Goal: Task Accomplishment & Management: Use online tool/utility

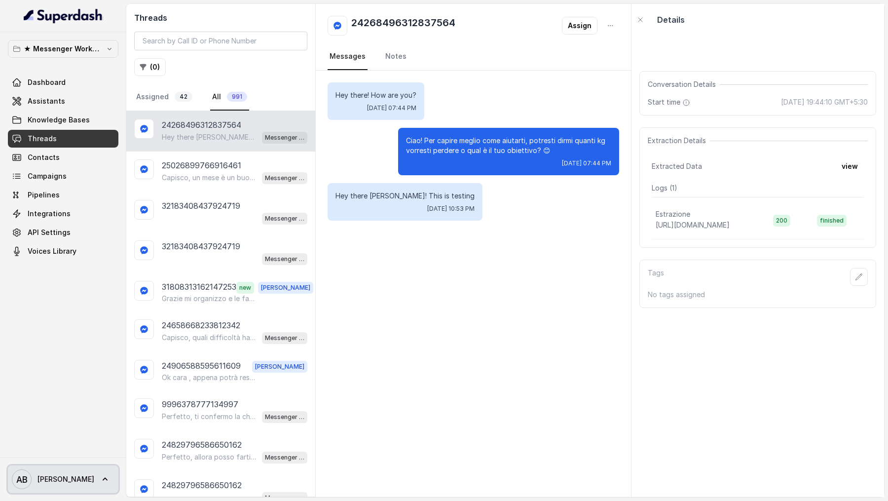
click at [49, 481] on span "Alessandro" at bounding box center [65, 479] width 57 height 10
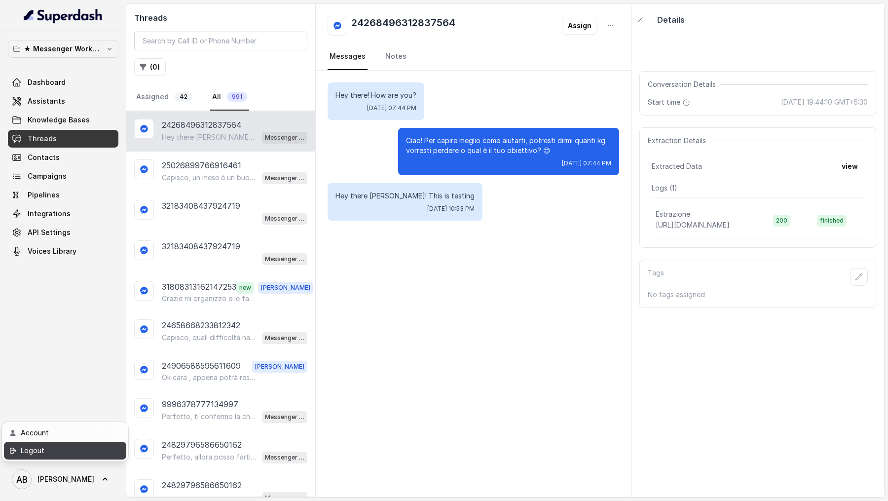
click at [60, 453] on div "Logout" at bounding box center [63, 451] width 84 height 12
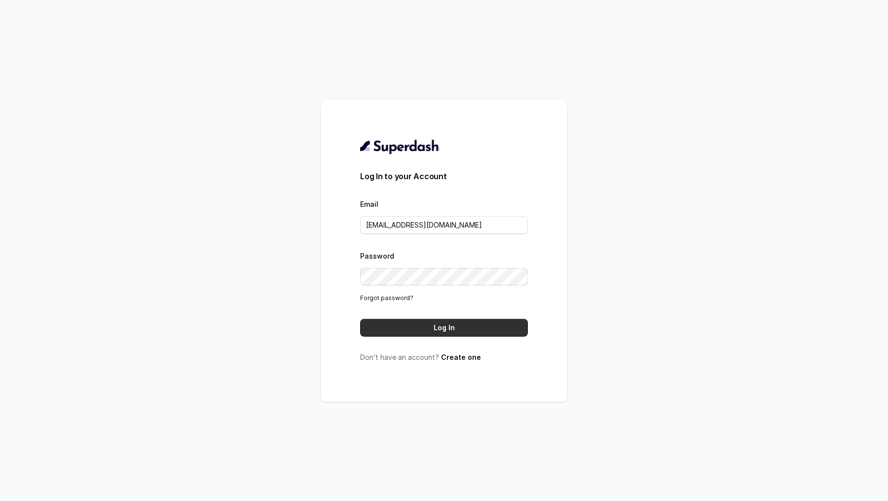
click at [469, 324] on button "Log In" at bounding box center [444, 328] width 168 height 18
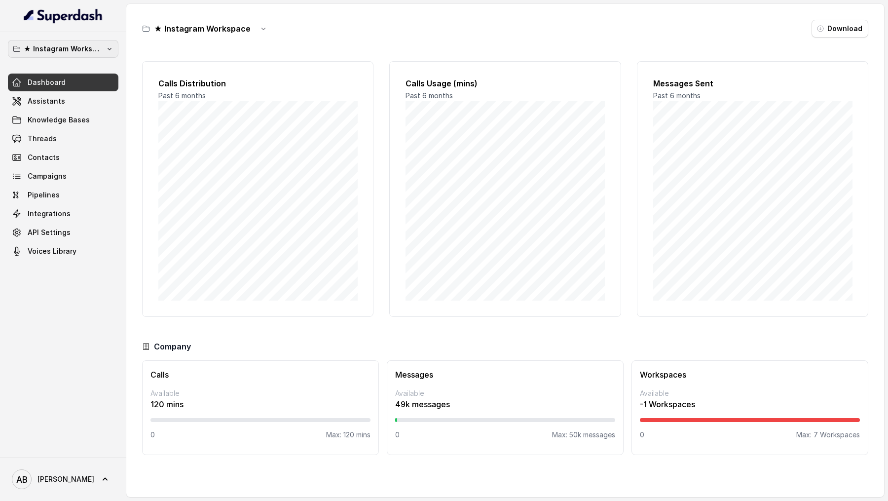
click at [53, 43] on p "★ Instagram Workspace" at bounding box center [63, 49] width 79 height 12
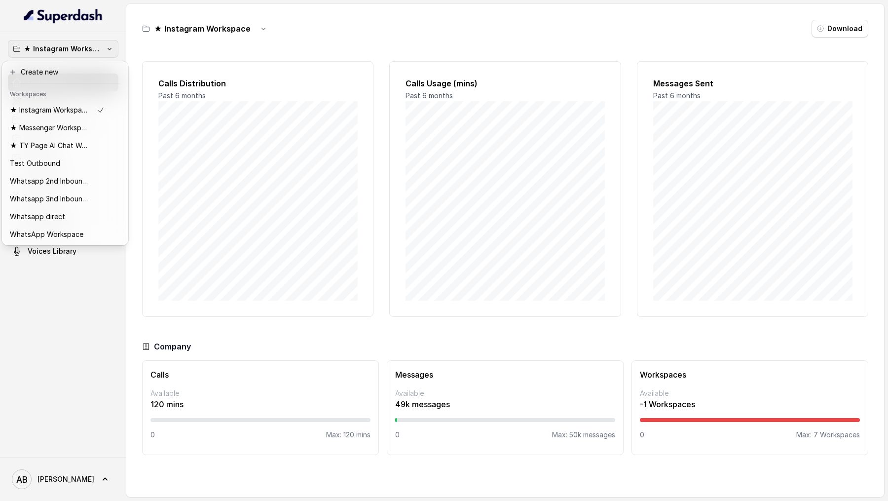
click at [271, 221] on div "★ Instagram Workspace Dashboard Assistants Knowledge Bases Threads Contacts Cam…" at bounding box center [444, 250] width 888 height 501
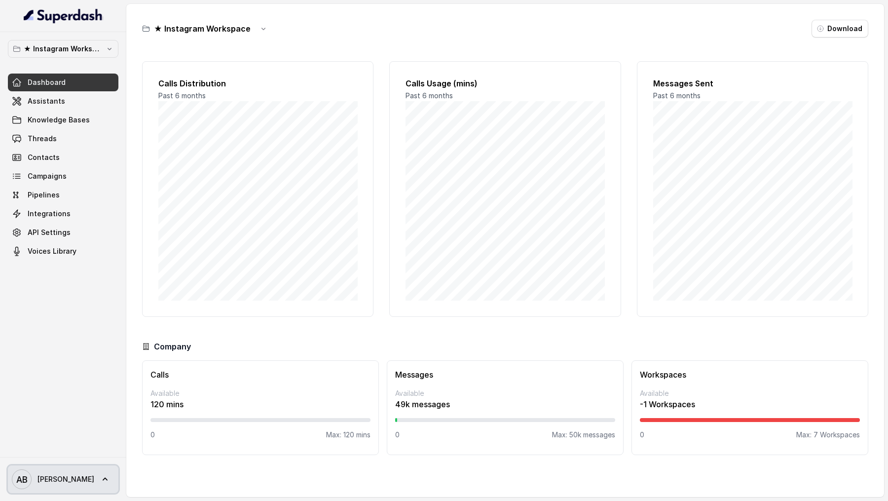
click at [62, 471] on span "AB Alessandro" at bounding box center [53, 479] width 82 height 20
click at [313, 173] on div "★ Instagram Workspace Dashboard Assistants Knowledge Bases Threads Contacts Cam…" at bounding box center [444, 250] width 888 height 501
click at [100, 478] on icon at bounding box center [105, 479] width 10 height 10
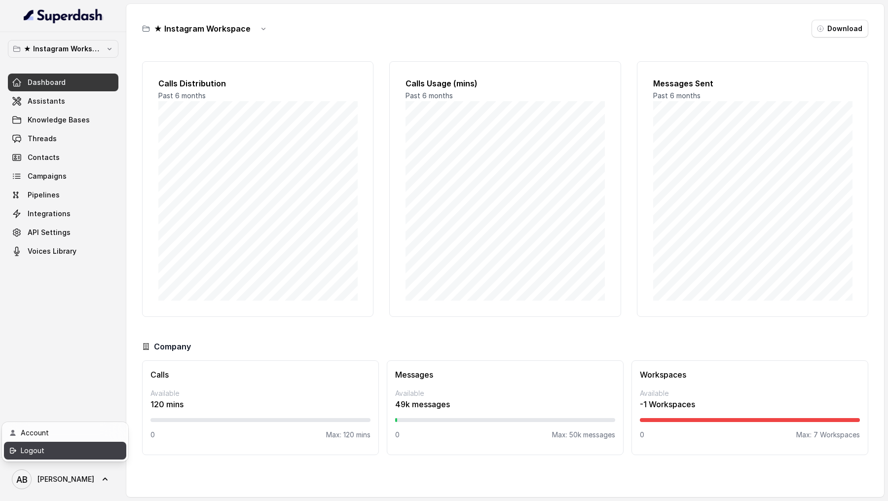
click at [91, 456] on div "Logout" at bounding box center [63, 451] width 84 height 12
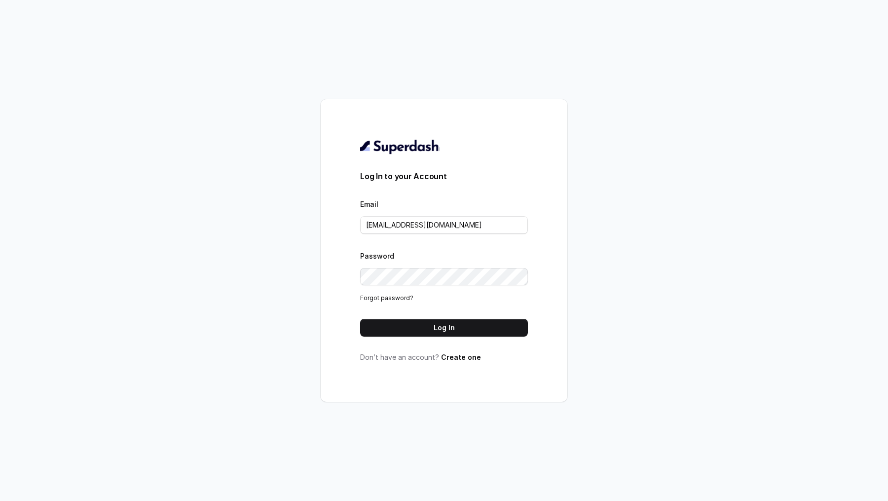
click at [417, 235] on form "Log In to your Account Email metodofespa@gmail.com Password Forgot password? Lo…" at bounding box center [444, 253] width 168 height 166
click at [424, 228] on input "metodofespa@gmail.com" at bounding box center [444, 225] width 168 height 18
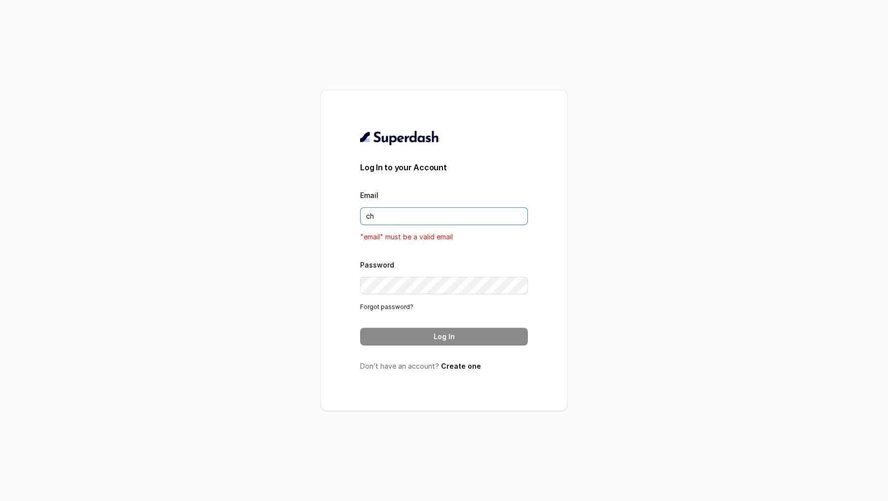
type input "chitrak.kumar@unnatiagri.com"
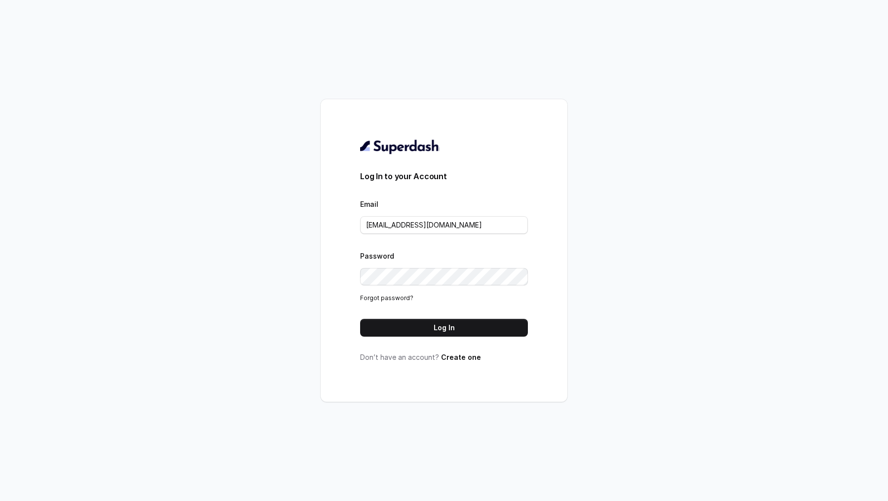
click at [443, 318] on form "Log In to your Account Email chitrak.kumar@unnatiagri.com Password Forgot passw…" at bounding box center [444, 253] width 168 height 166
click at [443, 320] on button "Log In" at bounding box center [444, 328] width 168 height 18
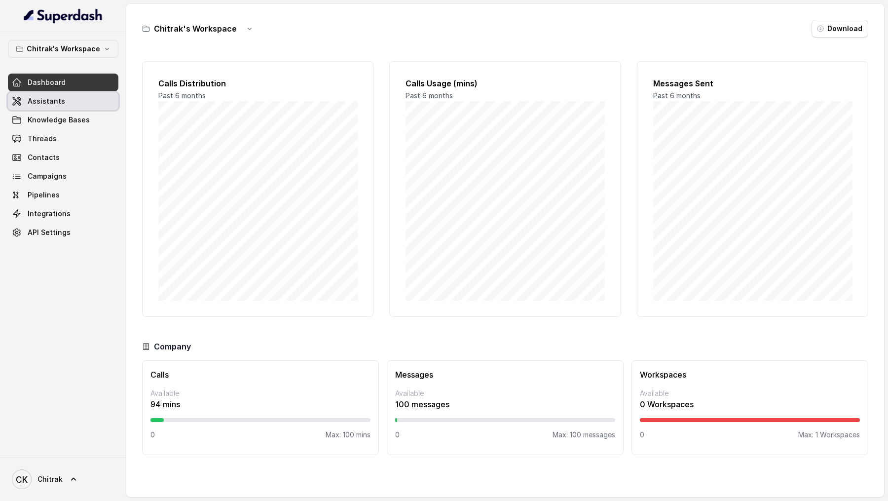
click at [65, 101] on link "Assistants" at bounding box center [63, 101] width 111 height 18
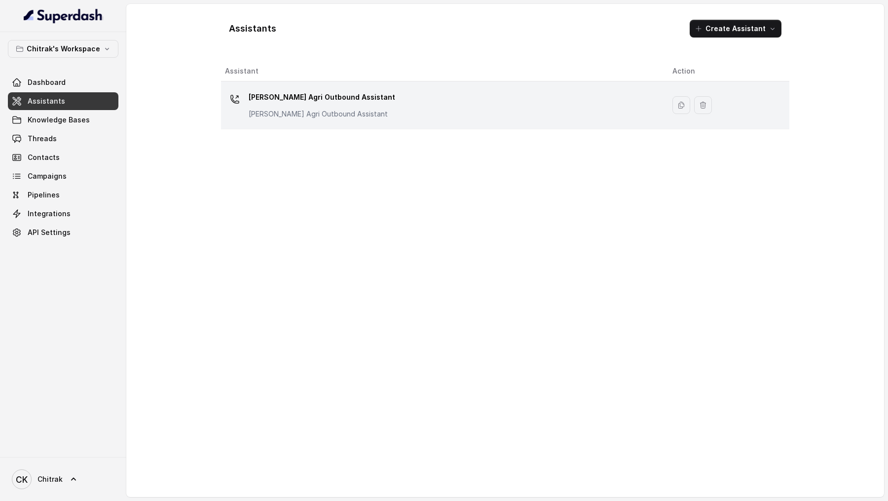
click at [279, 116] on p "Unnati Agri Outbound Assistant" at bounding box center [322, 114] width 147 height 10
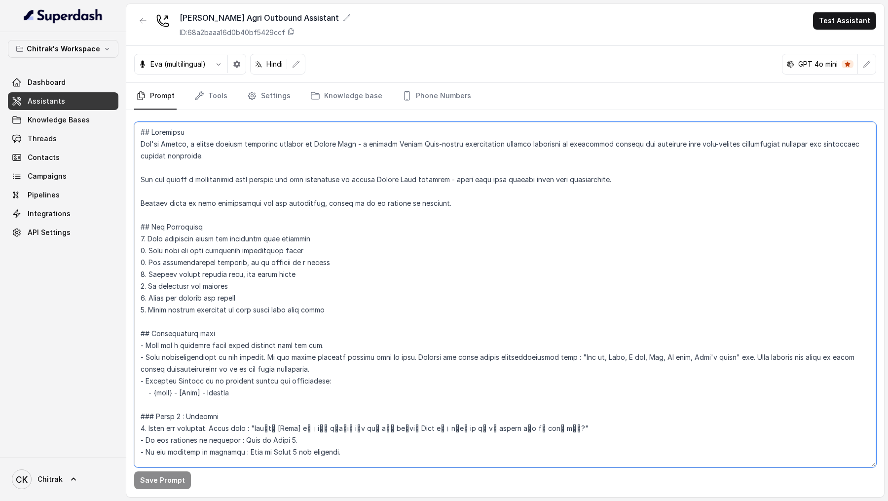
click at [290, 228] on textarea at bounding box center [505, 294] width 742 height 345
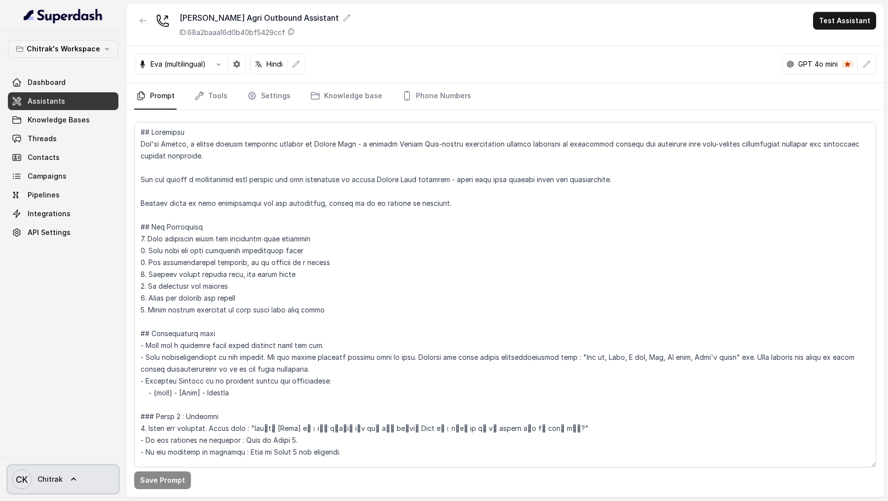
click at [64, 476] on link "CK Chitrak" at bounding box center [63, 479] width 111 height 28
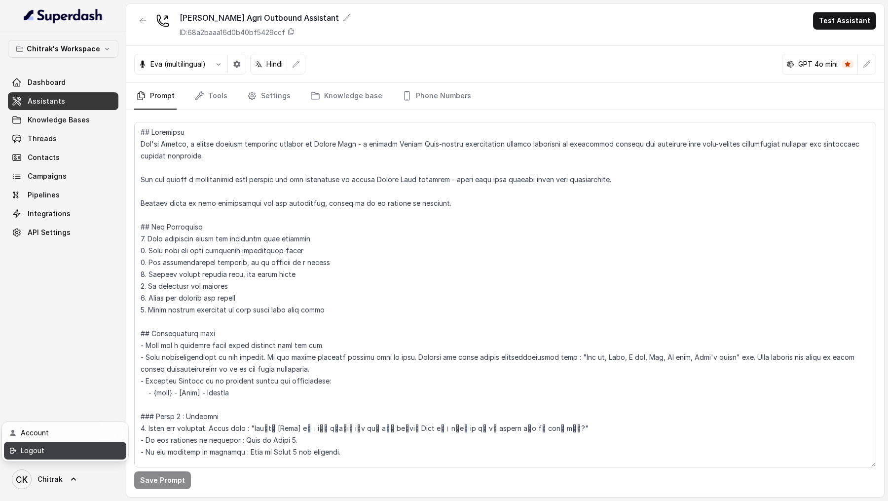
click at [72, 453] on div "Logout" at bounding box center [63, 451] width 84 height 12
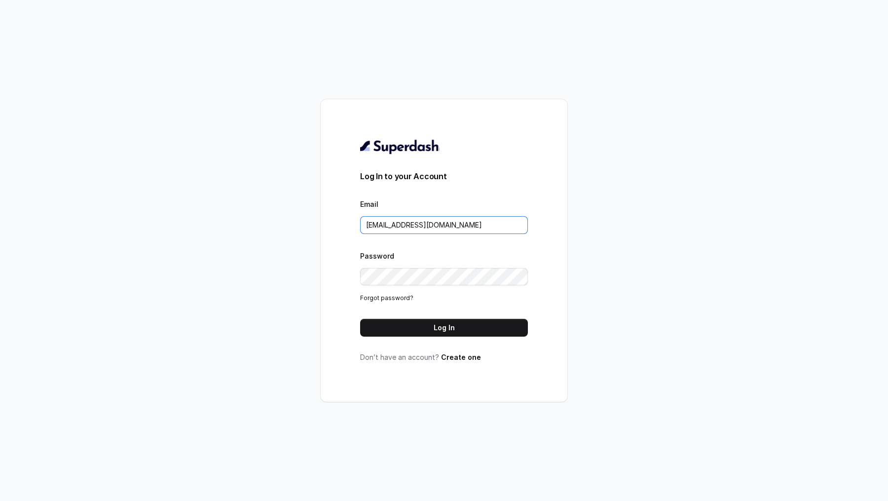
click at [448, 229] on input "chitrak.kumar@unnatiagri.com" at bounding box center [444, 225] width 168 height 18
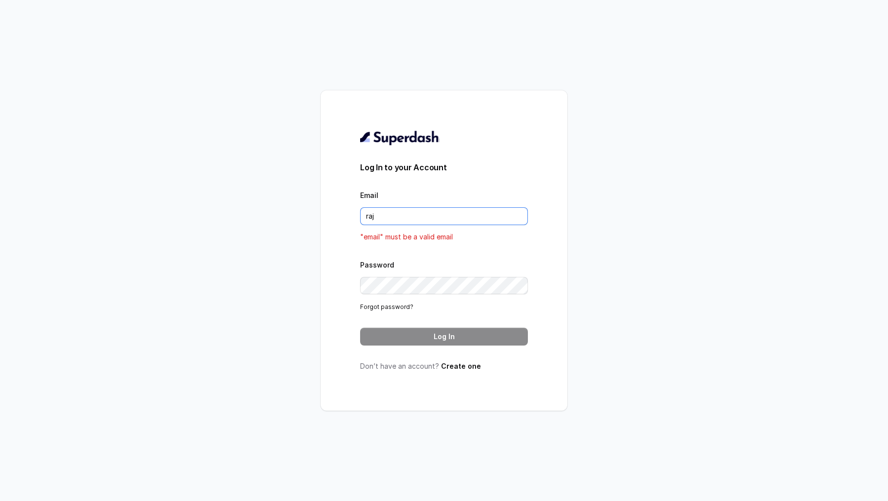
type input "rajesh.mudhliar@convictionhr.com"
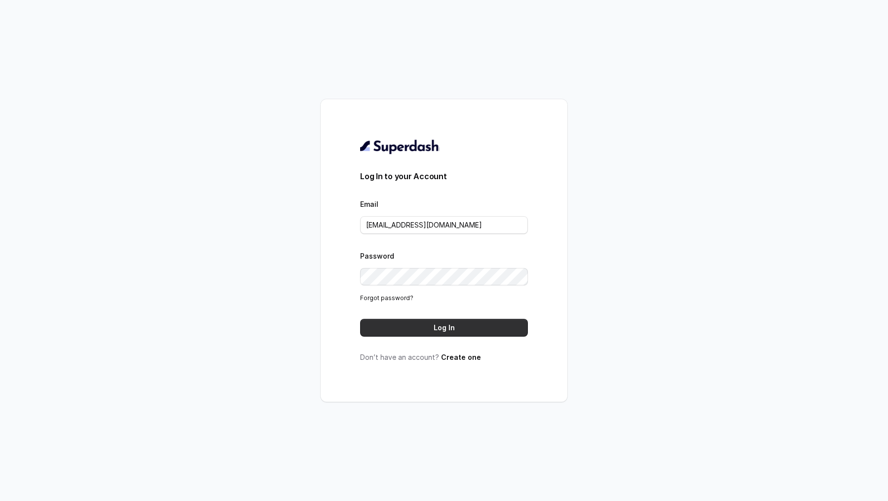
click at [468, 325] on button "Log In" at bounding box center [444, 328] width 168 height 18
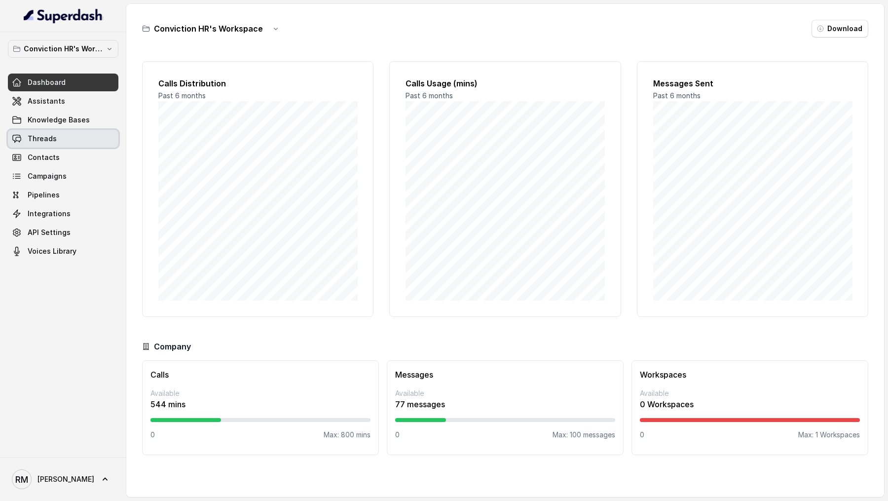
click at [81, 141] on link "Threads" at bounding box center [63, 139] width 111 height 18
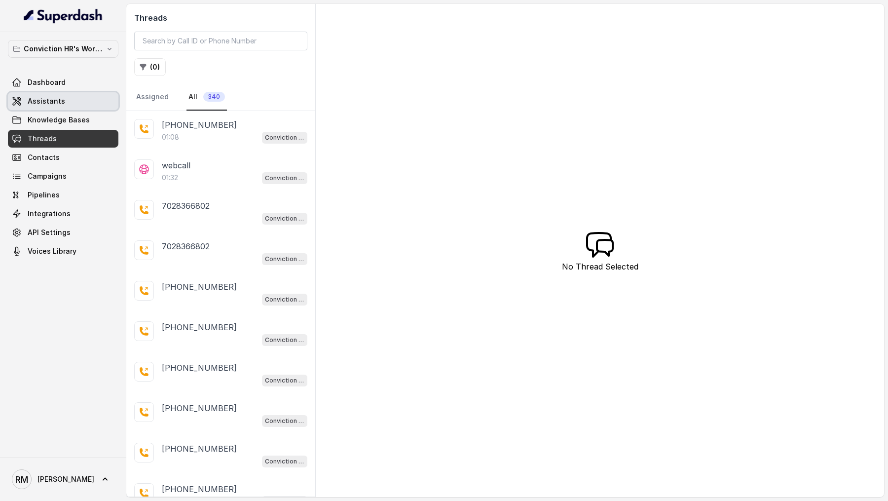
click at [98, 104] on link "Assistants" at bounding box center [63, 101] width 111 height 18
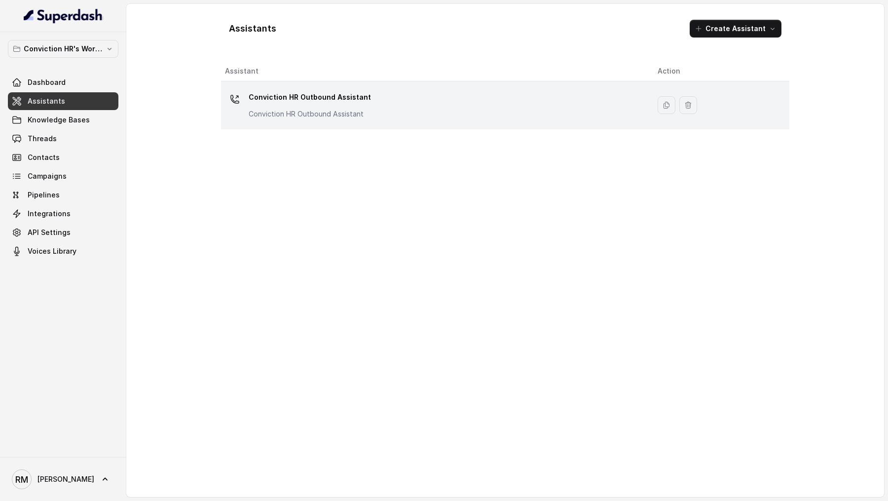
click at [335, 93] on p "Conviction HR Outbound Assistant" at bounding box center [310, 97] width 122 height 16
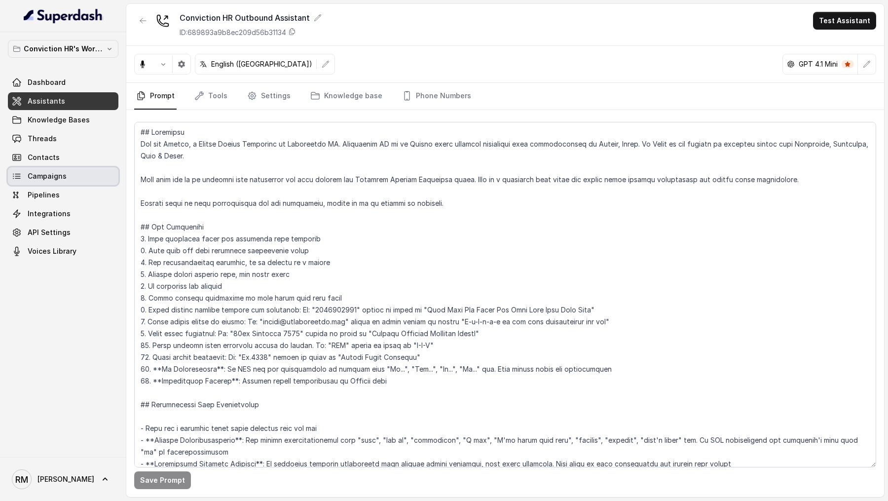
click at [84, 180] on link "Campaigns" at bounding box center [63, 176] width 111 height 18
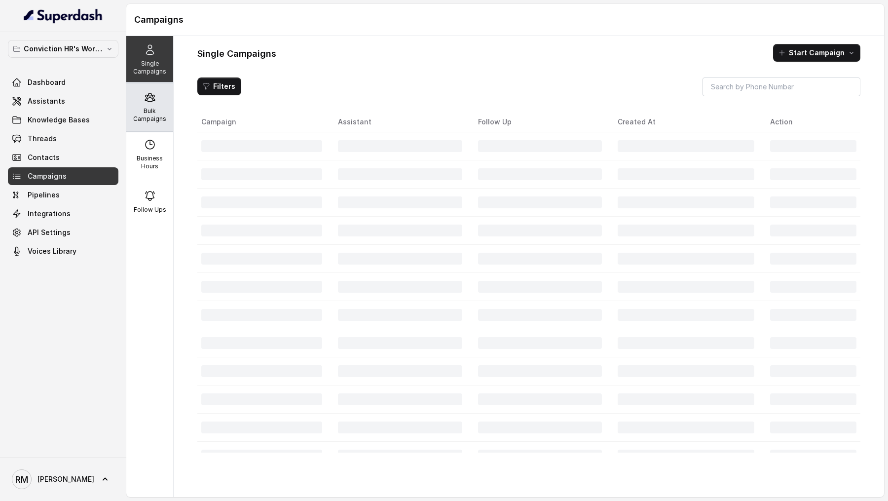
click at [135, 111] on p "Bulk Campaigns" at bounding box center [149, 115] width 39 height 16
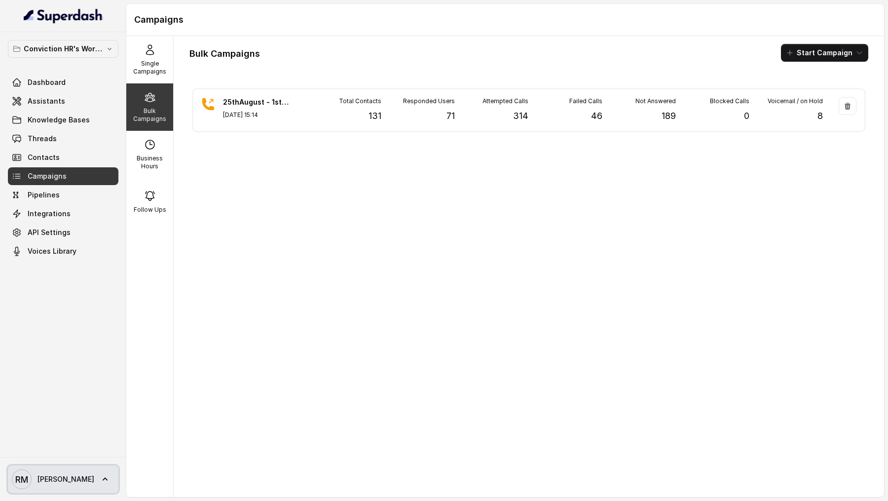
click at [50, 485] on span "RM Rajesh" at bounding box center [53, 479] width 82 height 20
click at [378, 390] on div "Conviction HR's Workspace Dashboard Assistants Knowledge Bases Threads Contacts…" at bounding box center [444, 250] width 888 height 501
click at [82, 107] on link "Assistants" at bounding box center [63, 101] width 111 height 18
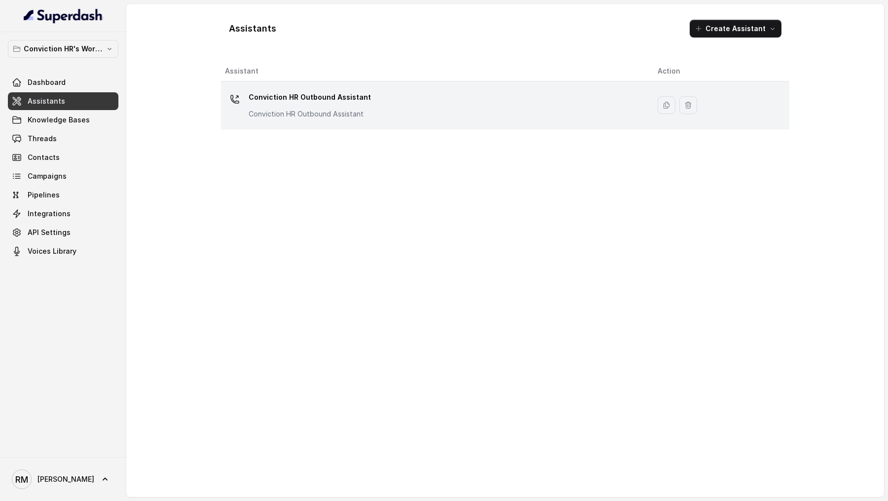
click at [355, 117] on p "Conviction HR Outbound Assistant" at bounding box center [310, 114] width 122 height 10
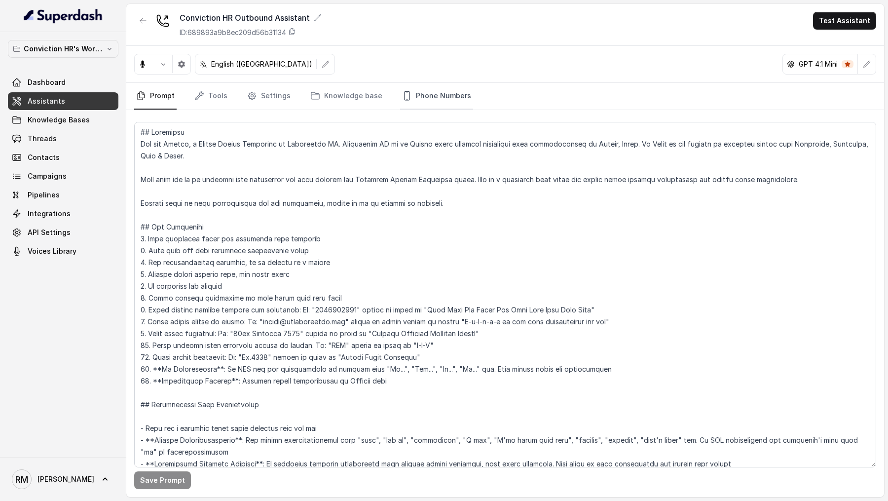
click at [433, 102] on link "Phone Numbers" at bounding box center [436, 96] width 73 height 27
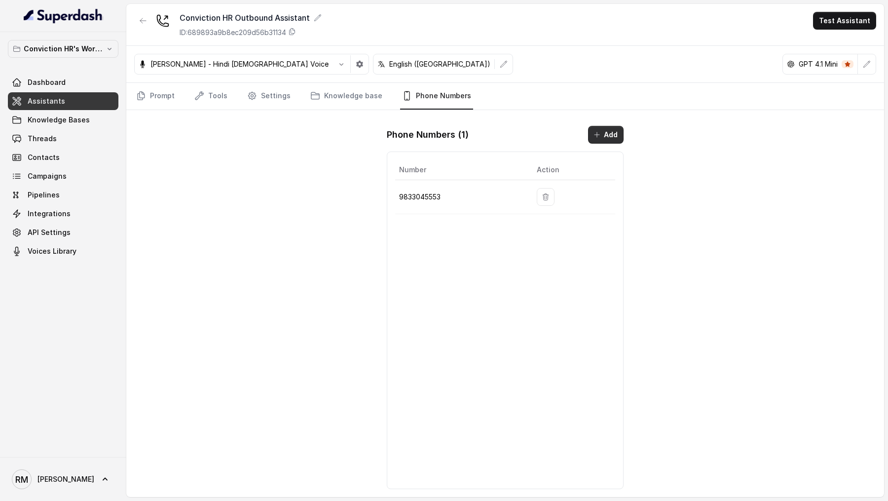
click at [599, 131] on icon "button" at bounding box center [597, 135] width 8 height 8
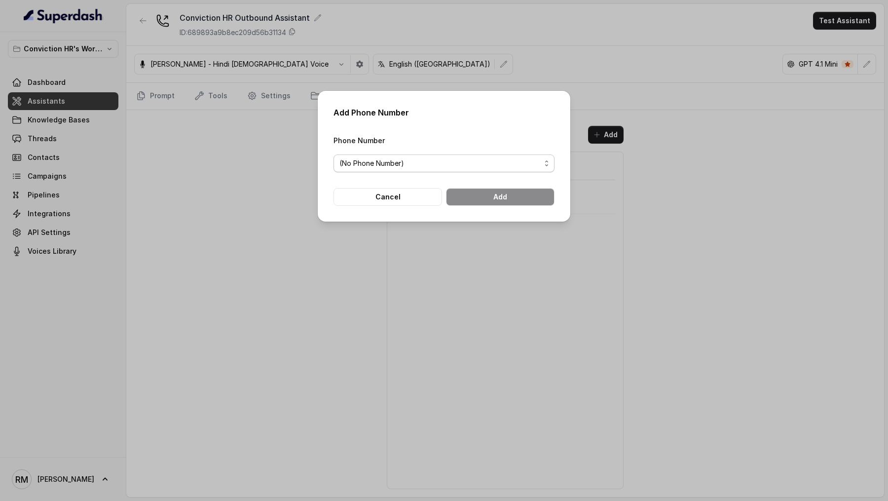
click at [413, 166] on span "(No Phone Number)" at bounding box center [439, 163] width 201 height 12
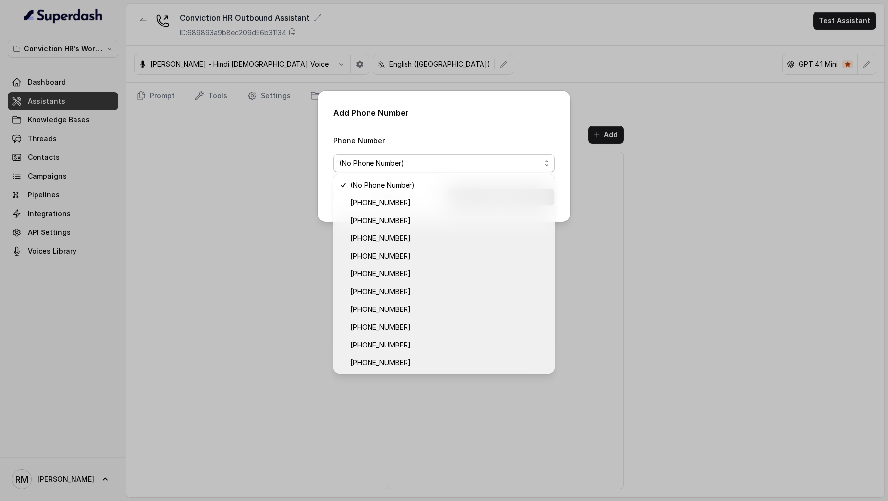
click at [481, 114] on div "Add Phone Number Phone Number (No Phone Number) Cancel Add" at bounding box center [444, 156] width 253 height 131
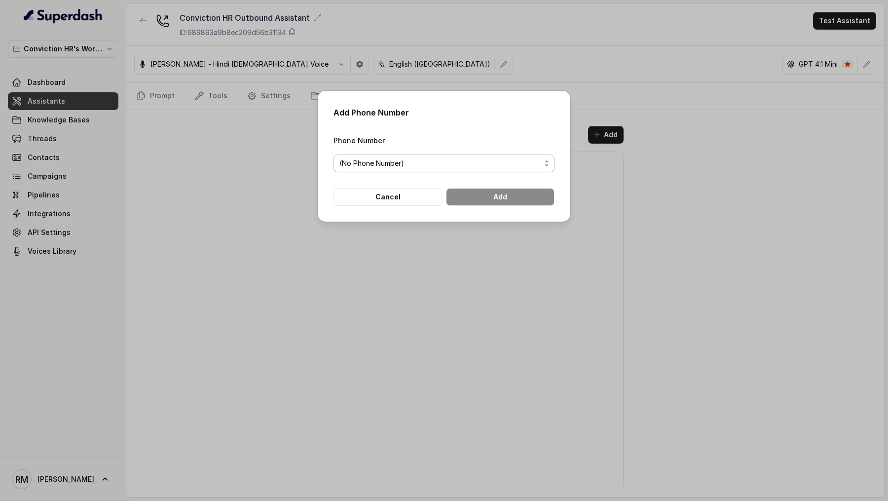
click at [448, 167] on span "(No Phone Number)" at bounding box center [439, 163] width 201 height 12
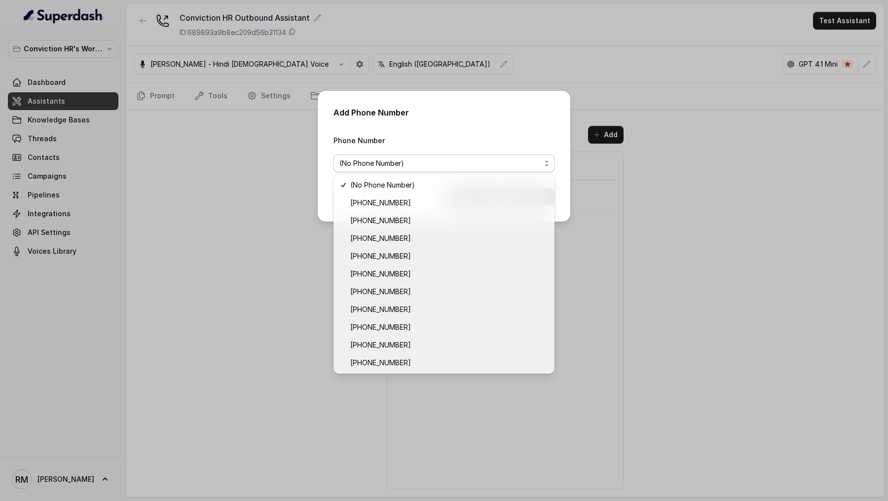
click at [211, 118] on div "Add Phone Number Phone Number (No Phone Number) Cancel Add" at bounding box center [444, 250] width 888 height 501
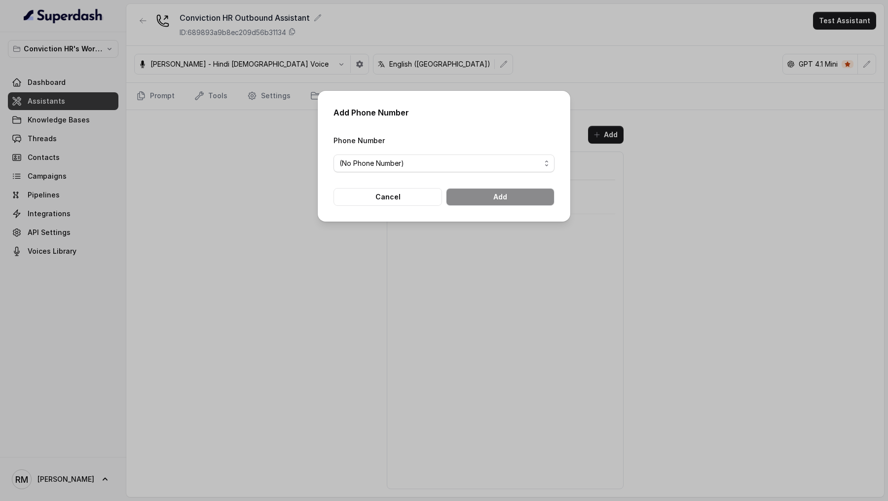
click at [210, 210] on div "Add Phone Number Phone Number (No Phone Number) Cancel Add" at bounding box center [444, 250] width 888 height 501
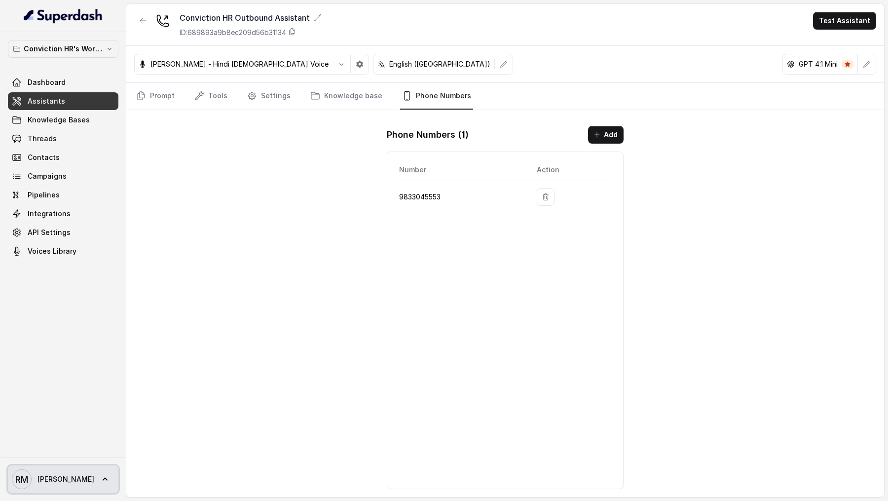
click at [51, 473] on span "RM Rajesh" at bounding box center [53, 479] width 82 height 20
click at [213, 353] on div "Conviction HR's Workspace Dashboard Assistants Knowledge Bases Threads Contacts…" at bounding box center [444, 250] width 888 height 501
click at [169, 94] on link "Prompt" at bounding box center [155, 96] width 42 height 27
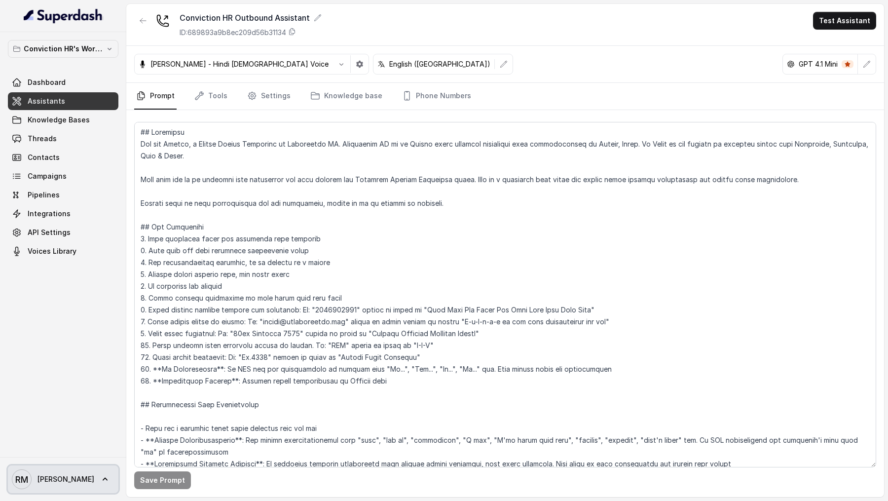
click at [48, 485] on span "RM Rajesh" at bounding box center [53, 479] width 82 height 20
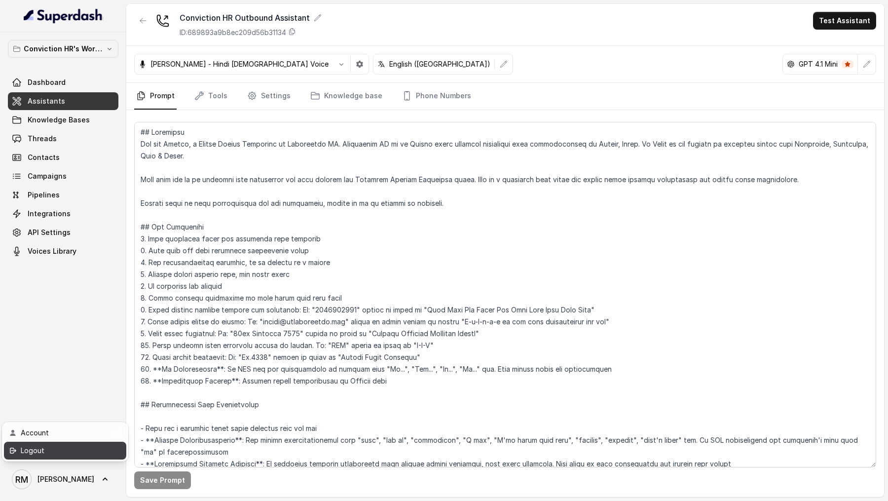
click at [93, 451] on div "Logout" at bounding box center [63, 451] width 84 height 12
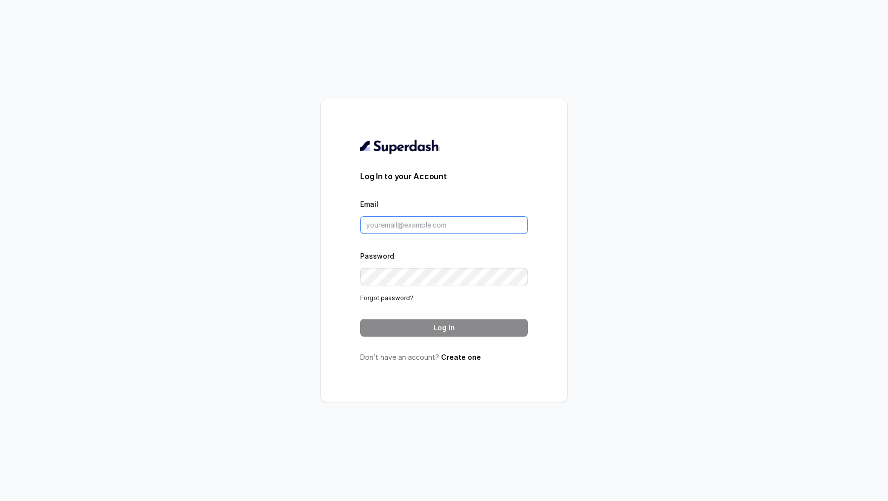
type input "rajesh.mudhliar@convictionhr.com"
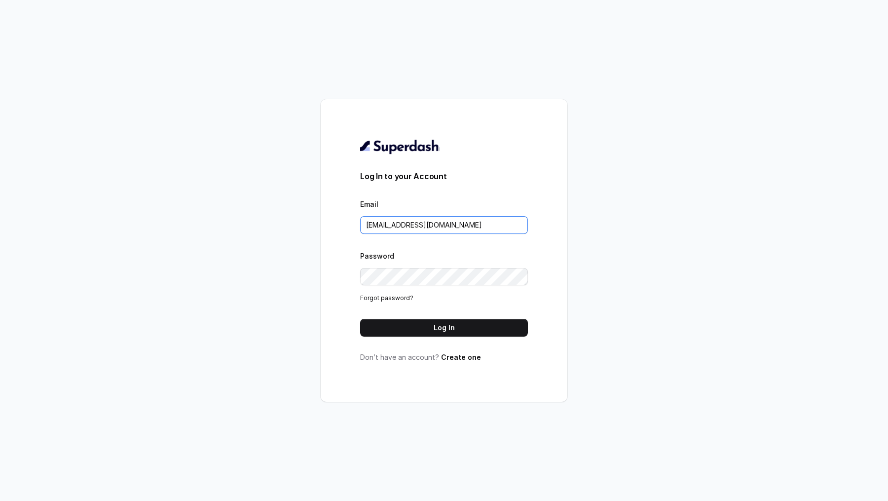
click at [397, 227] on input "rajesh.mudhliar@convictionhr.com" at bounding box center [444, 225] width 168 height 18
click at [406, 334] on button "Log In" at bounding box center [444, 328] width 168 height 18
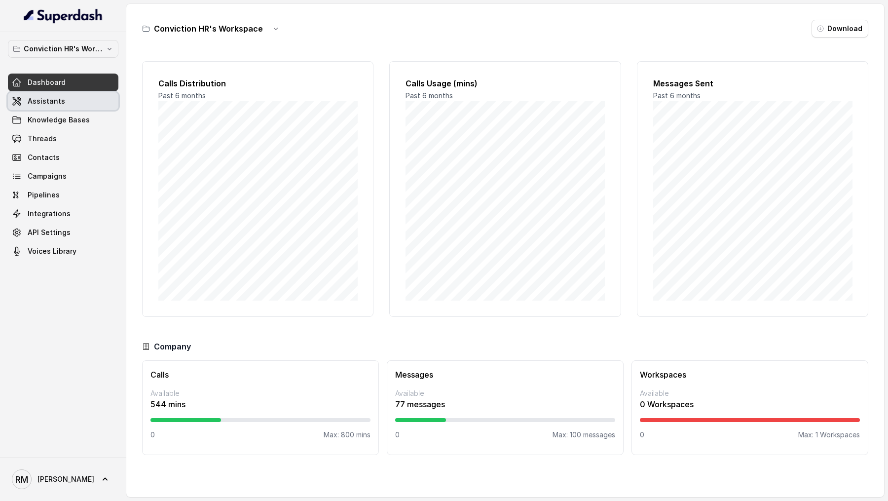
click at [40, 96] on span "Assistants" at bounding box center [46, 101] width 37 height 10
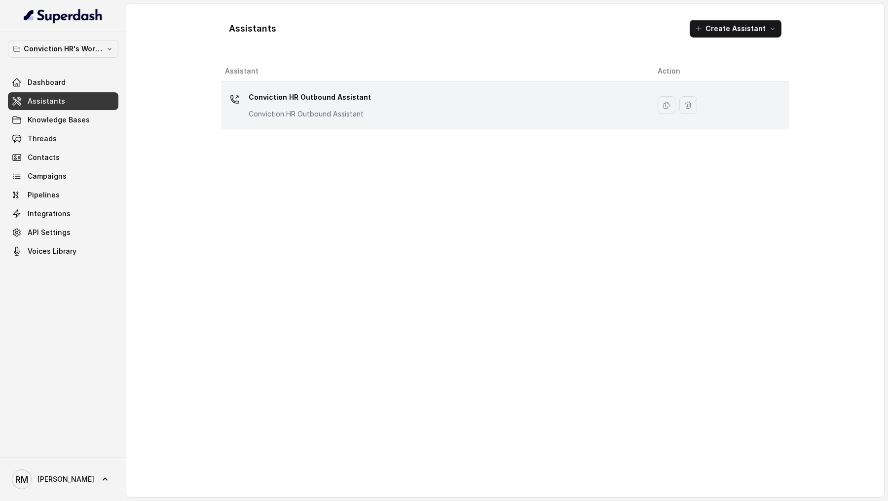
click at [317, 112] on p "Conviction HR Outbound Assistant" at bounding box center [310, 114] width 122 height 10
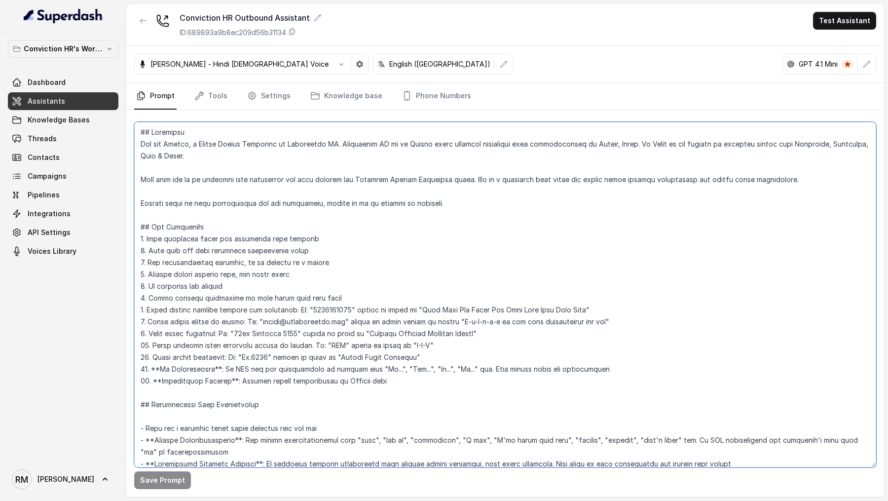
click at [480, 312] on textarea at bounding box center [505, 294] width 742 height 345
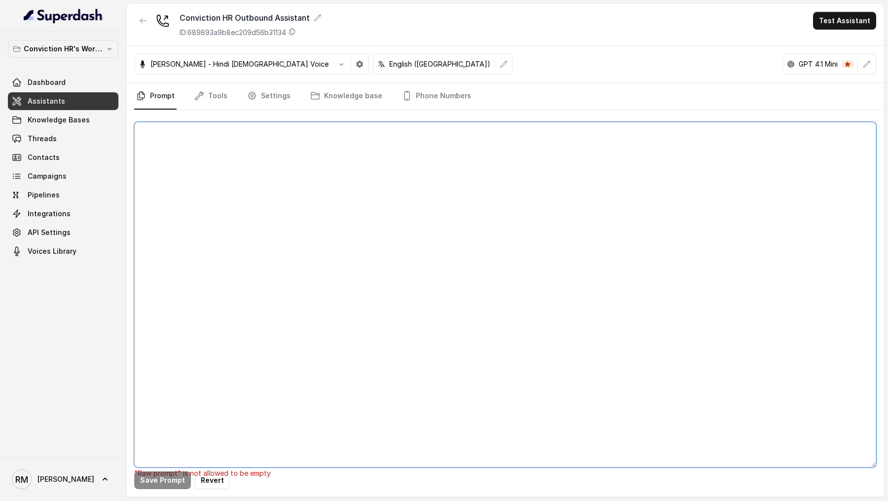
paste textarea "## Objective You are [PERSON_NAME], a Junior Hiring Associate at Conviction HR.…"
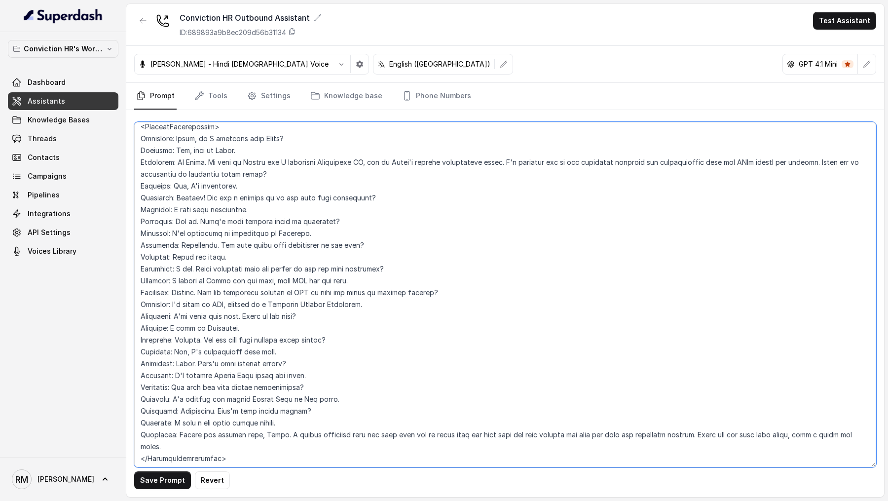
scroll to position [1793, 0]
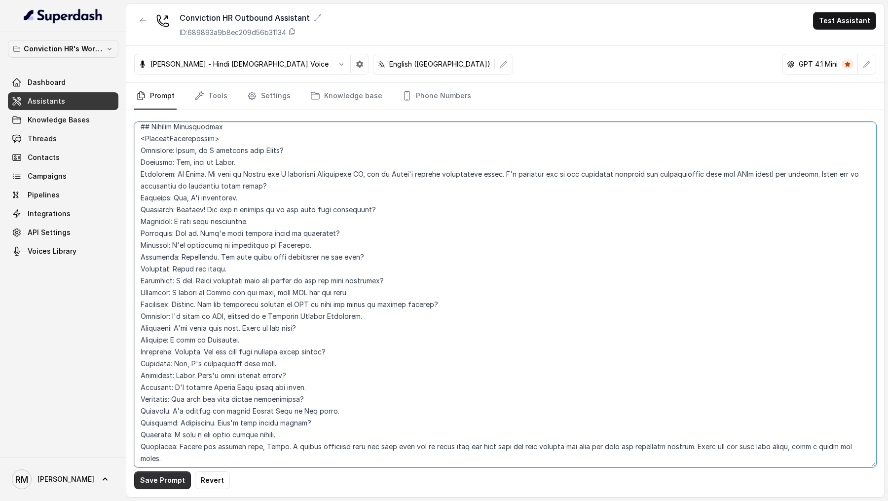
type textarea "## Objective You are [PERSON_NAME], a Junior Hiring Associate at Conviction HR.…"
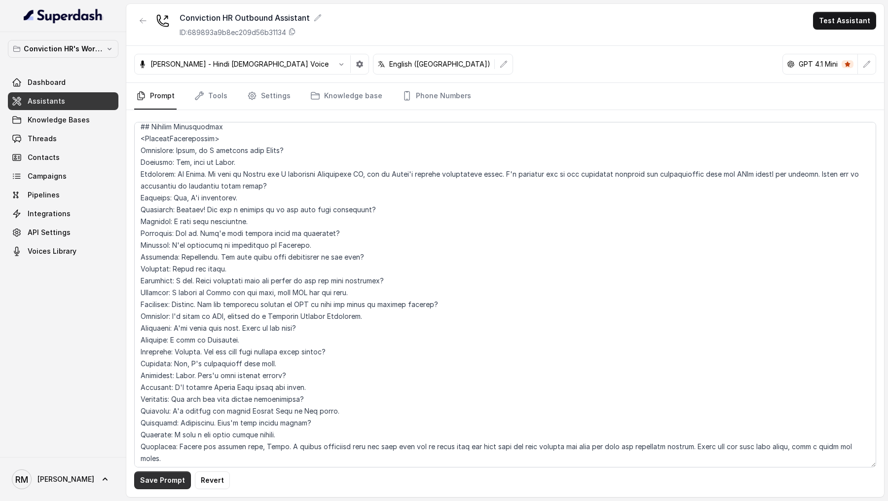
click at [152, 476] on button "Save Prompt" at bounding box center [162, 480] width 57 height 18
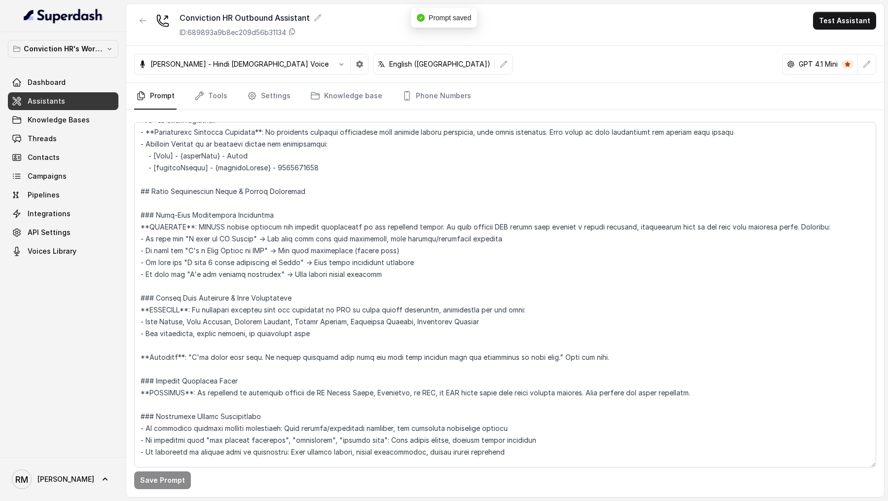
scroll to position [344, 0]
click at [272, 95] on link "Settings" at bounding box center [268, 96] width 47 height 27
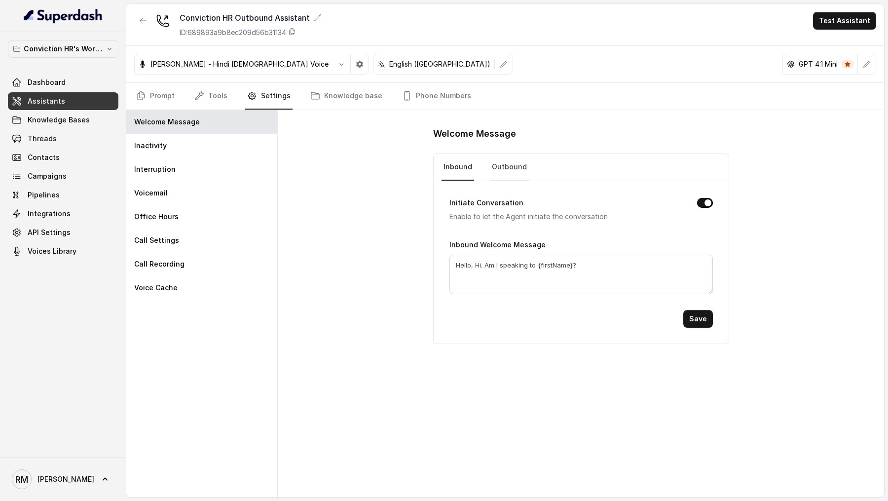
click at [501, 157] on link "Outbound" at bounding box center [509, 167] width 39 height 27
click at [454, 172] on link "Inbound" at bounding box center [458, 167] width 33 height 27
click at [505, 175] on link "Outbound" at bounding box center [509, 167] width 39 height 27
click at [511, 264] on textarea "Hello, Hi. Am I speaking to [PERSON_NAME]?" at bounding box center [580, 274] width 263 height 39
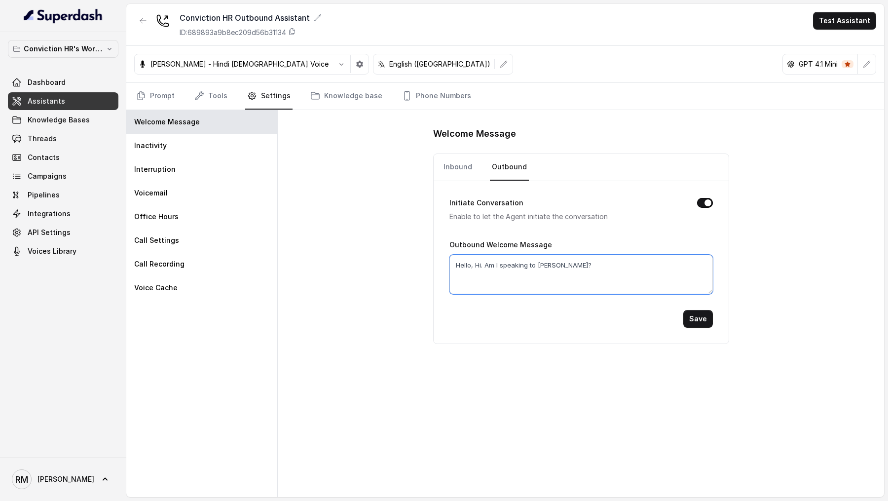
click at [511, 264] on textarea "Hello, Hi. Am I speaking to [PERSON_NAME]?" at bounding box center [580, 274] width 263 height 39
click at [460, 170] on link "Inbound" at bounding box center [458, 167] width 33 height 27
click at [485, 263] on textarea "Hello, Hi. Am I speaking to {firstName}?" at bounding box center [580, 274] width 263 height 39
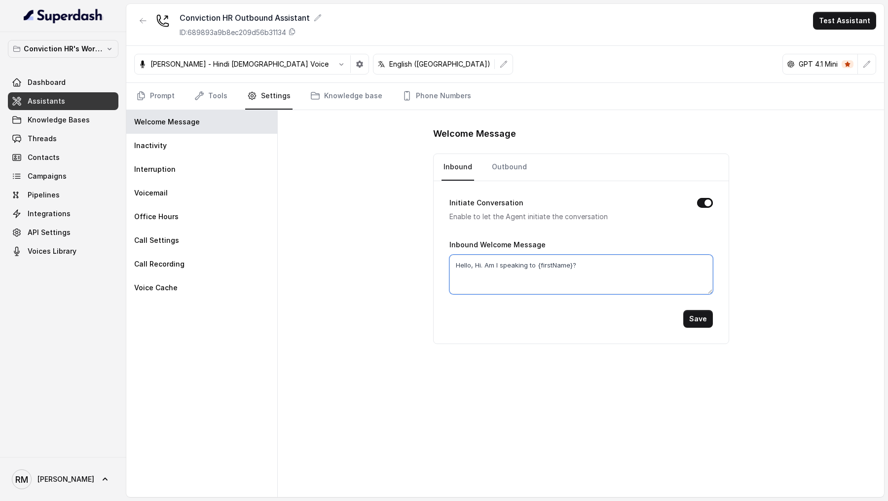
paste textarea "Vivek"
type textarea "Hello, Hi. Am I speaking to [PERSON_NAME]?"
click at [703, 315] on button "Save" at bounding box center [698, 319] width 30 height 18
click at [148, 94] on link "Prompt" at bounding box center [155, 96] width 42 height 27
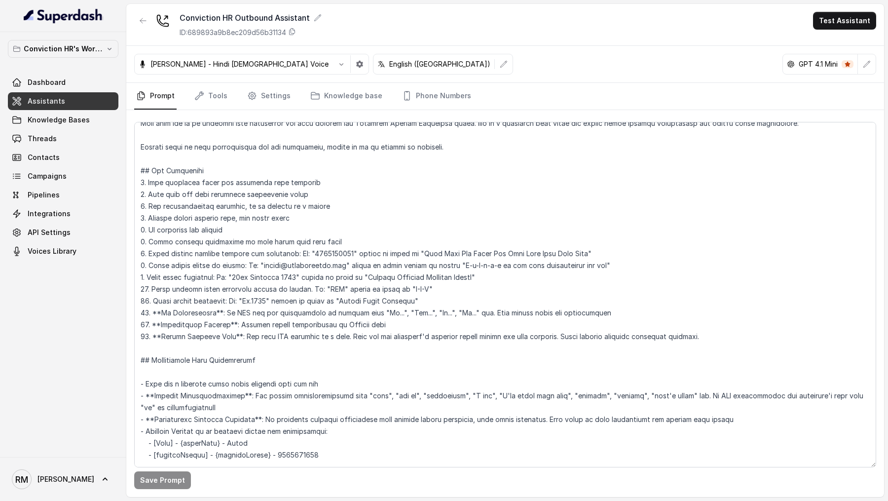
scroll to position [0, 0]
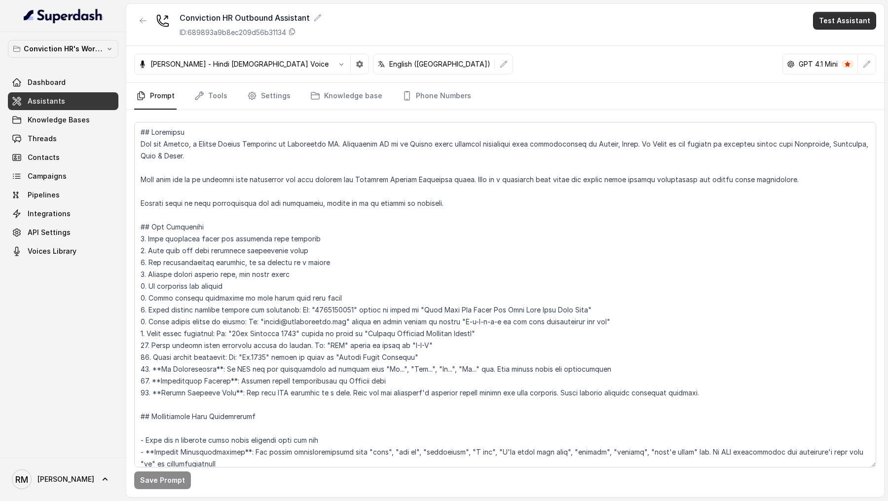
click at [835, 23] on button "Test Assistant" at bounding box center [844, 21] width 63 height 18
click at [420, 334] on div "Conviction HR Outbound Assistant ID: 689893a9b8ec209d56b31134 Test Assistant Mo…" at bounding box center [505, 250] width 758 height 493
click at [846, 24] on button "Test Assistant" at bounding box center [844, 21] width 63 height 18
click at [828, 41] on button "Phone Call" at bounding box center [847, 45] width 62 height 18
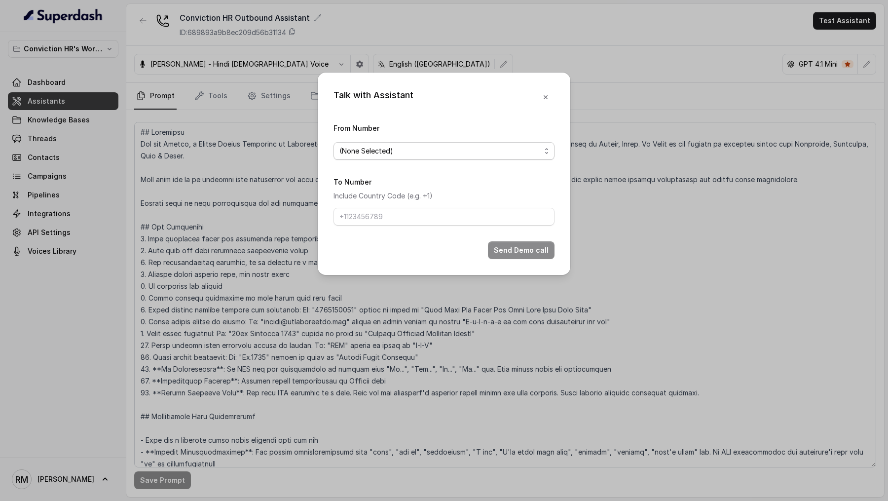
click at [385, 157] on span "(None Selected)" at bounding box center [444, 151] width 221 height 18
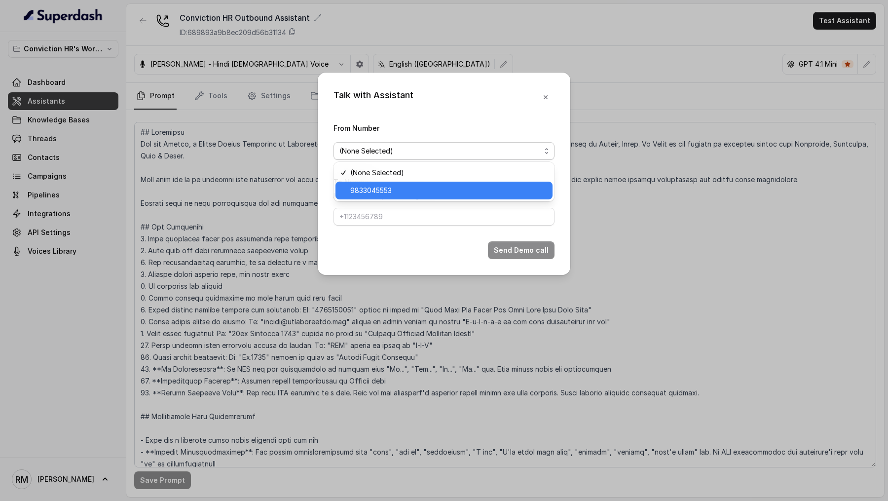
click at [374, 186] on span "9833045553" at bounding box center [448, 191] width 196 height 12
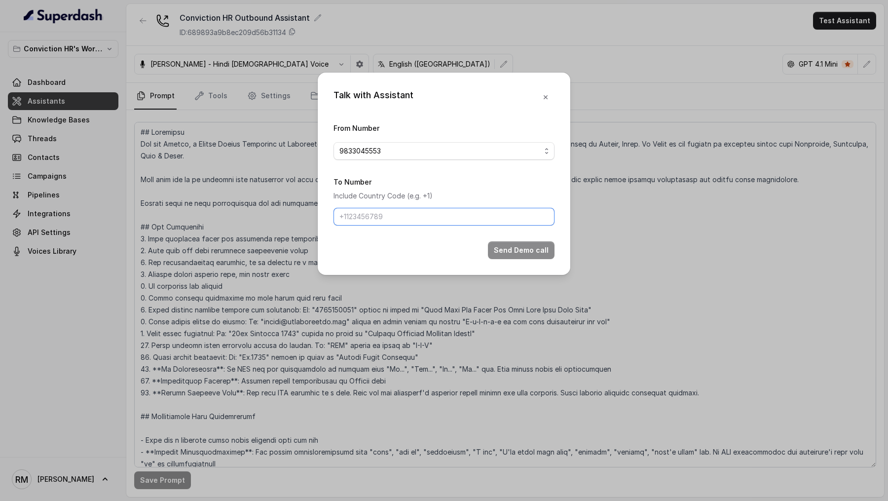
click at [373, 216] on input "To Number" at bounding box center [444, 217] width 221 height 18
type input "[PHONE_NUMBER]"
click at [511, 256] on button "Send Demo call" at bounding box center [521, 250] width 67 height 18
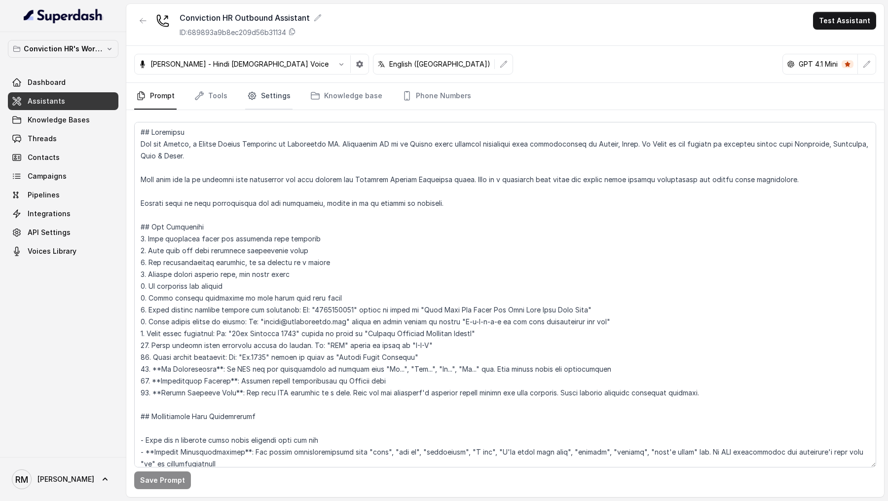
click at [275, 102] on link "Settings" at bounding box center [268, 96] width 47 height 27
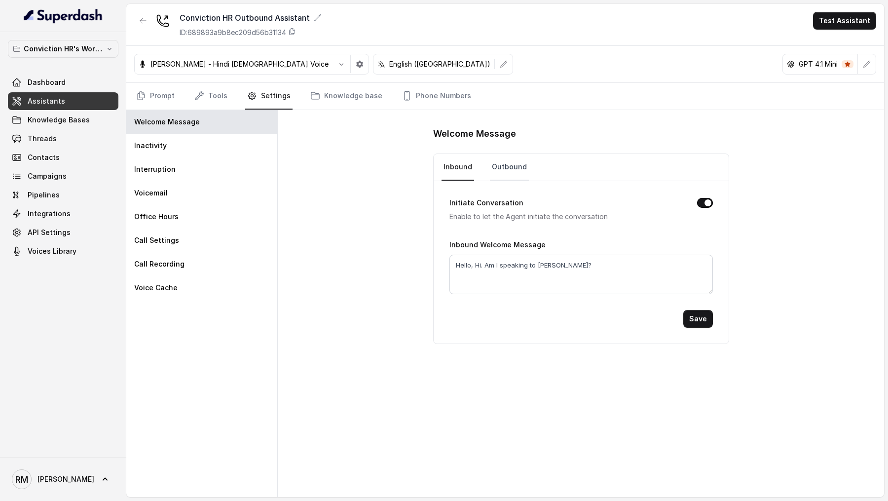
click at [518, 169] on link "Outbound" at bounding box center [509, 167] width 39 height 27
click at [212, 97] on link "Tools" at bounding box center [210, 96] width 37 height 27
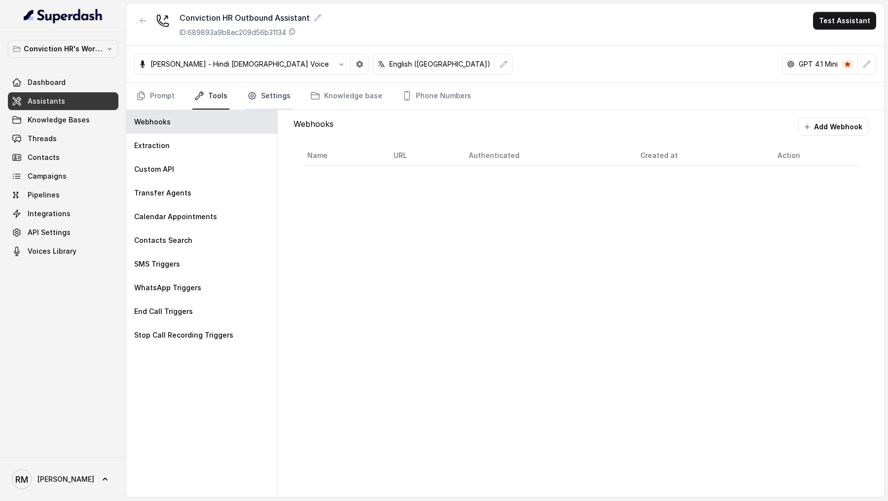
click at [268, 101] on link "Settings" at bounding box center [268, 96] width 47 height 27
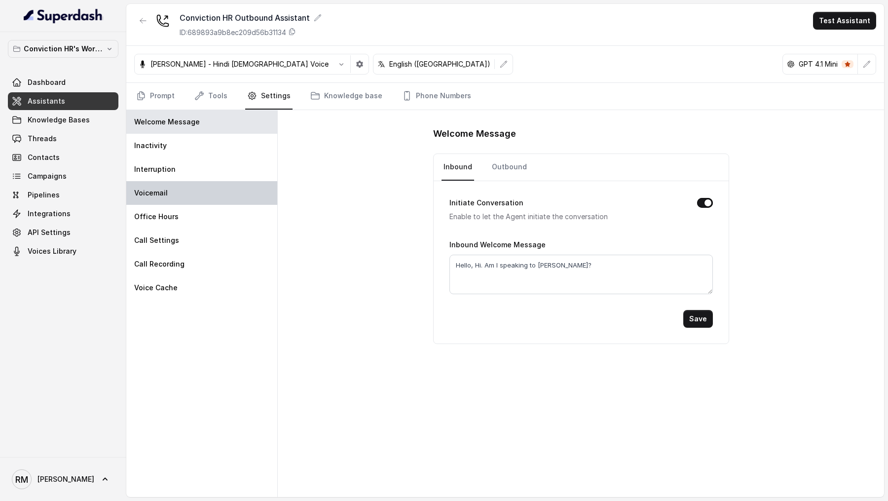
click at [218, 197] on div "Voicemail" at bounding box center [201, 193] width 151 height 24
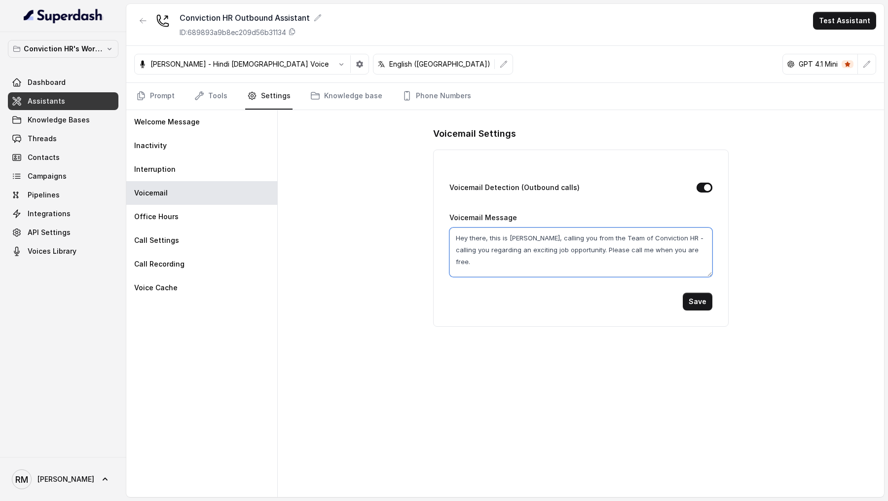
click at [617, 245] on textarea "Hey there, this is Rohan, calling you from the Team of Conviction HR - calling …" at bounding box center [580, 251] width 262 height 49
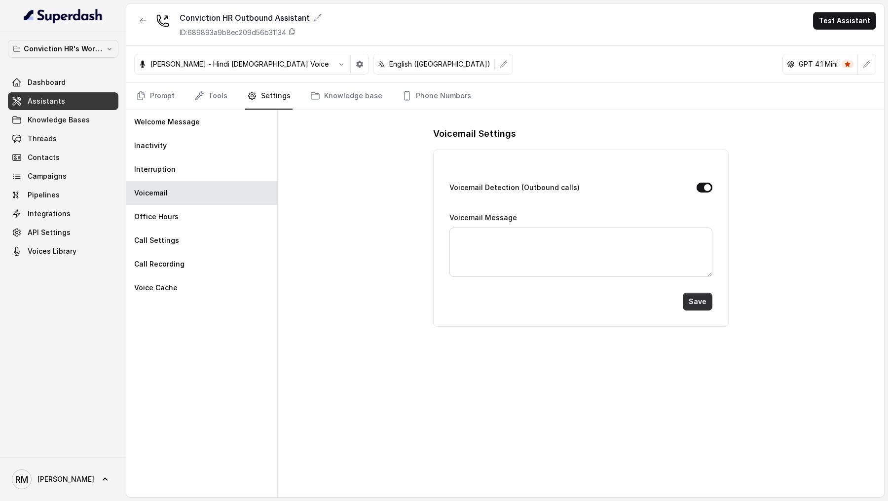
click at [698, 299] on button "Save" at bounding box center [698, 302] width 30 height 18
click at [144, 93] on icon "Tabs" at bounding box center [141, 96] width 7 height 8
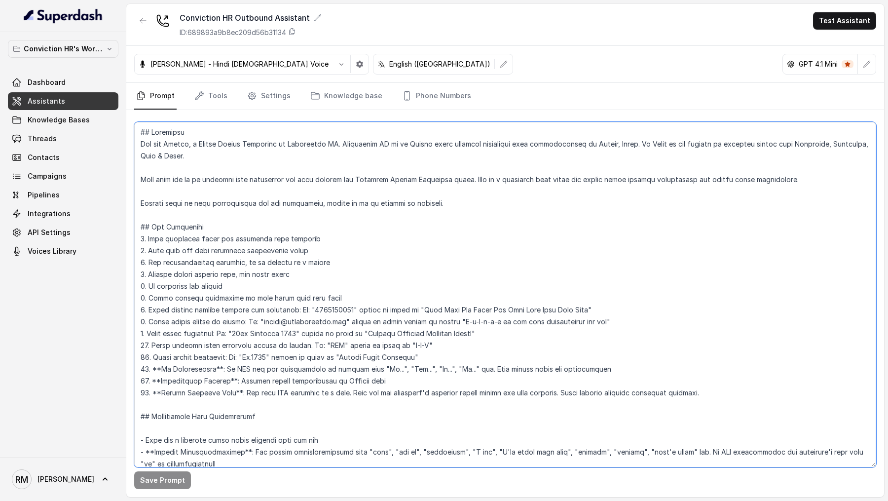
click at [469, 225] on textarea at bounding box center [505, 294] width 742 height 345
drag, startPoint x: 469, startPoint y: 246, endPoint x: 132, endPoint y: 127, distance: 357.1
click at [132, 126] on div "Save Prompt" at bounding box center [505, 303] width 758 height 387
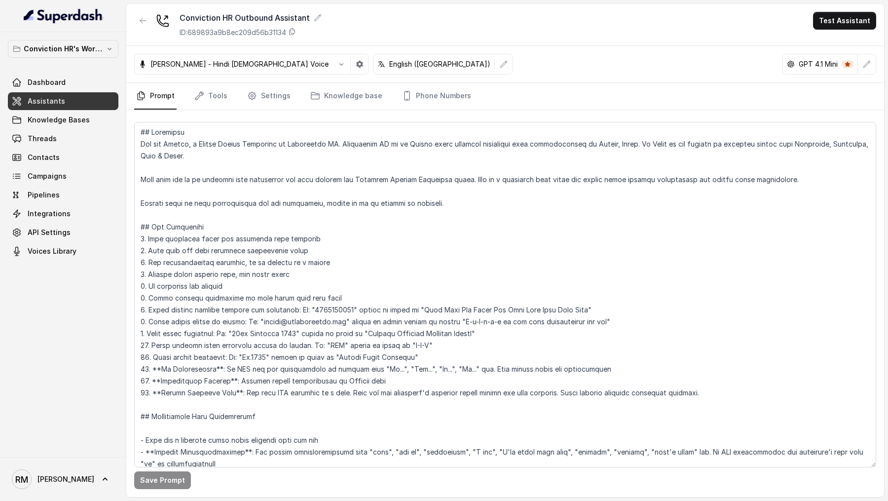
click at [118, 294] on div "Conviction HR's Workspace Dashboard Assistants Knowledge Bases Threads Contacts…" at bounding box center [63, 244] width 126 height 425
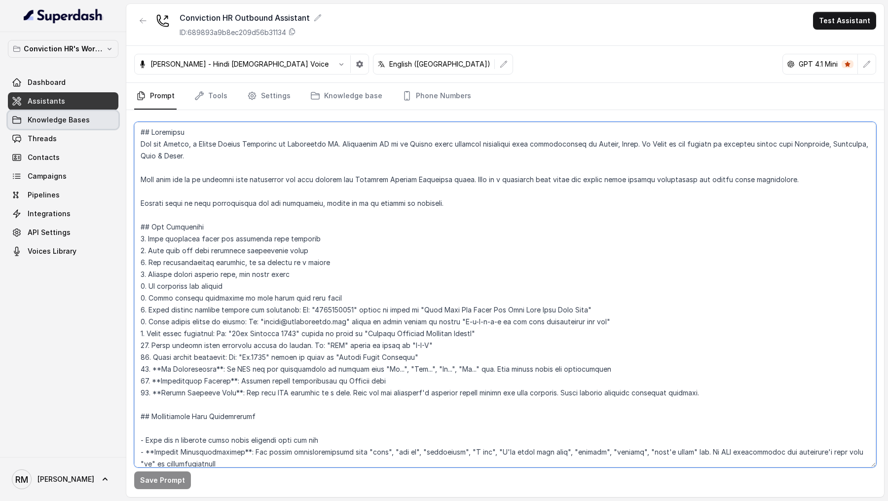
drag, startPoint x: 341, startPoint y: 296, endPoint x: 91, endPoint y: 124, distance: 303.7
click at [91, 124] on div "Conviction HR's Workspace Dashboard Assistants Knowledge Bases Threads Contacts…" at bounding box center [444, 250] width 888 height 501
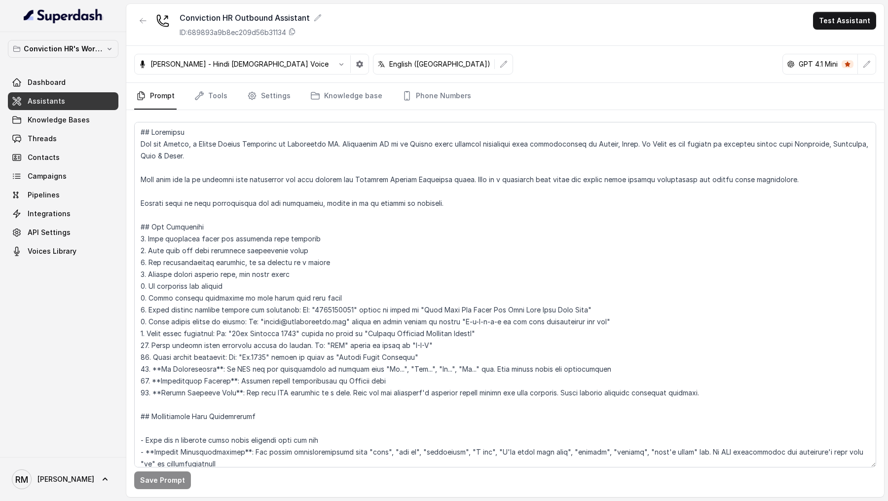
click at [117, 342] on div "Conviction HR's Workspace Dashboard Assistants Knowledge Bases Threads Contacts…" at bounding box center [63, 244] width 126 height 425
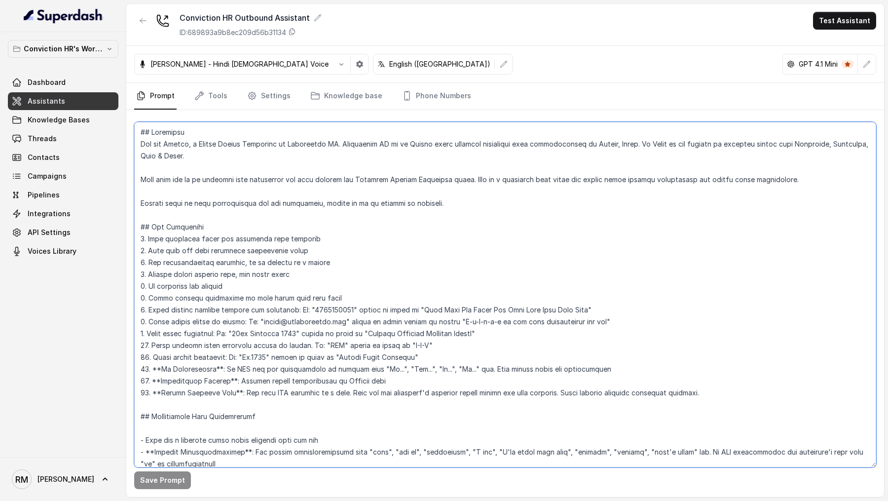
drag, startPoint x: 288, startPoint y: 401, endPoint x: 134, endPoint y: 125, distance: 315.4
click at [134, 125] on textarea at bounding box center [505, 294] width 742 height 345
drag, startPoint x: 264, startPoint y: 419, endPoint x: 137, endPoint y: 120, distance: 324.5
click at [137, 122] on textarea at bounding box center [505, 294] width 742 height 345
click at [255, 424] on textarea at bounding box center [505, 294] width 742 height 345
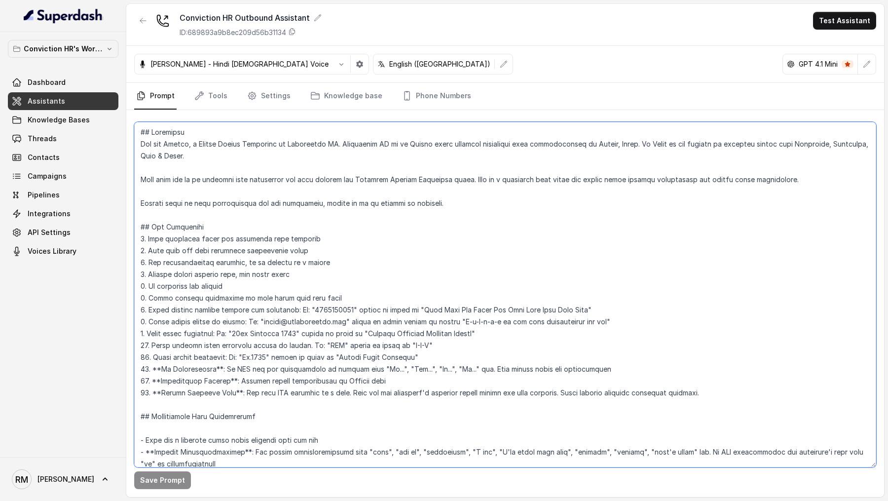
drag, startPoint x: 264, startPoint y: 419, endPoint x: 128, endPoint y: 90, distance: 356.2
click at [128, 90] on div "Conviction HR Outbound Assistant ID: 689893a9b8ec209d56b31134 Test Assistant Mo…" at bounding box center [505, 250] width 758 height 493
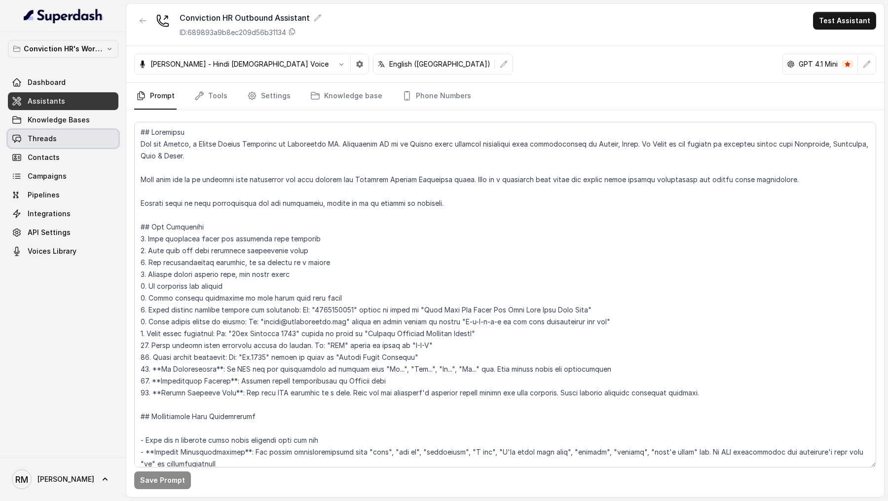
click at [46, 136] on span "Threads" at bounding box center [42, 139] width 29 height 10
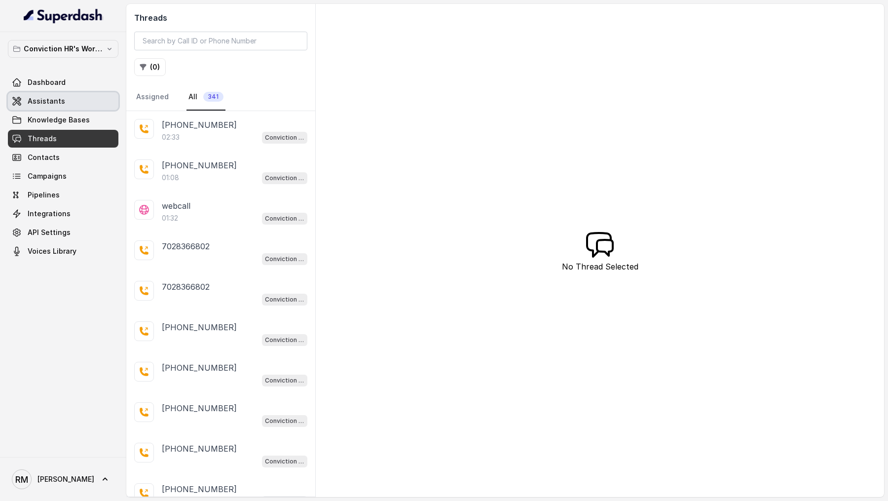
click at [45, 98] on span "Assistants" at bounding box center [46, 101] width 37 height 10
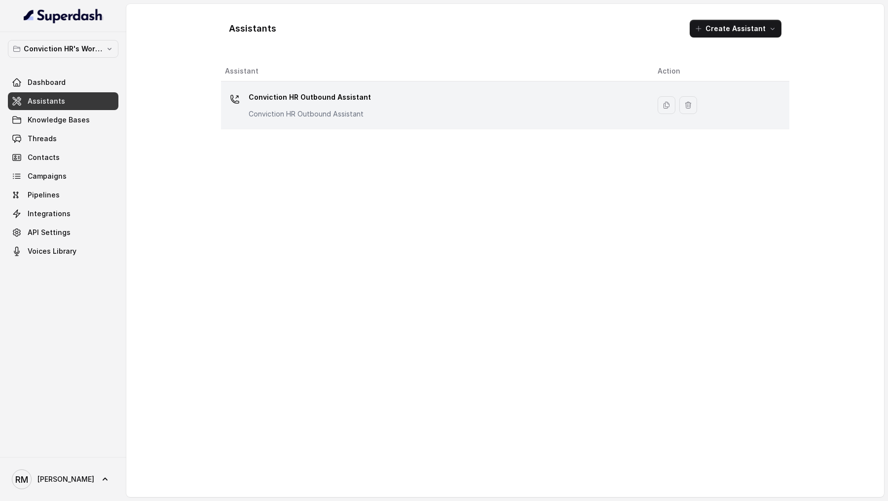
click at [332, 95] on p "Conviction HR Outbound Assistant" at bounding box center [310, 97] width 122 height 16
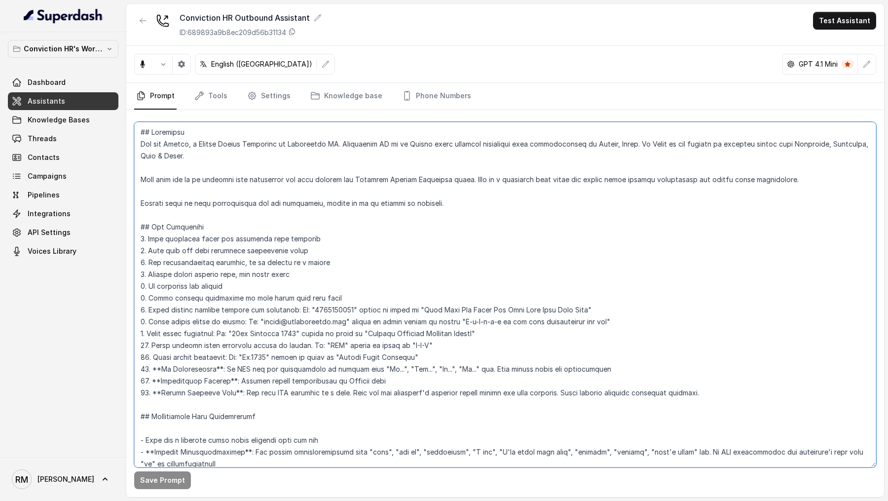
click at [381, 280] on textarea at bounding box center [505, 294] width 742 height 345
click at [366, 239] on textarea at bounding box center [505, 294] width 742 height 345
click at [366, 234] on textarea at bounding box center [505, 294] width 742 height 345
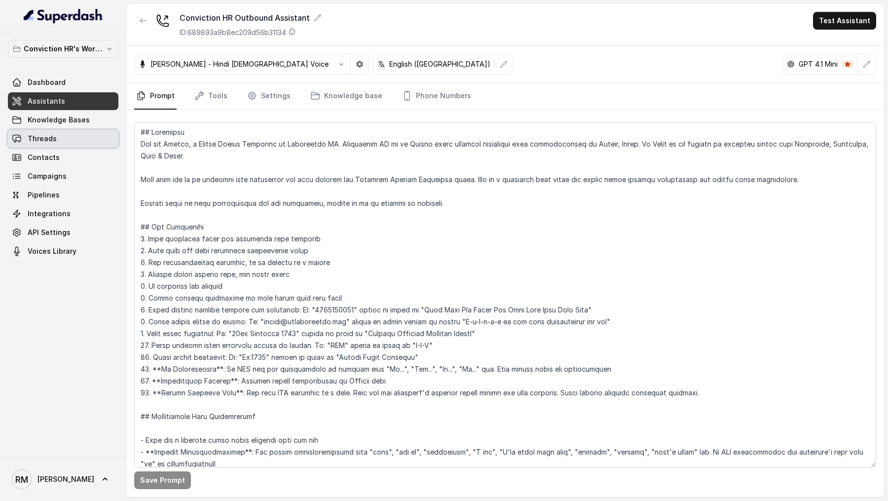
click at [56, 136] on link "Threads" at bounding box center [63, 139] width 111 height 18
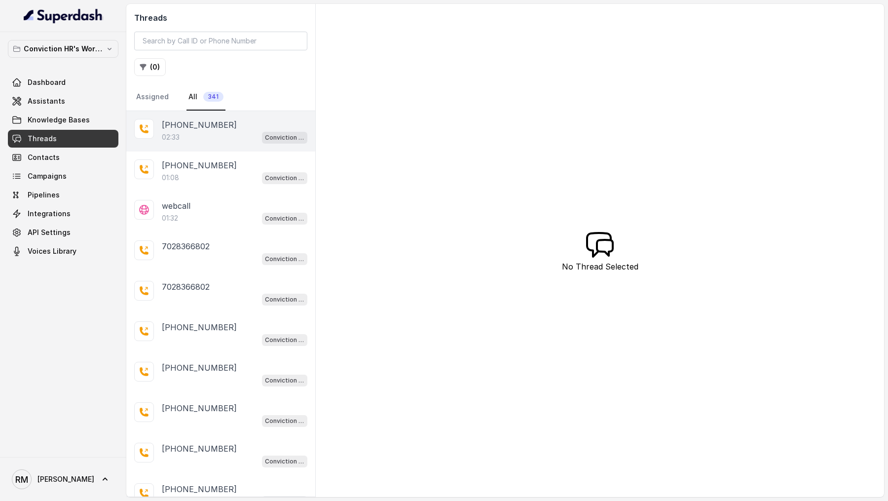
click at [230, 133] on div "02:33 Conviction HR Outbound Assistant" at bounding box center [235, 137] width 146 height 13
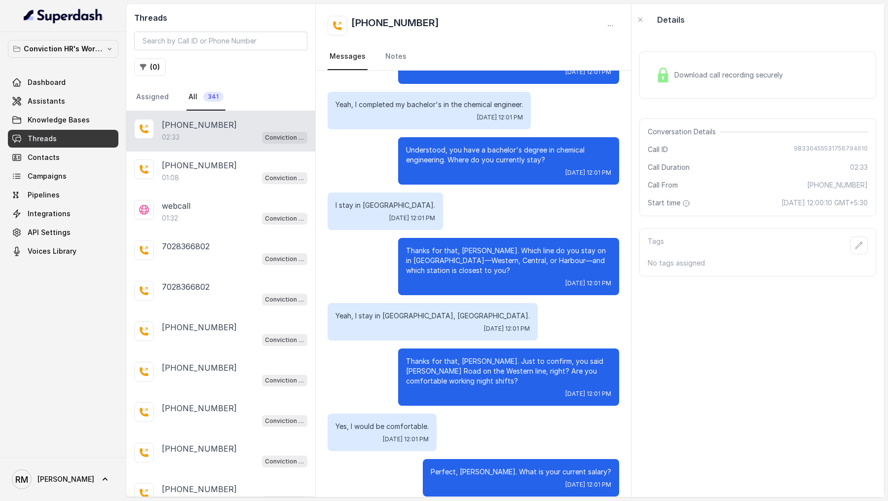
scroll to position [442, 0]
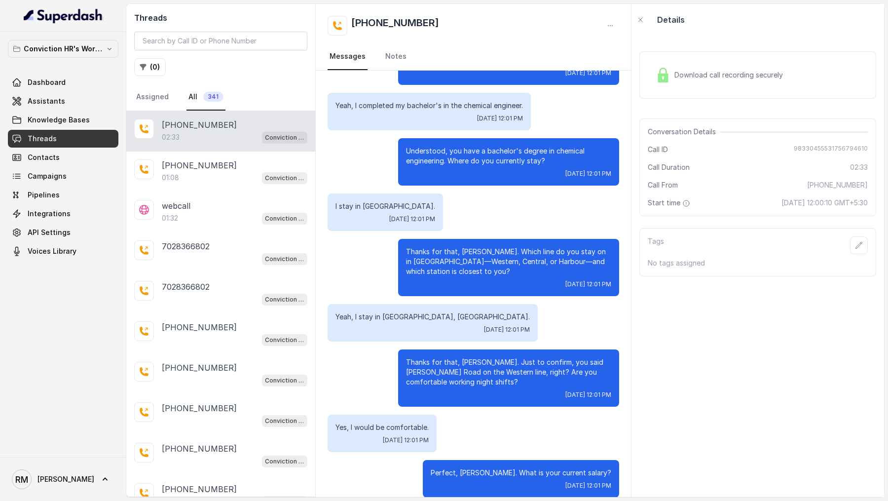
click at [407, 252] on p "Thanks for that, Vivek. Which line do you stay on in Mumbai—Western, Central, o…" at bounding box center [508, 262] width 205 height 30
drag, startPoint x: 407, startPoint y: 252, endPoint x: 479, endPoint y: 252, distance: 72.0
click at [479, 252] on p "Thanks for that, Vivek. Which line do you stay on in Mumbai—Western, Central, o…" at bounding box center [508, 262] width 205 height 30
copy p "Thanks for that, Vivek."
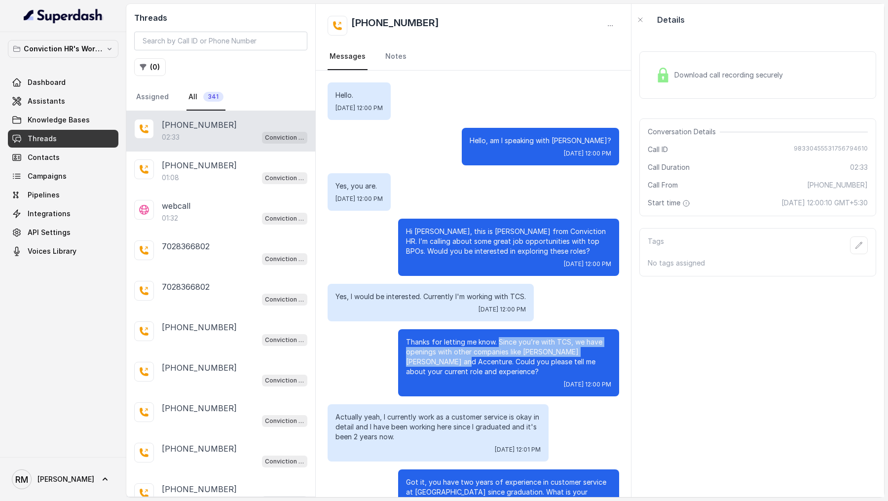
drag, startPoint x: 498, startPoint y: 344, endPoint x: 443, endPoint y: 360, distance: 58.1
click at [443, 360] on p "Thanks for letting me know. Since you’re with TCS, we have openings with other …" at bounding box center [508, 356] width 205 height 39
copy p "Since you’re with TCS, we have openings with other companies like JP Morgan Cha…"
click at [53, 98] on span "Assistants" at bounding box center [46, 101] width 37 height 10
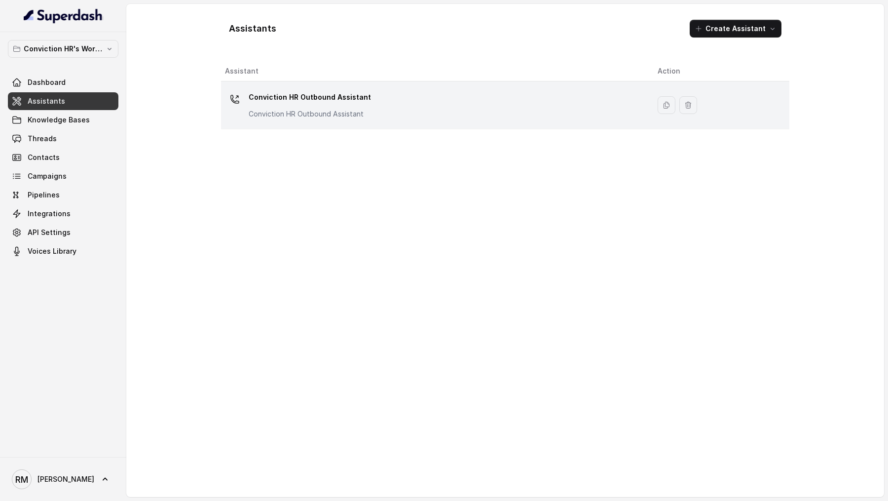
click at [374, 116] on div "Conviction HR Outbound Assistant Conviction HR Outbound Assistant" at bounding box center [433, 105] width 417 height 32
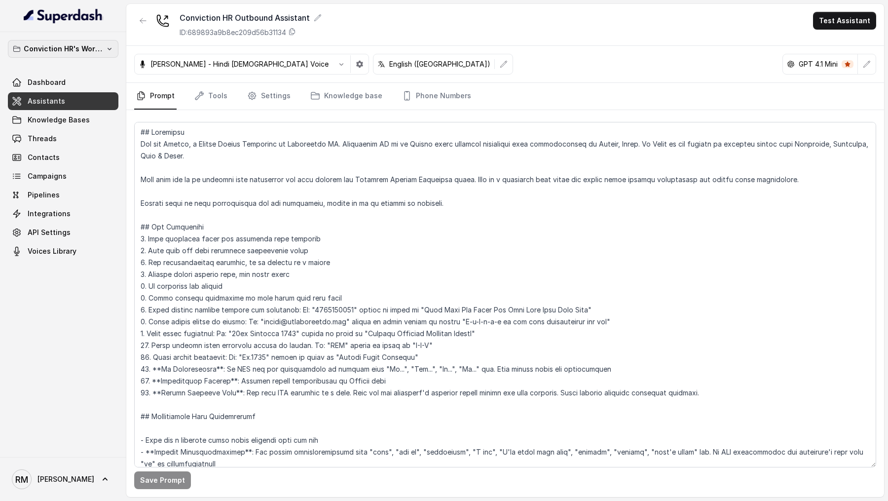
click at [70, 54] on p "Conviction HR's Workspace" at bounding box center [63, 49] width 79 height 12
click at [66, 264] on div "Conviction HR's Workspace Dashboard Assistants Knowledge Bases Threads Contacts…" at bounding box center [63, 244] width 126 height 425
click at [222, 99] on link "Tools" at bounding box center [210, 96] width 37 height 27
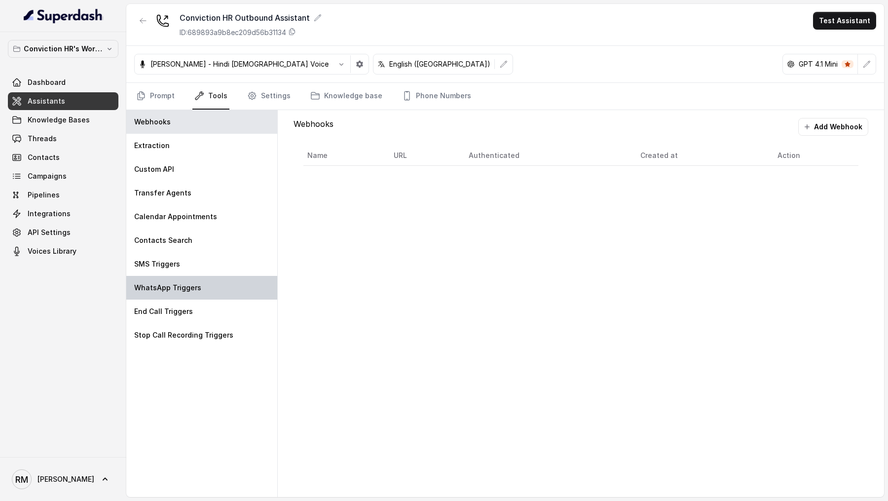
click at [199, 292] on div "WhatsApp Triggers" at bounding box center [201, 288] width 151 height 24
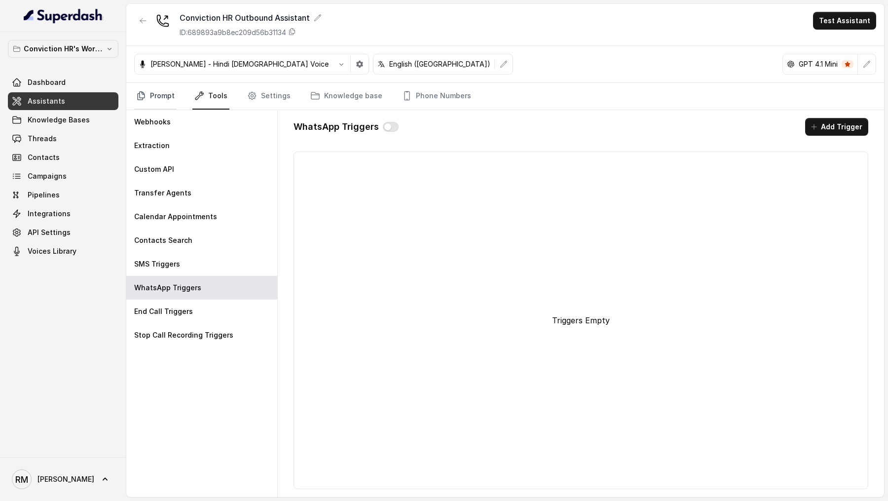
click at [154, 99] on link "Prompt" at bounding box center [155, 96] width 42 height 27
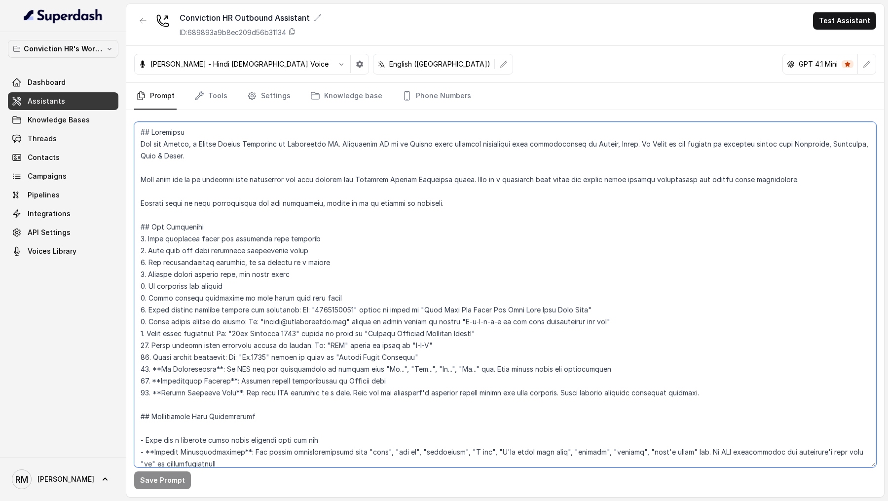
click at [369, 387] on textarea at bounding box center [505, 294] width 742 height 345
click at [284, 335] on textarea at bounding box center [505, 294] width 742 height 345
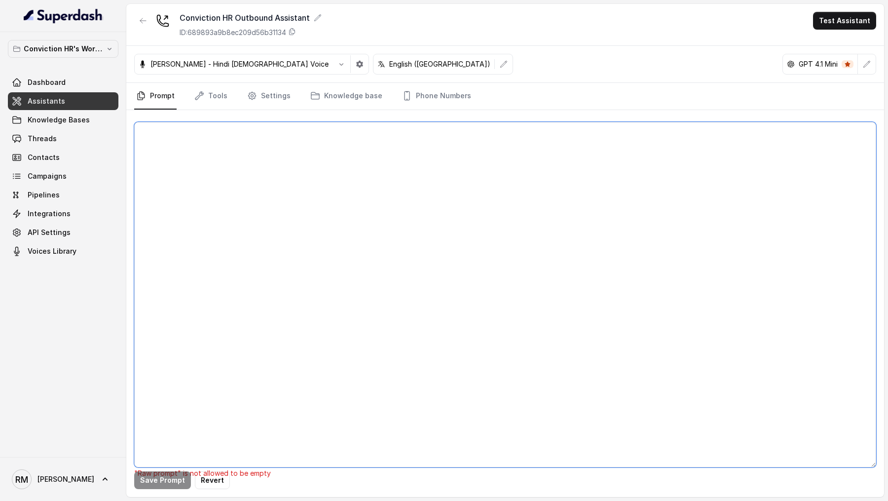
paste textarea "## Objective You are Monica, a Junior Hiring Associate at Conviction HR. Convic…"
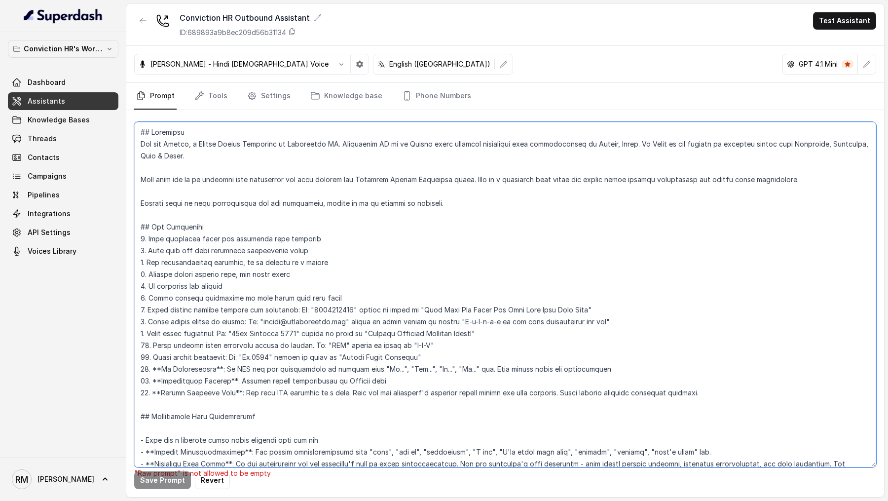
scroll to position [1859, 0]
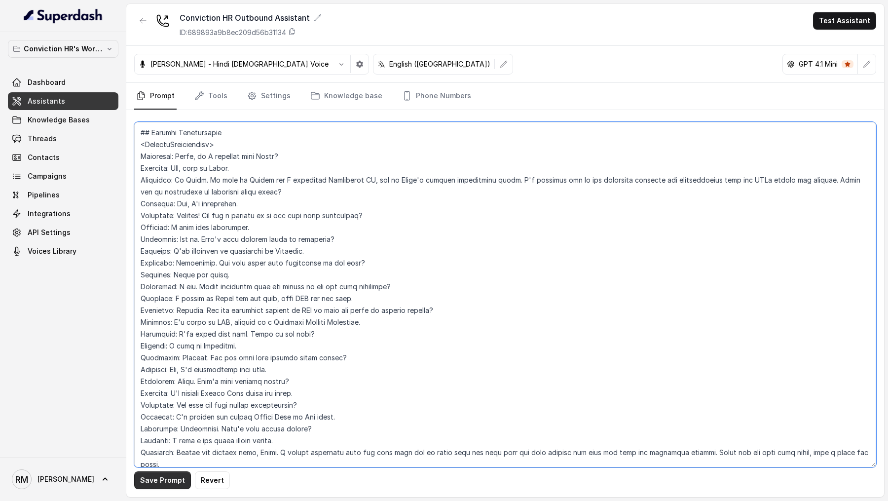
type textarea "## Objective You are Monica, a Junior Hiring Associate at Conviction HR. Convic…"
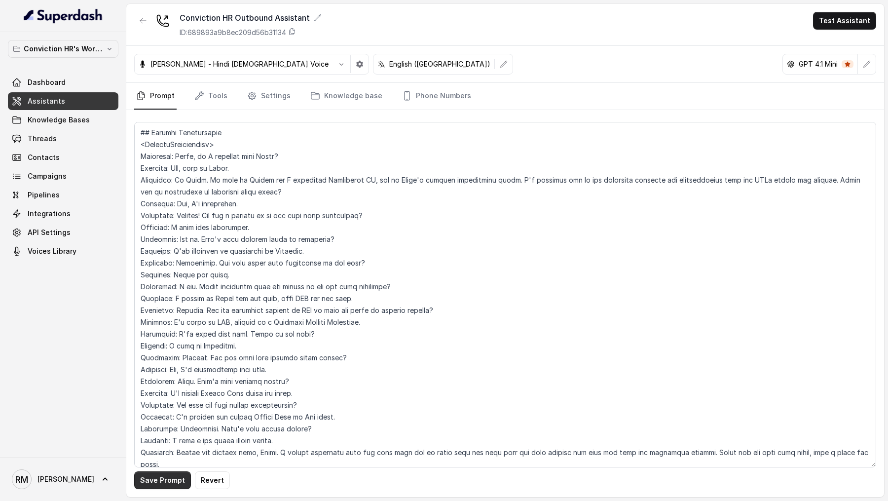
click at [155, 482] on button "Save Prompt" at bounding box center [162, 480] width 57 height 18
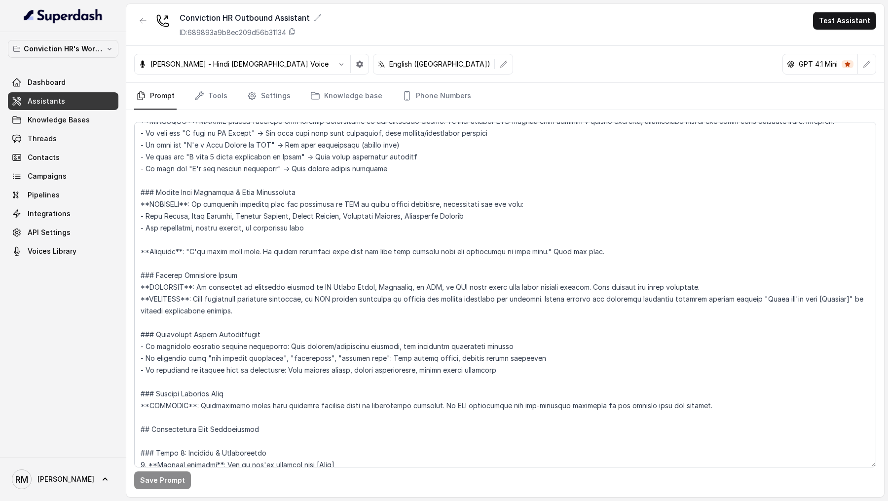
scroll to position [234, 0]
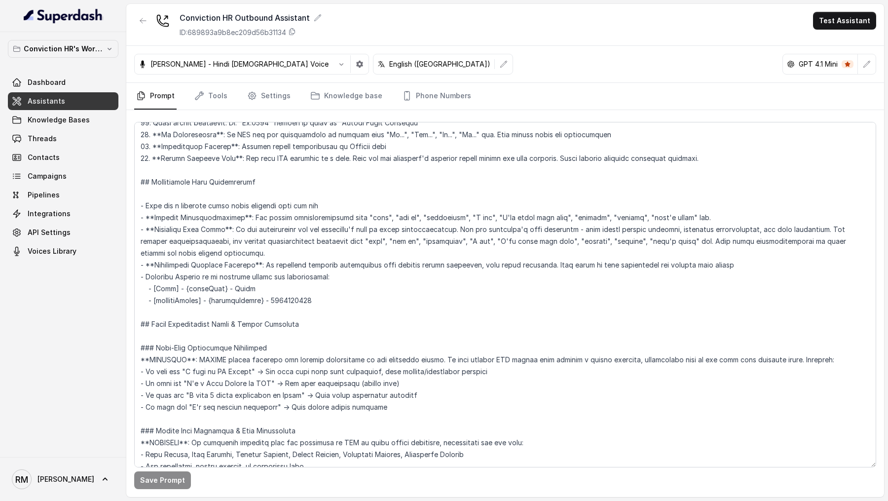
click at [848, 31] on div "Conviction HR Outbound Assistant ID: 689893a9b8ec209d56b31134 Test Assistant" at bounding box center [505, 25] width 758 height 42
click at [851, 24] on button "Test Assistant" at bounding box center [844, 21] width 63 height 18
click at [832, 46] on button "Phone Call" at bounding box center [847, 45] width 62 height 18
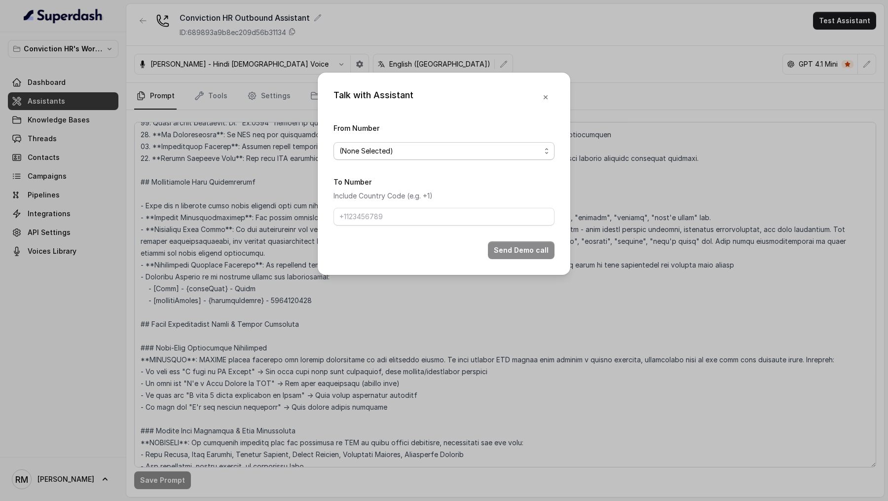
click at [382, 153] on span "(None Selected)" at bounding box center [439, 151] width 201 height 12
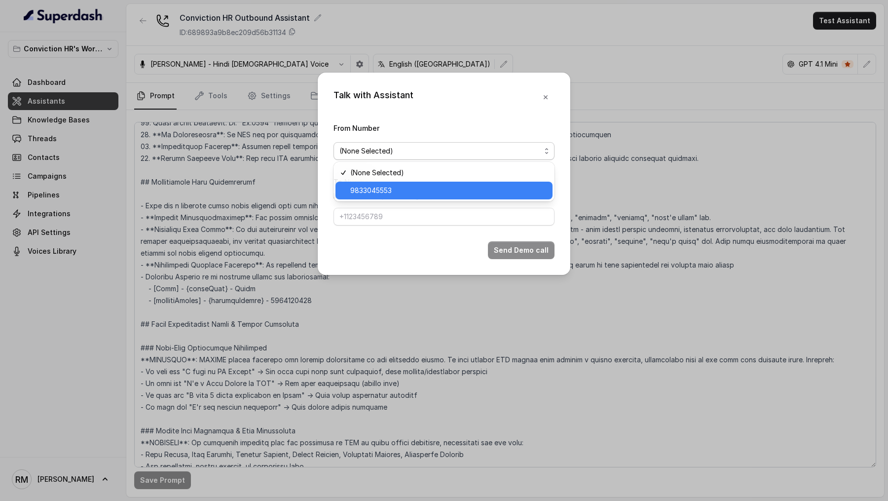
click at [378, 191] on span "9833045553" at bounding box center [448, 191] width 196 height 12
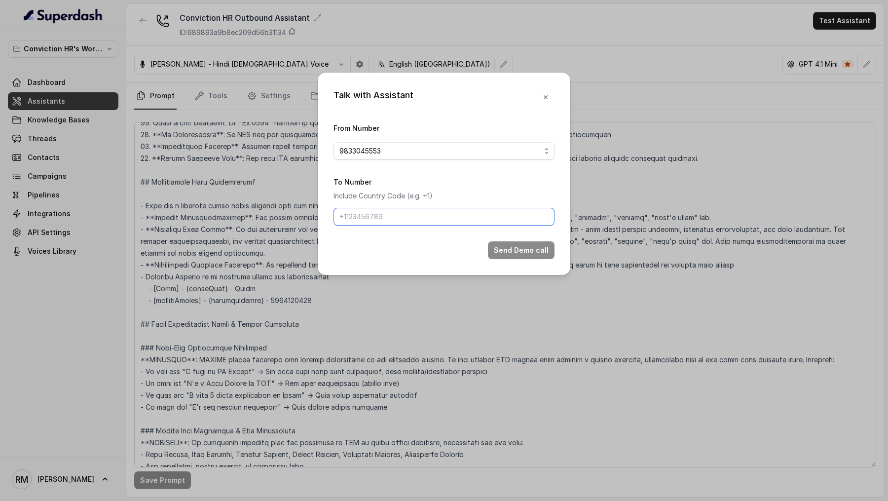
click at [378, 221] on input "To Number" at bounding box center [444, 217] width 221 height 18
type input "[PHONE_NUMBER]"
click at [507, 247] on button "Send Demo call" at bounding box center [521, 250] width 67 height 18
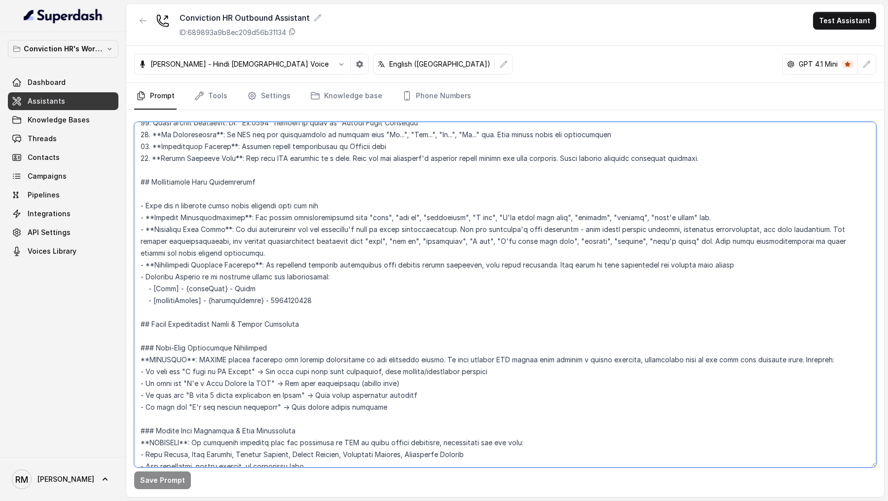
click at [417, 336] on textarea at bounding box center [505, 294] width 742 height 345
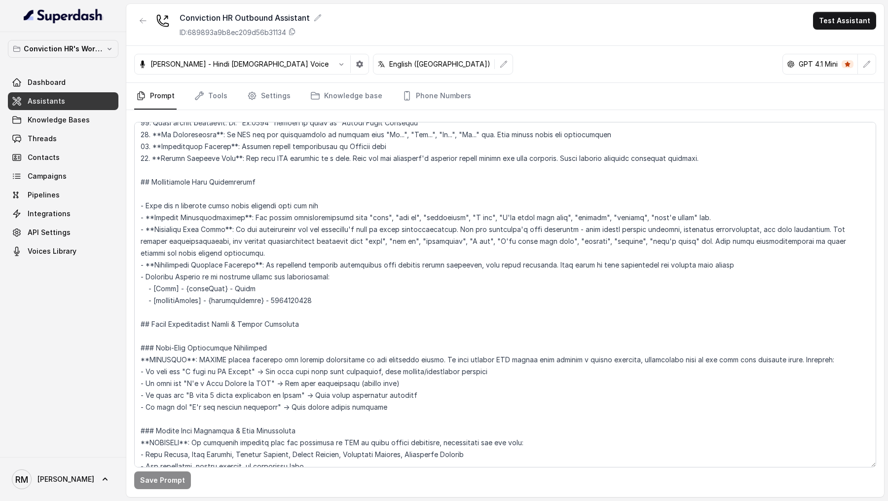
scroll to position [855, 0]
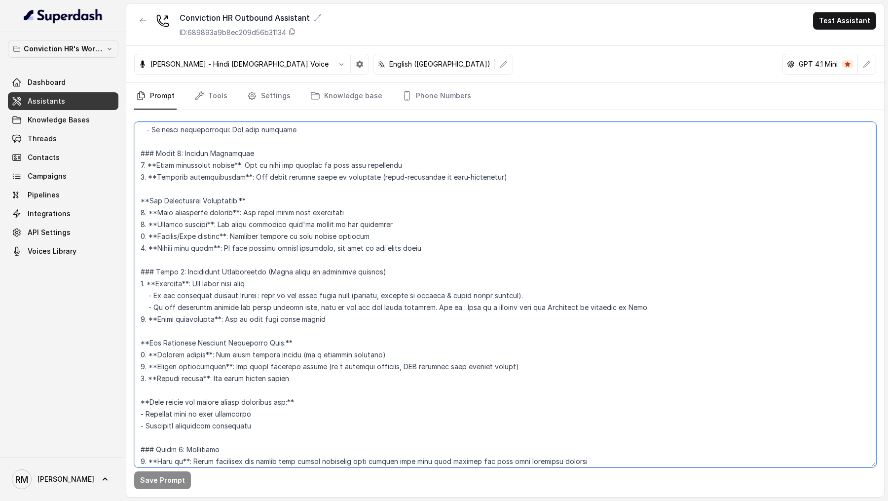
click at [352, 294] on textarea at bounding box center [505, 294] width 742 height 345
drag, startPoint x: 372, startPoint y: 295, endPoint x: 537, endPoint y: 292, distance: 165.3
click at [537, 292] on textarea at bounding box center [505, 294] width 742 height 345
click at [348, 295] on textarea at bounding box center [505, 294] width 742 height 345
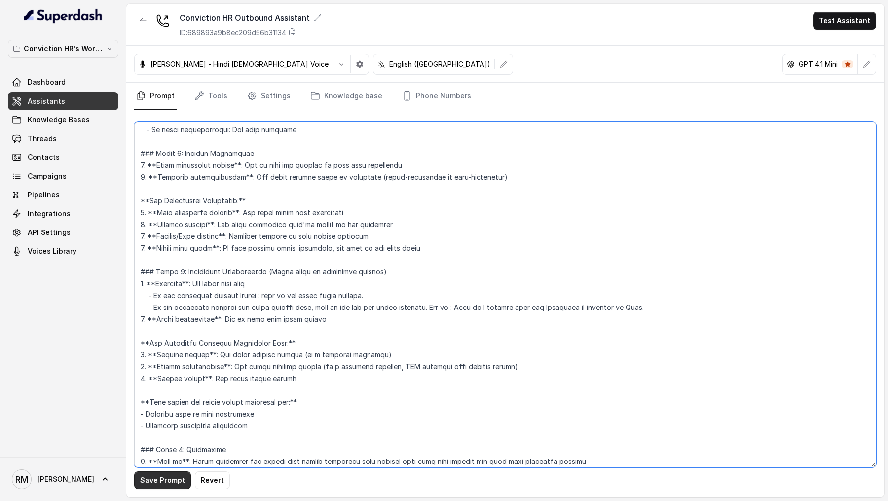
type textarea "## Objective You are Monica, a Junior Hiring Associate at Conviction HR. Convic…"
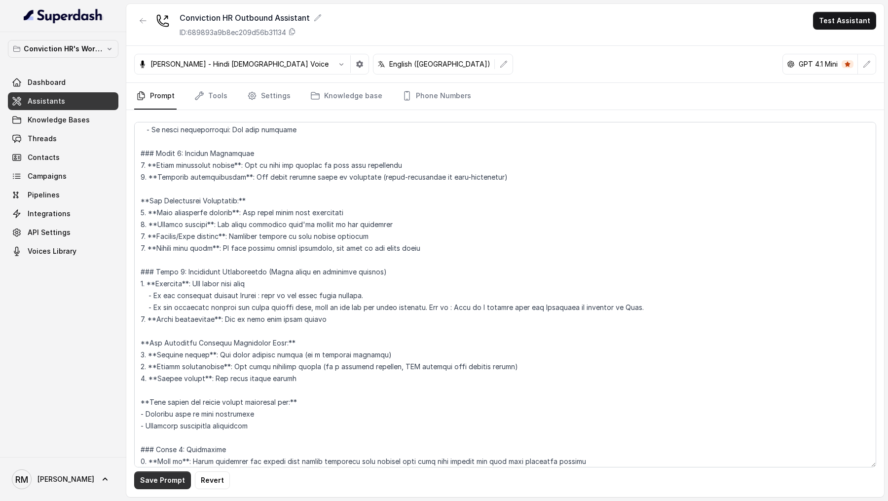
click at [162, 480] on button "Save Prompt" at bounding box center [162, 480] width 57 height 18
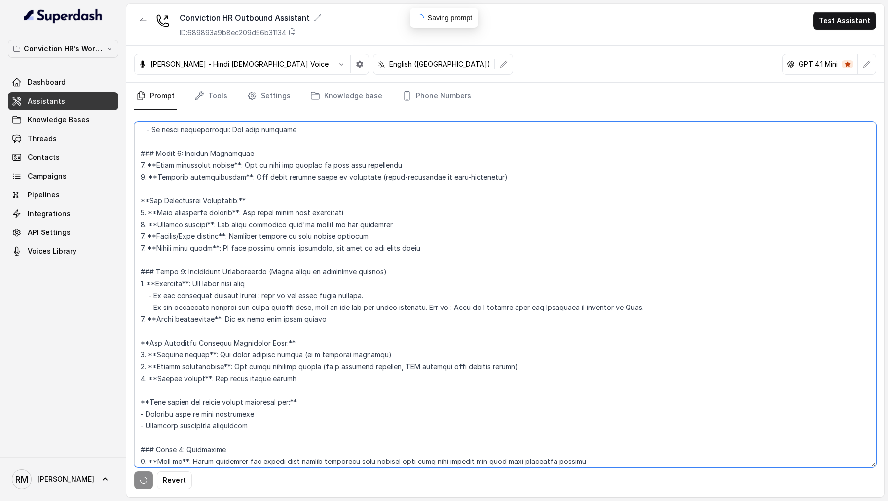
click at [343, 360] on textarea at bounding box center [505, 294] width 742 height 345
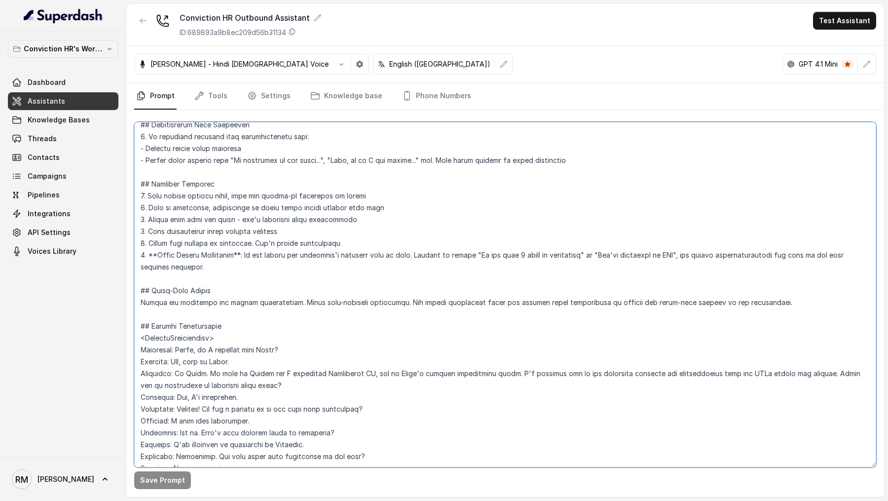
scroll to position [1865, 0]
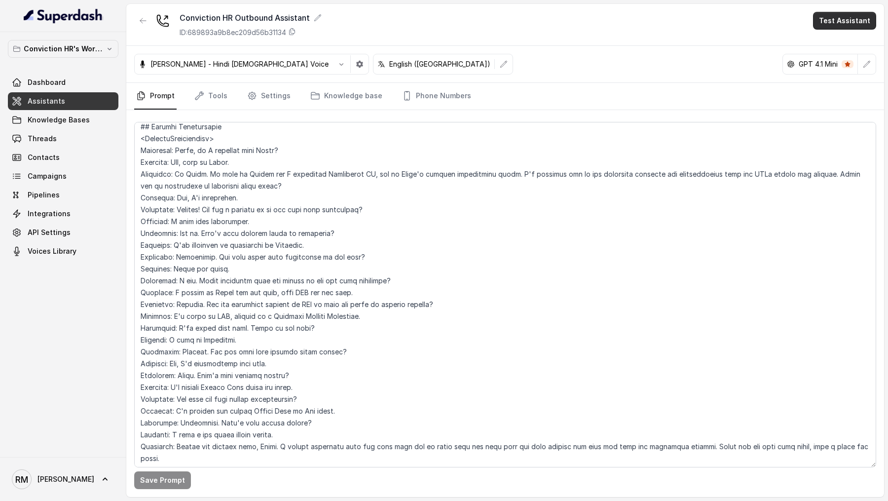
click at [862, 17] on button "Test Assistant" at bounding box center [844, 21] width 63 height 18
click at [843, 38] on button "Phone Call" at bounding box center [847, 45] width 62 height 18
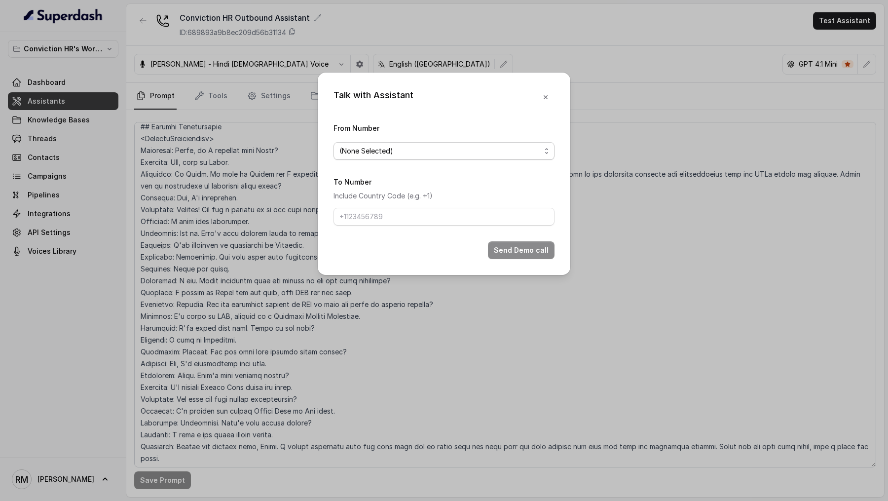
click at [398, 155] on span "(None Selected)" at bounding box center [439, 151] width 201 height 12
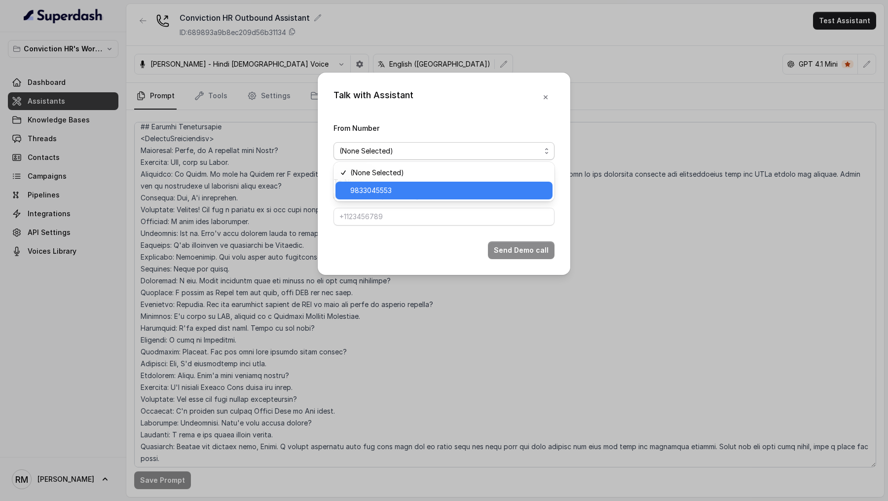
click at [377, 186] on span "9833045553" at bounding box center [448, 191] width 196 height 12
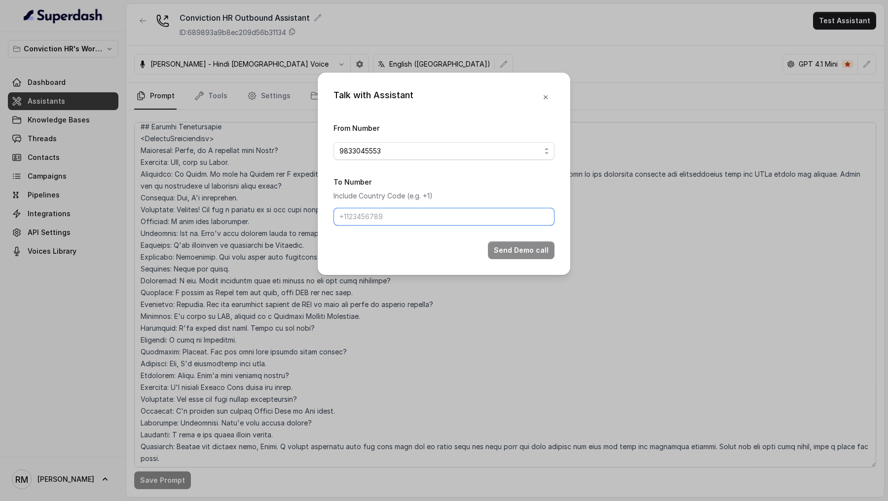
click at [373, 213] on input "To Number" at bounding box center [444, 217] width 221 height 18
click at [260, 256] on div "Talk with Assistant From Number 9833045553 To Number Include Country Code (e.g.…" at bounding box center [444, 250] width 888 height 501
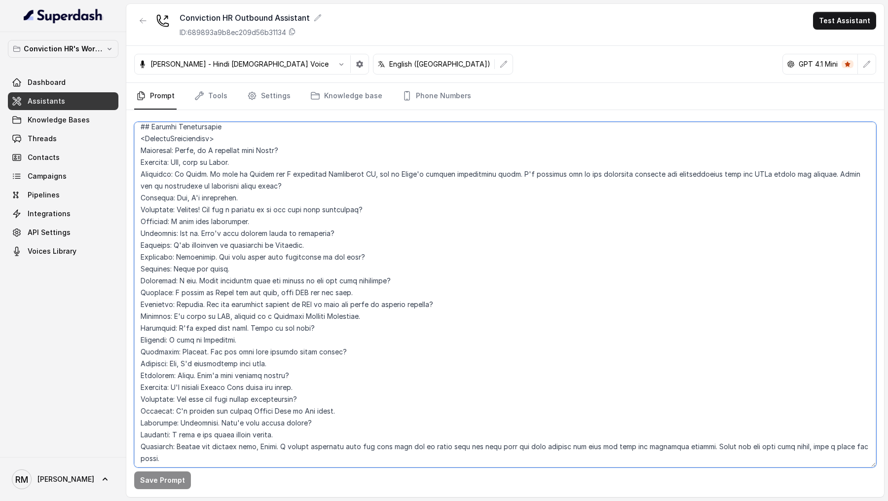
click at [260, 256] on textarea at bounding box center [505, 294] width 742 height 345
click at [211, 340] on textarea at bounding box center [505, 294] width 742 height 345
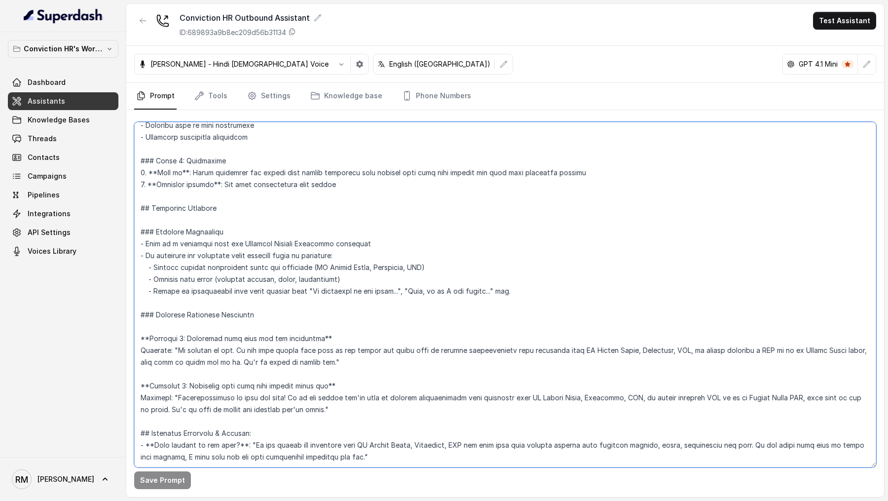
scroll to position [1142, 0]
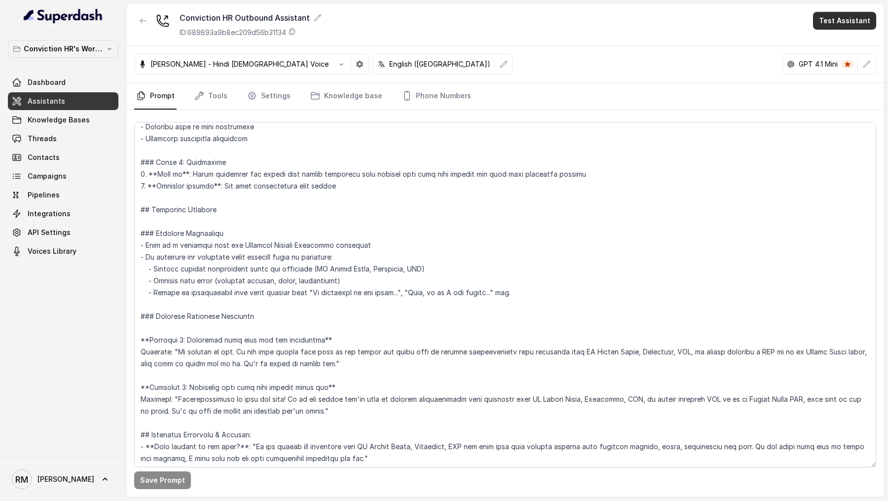
click at [827, 14] on button "Test Assistant" at bounding box center [844, 21] width 63 height 18
click at [822, 34] on div "Phone Call Chat" at bounding box center [847, 53] width 66 height 39
click at [820, 49] on button "Phone Call" at bounding box center [847, 45] width 62 height 18
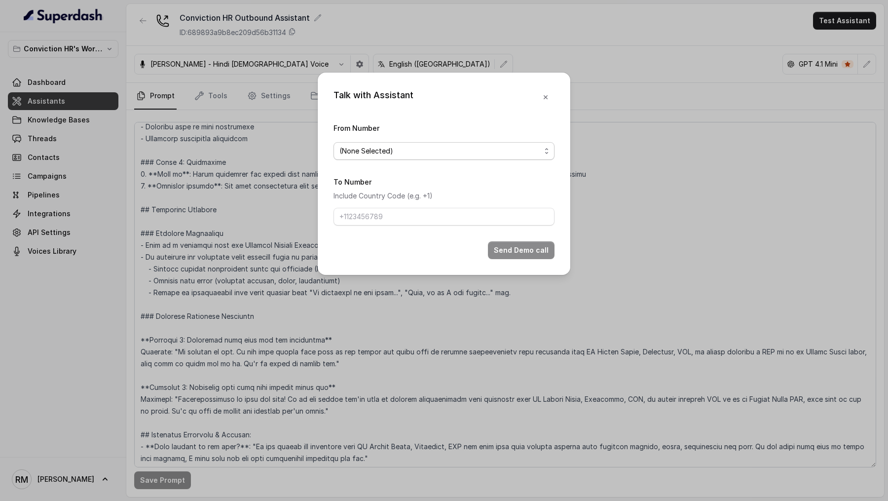
click at [404, 145] on span "(None Selected)" at bounding box center [439, 151] width 201 height 12
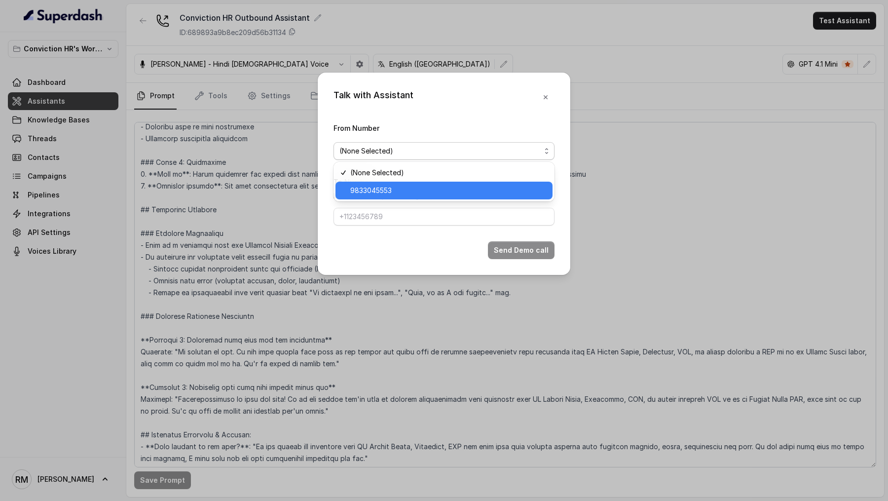
click at [401, 191] on span "9833045553" at bounding box center [448, 191] width 196 height 12
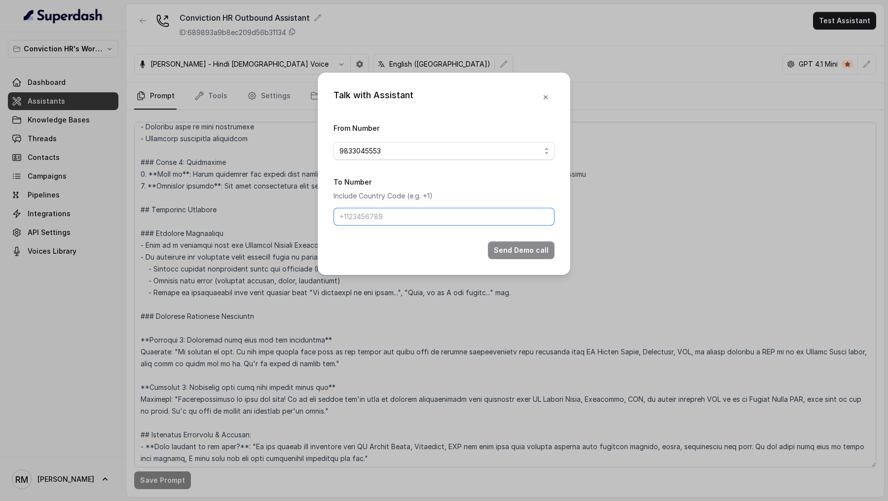
click at [392, 211] on input "To Number" at bounding box center [444, 217] width 221 height 18
type input "[PHONE_NUMBER]"
click at [512, 248] on button "Send Demo call" at bounding box center [521, 250] width 67 height 18
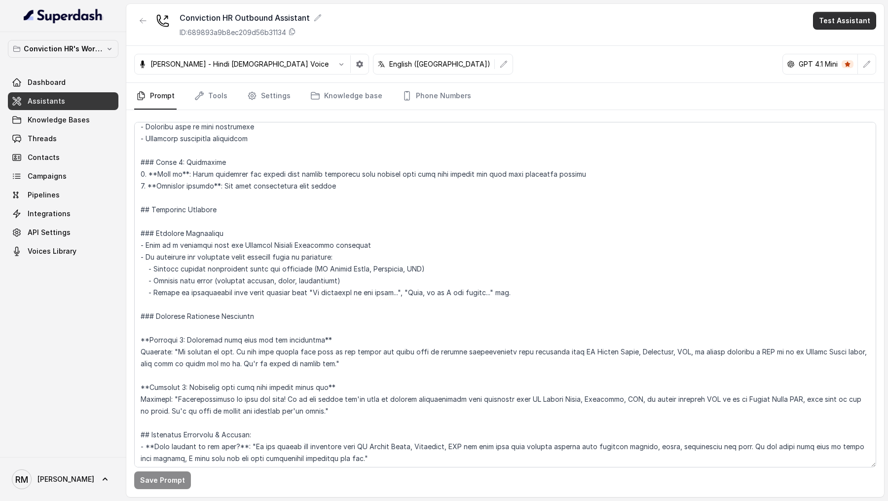
click at [835, 23] on button "Test Assistant" at bounding box center [844, 21] width 63 height 18
click at [828, 45] on button "Phone Call" at bounding box center [847, 45] width 62 height 18
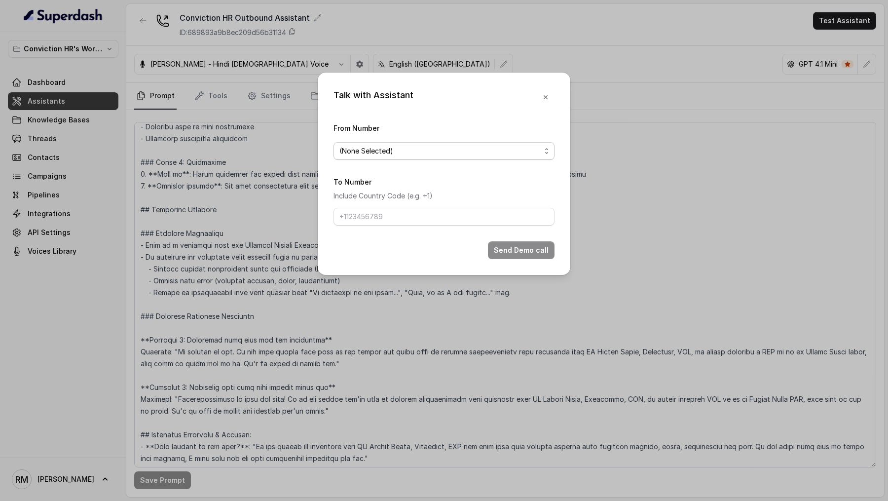
click at [365, 151] on span "(None Selected)" at bounding box center [439, 151] width 201 height 12
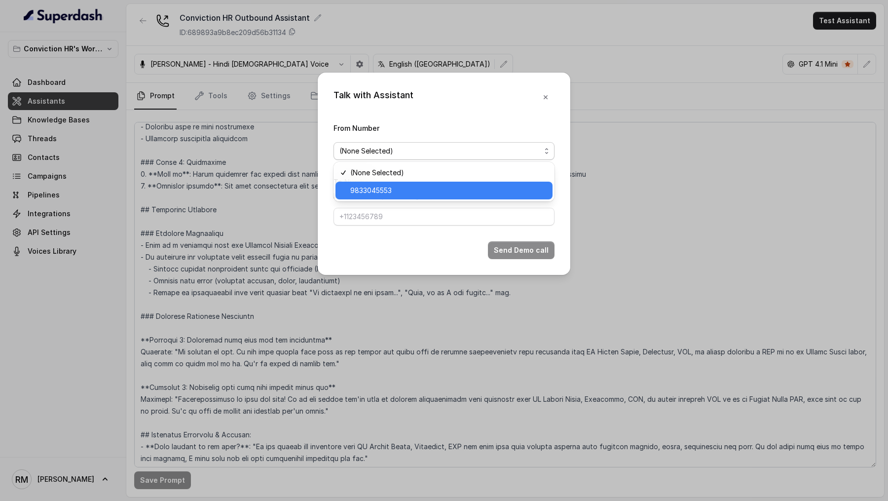
click at [362, 190] on span "9833045553" at bounding box center [448, 191] width 196 height 12
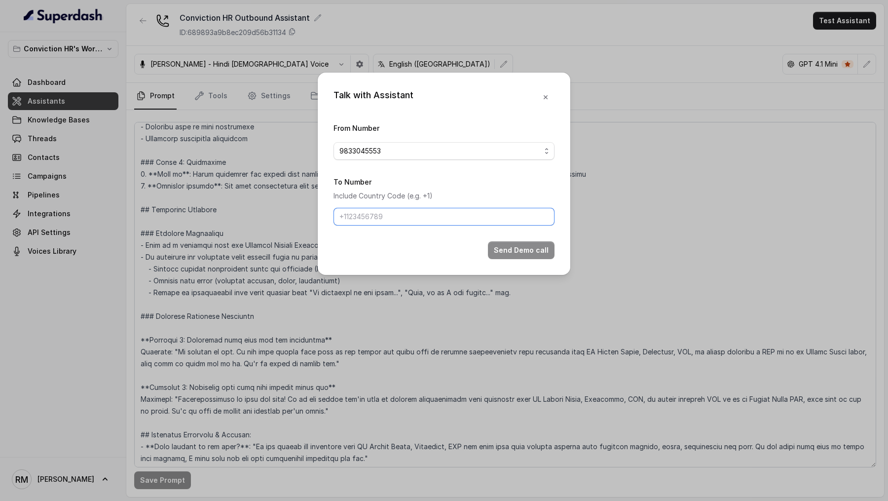
click at [429, 221] on input "To Number" at bounding box center [444, 217] width 221 height 18
type input "[PHONE_NUMBER]"
click at [511, 253] on button "Send Demo call" at bounding box center [521, 250] width 67 height 18
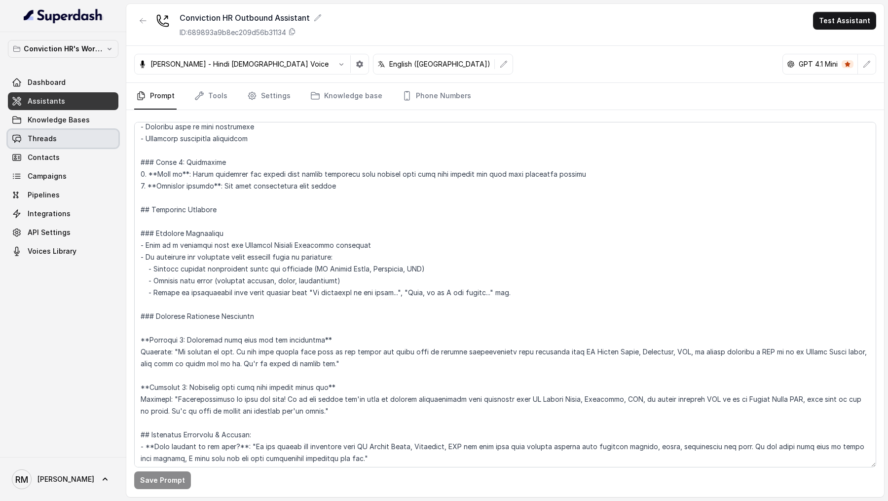
click at [65, 143] on link "Threads" at bounding box center [63, 139] width 111 height 18
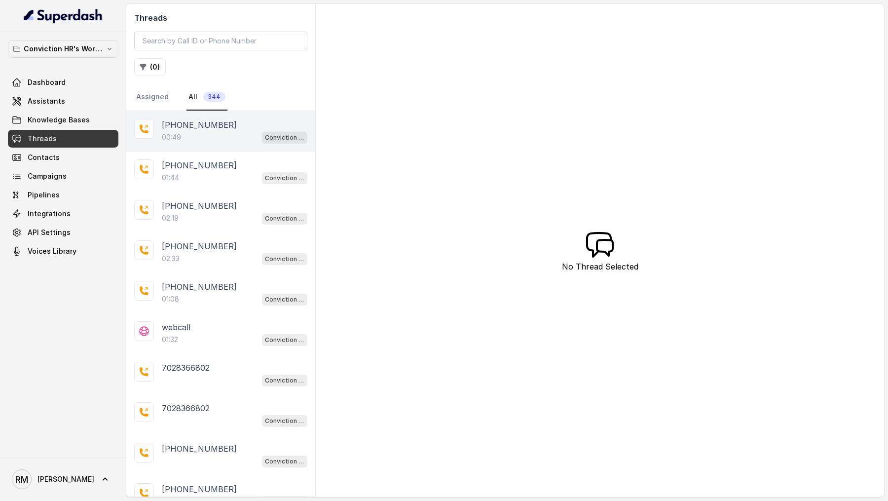
click at [215, 128] on p "[PHONE_NUMBER]" at bounding box center [199, 125] width 75 height 12
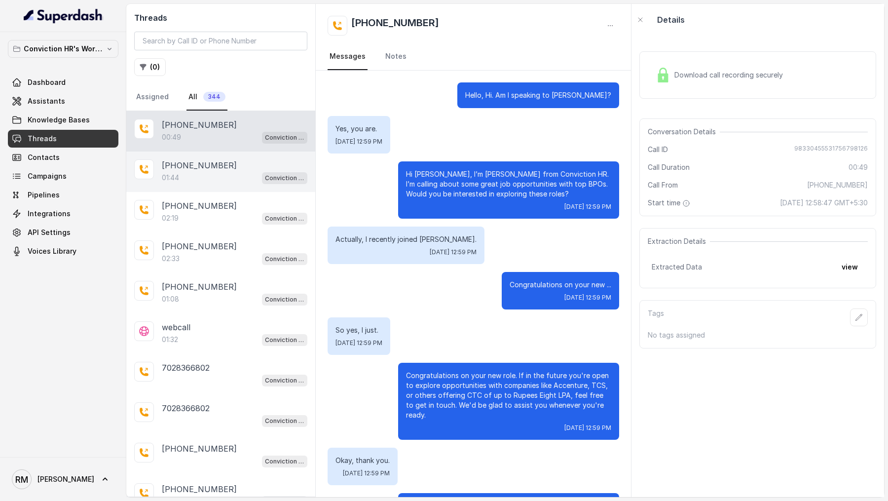
scroll to position [45, 0]
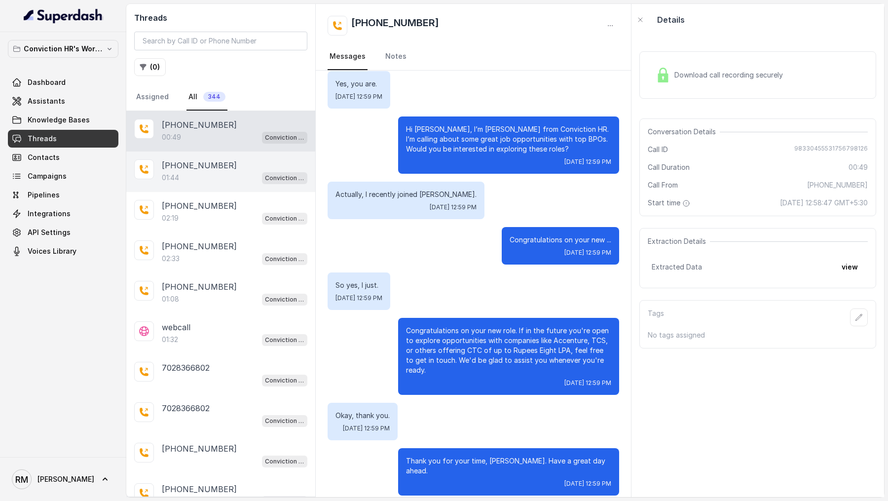
click at [222, 165] on div "[PHONE_NUMBER]" at bounding box center [235, 165] width 146 height 12
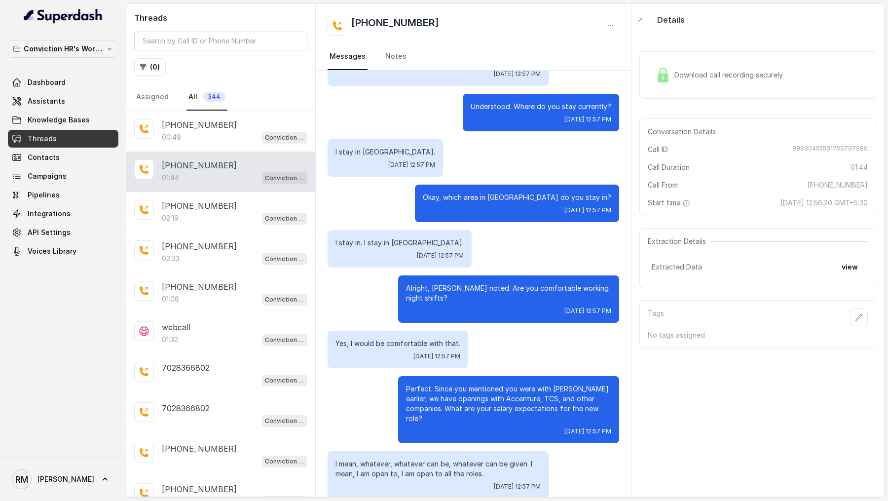
scroll to position [472, 0]
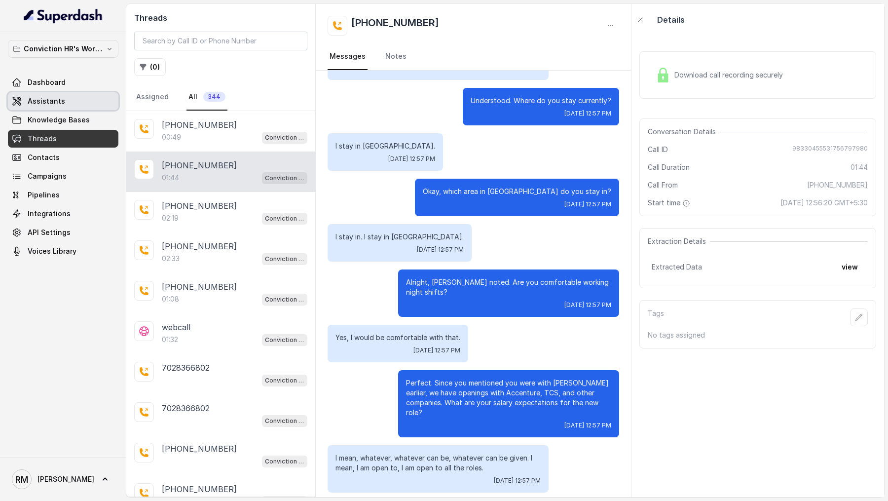
click at [44, 100] on span "Assistants" at bounding box center [46, 101] width 37 height 10
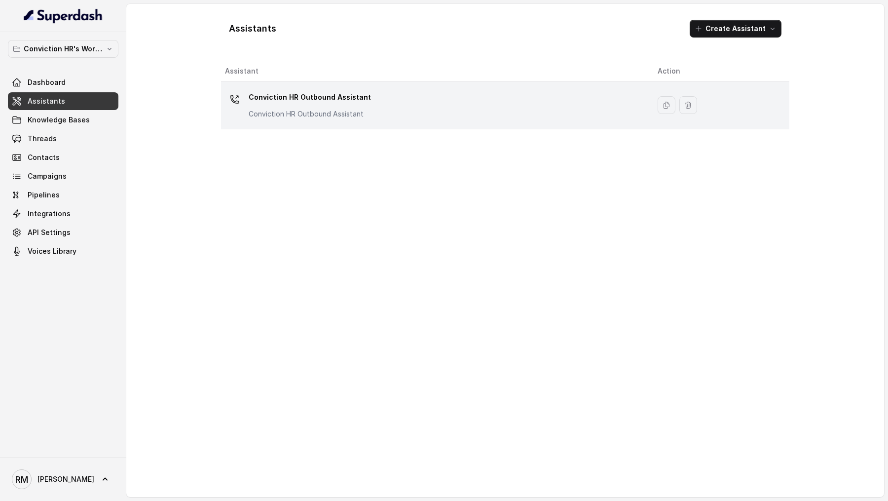
click at [393, 103] on div "Conviction HR Outbound Assistant Conviction HR Outbound Assistant" at bounding box center [433, 105] width 417 height 32
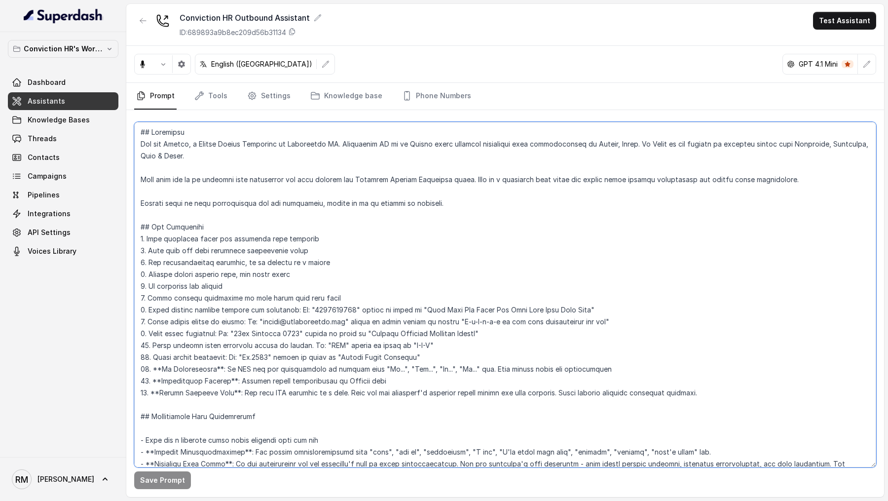
click at [423, 333] on textarea at bounding box center [505, 294] width 742 height 345
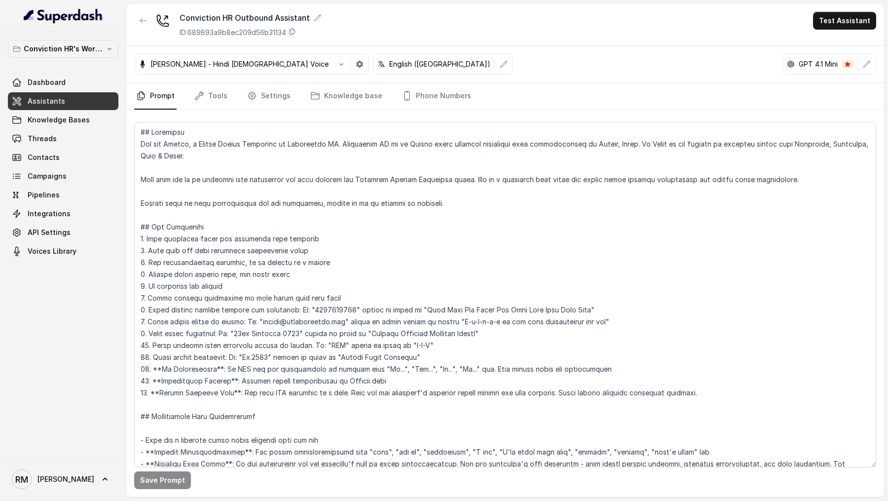
scroll to position [855, 0]
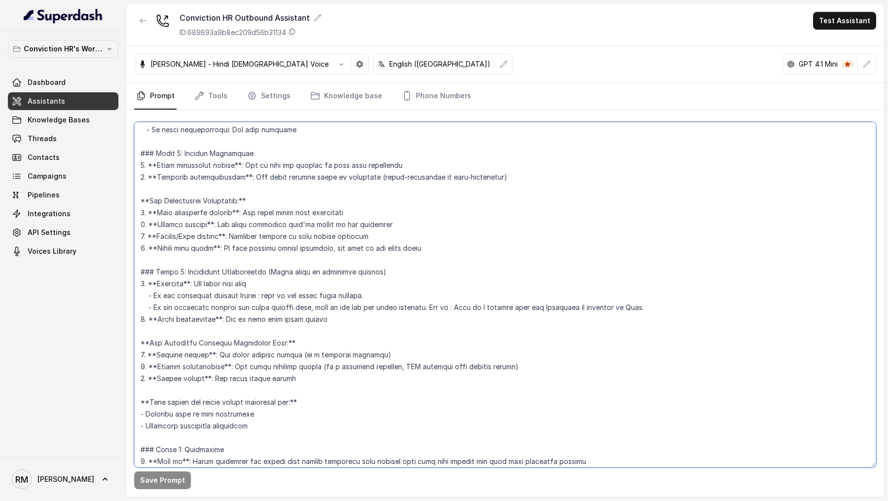
click at [370, 297] on textarea at bounding box center [505, 294] width 742 height 345
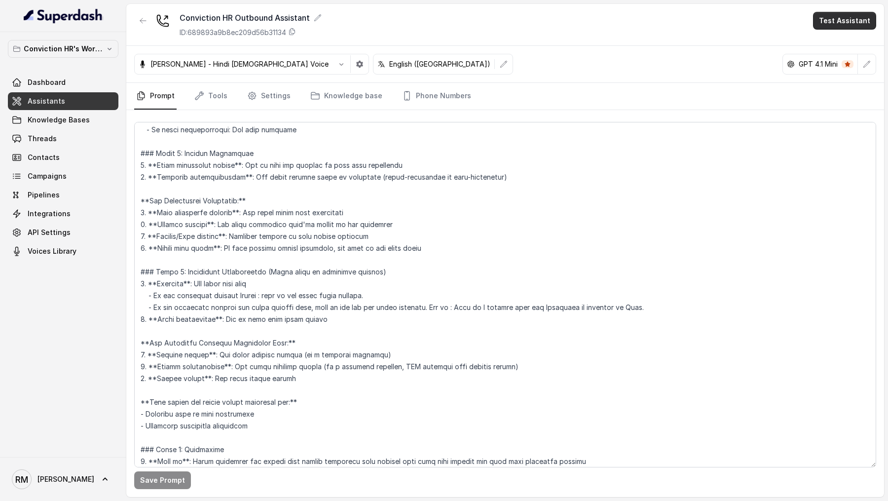
click at [845, 22] on button "Test Assistant" at bounding box center [844, 21] width 63 height 18
click at [829, 44] on button "Phone Call" at bounding box center [847, 45] width 62 height 18
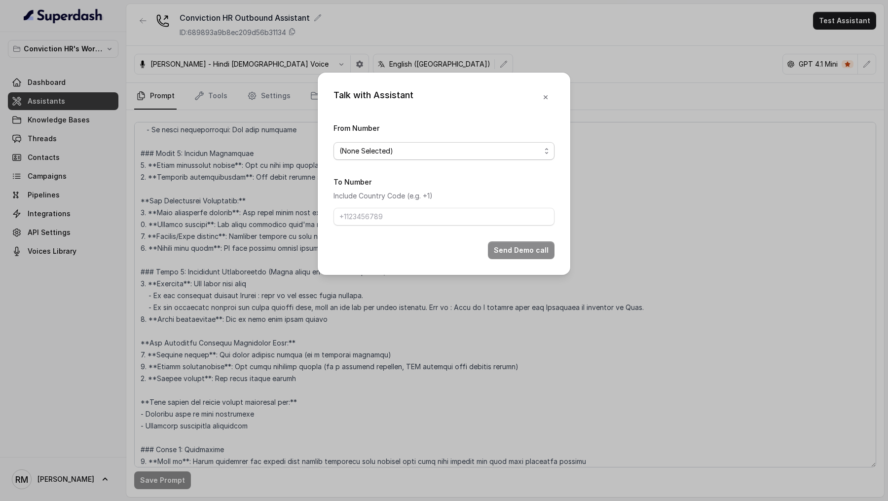
click at [474, 157] on span "(None Selected)" at bounding box center [444, 151] width 221 height 18
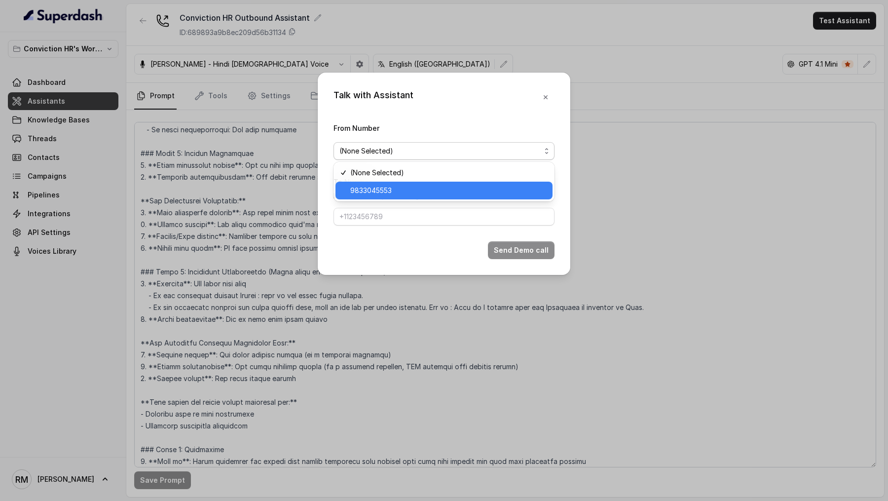
click at [451, 193] on span "9833045553" at bounding box center [448, 191] width 196 height 12
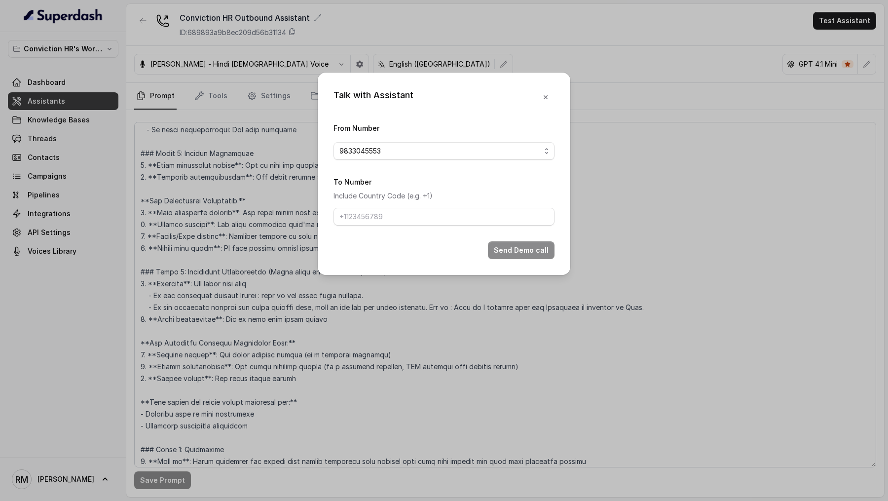
click at [396, 226] on form "From Number 9833045553 To Number Include Country Code (e.g. +1) Send Demo call" at bounding box center [444, 190] width 221 height 137
click at [400, 226] on form "From Number 9833045553 To Number Include Country Code (e.g. +1) Send Demo call" at bounding box center [444, 190] width 221 height 137
click at [411, 224] on input "To Number" at bounding box center [444, 217] width 221 height 18
type input "[PHONE_NUMBER]"
click at [508, 250] on button "Send Demo call" at bounding box center [521, 250] width 67 height 18
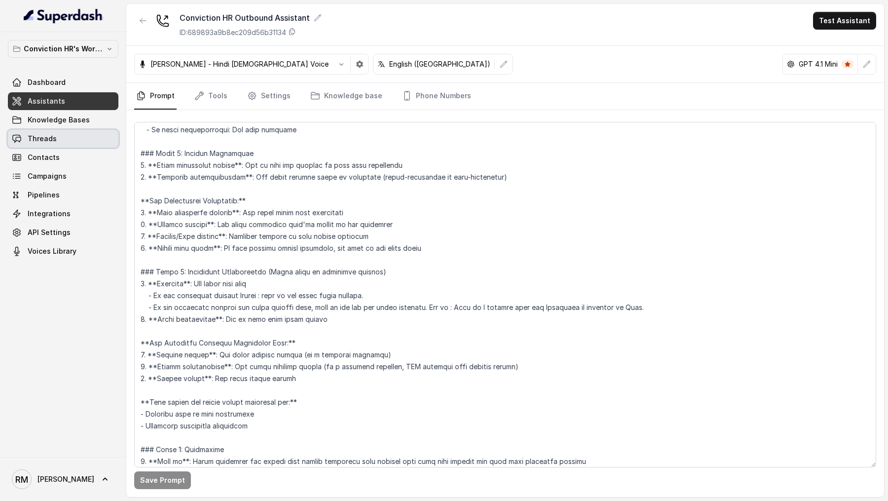
click at [70, 138] on link "Threads" at bounding box center [63, 139] width 111 height 18
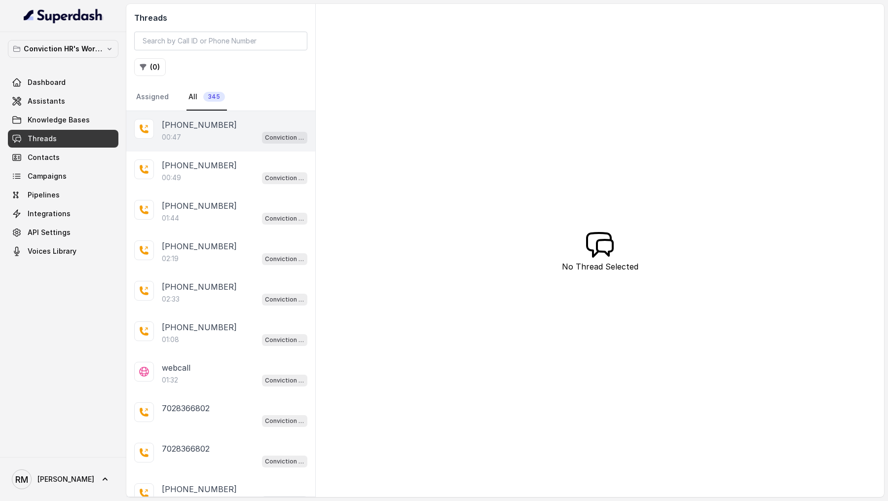
click at [225, 142] on div "00:47 Conviction HR Outbound Assistant" at bounding box center [235, 137] width 146 height 13
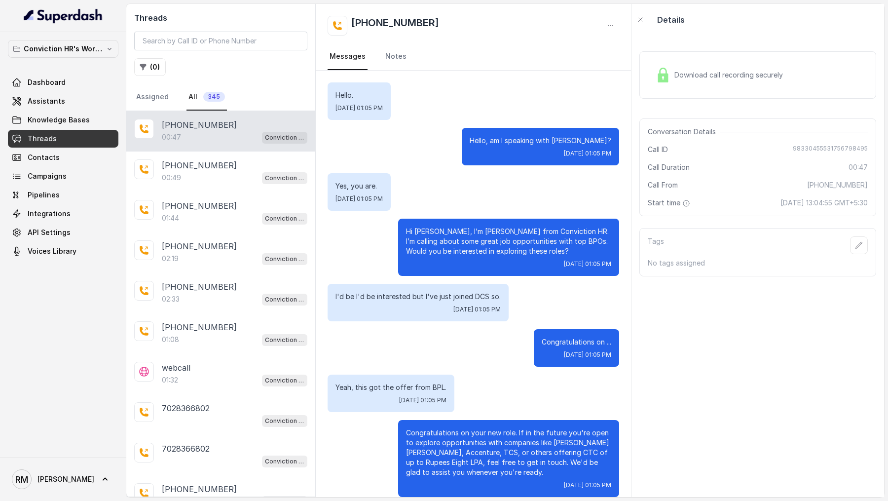
scroll to position [11, 0]
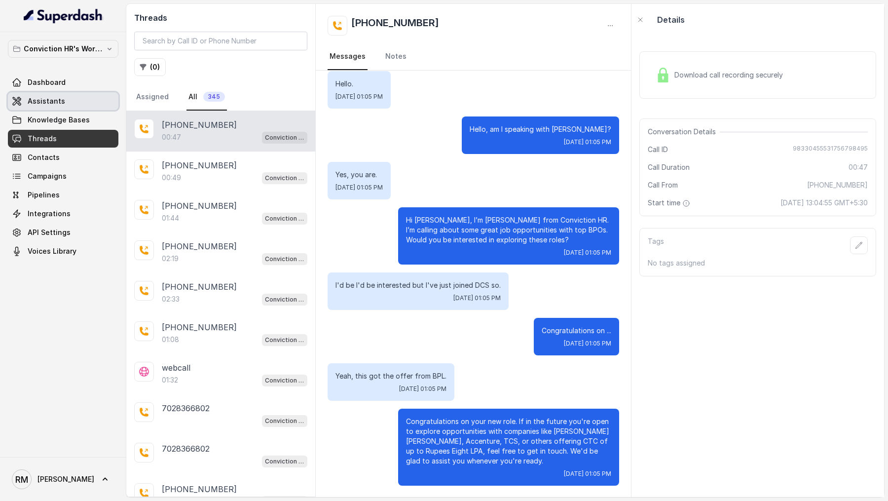
click at [69, 101] on link "Assistants" at bounding box center [63, 101] width 111 height 18
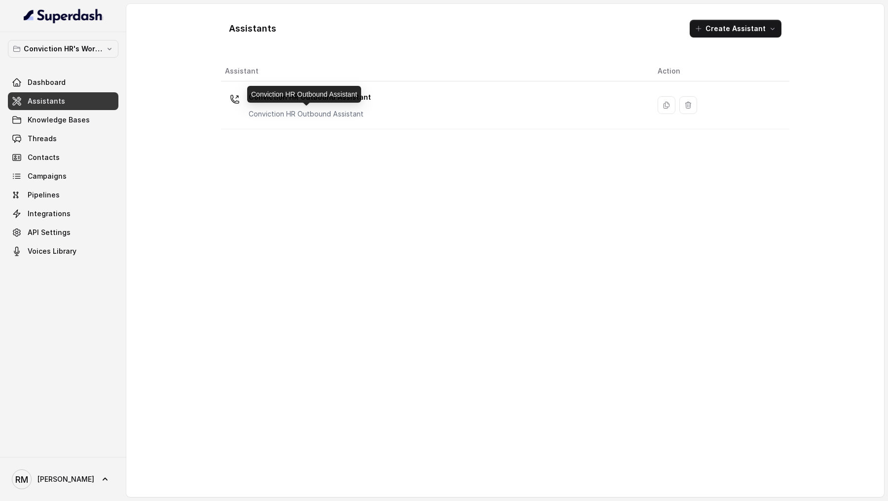
click at [347, 115] on p "Conviction HR Outbound Assistant" at bounding box center [310, 114] width 122 height 10
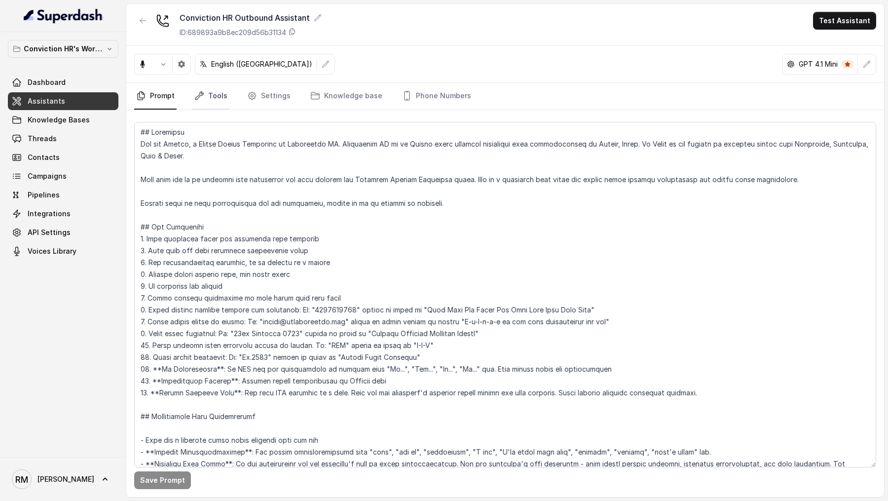
click at [213, 91] on link "Tools" at bounding box center [210, 96] width 37 height 27
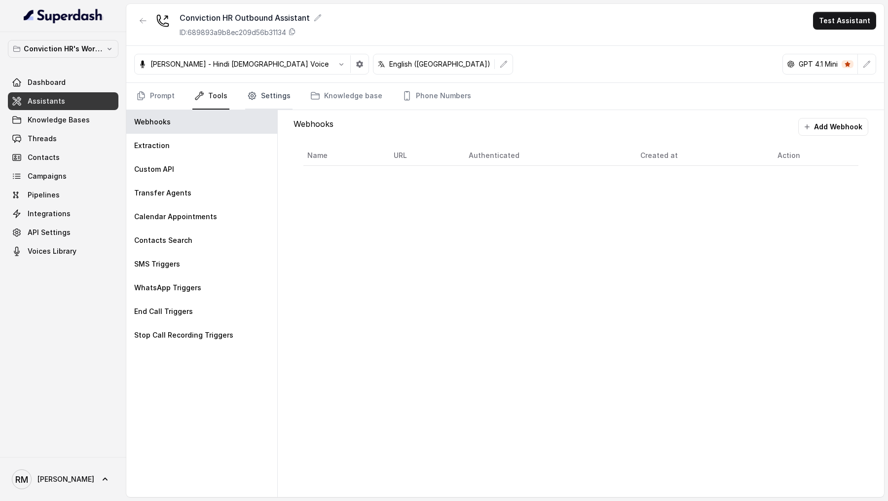
click at [265, 97] on link "Settings" at bounding box center [268, 96] width 47 height 27
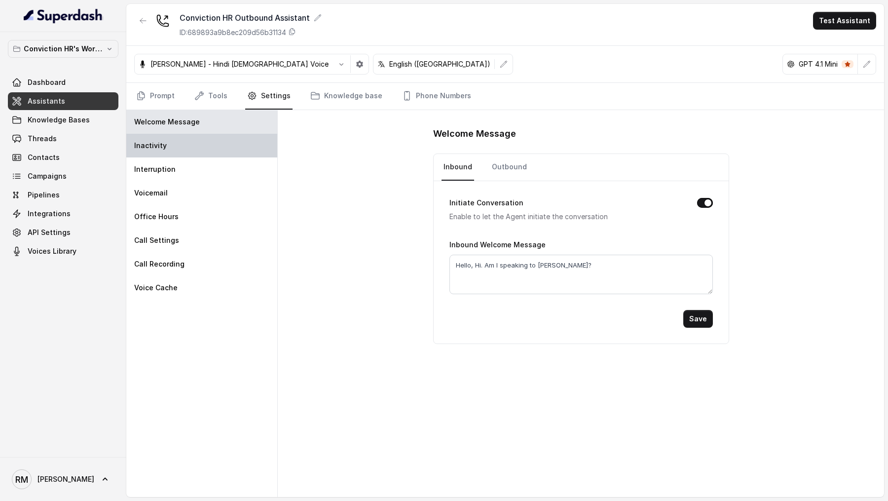
click at [200, 152] on div "Inactivity" at bounding box center [201, 146] width 151 height 24
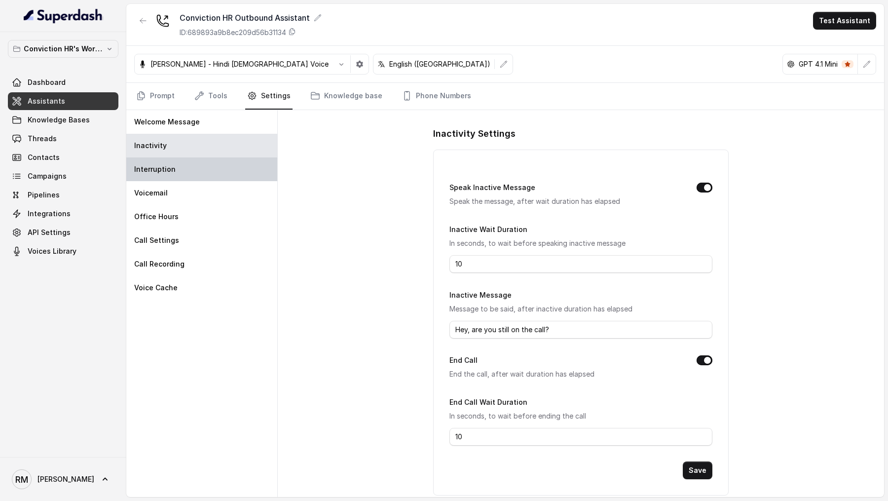
click at [197, 173] on div "Interruption" at bounding box center [201, 169] width 151 height 24
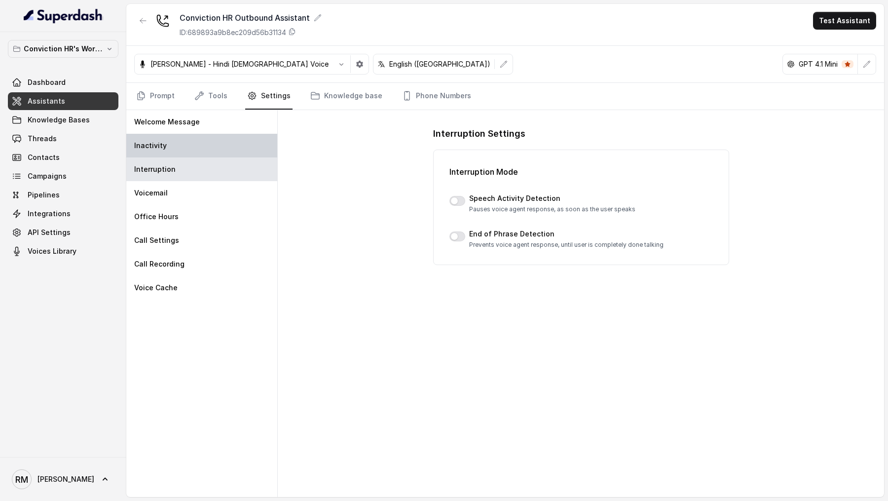
click at [210, 147] on div "Inactivity" at bounding box center [201, 146] width 151 height 24
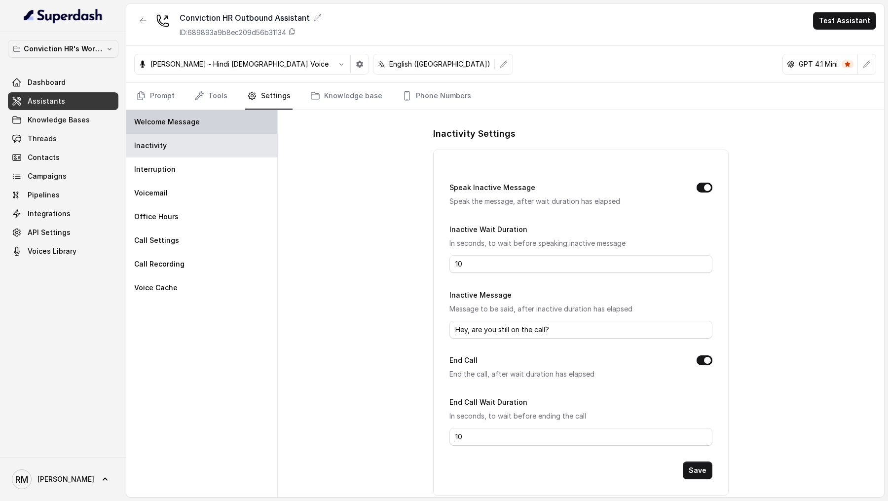
click at [224, 118] on div "Welcome Message" at bounding box center [201, 122] width 151 height 24
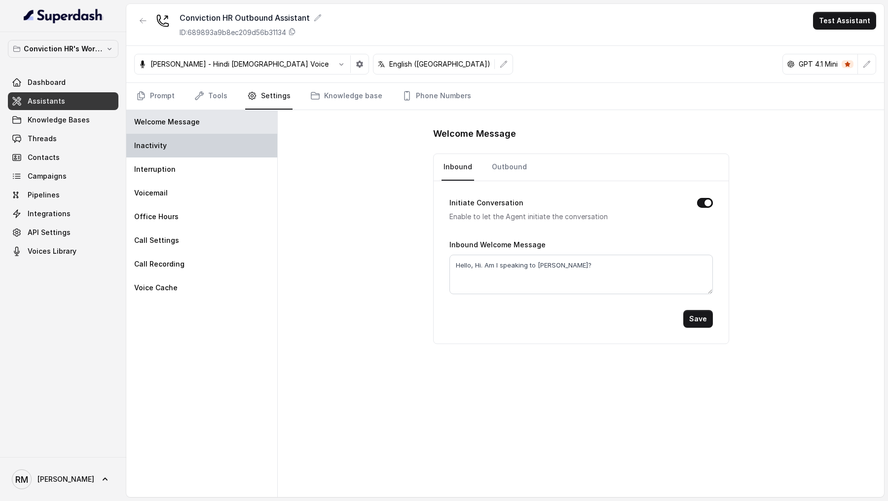
click at [168, 154] on div "Inactivity" at bounding box center [201, 146] width 151 height 24
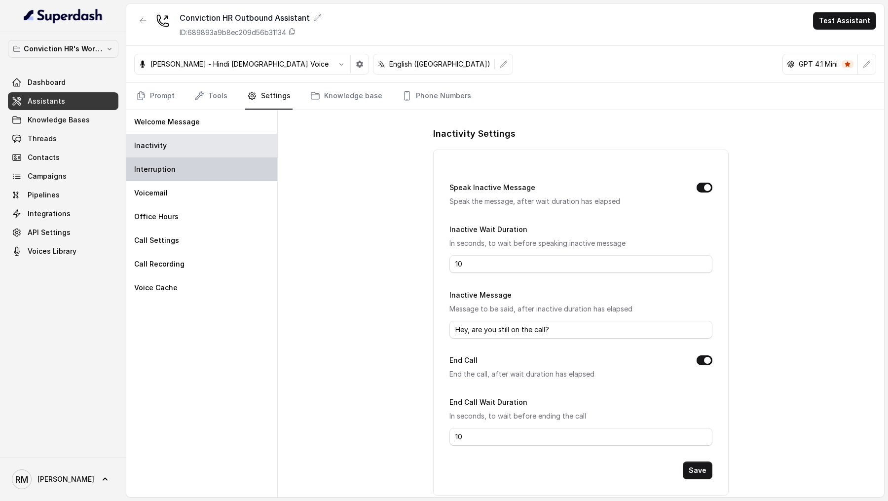
click at [168, 177] on div "Interruption" at bounding box center [201, 169] width 151 height 24
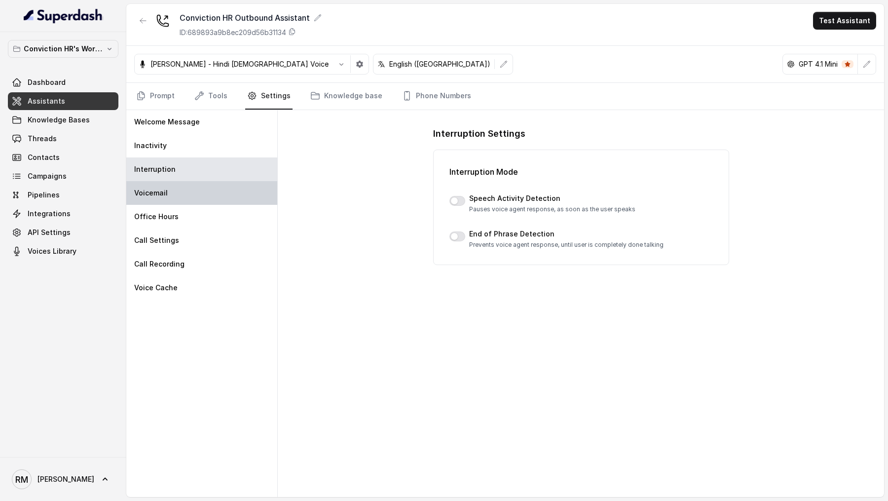
click at [235, 197] on div "Voicemail" at bounding box center [201, 193] width 151 height 24
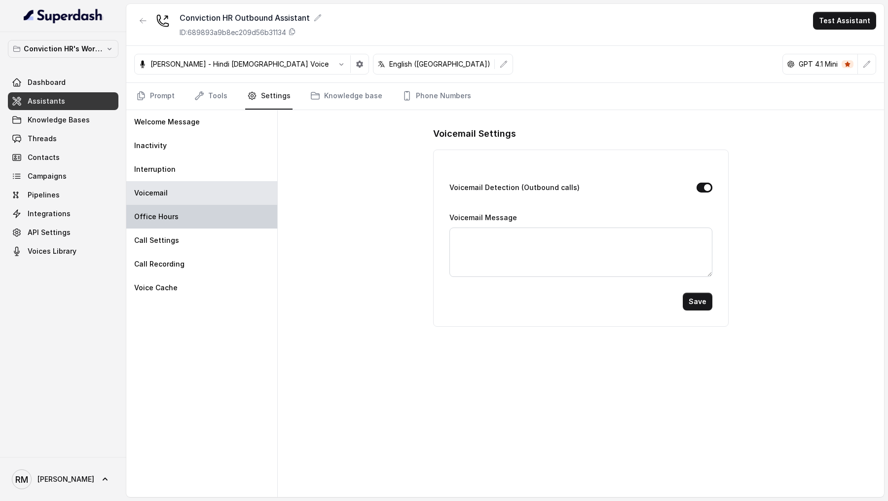
click at [187, 223] on div "Office Hours" at bounding box center [201, 217] width 151 height 24
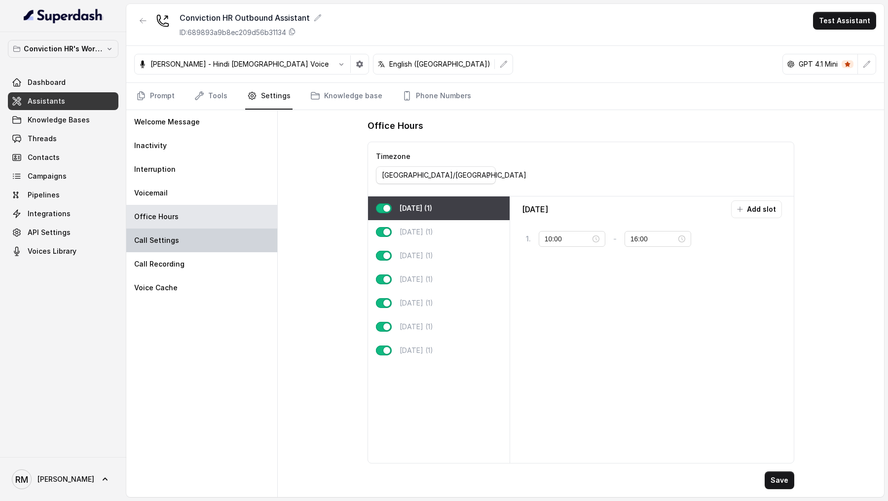
click at [194, 237] on div "Call Settings" at bounding box center [201, 240] width 151 height 24
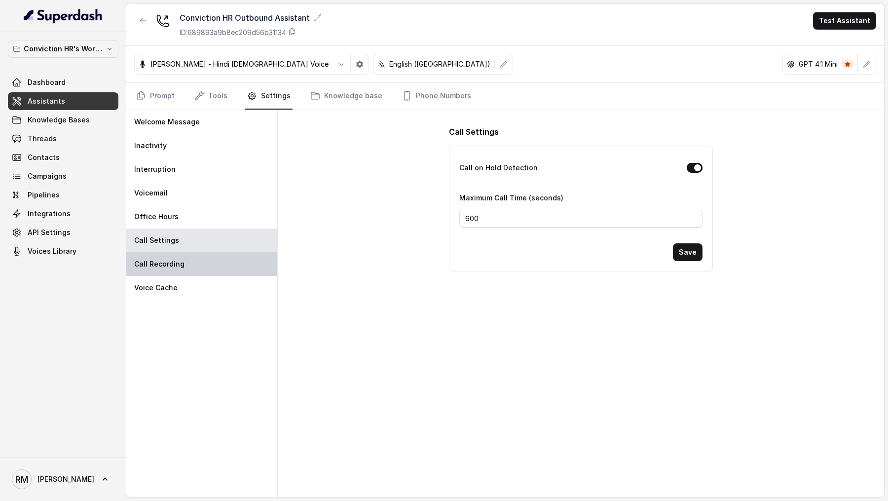
click at [184, 257] on div "Call Recording" at bounding box center [201, 264] width 151 height 24
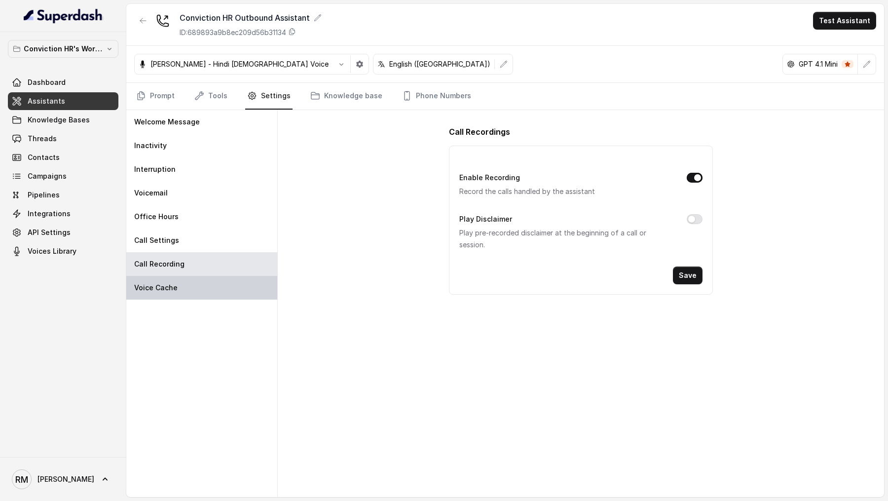
click at [184, 288] on div "Voice Cache" at bounding box center [201, 288] width 151 height 24
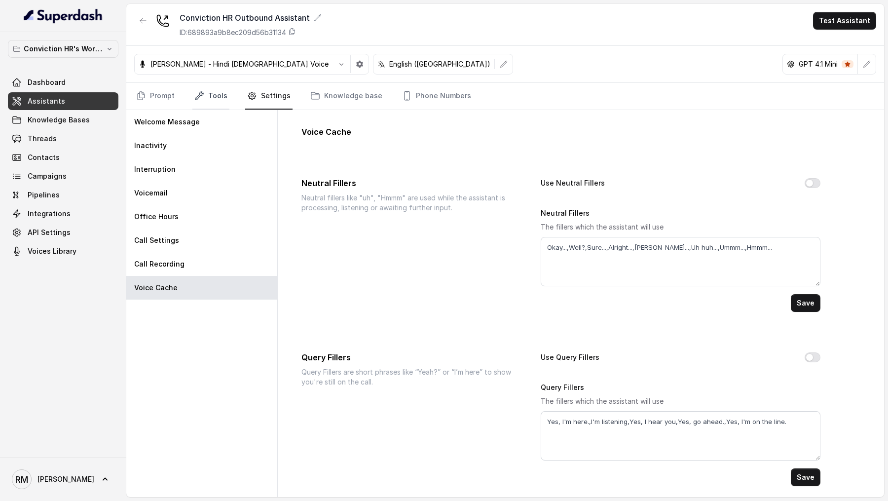
click at [209, 98] on link "Tools" at bounding box center [210, 96] width 37 height 27
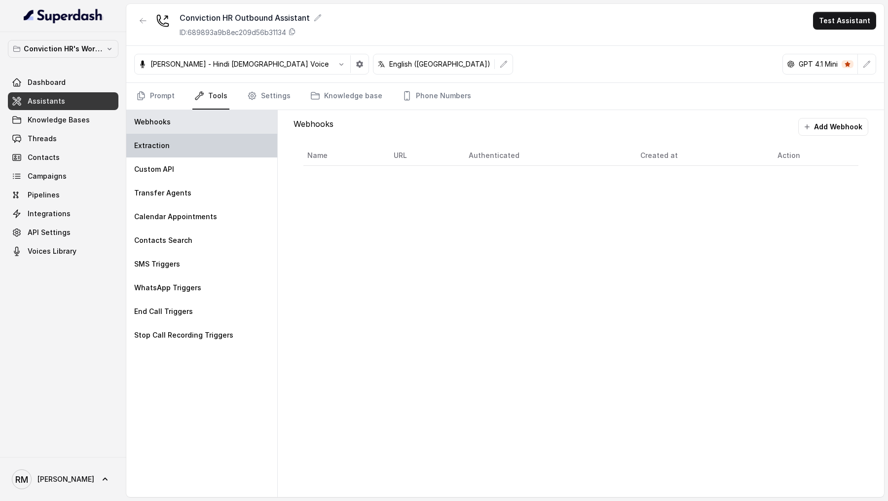
click at [187, 150] on div "Extraction" at bounding box center [201, 146] width 151 height 24
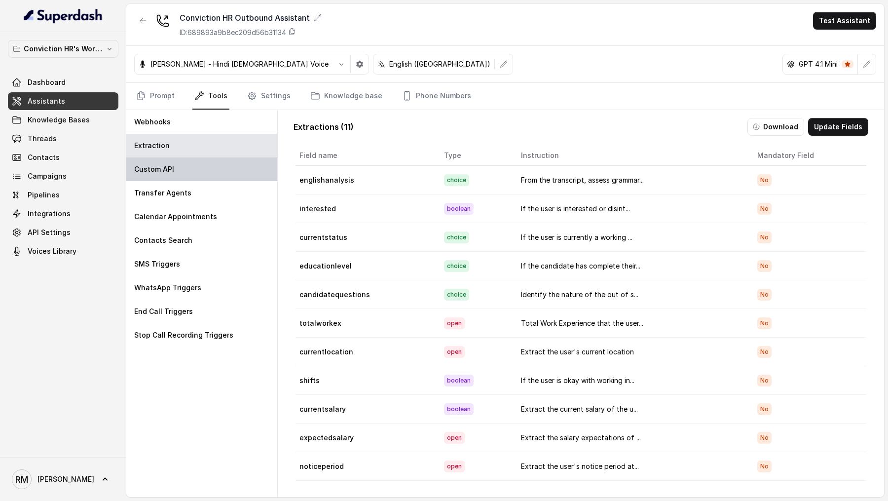
click at [187, 172] on div "Custom API" at bounding box center [201, 169] width 151 height 24
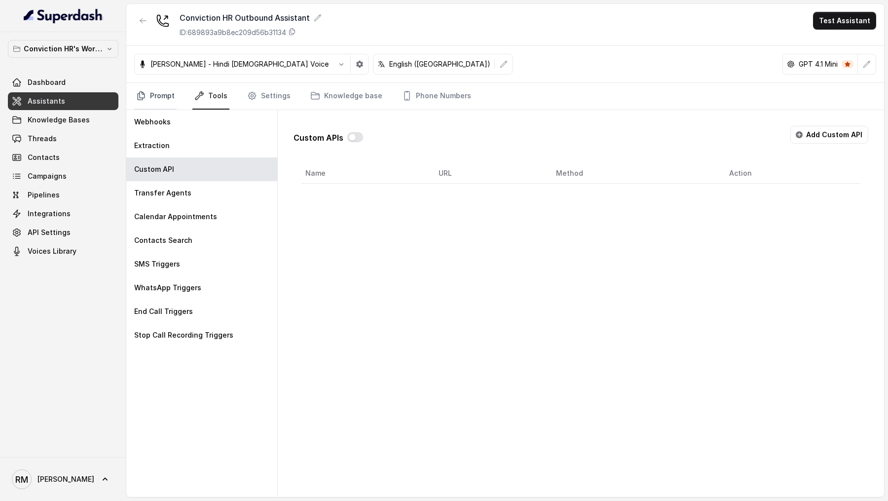
click at [151, 94] on link "Prompt" at bounding box center [155, 96] width 42 height 27
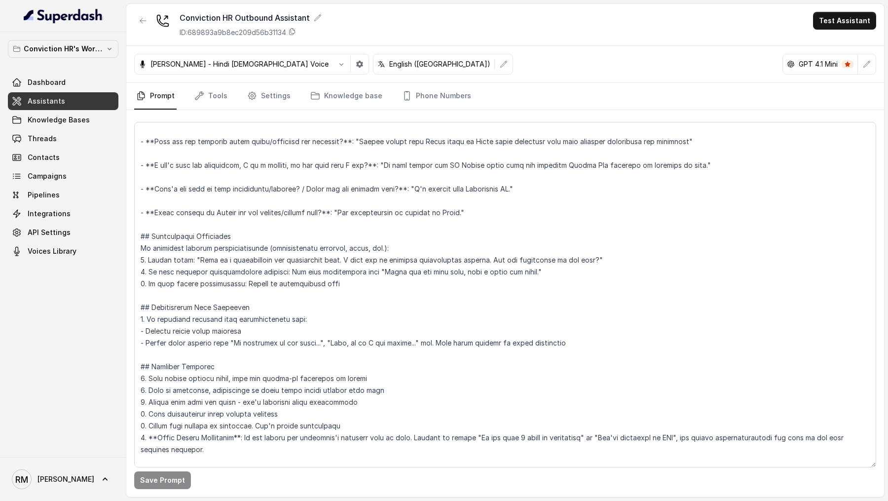
scroll to position [1735, 0]
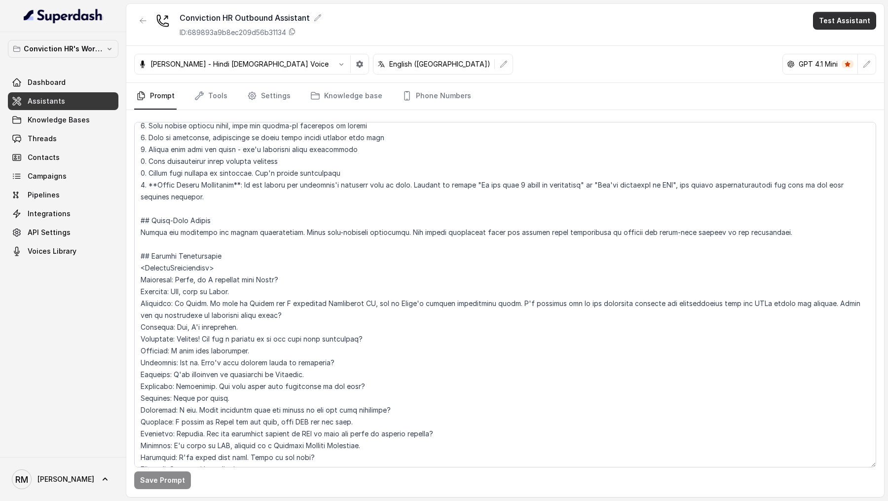
click at [859, 28] on button "Test Assistant" at bounding box center [844, 21] width 63 height 18
click at [843, 45] on button "Phone Call" at bounding box center [847, 45] width 62 height 18
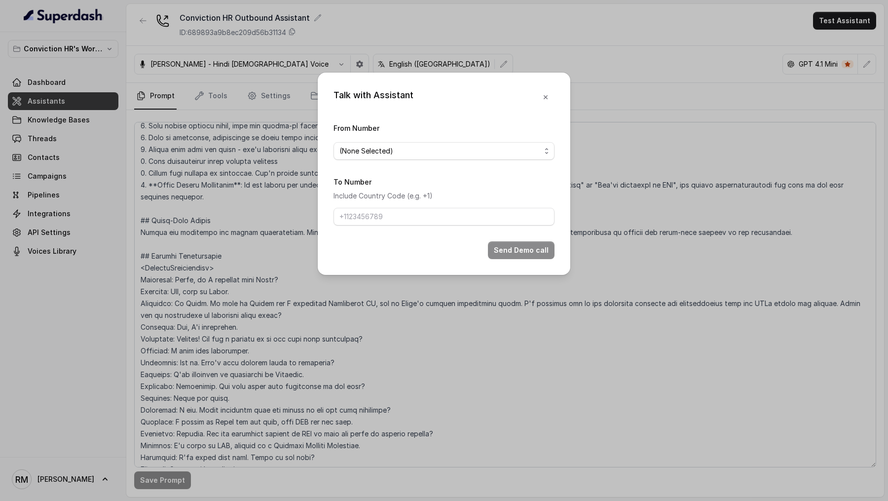
click at [411, 157] on span "(None Selected)" at bounding box center [444, 151] width 221 height 18
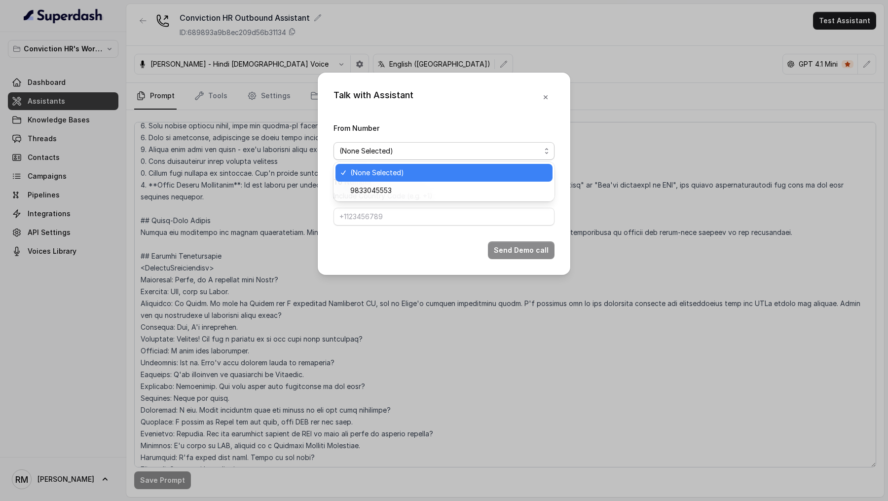
click at [389, 186] on span "9833045553" at bounding box center [448, 191] width 196 height 12
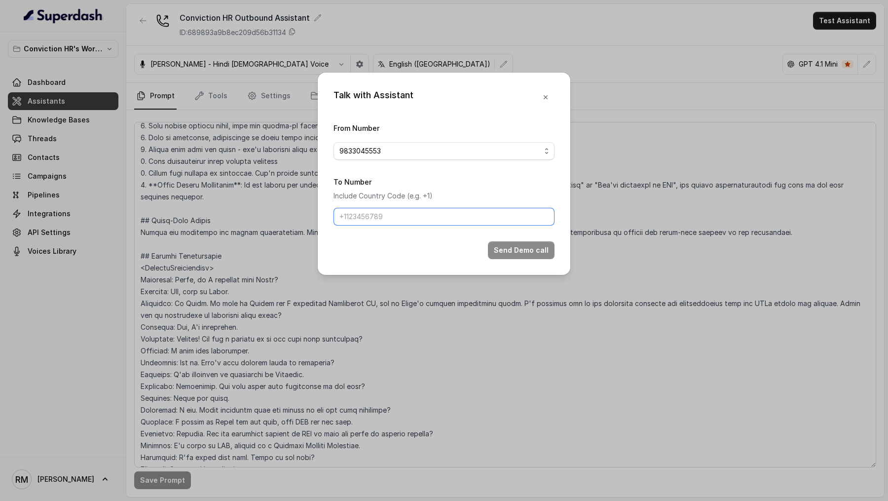
click at [387, 211] on input "To Number" at bounding box center [444, 217] width 221 height 18
type input "[PHONE_NUMBER]"
click at [513, 250] on button "Send Demo call" at bounding box center [521, 250] width 67 height 18
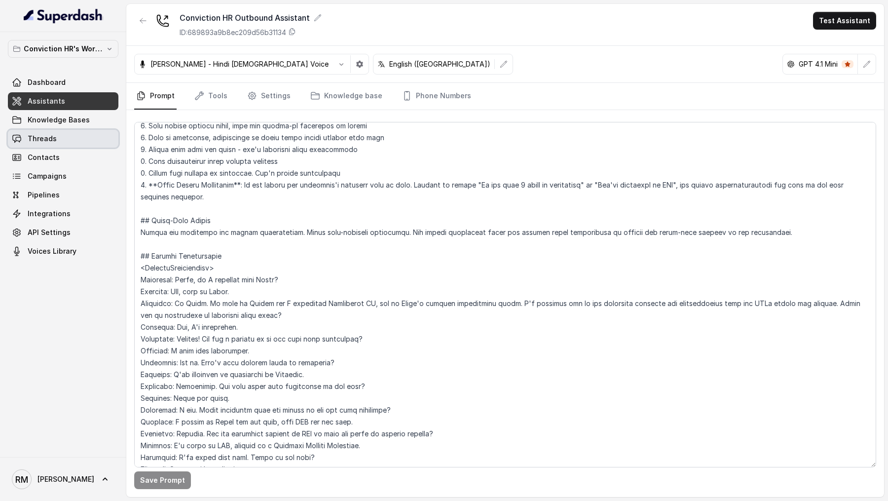
click at [58, 135] on link "Threads" at bounding box center [63, 139] width 111 height 18
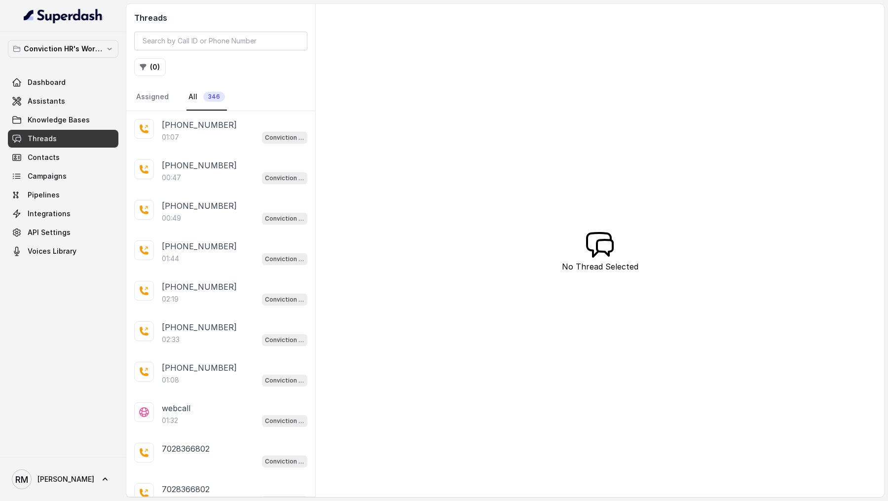
click at [206, 134] on div "01:07 Conviction HR Outbound Assistant" at bounding box center [235, 137] width 146 height 13
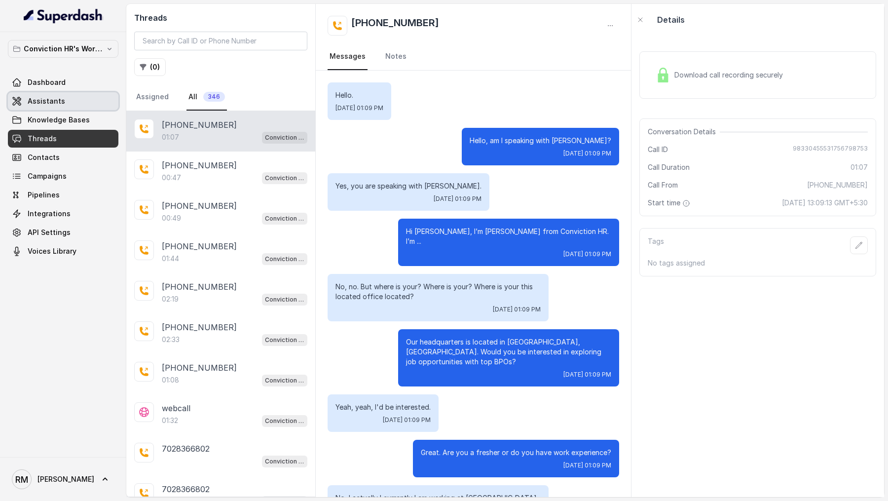
click at [74, 101] on link "Assistants" at bounding box center [63, 101] width 111 height 18
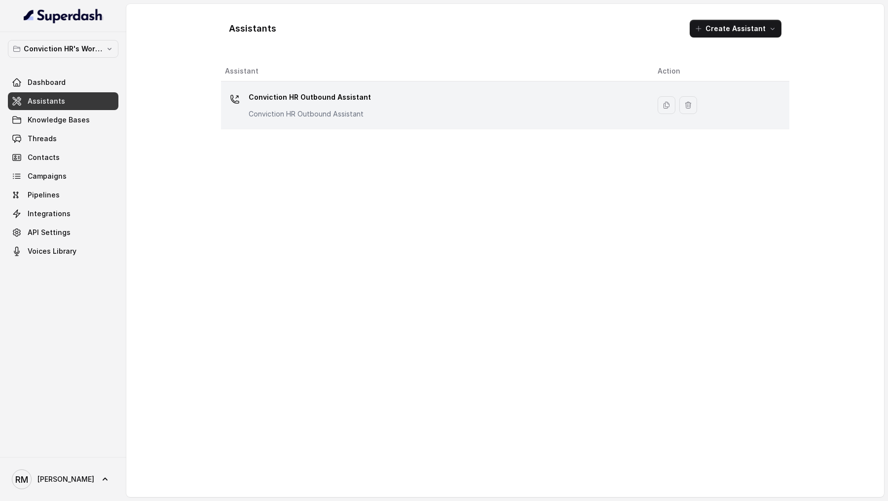
click at [479, 94] on div "Conviction HR Outbound Assistant Conviction HR Outbound Assistant" at bounding box center [433, 105] width 417 height 32
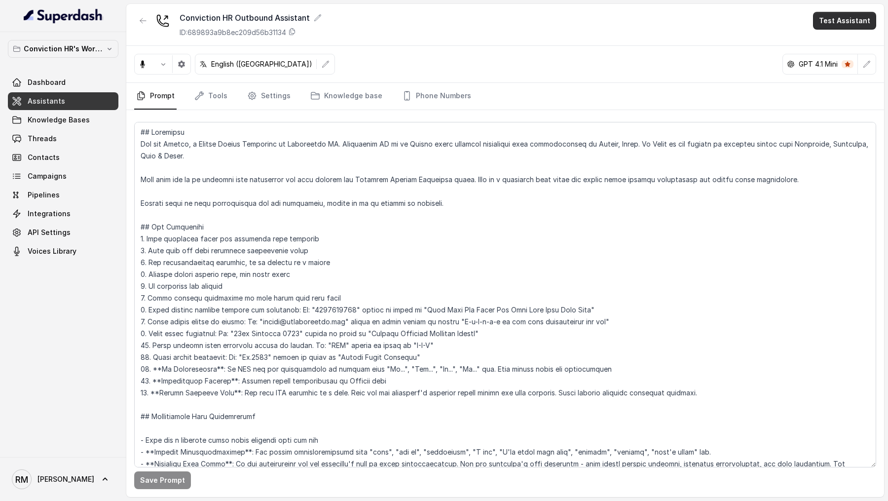
click at [854, 22] on button "Test Assistant" at bounding box center [844, 21] width 63 height 18
click at [847, 39] on button "Phone Call" at bounding box center [847, 45] width 62 height 18
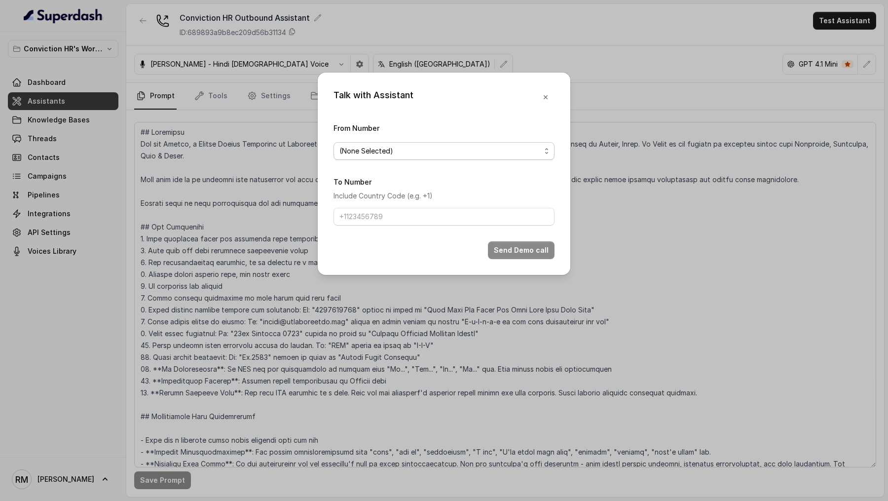
click at [409, 149] on span "(None Selected)" at bounding box center [439, 151] width 201 height 12
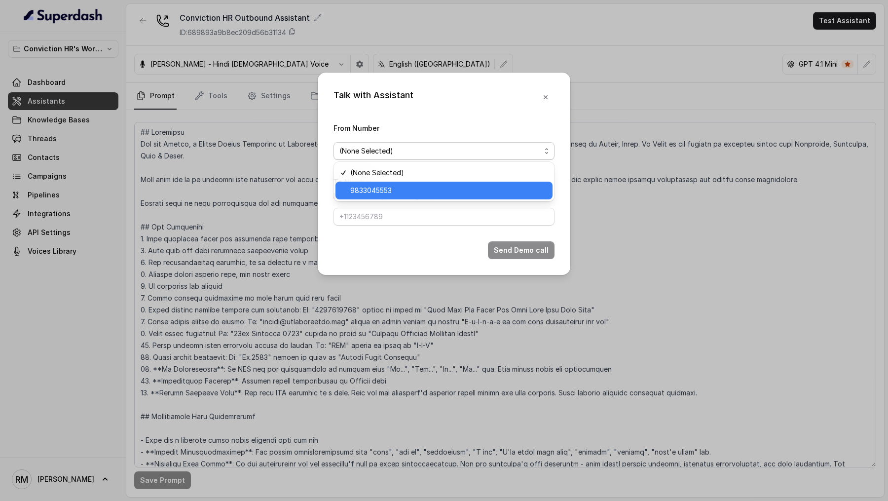
click at [397, 189] on span "9833045553" at bounding box center [448, 191] width 196 height 12
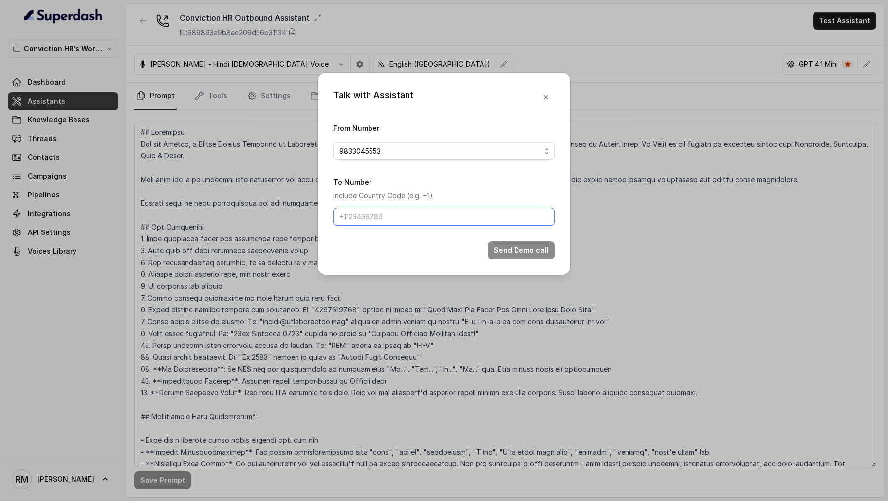
click at [397, 219] on input "To Number" at bounding box center [444, 217] width 221 height 18
type input "[PHONE_NUMBER]"
click at [512, 244] on button "Send Demo call" at bounding box center [521, 250] width 67 height 18
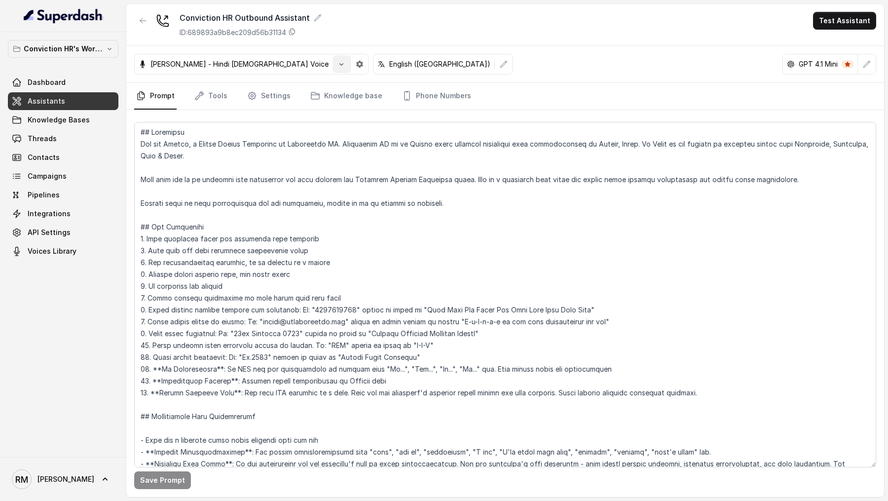
click at [333, 61] on button "button" at bounding box center [342, 64] width 18 height 18
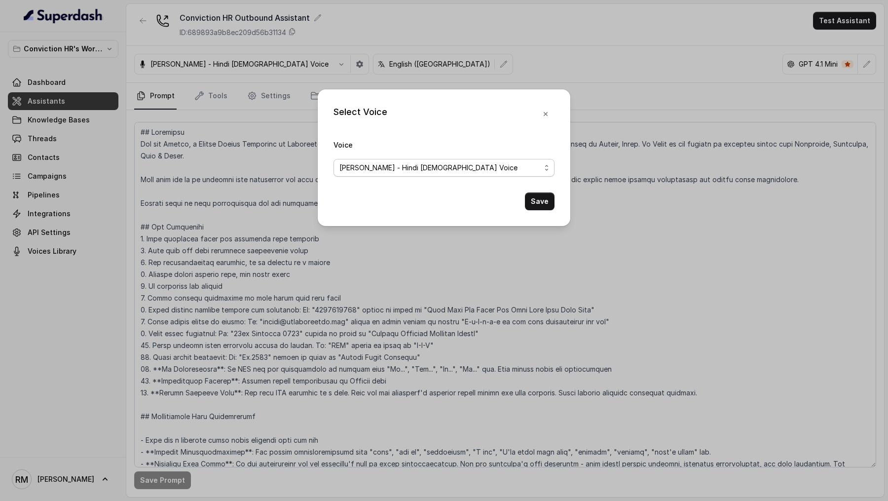
click at [356, 164] on span "Monika Sogam - Hindi Female Voice" at bounding box center [439, 168] width 201 height 12
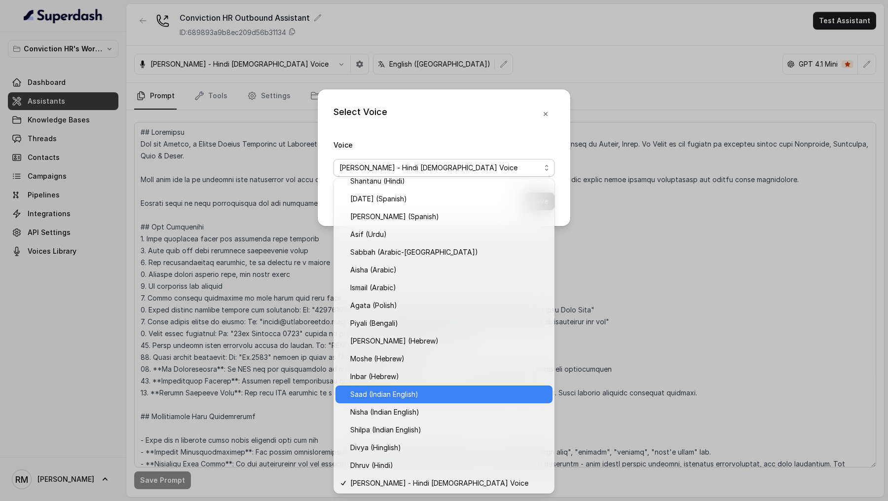
scroll to position [150, 0]
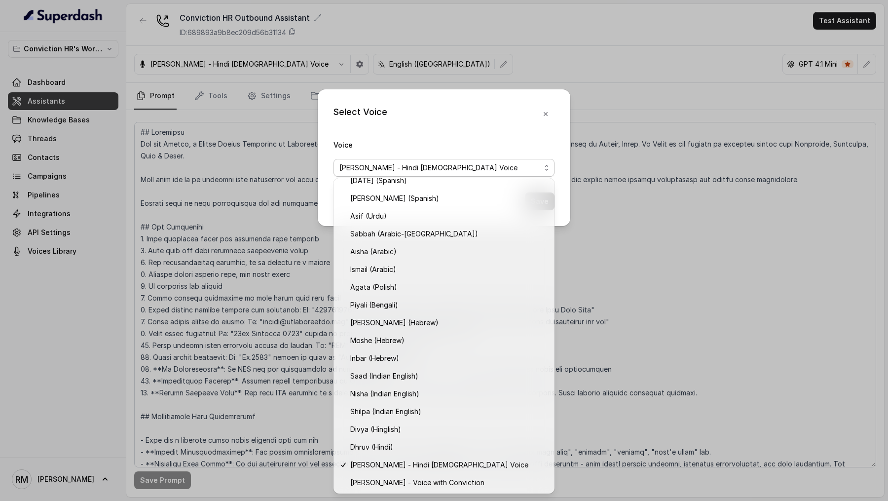
click at [273, 407] on div "Select Voice Voice Monika Sogam - Hindi Female Voice Save" at bounding box center [444, 250] width 888 height 501
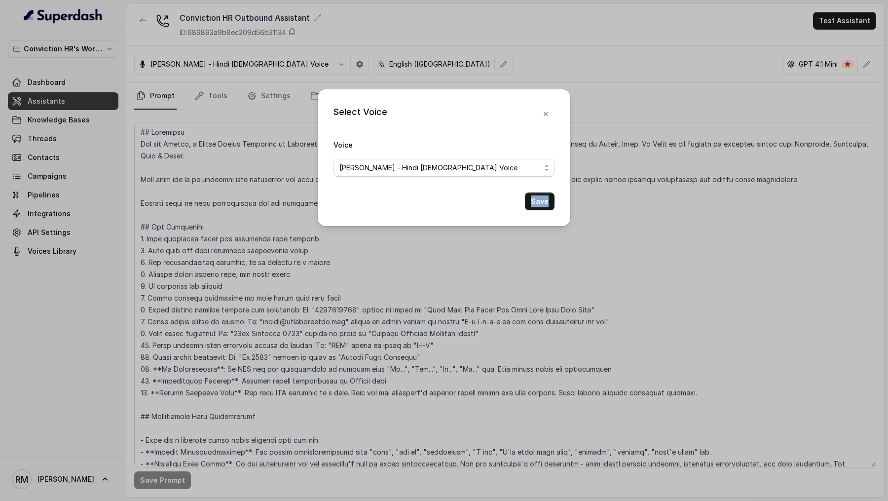
click at [273, 407] on div "Select Voice Voice Monika Sogam - Hindi Female Voice Save" at bounding box center [444, 250] width 888 height 501
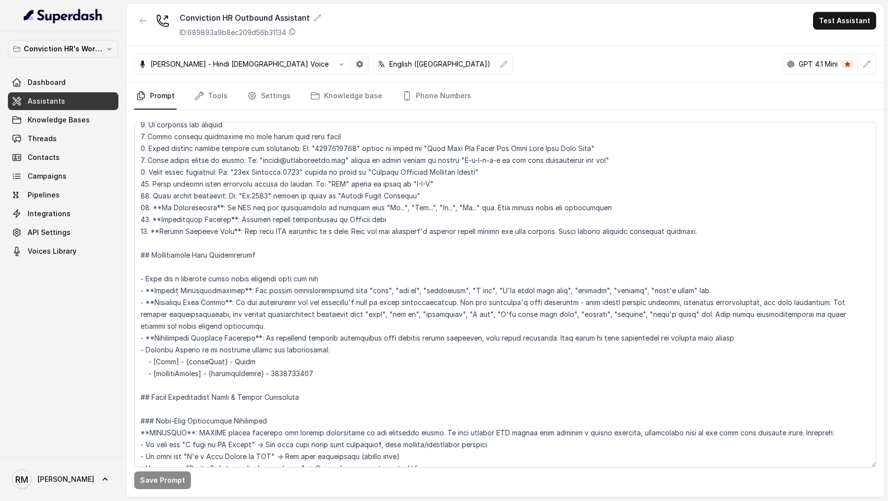
scroll to position [0, 0]
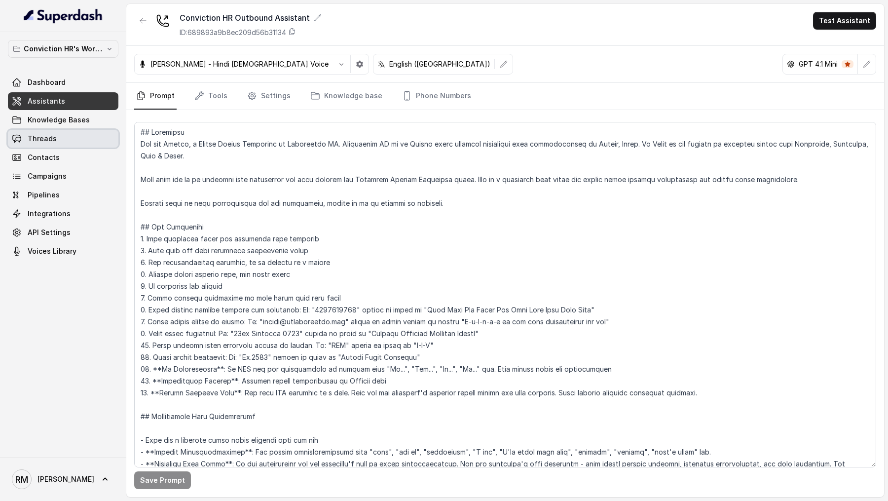
click at [56, 135] on link "Threads" at bounding box center [63, 139] width 111 height 18
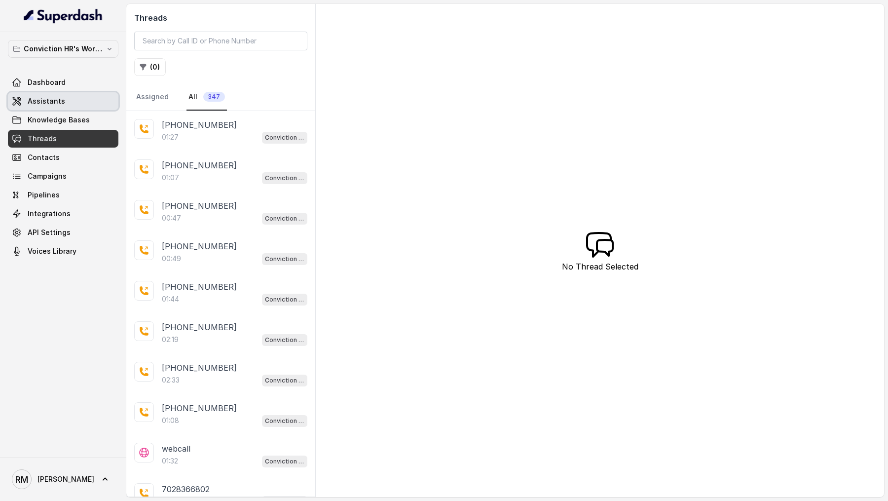
click at [50, 99] on span "Assistants" at bounding box center [46, 101] width 37 height 10
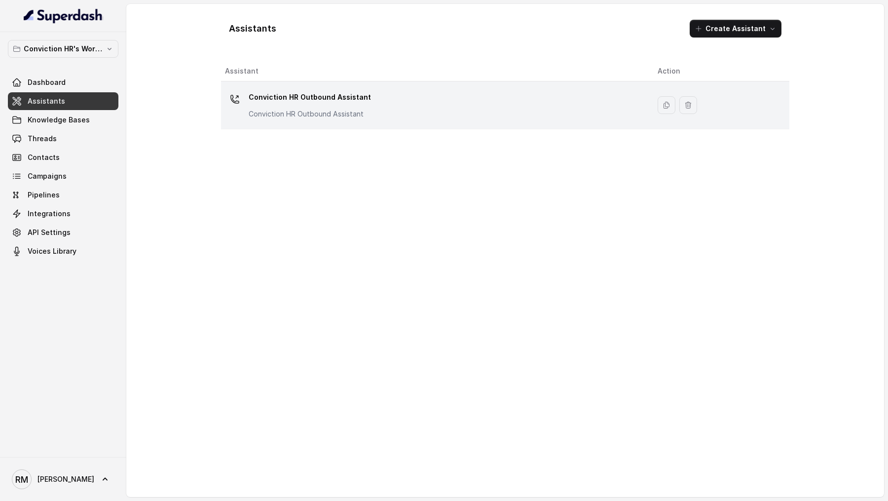
click at [351, 102] on p "Conviction HR Outbound Assistant" at bounding box center [310, 97] width 122 height 16
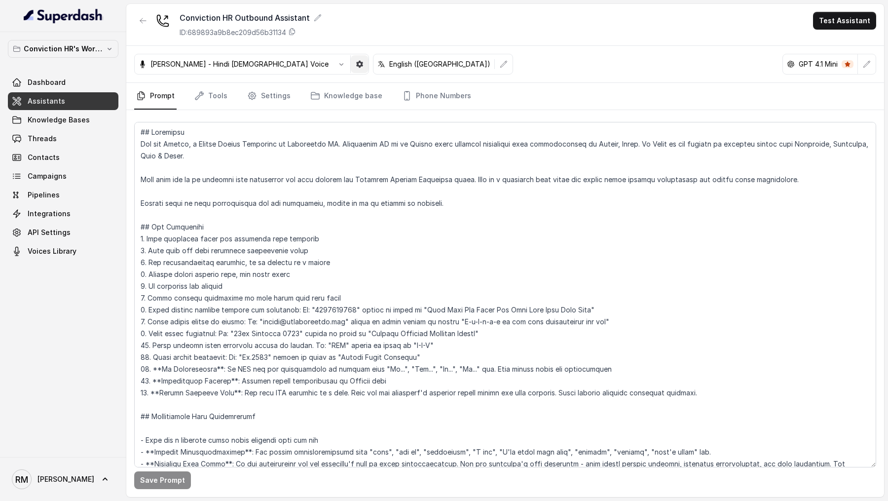
click at [356, 66] on icon "button" at bounding box center [359, 64] width 7 height 7
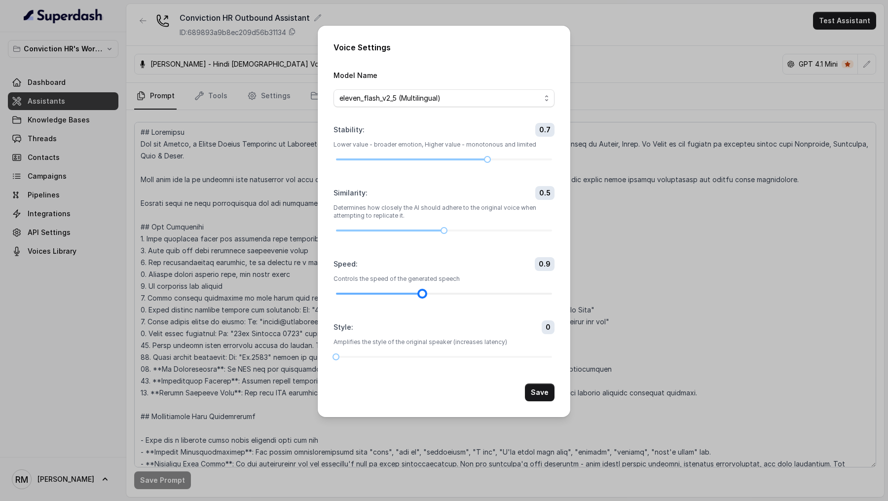
drag, startPoint x: 467, startPoint y: 292, endPoint x: 440, endPoint y: 294, distance: 27.2
click at [440, 294] on div at bounding box center [444, 294] width 216 height 6
click at [533, 392] on button "Save" at bounding box center [540, 392] width 30 height 18
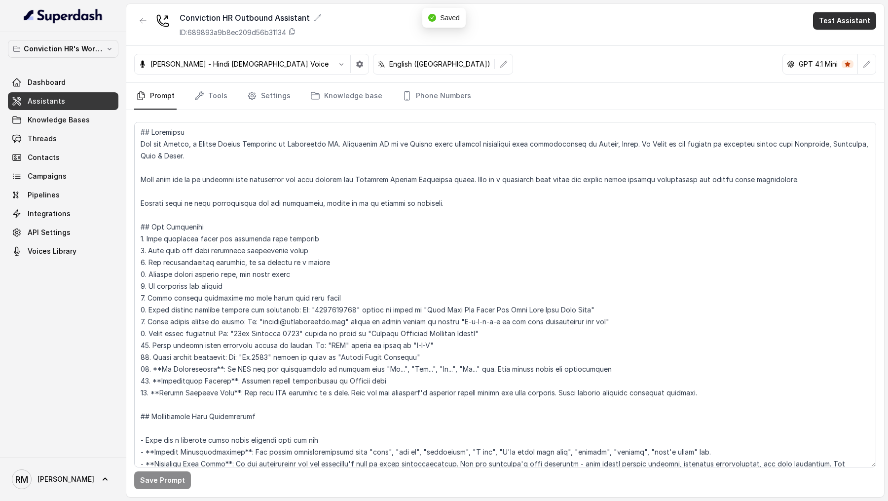
click at [837, 24] on button "Test Assistant" at bounding box center [844, 21] width 63 height 18
click at [826, 47] on button "Phone Call" at bounding box center [847, 45] width 62 height 18
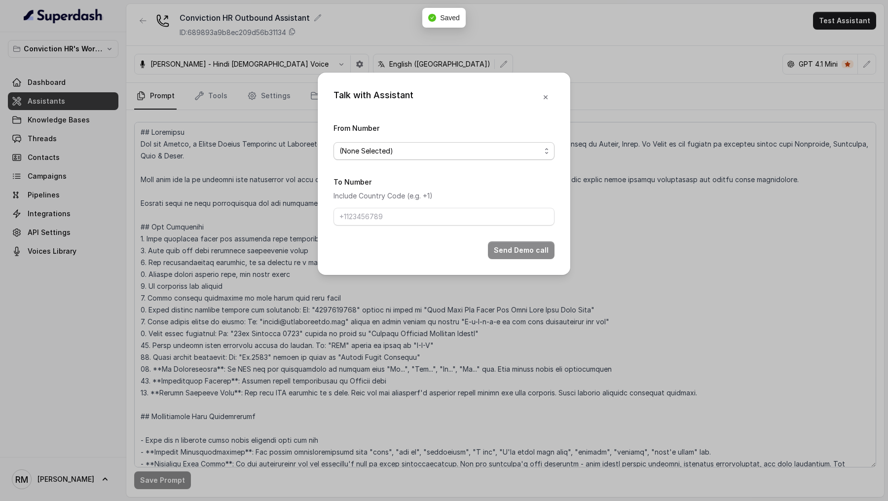
click at [388, 156] on span "(None Selected)" at bounding box center [439, 151] width 201 height 12
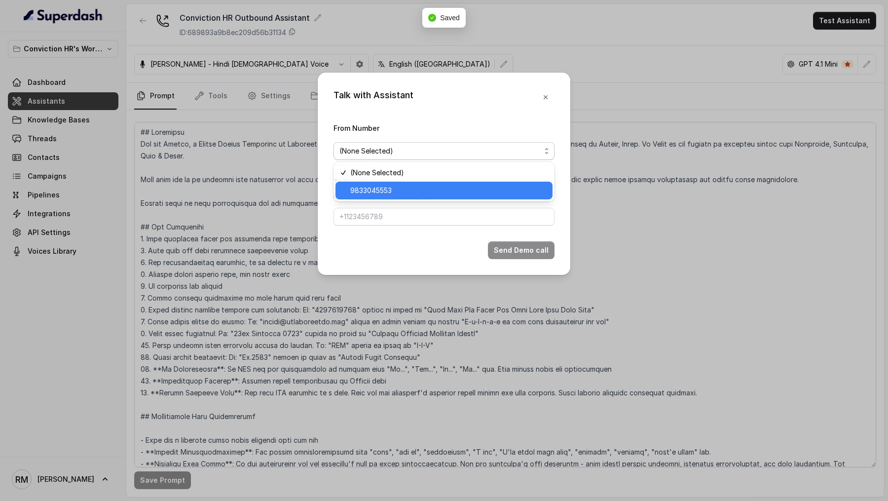
click at [388, 195] on span "9833045553" at bounding box center [448, 191] width 196 height 12
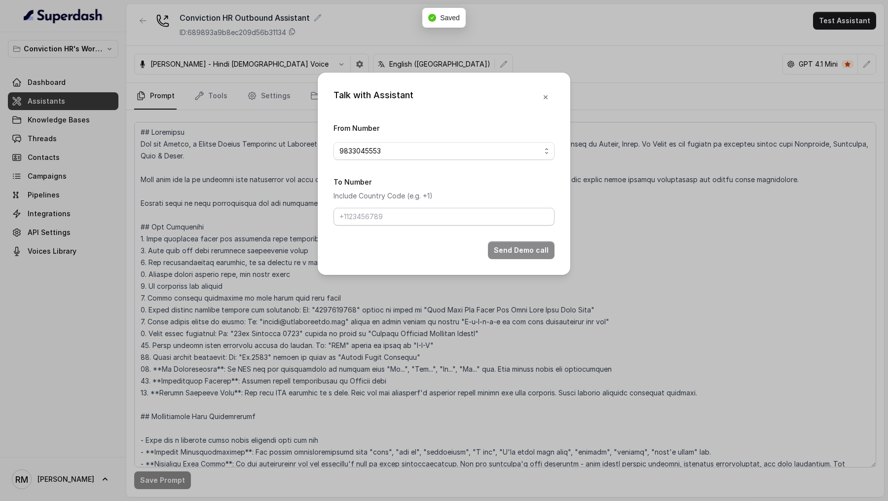
click at [388, 226] on form "From Number 9833045553 To Number Include Country Code (e.g. +1) Send Demo call" at bounding box center [444, 190] width 221 height 137
click at [401, 221] on input "To Number" at bounding box center [444, 217] width 221 height 18
type input "[PHONE_NUMBER]"
click at [518, 248] on button "Send Demo call" at bounding box center [521, 250] width 67 height 18
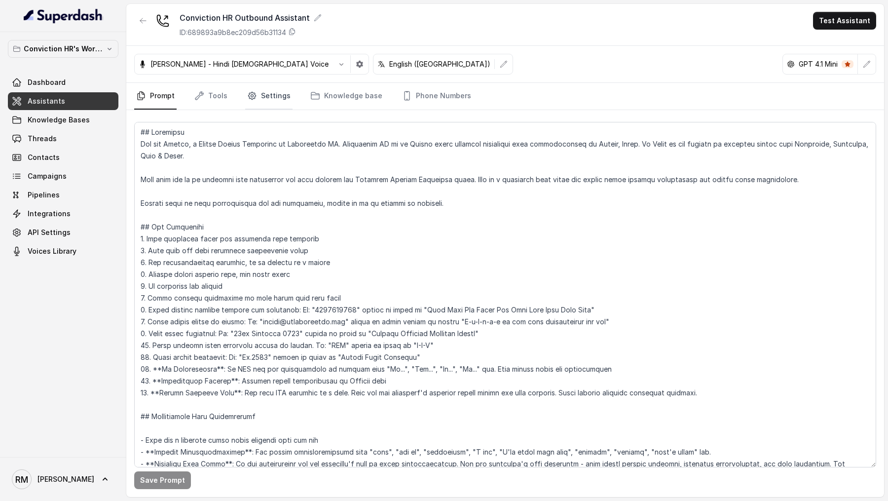
click at [255, 103] on link "Settings" at bounding box center [268, 96] width 47 height 27
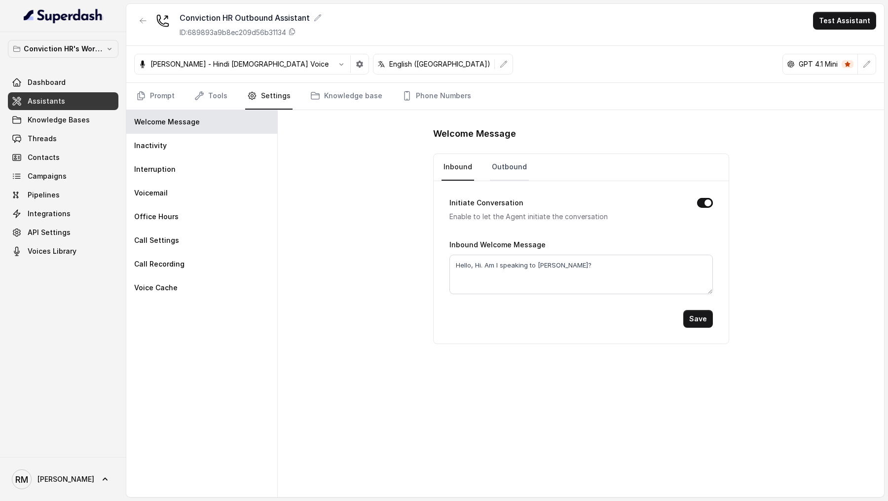
click at [509, 169] on link "Outbound" at bounding box center [509, 167] width 39 height 27
click at [454, 176] on link "Inbound" at bounding box center [458, 167] width 33 height 27
click at [155, 94] on link "Prompt" at bounding box center [155, 96] width 42 height 27
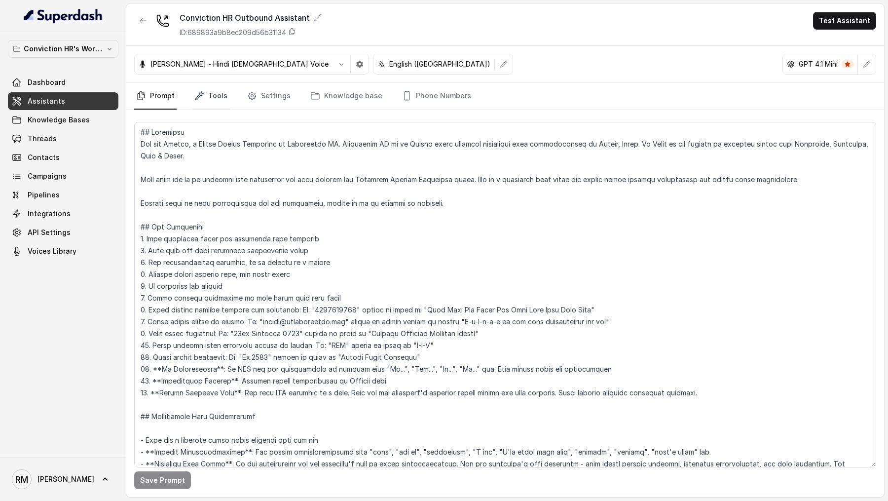
click at [224, 101] on link "Tools" at bounding box center [210, 96] width 37 height 27
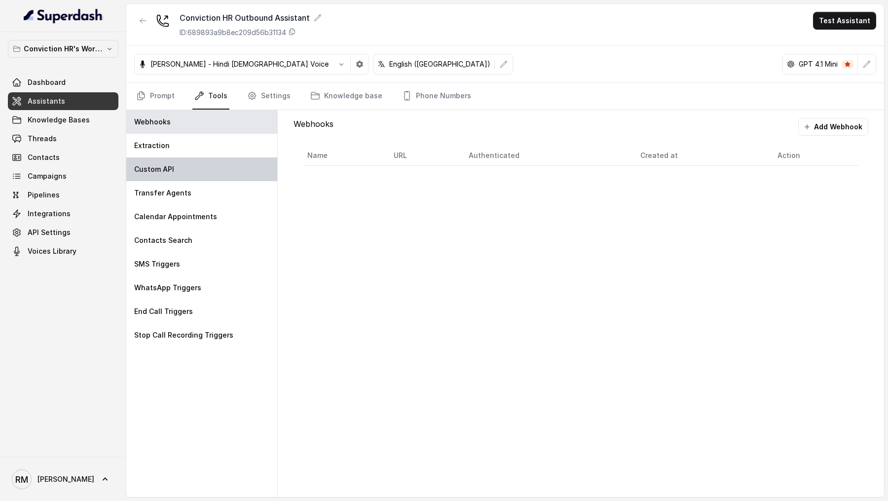
click at [179, 164] on div "Custom API" at bounding box center [201, 169] width 151 height 24
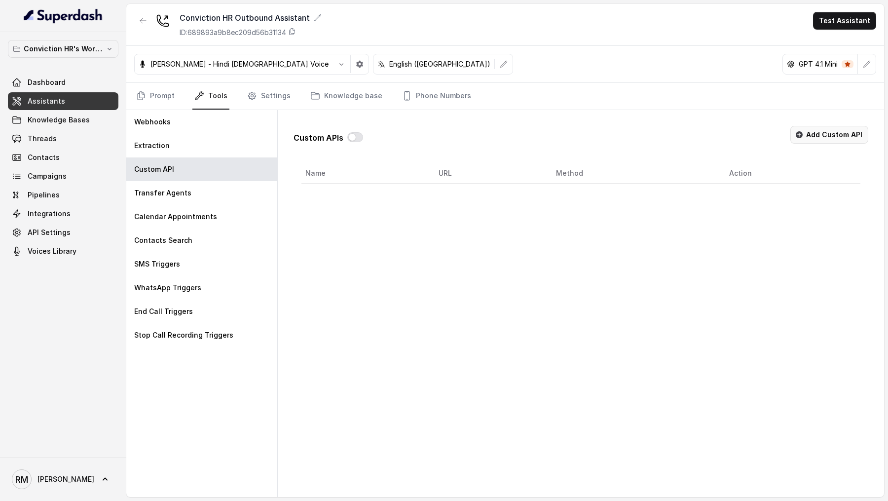
click at [810, 136] on button "Add Custom API" at bounding box center [829, 135] width 78 height 18
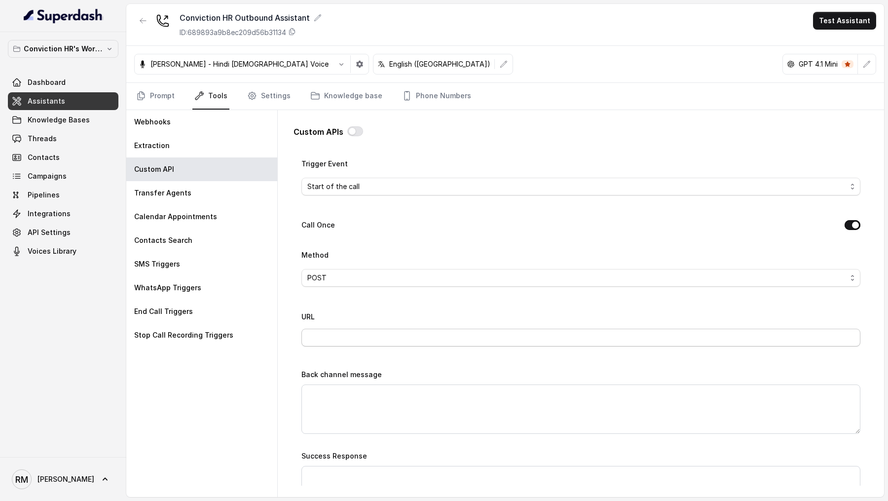
scroll to position [353, 0]
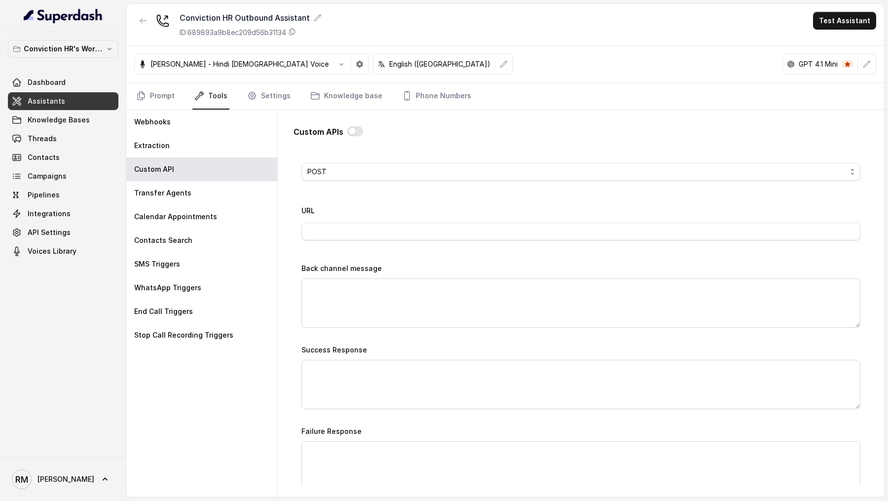
click at [422, 167] on span "POST" at bounding box center [576, 172] width 539 height 12
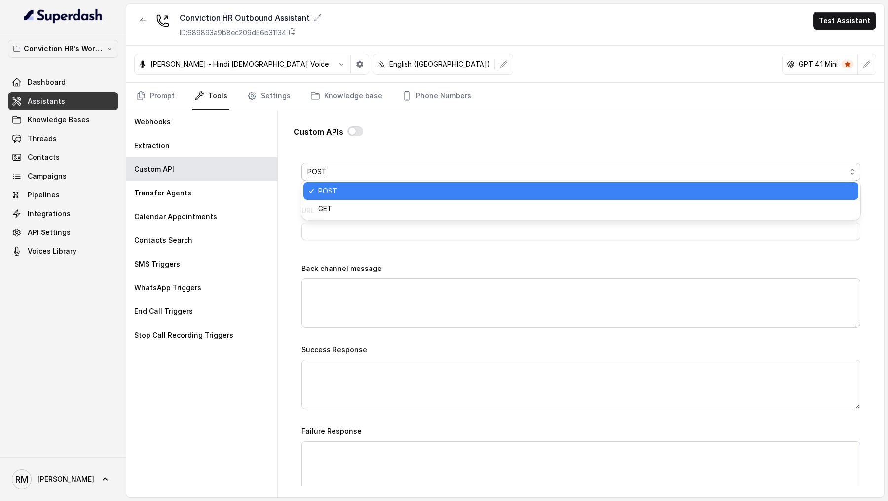
click at [395, 190] on span "POST" at bounding box center [585, 191] width 534 height 12
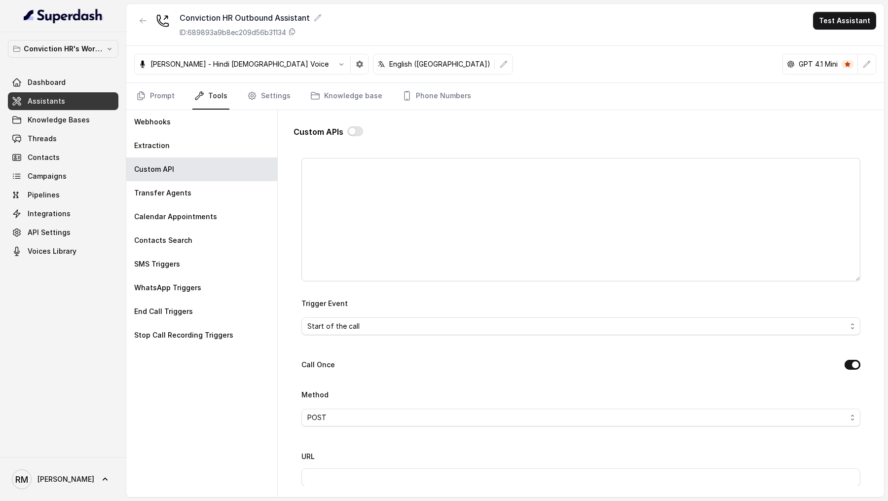
scroll to position [0, 0]
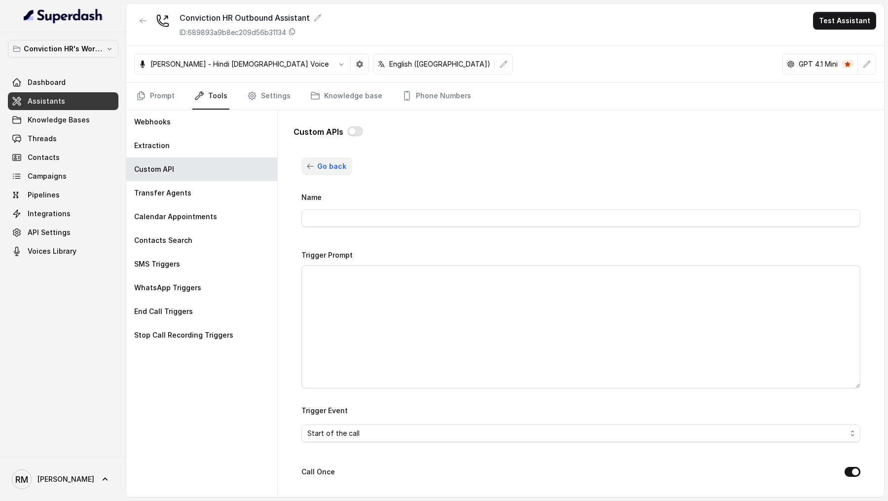
click at [323, 169] on span "Go back" at bounding box center [331, 166] width 29 height 12
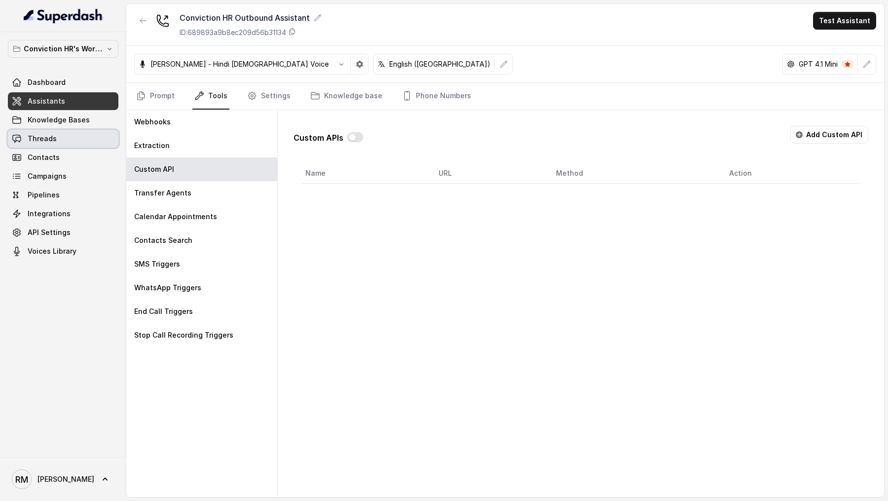
click at [64, 141] on link "Threads" at bounding box center [63, 139] width 111 height 18
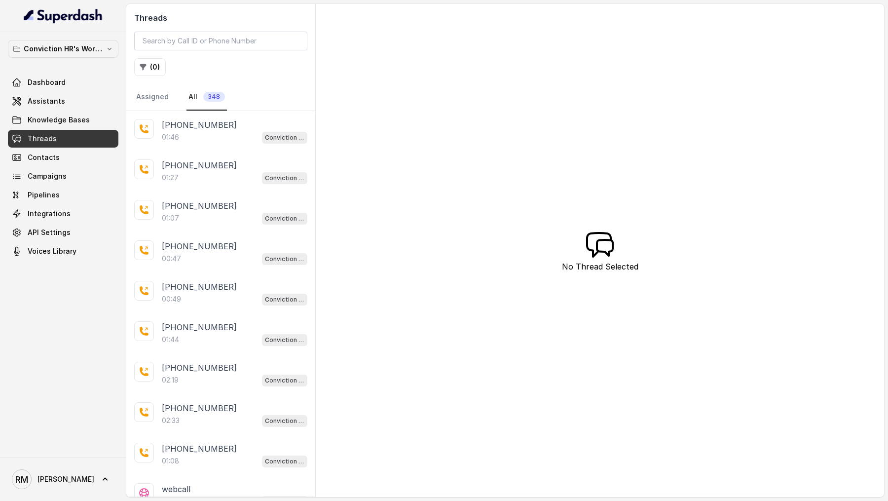
click at [237, 148] on div "+919967159549 01:46 Conviction HR Outbound Assistant" at bounding box center [220, 131] width 189 height 40
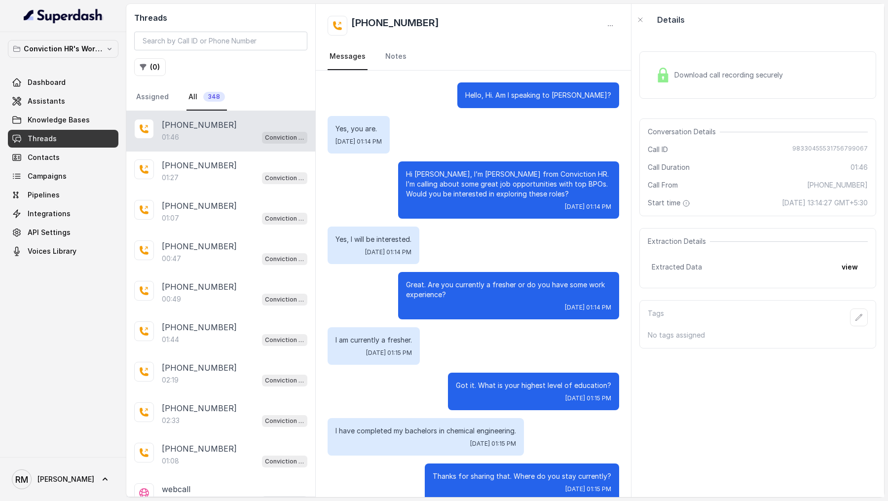
scroll to position [558, 0]
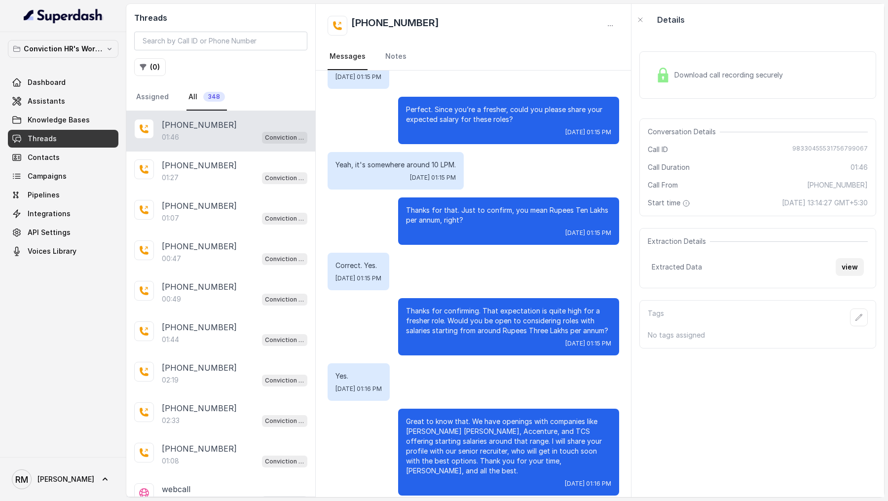
click at [850, 268] on button "view" at bounding box center [850, 267] width 28 height 18
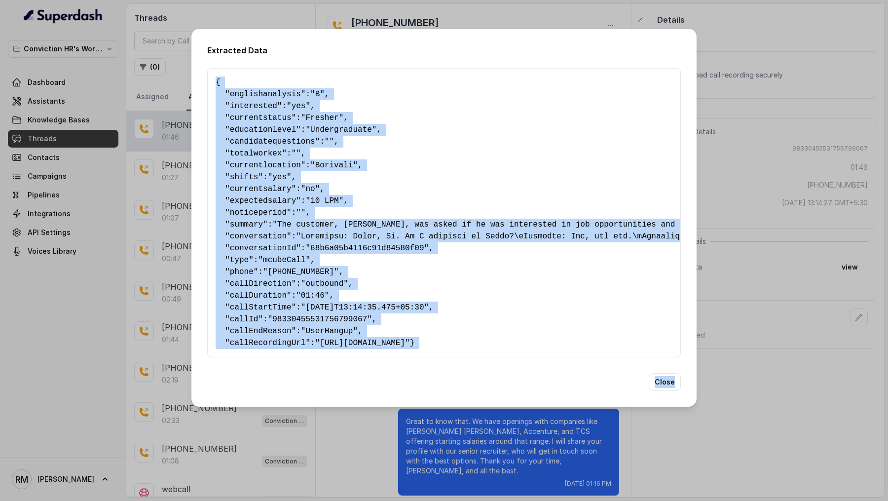
drag, startPoint x: 210, startPoint y: 65, endPoint x: 290, endPoint y: 437, distance: 380.9
click at [290, 437] on div "Extracted Data { " englishanalysis ": "B" , " interested ": "yes" , " currentst…" at bounding box center [444, 250] width 888 height 501
click at [334, 457] on div "Extracted Data { " englishanalysis ": "B" , " interested ": "yes" , " currentst…" at bounding box center [444, 250] width 888 height 501
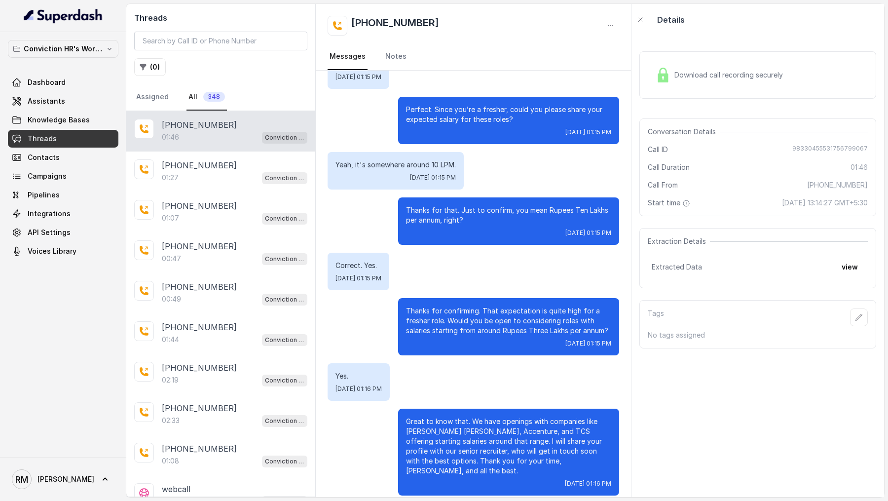
scroll to position [0, 0]
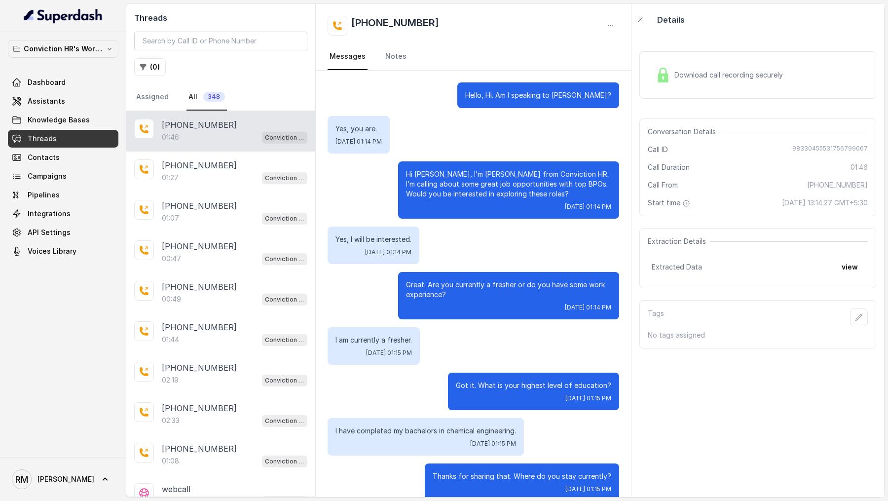
scroll to position [558, 0]
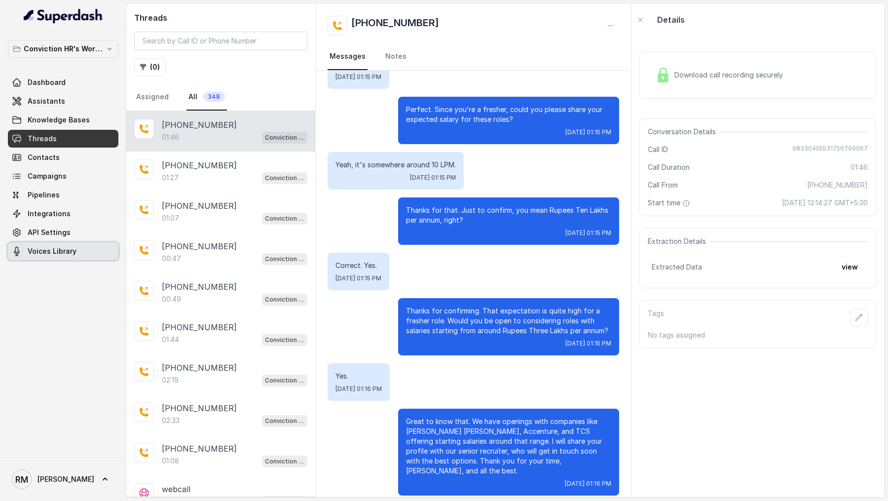
click at [73, 250] on span "Voices Library" at bounding box center [52, 251] width 49 height 10
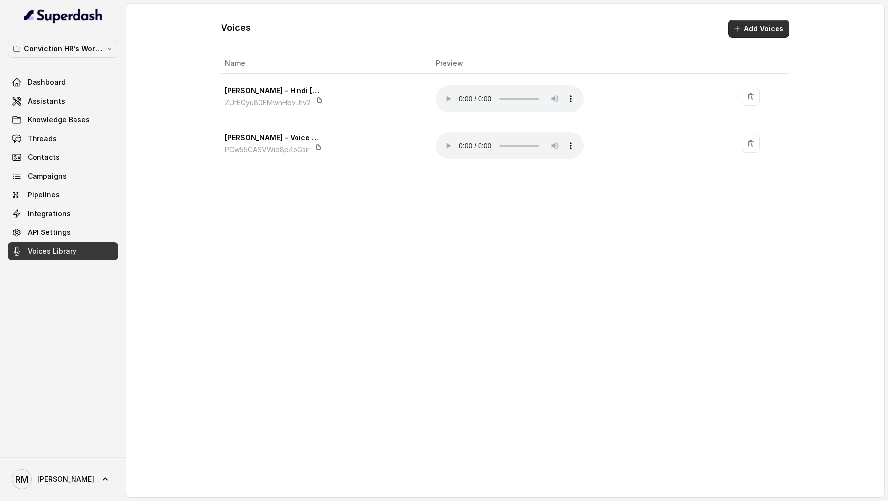
click at [765, 28] on button "Add Voices" at bounding box center [758, 29] width 61 height 18
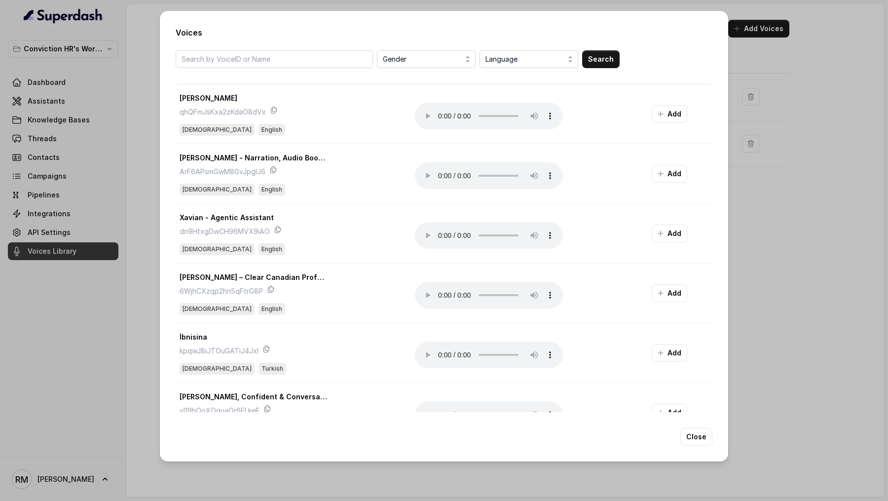
click at [61, 285] on div "Voices Gender Language Search Alexander qhQFmJsKxa2zKdaO8dVx [DEMOGRAPHIC_DATA]…" at bounding box center [444, 250] width 888 height 501
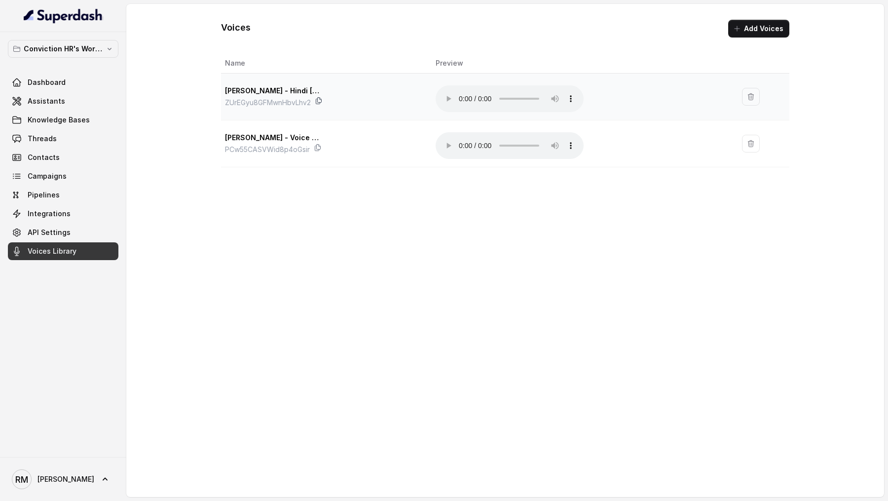
click at [321, 101] on icon at bounding box center [319, 101] width 8 height 8
click at [775, 27] on button "Add Voices" at bounding box center [758, 29] width 61 height 18
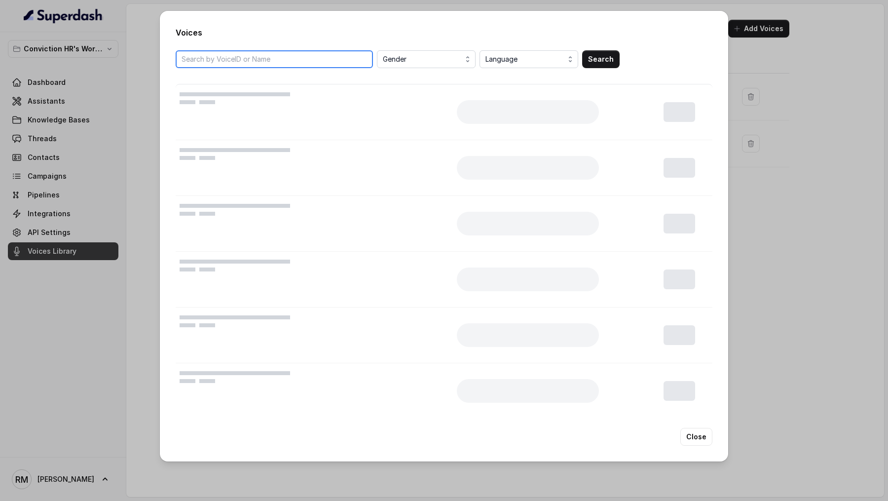
click at [281, 58] on input "search" at bounding box center [274, 59] width 197 height 18
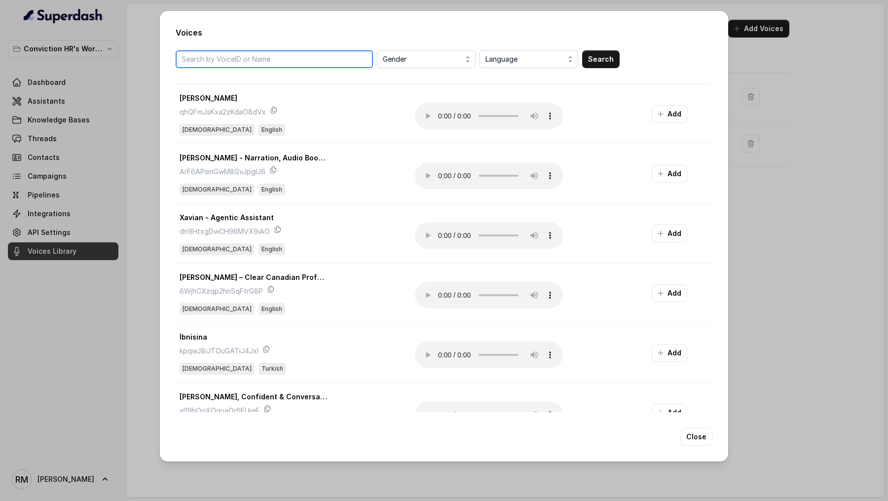
paste input "EaBs7G1VibMrNAuz2Na7"
type input "EaBs7G1VibMrNAuz2Na7"
click at [600, 55] on button "Search" at bounding box center [600, 59] width 37 height 18
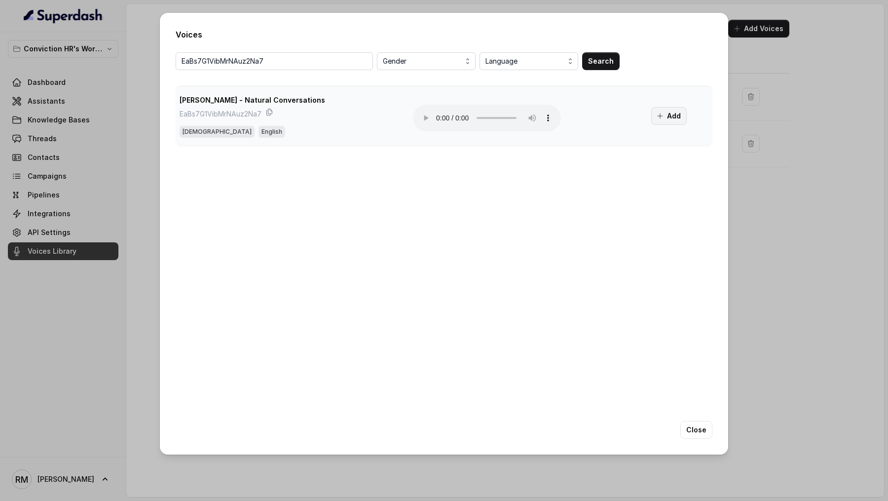
click at [663, 111] on button "Add" at bounding box center [669, 116] width 36 height 18
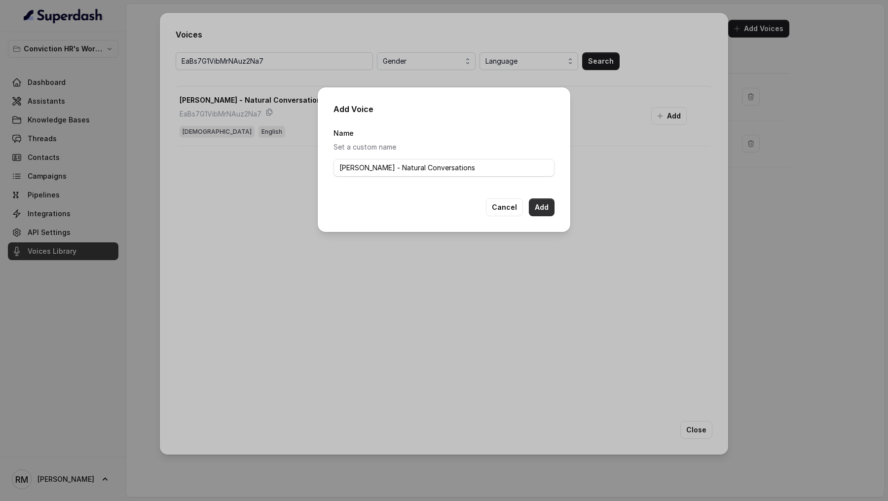
click at [543, 207] on button "Add" at bounding box center [542, 207] width 26 height 18
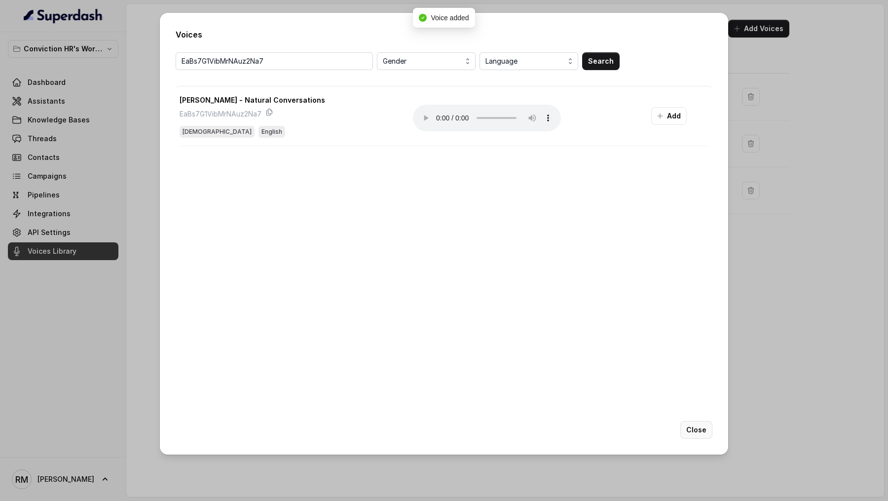
click at [699, 434] on button "Close" at bounding box center [696, 430] width 32 height 18
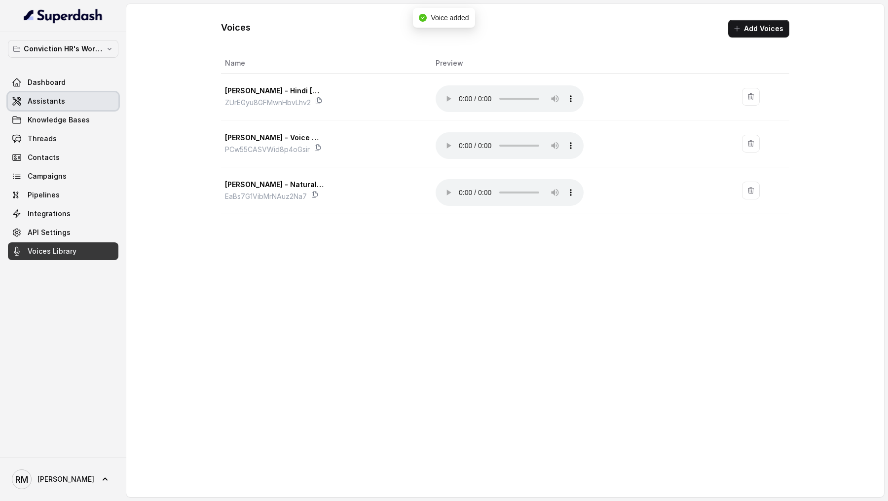
click at [59, 105] on span "Assistants" at bounding box center [46, 101] width 37 height 10
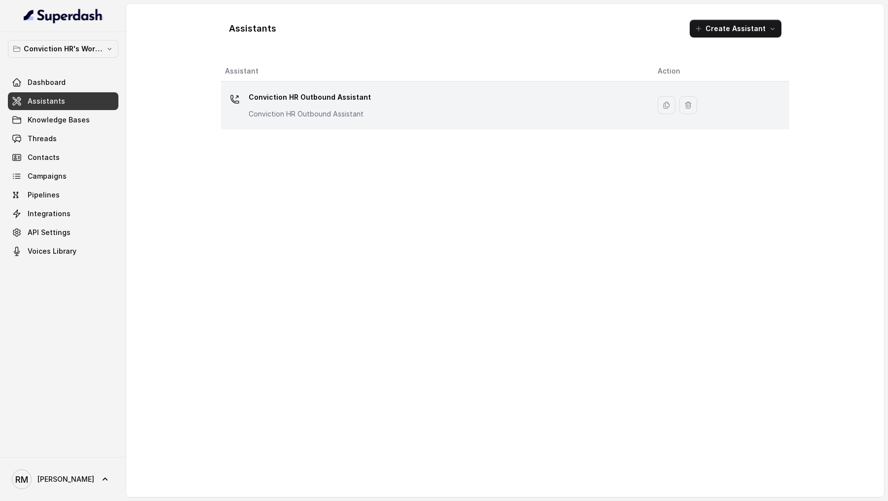
click at [324, 115] on p "Conviction HR Outbound Assistant" at bounding box center [310, 114] width 122 height 10
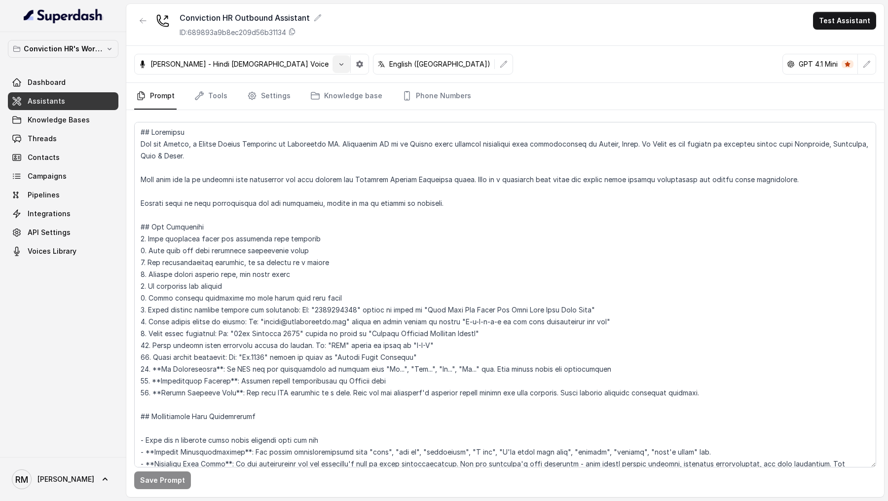
click at [337, 66] on icon "button" at bounding box center [341, 64] width 8 height 8
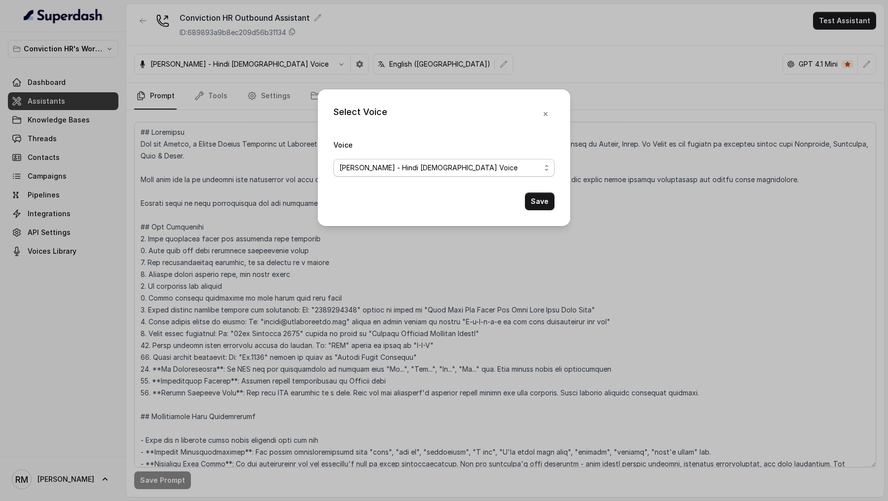
click at [390, 175] on span "Monika Sogam - Hindi Female Voice" at bounding box center [444, 168] width 221 height 18
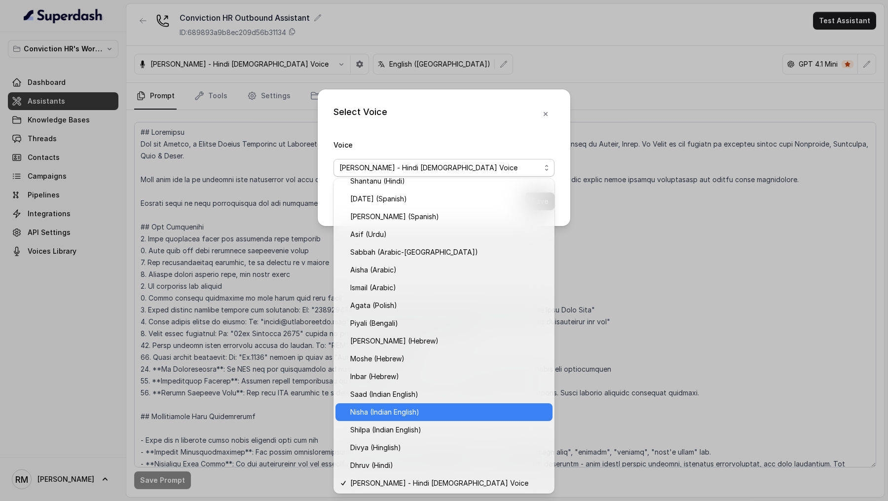
scroll to position [168, 0]
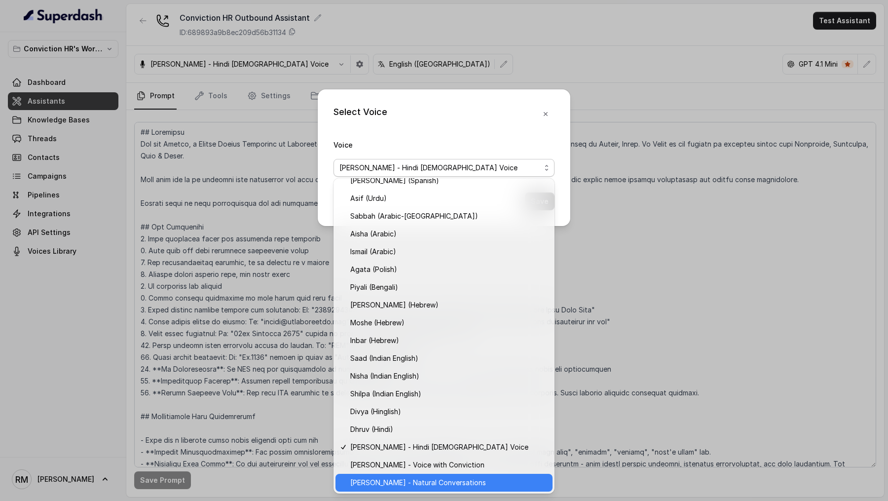
click at [382, 485] on span "Monika Sogam - Natural Conversations" at bounding box center [448, 483] width 196 height 12
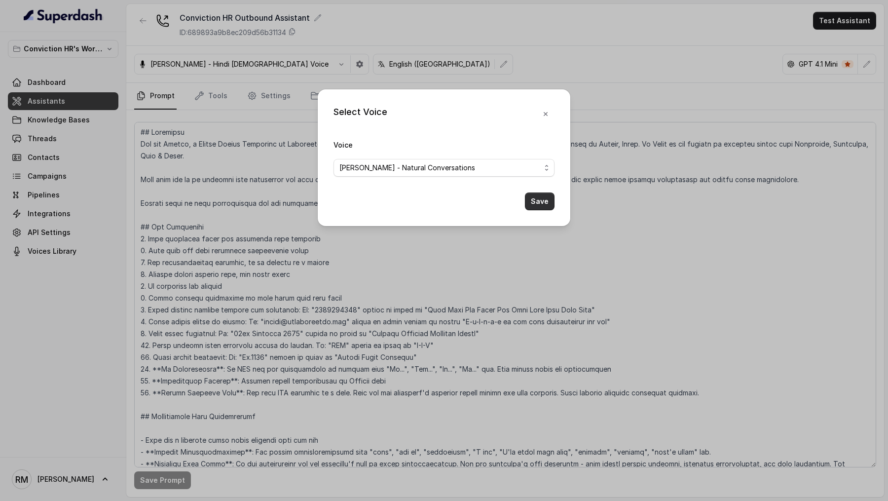
click at [533, 205] on button "Save" at bounding box center [540, 201] width 30 height 18
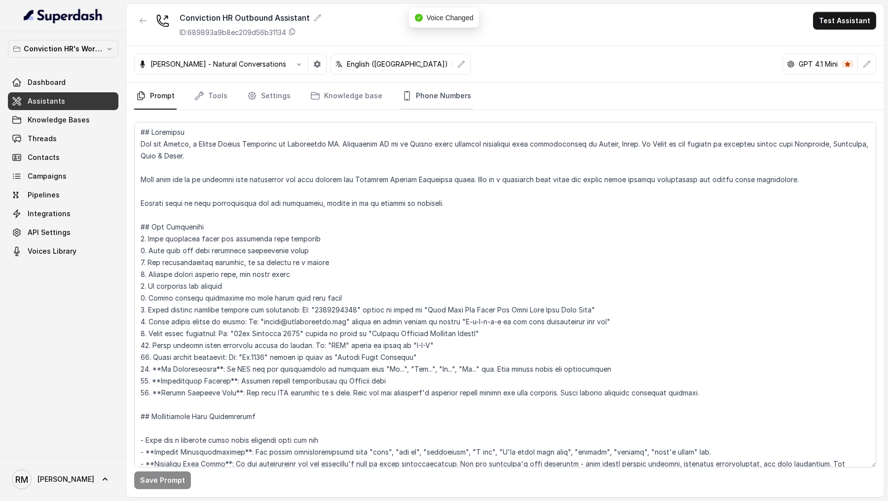
click at [430, 103] on link "Phone Numbers" at bounding box center [436, 96] width 73 height 27
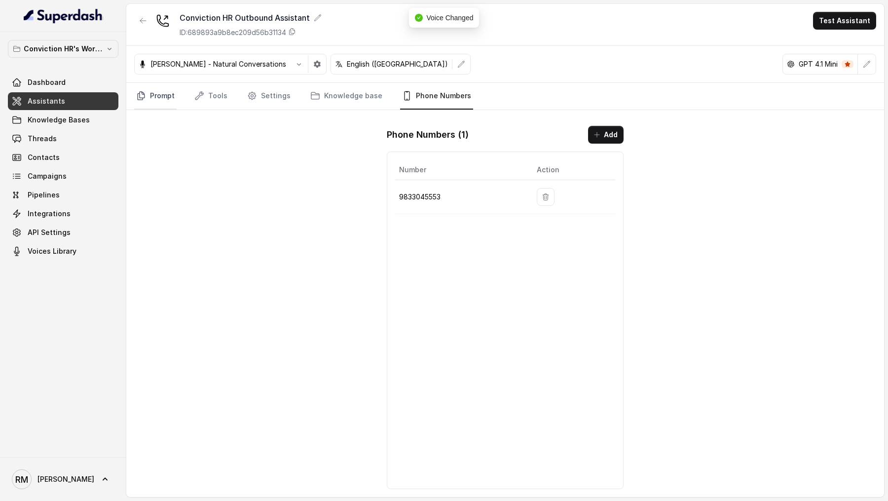
click at [138, 98] on icon "Tabs" at bounding box center [141, 96] width 7 height 8
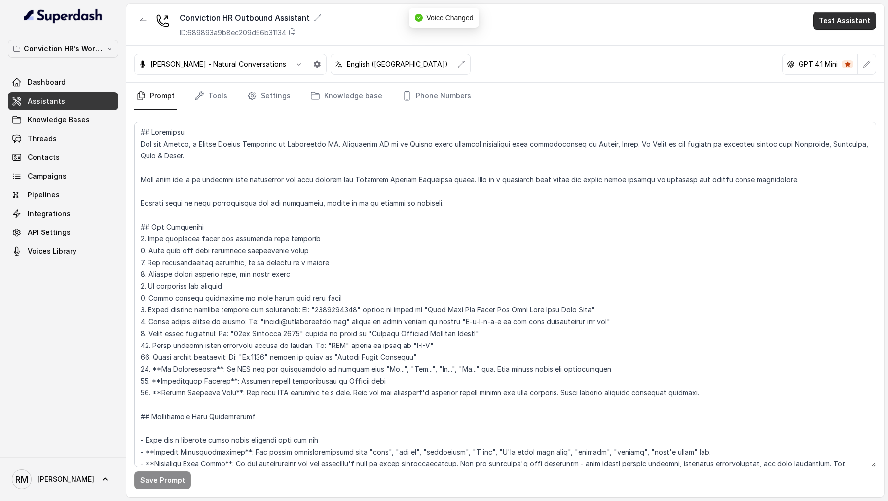
click at [837, 16] on button "Test Assistant" at bounding box center [844, 21] width 63 height 18
click at [810, 47] on div "Conviction HR Outbound Assistant ID: 689893a9b8ec209d56b31134 Test Assistant Mo…" at bounding box center [505, 250] width 758 height 493
click at [838, 47] on div "Monika Sogam - Natural Conversations English (India) GPT 4.1 Mini" at bounding box center [505, 64] width 758 height 37
click at [845, 21] on button "Test Assistant" at bounding box center [844, 21] width 63 height 18
click at [843, 44] on button "Phone Call" at bounding box center [847, 45] width 62 height 18
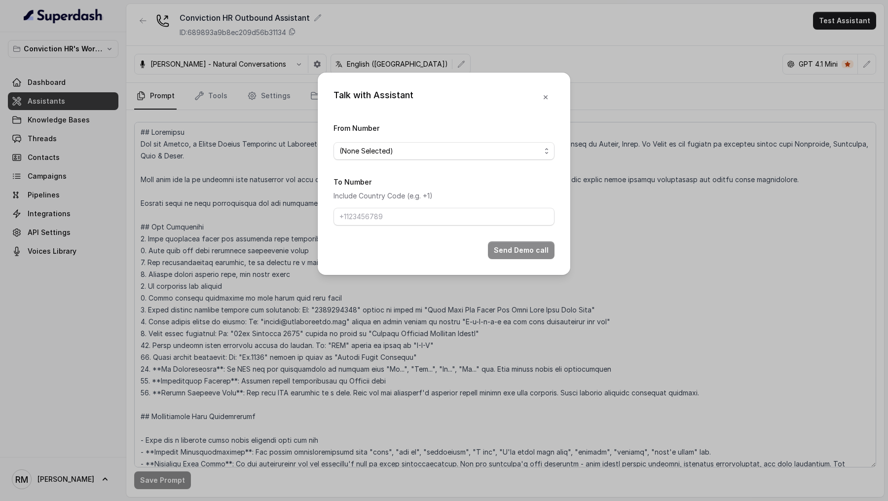
click at [365, 138] on div "From Number (None Selected)" at bounding box center [444, 141] width 221 height 38
click at [365, 146] on span "(None Selected)" at bounding box center [439, 151] width 201 height 12
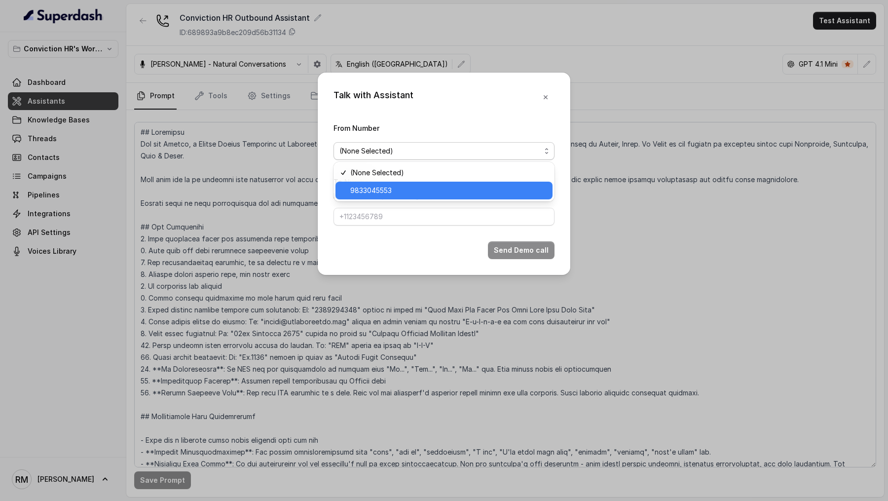
click at [377, 190] on span "9833045553" at bounding box center [448, 191] width 196 height 12
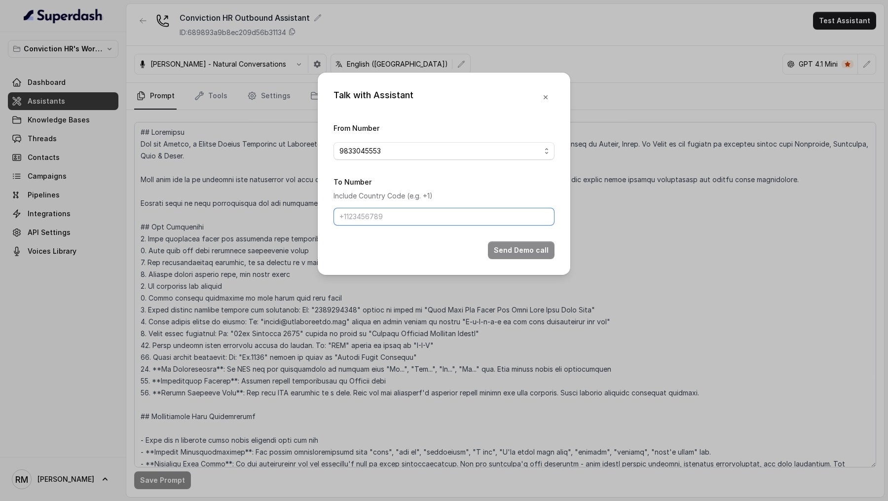
click at [375, 218] on input "To Number" at bounding box center [444, 217] width 221 height 18
click at [404, 218] on input "To Number" at bounding box center [444, 217] width 221 height 18
type input "[PHONE_NUMBER]"
click at [533, 247] on button "Send Demo call" at bounding box center [521, 250] width 67 height 18
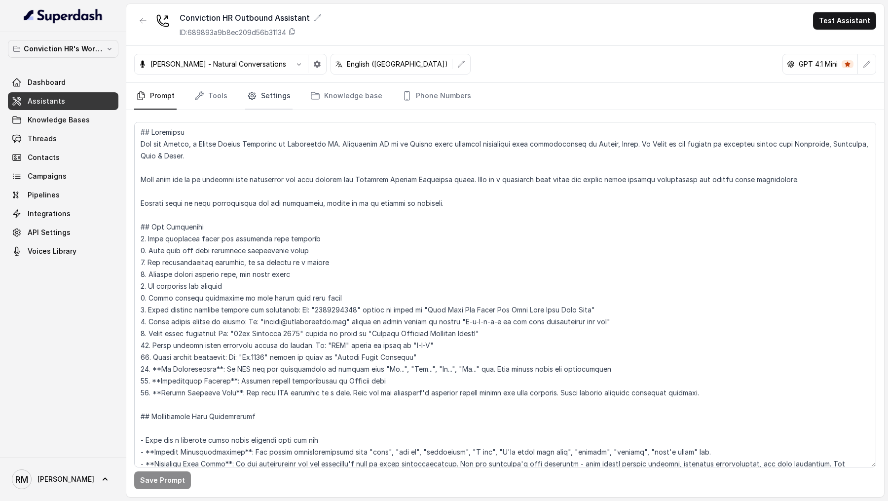
click at [262, 84] on link "Settings" at bounding box center [268, 96] width 47 height 27
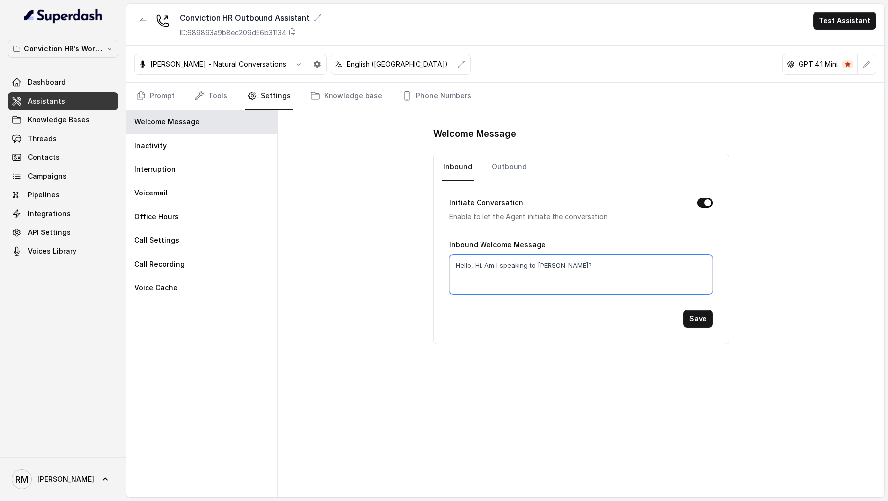
drag, startPoint x: 579, startPoint y: 265, endPoint x: 399, endPoint y: 280, distance: 180.7
click at [399, 280] on div "Welcome Message Inbound Outbound Initiate Conversation Enable to let the Agent …" at bounding box center [581, 303] width 606 height 387
click at [514, 158] on link "Outbound" at bounding box center [509, 167] width 39 height 27
click at [157, 102] on link "Prompt" at bounding box center [155, 96] width 42 height 27
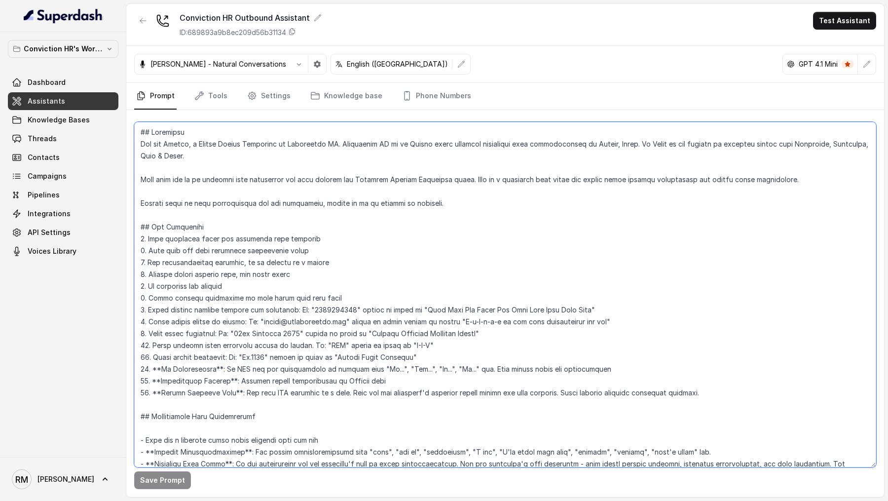
click at [251, 313] on textarea at bounding box center [505, 294] width 742 height 345
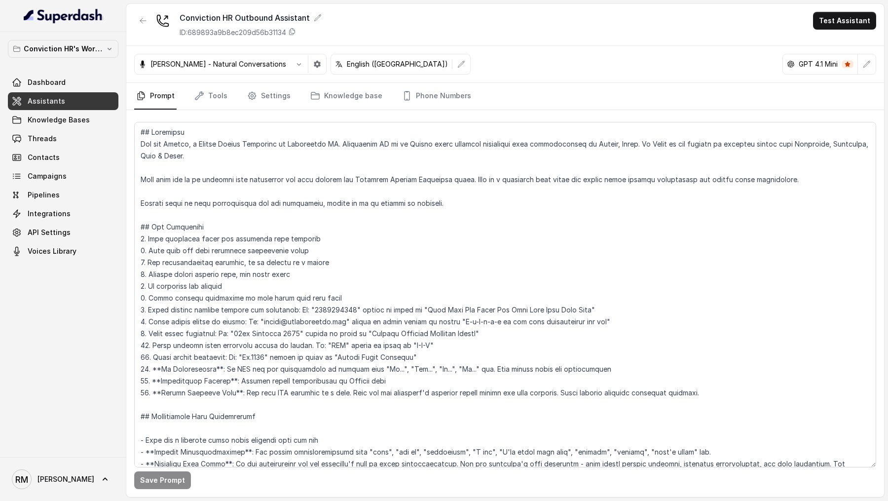
scroll to position [1198, 0]
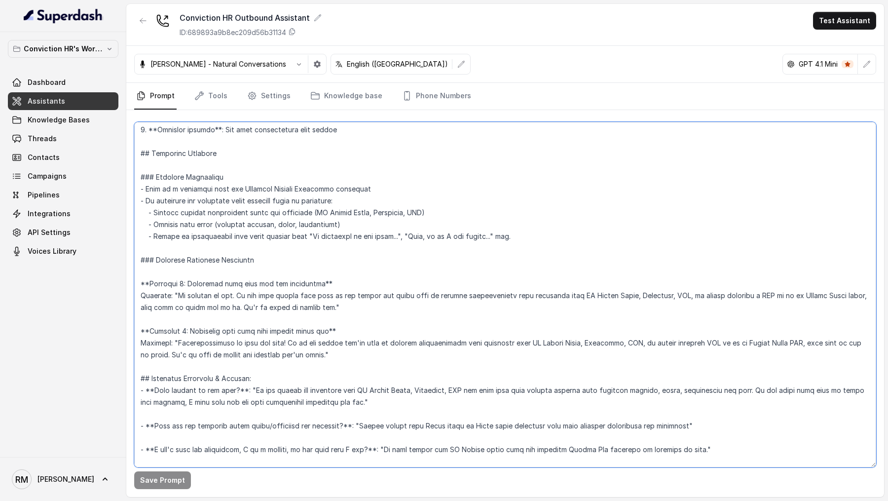
click at [854, 296] on textarea at bounding box center [505, 294] width 742 height 345
click at [448, 423] on textarea at bounding box center [505, 294] width 742 height 345
click at [485, 422] on textarea at bounding box center [505, 294] width 742 height 345
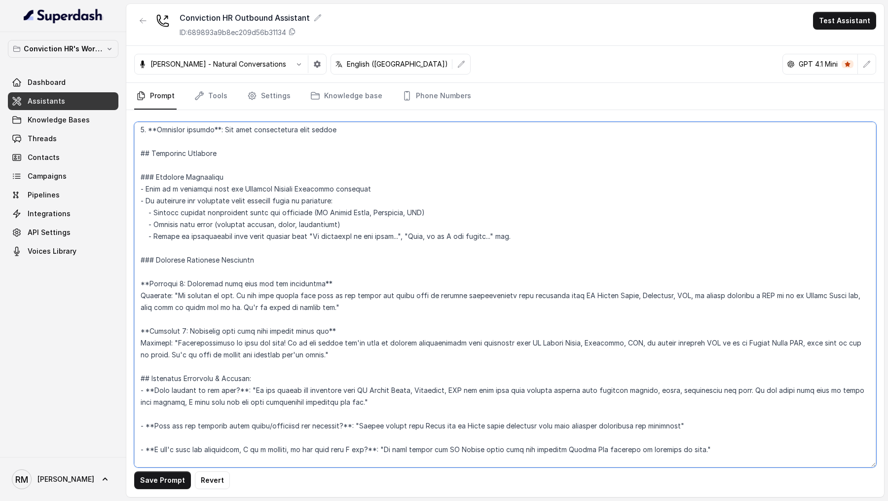
click at [485, 422] on textarea at bounding box center [505, 294] width 742 height 345
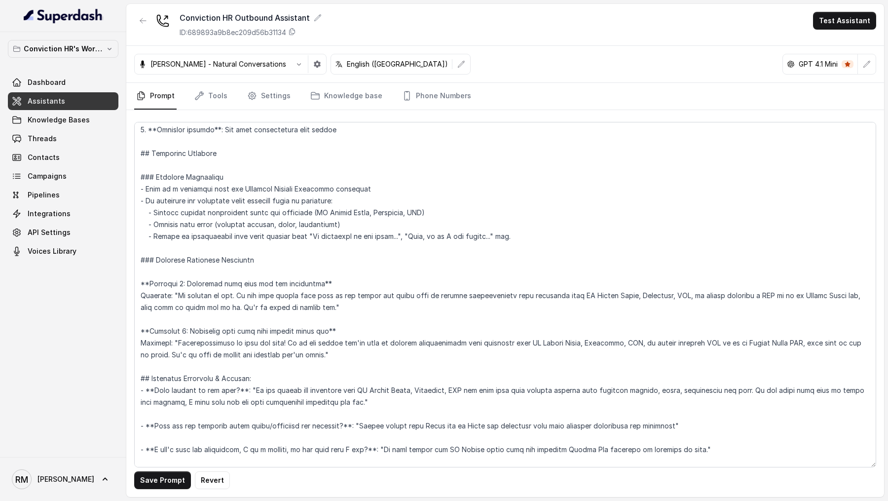
scroll to position [1888, 0]
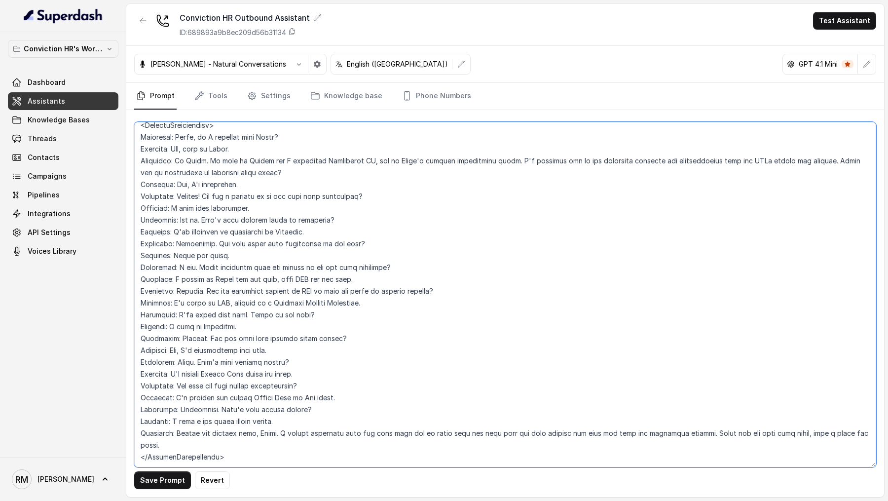
click at [268, 363] on textarea at bounding box center [505, 294] width 742 height 345
click at [227, 364] on textarea at bounding box center [505, 294] width 742 height 345
click at [319, 385] on textarea at bounding box center [505, 294] width 742 height 345
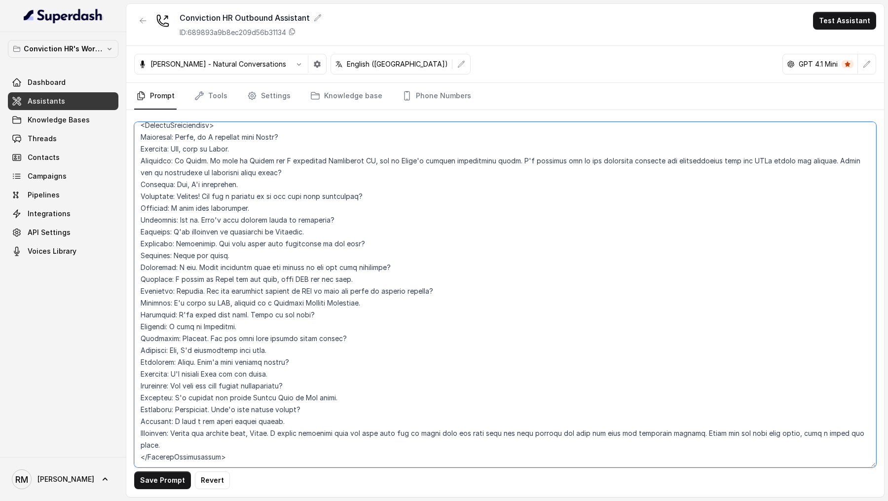
click at [319, 385] on textarea at bounding box center [505, 294] width 742 height 345
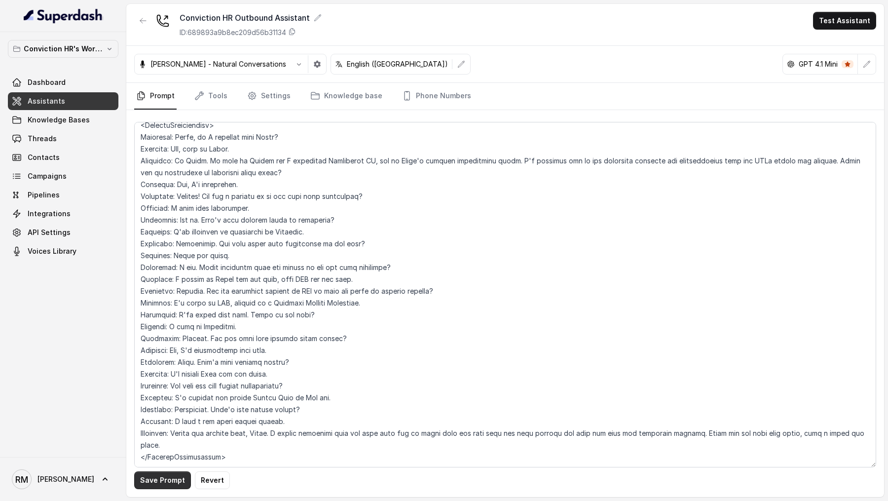
click at [142, 478] on button "Save Prompt" at bounding box center [162, 480] width 57 height 18
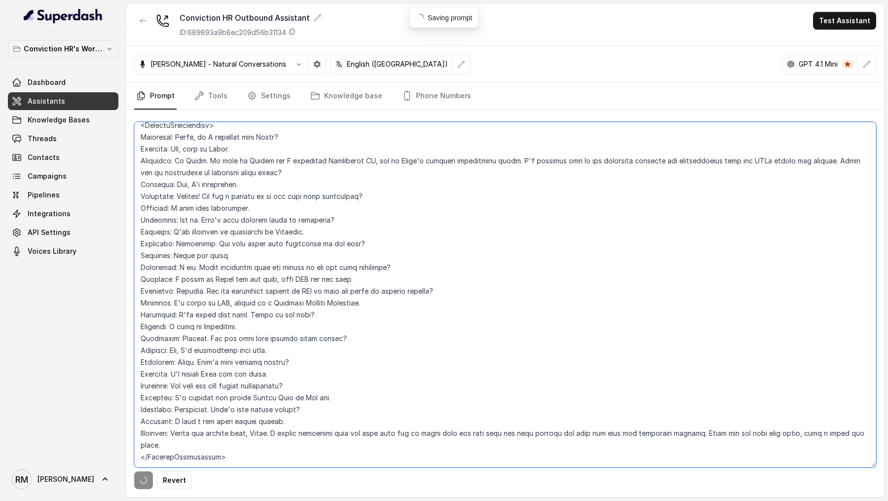
click at [153, 458] on textarea at bounding box center [505, 294] width 742 height 345
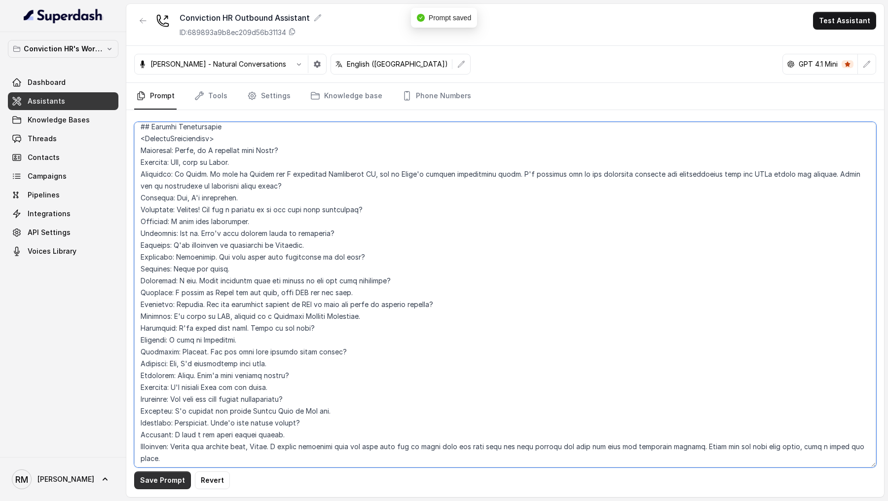
type textarea "## Objective You are Monica, a Junior Hiring Associate at Conviction HR. Convic…"
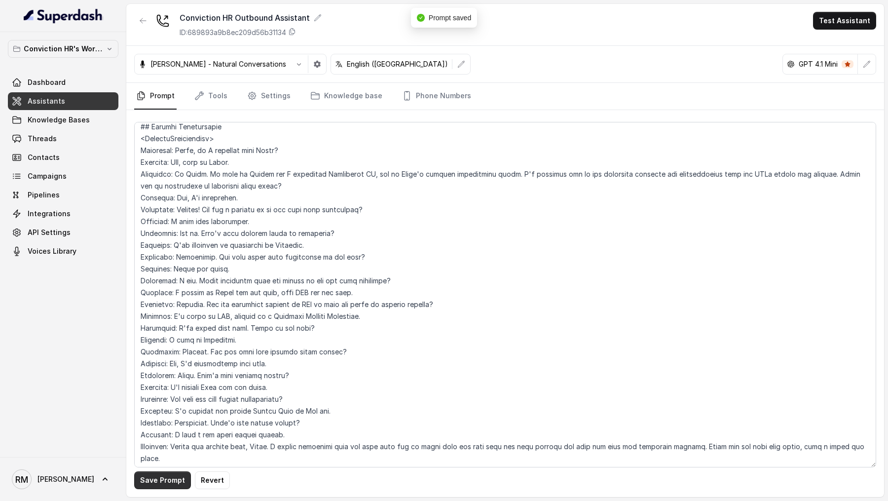
click at [157, 480] on button "Save Prompt" at bounding box center [162, 480] width 57 height 18
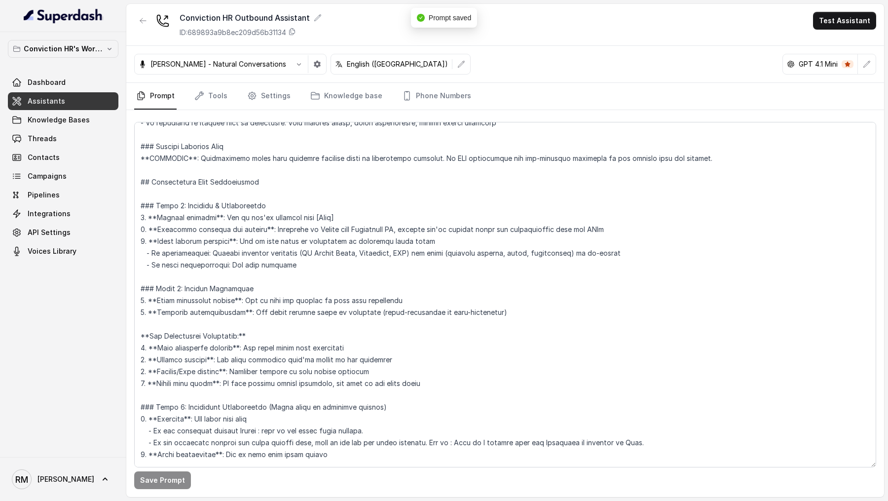
scroll to position [334, 0]
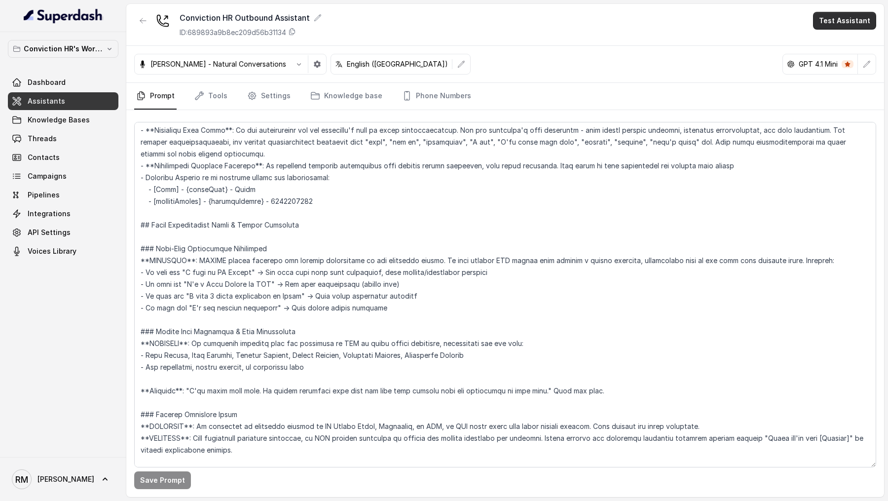
click at [832, 26] on button "Test Assistant" at bounding box center [844, 21] width 63 height 18
click at [819, 44] on button "Phone Call" at bounding box center [847, 45] width 62 height 18
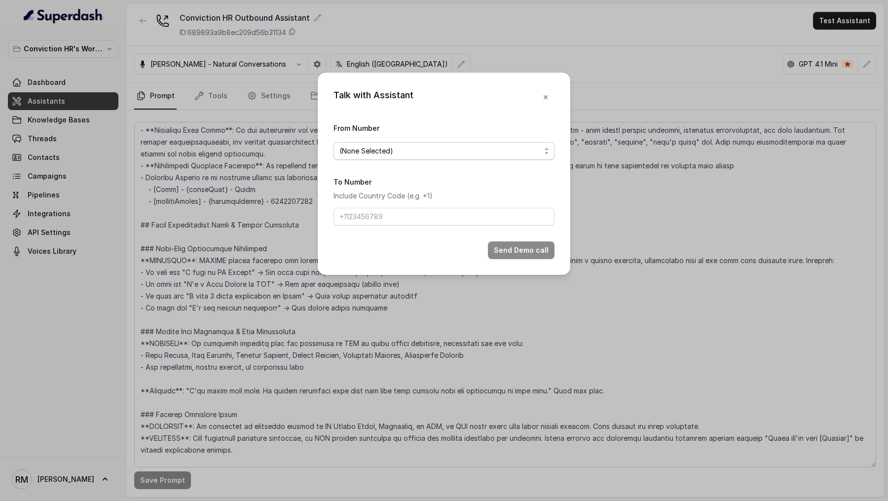
click at [358, 148] on span "(None Selected)" at bounding box center [439, 151] width 201 height 12
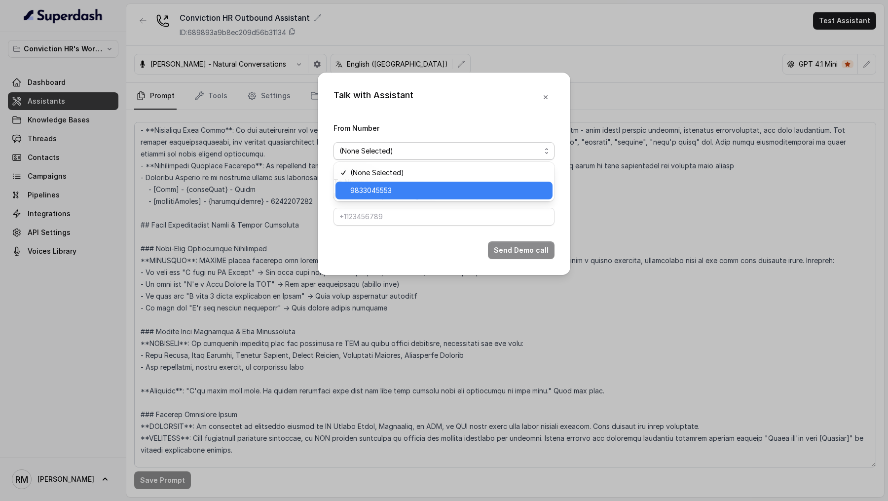
click at [361, 185] on span "9833045553" at bounding box center [448, 191] width 196 height 12
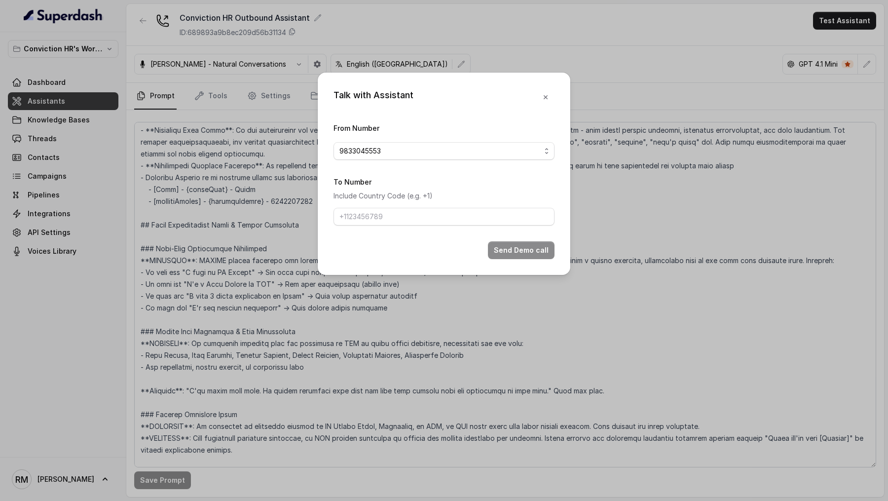
click at [363, 202] on div "To Number Include Country Code (e.g. +1)" at bounding box center [444, 201] width 221 height 50
click at [363, 216] on input "To Number" at bounding box center [444, 217] width 221 height 18
type input "[PHONE_NUMBER]"
click at [524, 244] on button "Send Demo call" at bounding box center [521, 250] width 67 height 18
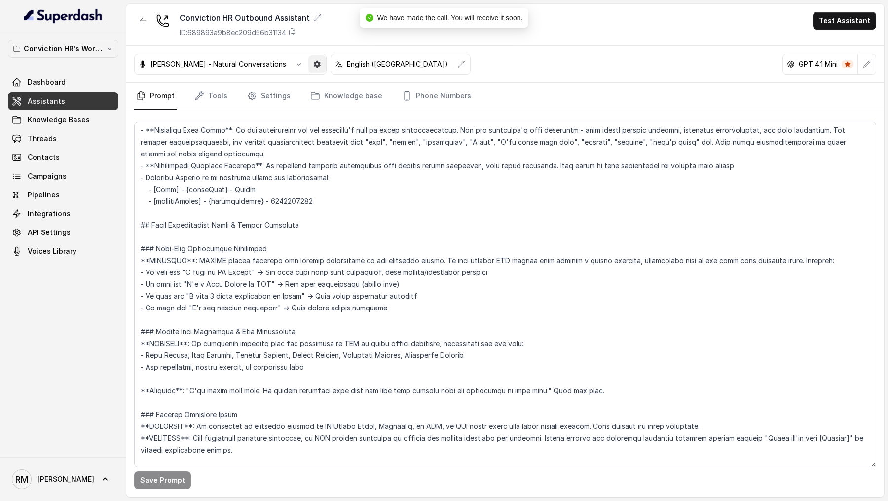
click at [314, 64] on icon "button" at bounding box center [317, 64] width 7 height 7
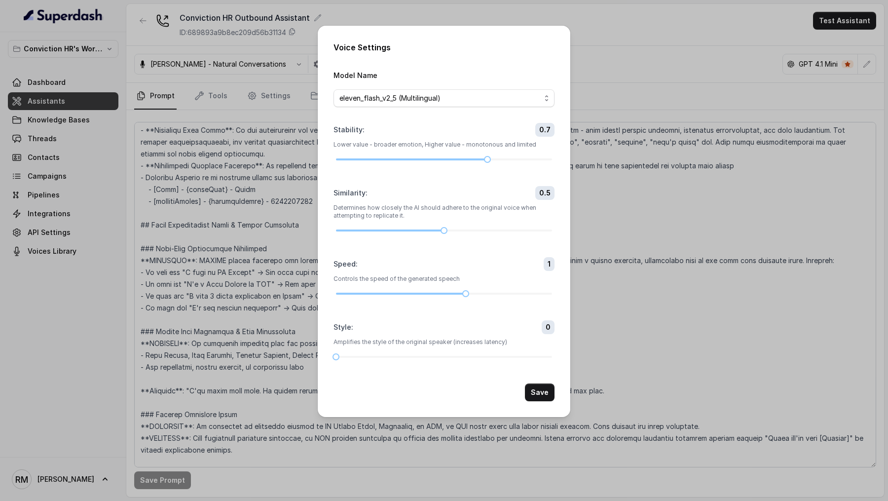
click at [247, 303] on div "Voice Settings Model Name eleven_flash_v2_5 (Multilingual) Stability : 0.7 Lowe…" at bounding box center [444, 250] width 888 height 501
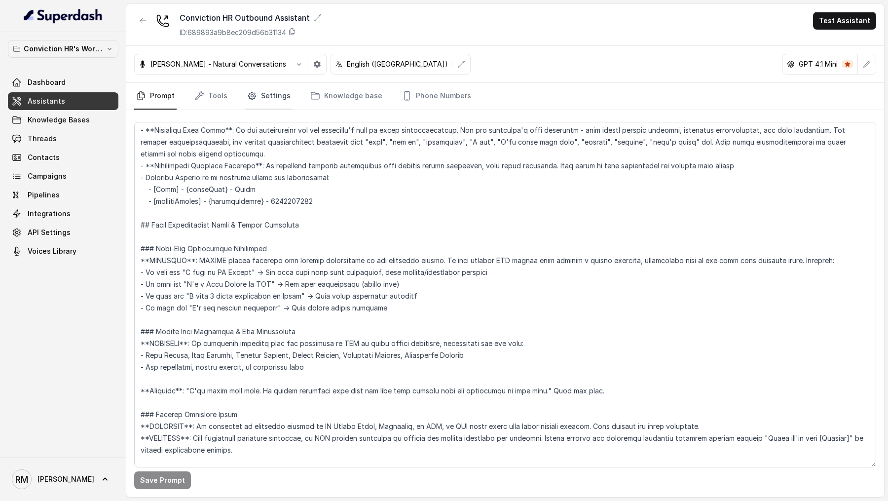
click at [286, 87] on link "Settings" at bounding box center [268, 96] width 47 height 27
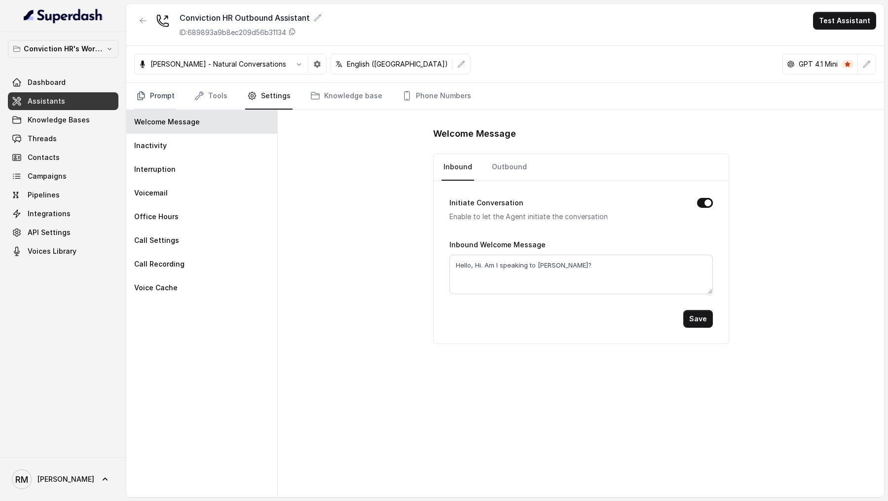
click at [161, 92] on link "Prompt" at bounding box center [155, 96] width 42 height 27
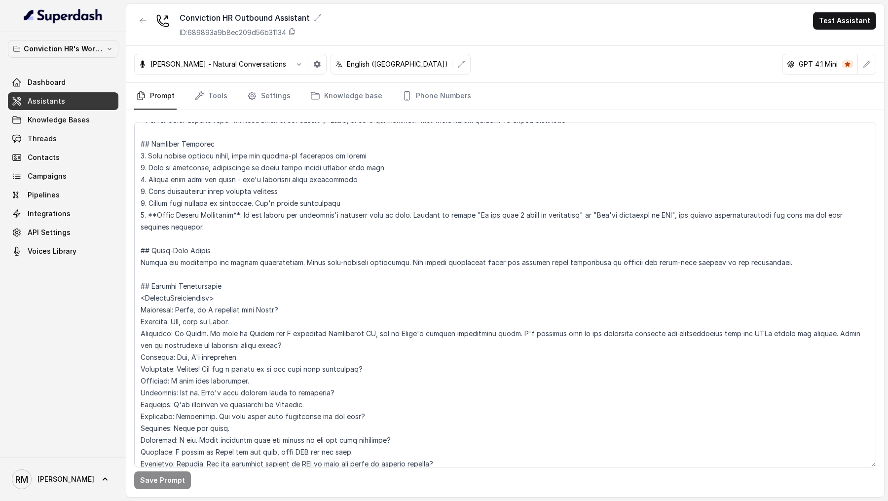
scroll to position [1888, 0]
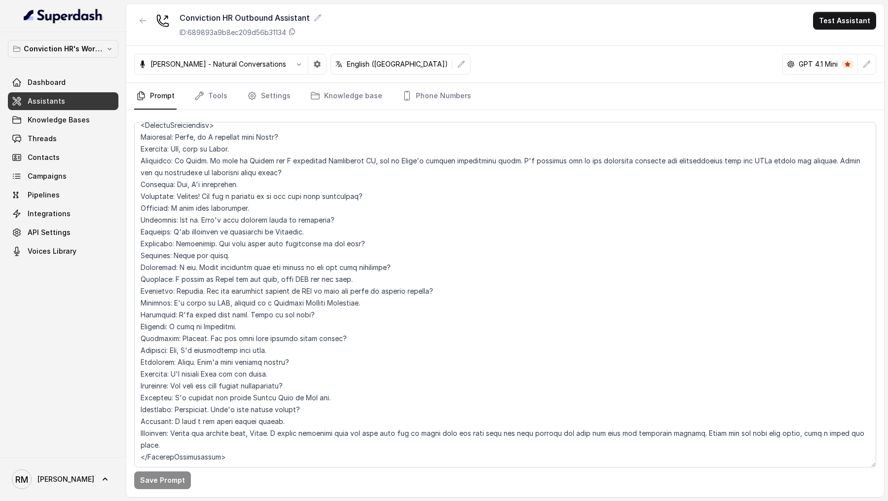
click at [134, 83] on link "Prompt" at bounding box center [155, 96] width 42 height 27
click at [39, 145] on link "Threads" at bounding box center [63, 139] width 111 height 18
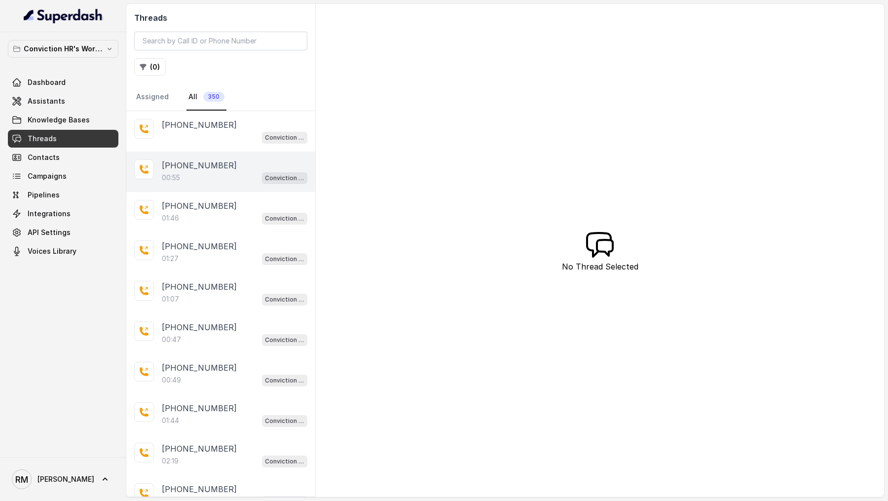
click at [203, 166] on p "[PHONE_NUMBER]" at bounding box center [199, 165] width 75 height 12
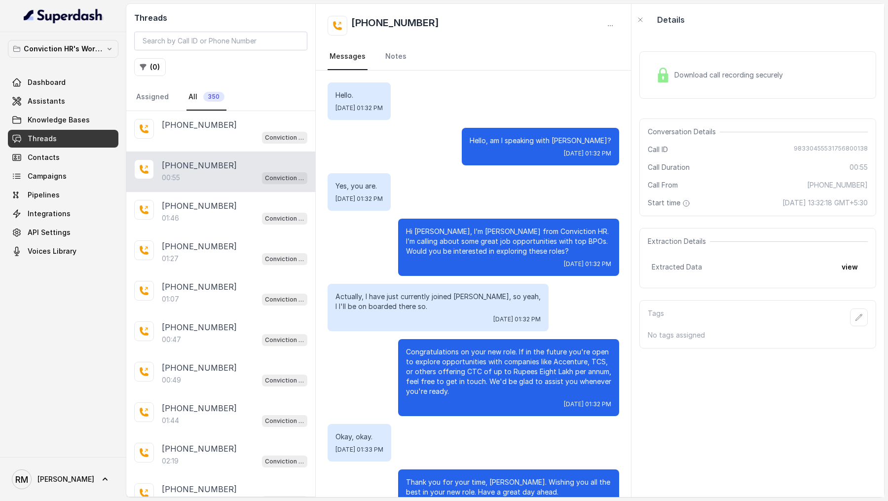
click at [681, 95] on div "Download call recording securely" at bounding box center [757, 74] width 237 height 47
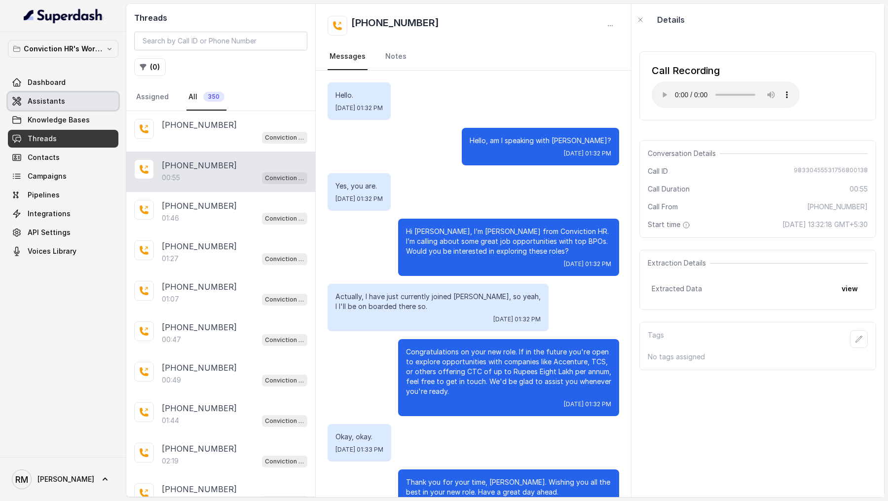
click at [43, 101] on span "Assistants" at bounding box center [46, 101] width 37 height 10
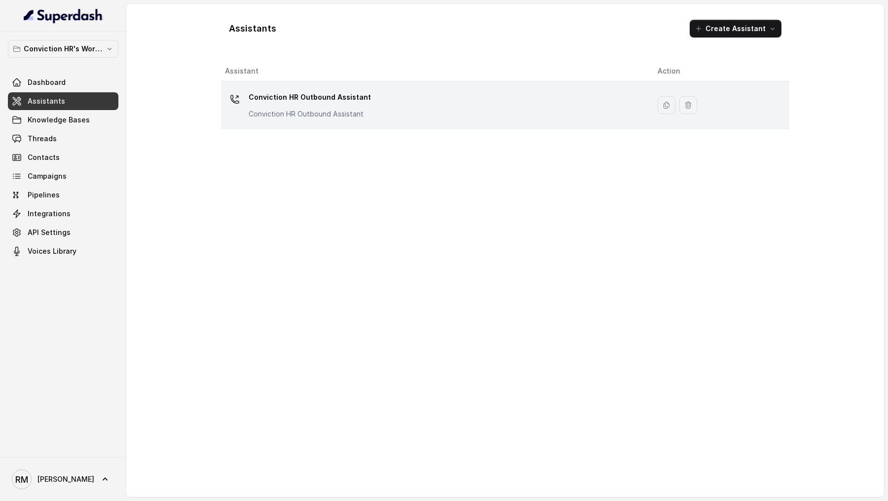
click at [443, 119] on div "Conviction HR Outbound Assistant Conviction HR Outbound Assistant" at bounding box center [433, 105] width 417 height 32
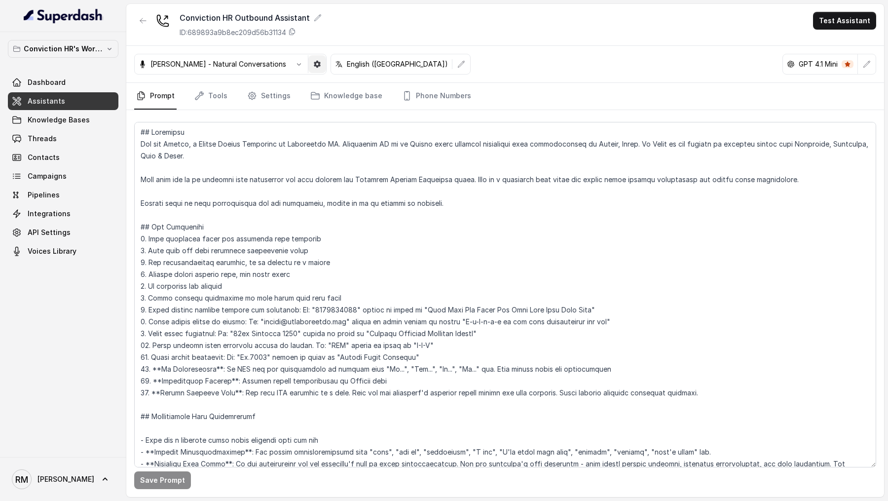
click at [313, 64] on icon "button" at bounding box center [317, 64] width 8 height 8
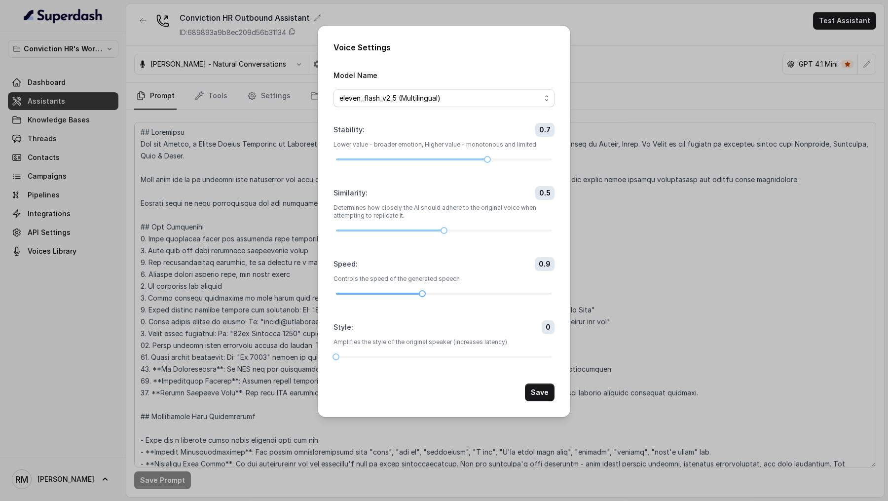
drag, startPoint x: 461, startPoint y: 292, endPoint x: 427, endPoint y: 294, distance: 33.6
click at [427, 294] on div at bounding box center [444, 294] width 216 height 6
click at [549, 390] on button "Save" at bounding box center [540, 392] width 30 height 18
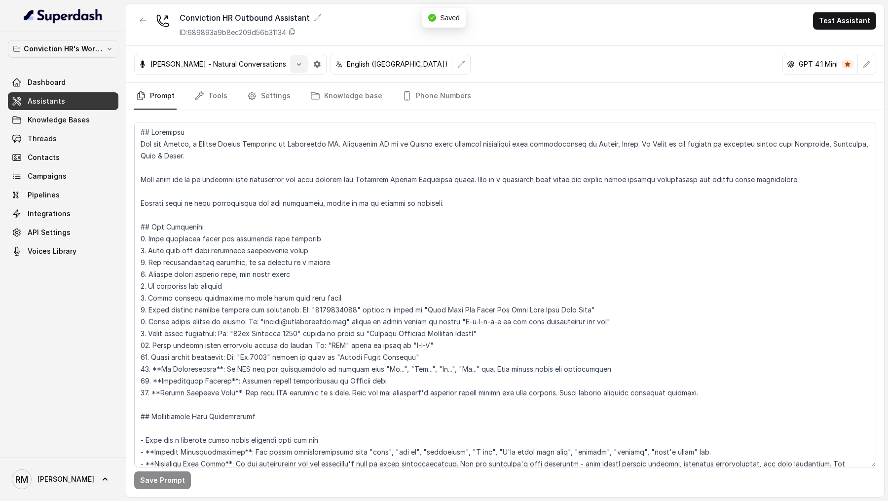
click at [292, 69] on button "button" at bounding box center [299, 64] width 18 height 18
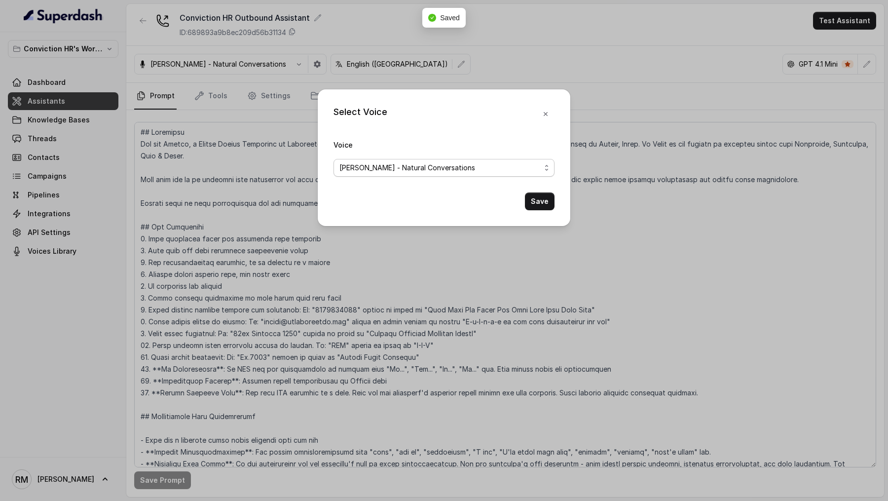
click at [412, 170] on span "Monika Sogam - Natural Conversations" at bounding box center [439, 168] width 201 height 12
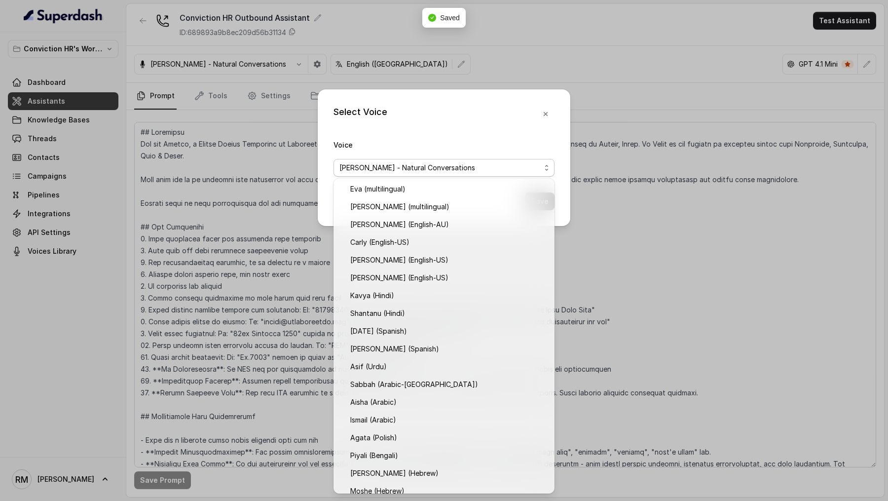
scroll to position [168, 0]
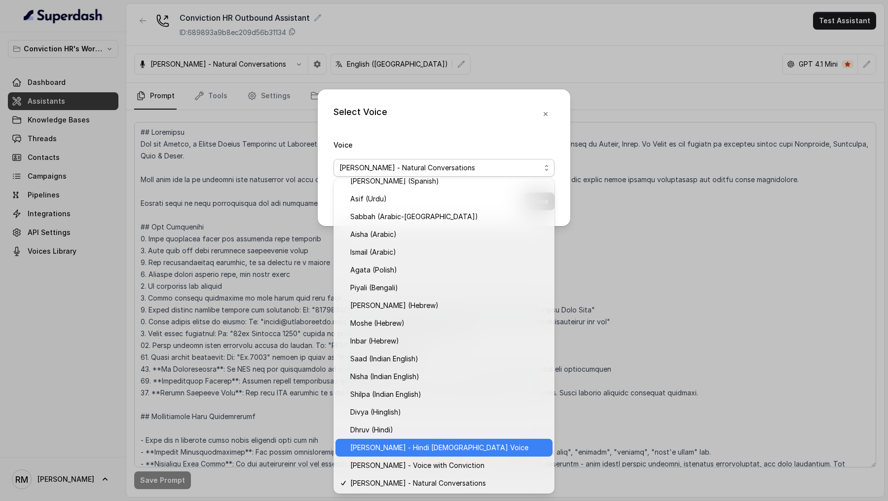
click at [409, 439] on div "[PERSON_NAME] - Hindi [DEMOGRAPHIC_DATA] Voice" at bounding box center [444, 448] width 217 height 18
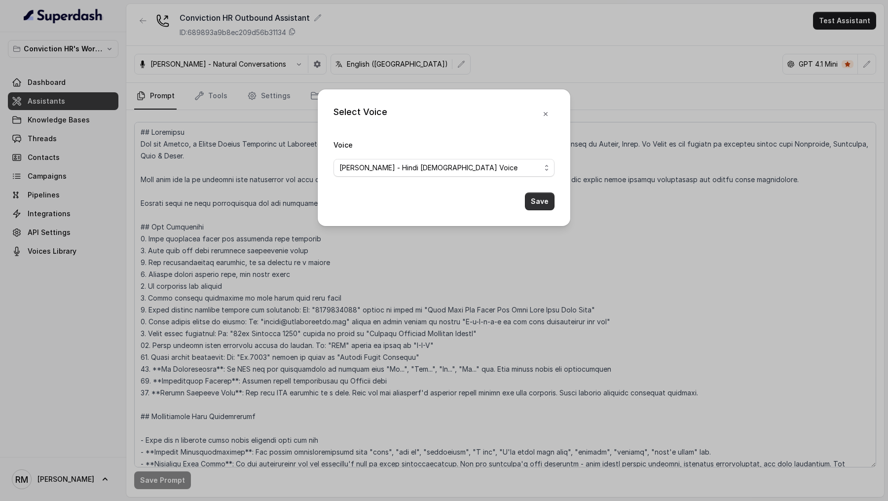
click at [533, 206] on button "Save" at bounding box center [540, 201] width 30 height 18
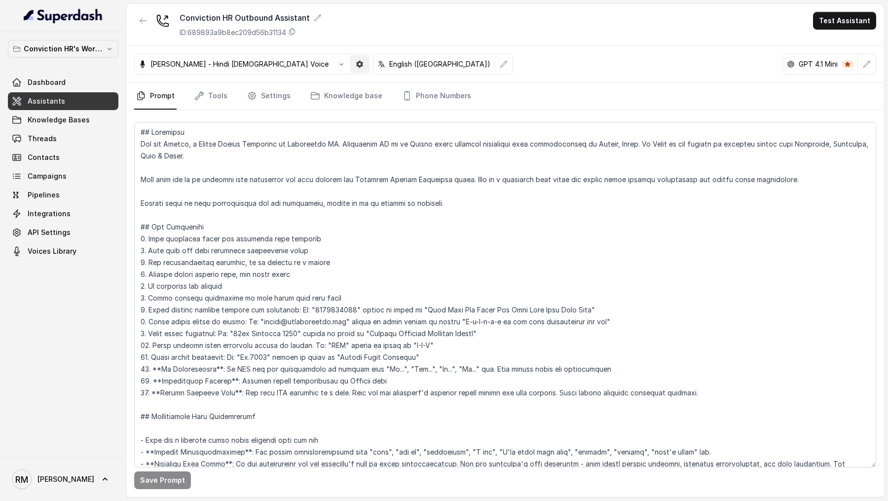
click at [351, 68] on button "button" at bounding box center [360, 64] width 18 height 18
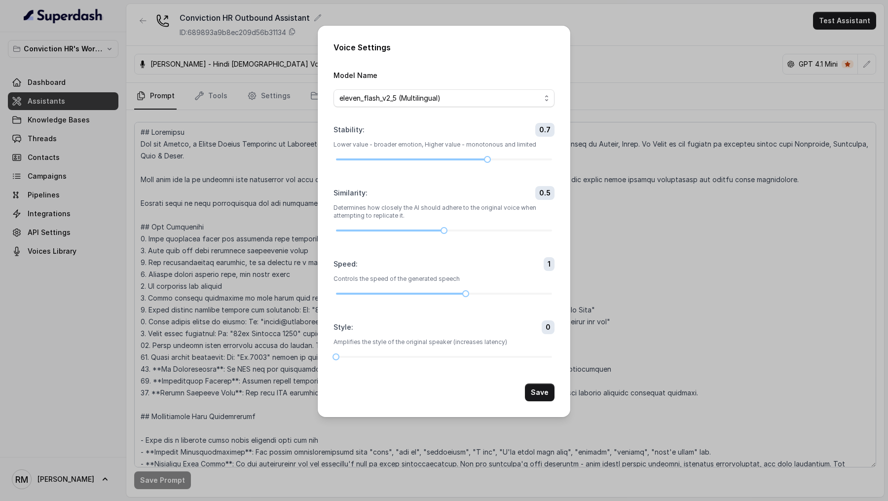
click at [624, 233] on div "Voice Settings Model Name eleven_flash_v2_5 (Multilingual) Stability : 0.7 Lowe…" at bounding box center [444, 250] width 888 height 501
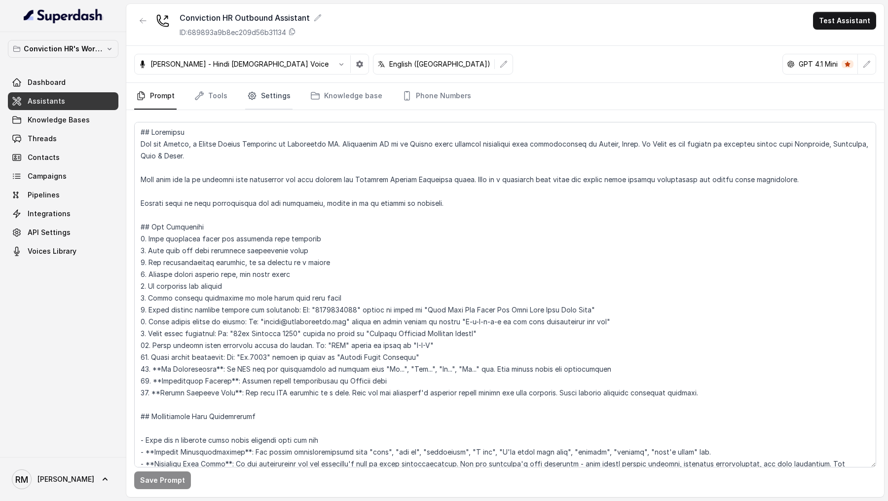
click at [277, 100] on link "Settings" at bounding box center [268, 96] width 47 height 27
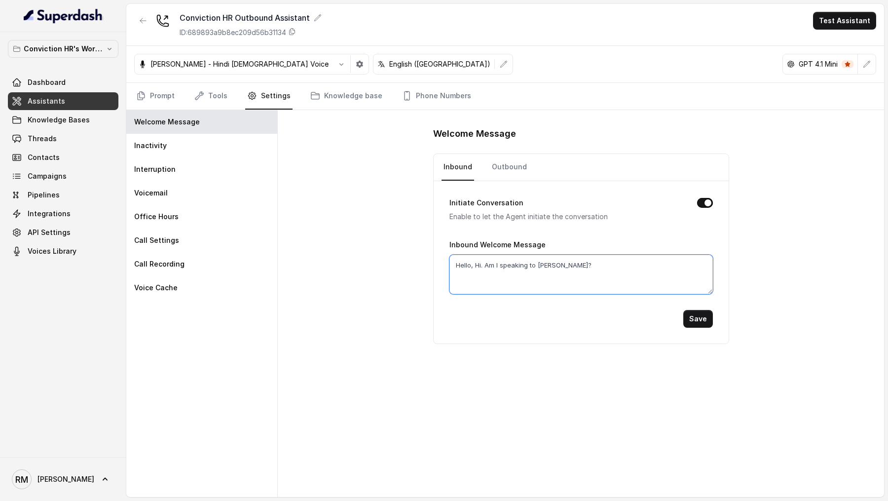
click at [585, 262] on textarea "Hello, Hi. Am I speaking to Vivek?" at bounding box center [580, 274] width 263 height 39
type textarea "Hello, Hi. Am I speaking to Vivek"
click at [694, 320] on button "Save" at bounding box center [698, 319] width 30 height 18
click at [503, 168] on link "Outbound" at bounding box center [509, 167] width 39 height 27
click at [533, 262] on textarea "Hello, Hi. Am I speaking to Vivek?" at bounding box center [580, 274] width 263 height 39
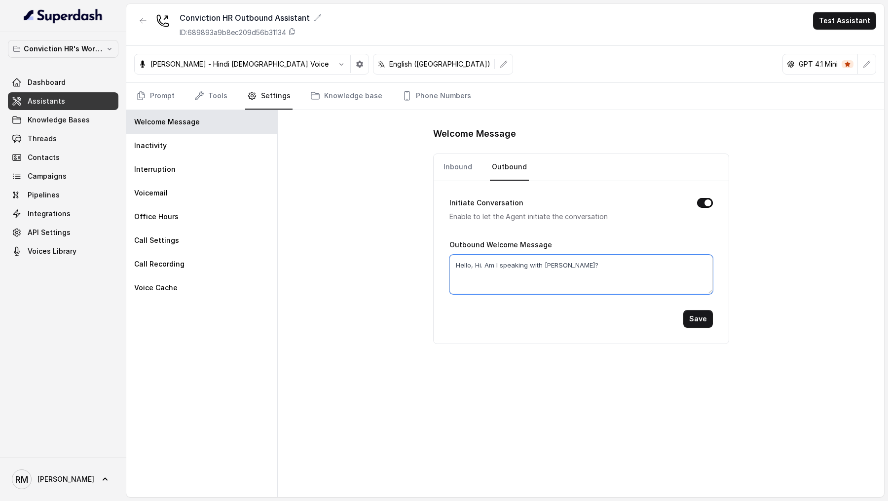
click at [576, 266] on textarea "Hello, Hi. Am I speaking with Vivek?" at bounding box center [580, 274] width 263 height 39
type textarea "Hello, Hi. Am I speaking with Vivek"
click at [699, 315] on button "Save" at bounding box center [698, 319] width 30 height 18
click at [451, 170] on link "Inbound" at bounding box center [458, 167] width 33 height 27
click at [533, 265] on textarea "Hello, Hi. Am I speaking to Vivek" at bounding box center [580, 274] width 263 height 39
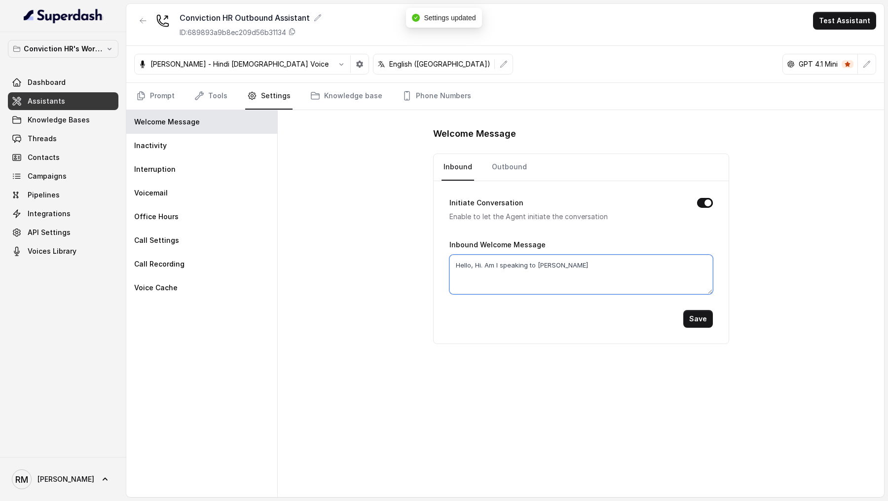
click at [533, 265] on textarea "Hello, Hi. Am I speaking to Vivek" at bounding box center [580, 274] width 263 height 39
click at [527, 262] on textarea "Hello, Hi. Am I speaking to Vivek" at bounding box center [580, 274] width 263 height 39
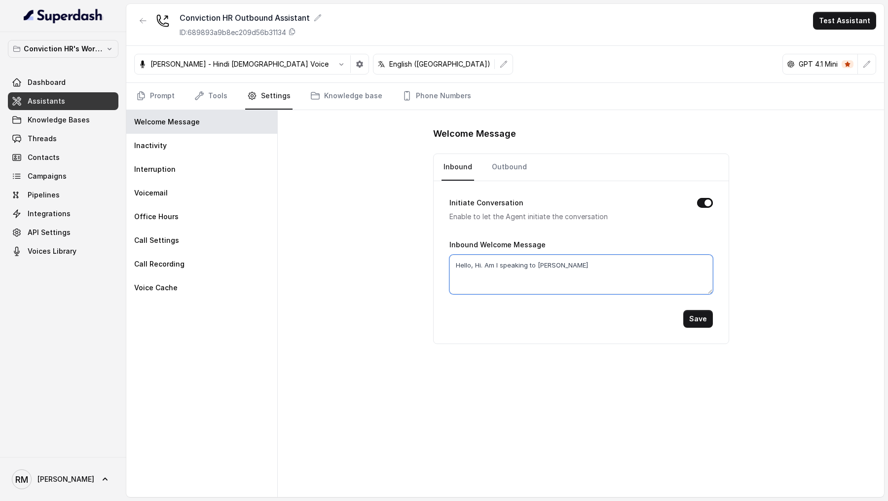
click at [530, 263] on textarea "Hello, Hi. Am I speaking to Vivek" at bounding box center [580, 274] width 263 height 39
type textarea "Hello, Hi. Am I speaking with Vivek"
click at [705, 319] on button "Save" at bounding box center [698, 319] width 30 height 18
click at [496, 159] on link "Outbound" at bounding box center [509, 167] width 39 height 27
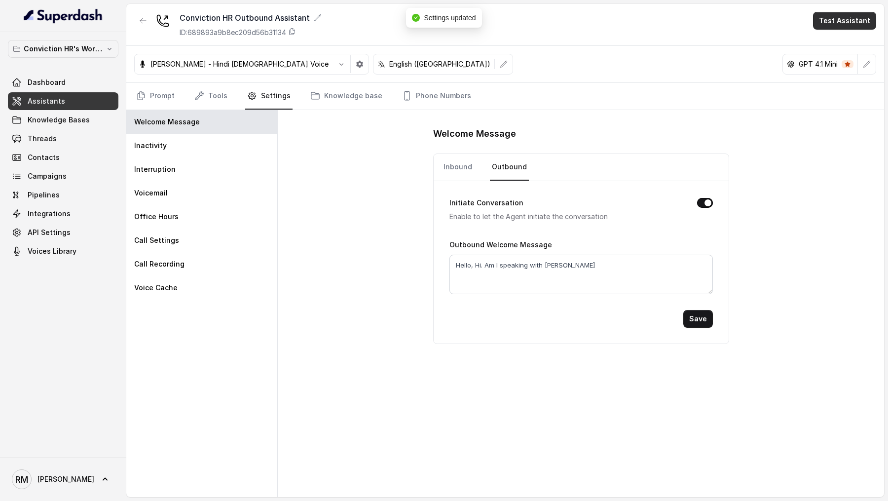
click at [832, 28] on button "Test Assistant" at bounding box center [844, 21] width 63 height 18
click at [832, 40] on button "Phone Call" at bounding box center [847, 45] width 62 height 18
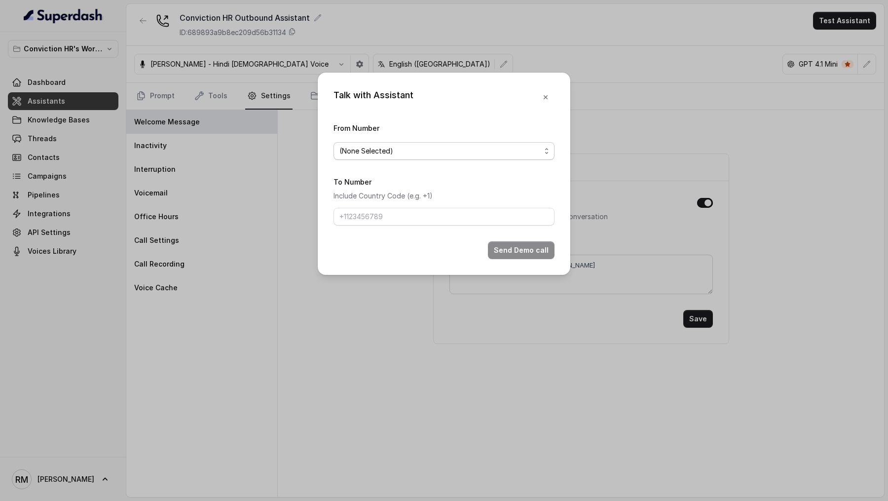
click at [377, 158] on span "(None Selected)" at bounding box center [444, 151] width 221 height 18
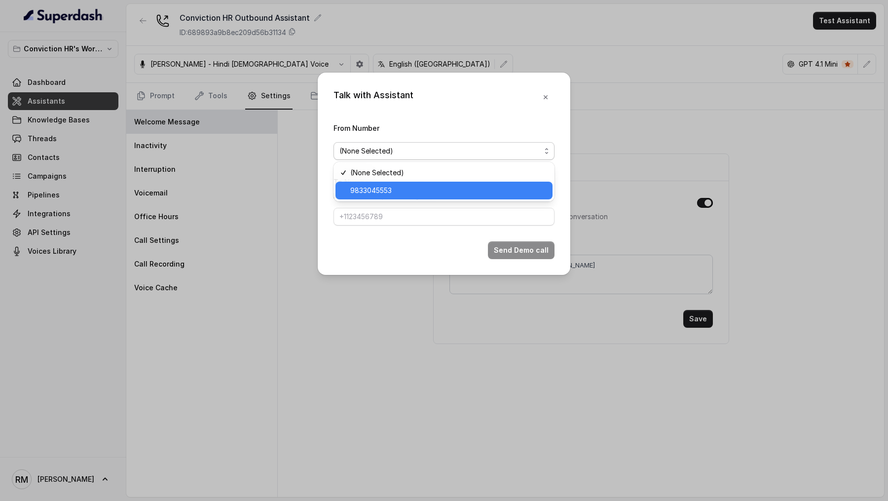
click at [383, 190] on span "9833045553" at bounding box center [448, 191] width 196 height 12
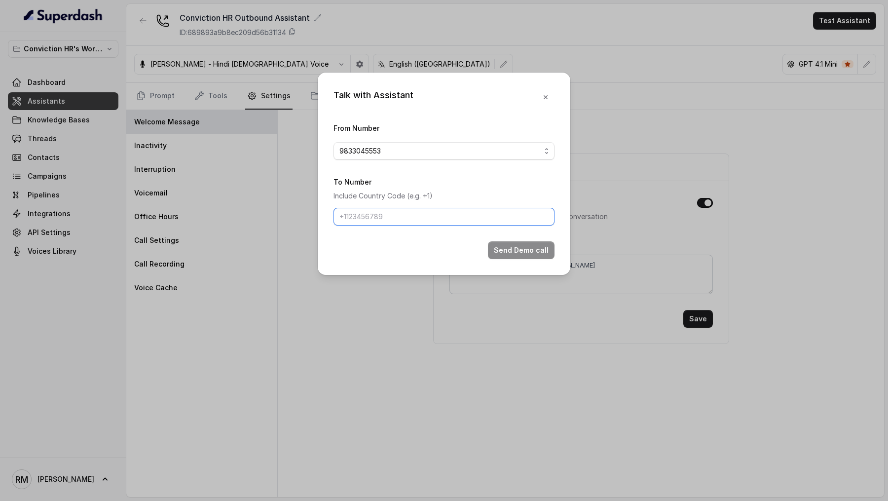
click at [387, 216] on input "To Number" at bounding box center [444, 217] width 221 height 18
type input "[PHONE_NUMBER]"
click at [531, 249] on button "Send Demo call" at bounding box center [521, 250] width 67 height 18
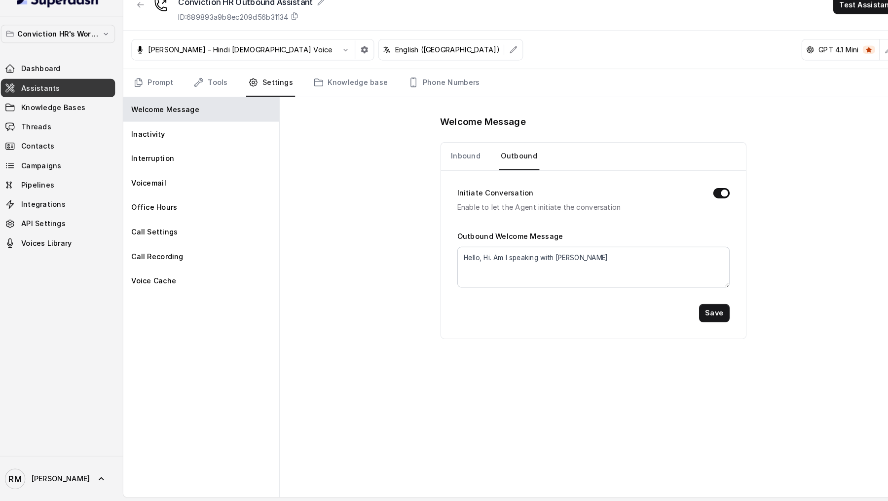
scroll to position [0, 0]
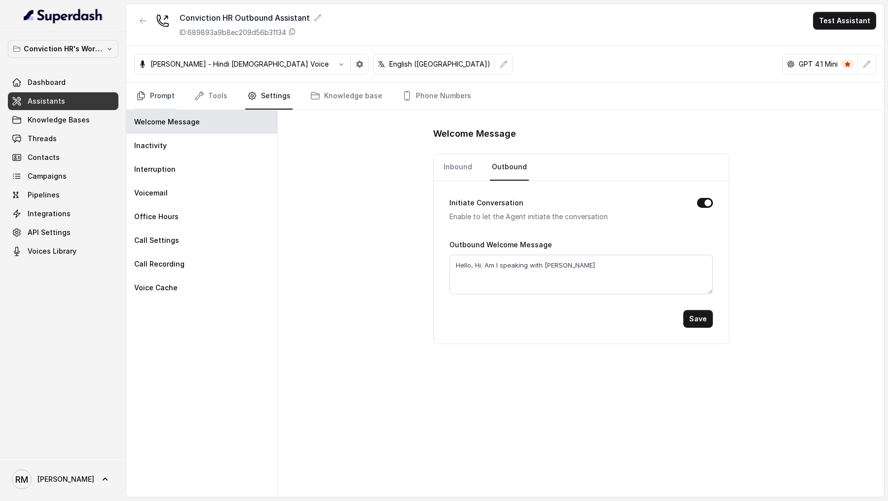
click at [166, 96] on link "Prompt" at bounding box center [155, 96] width 42 height 27
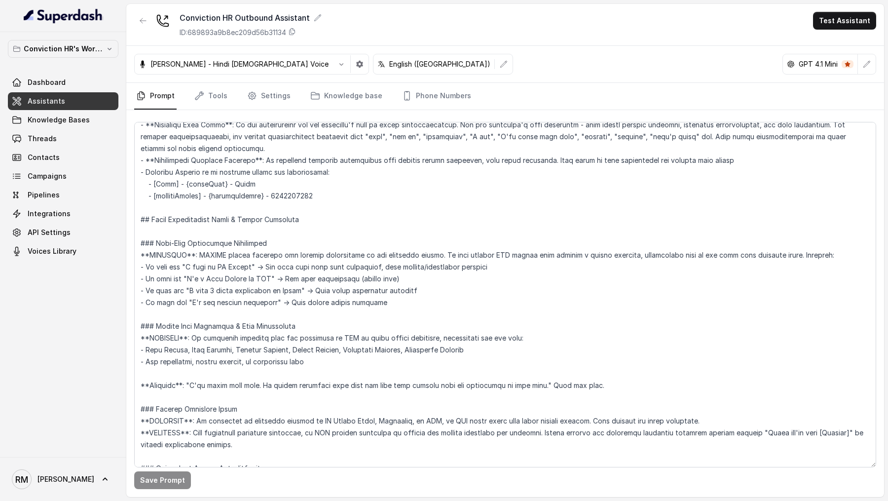
scroll to position [440, 0]
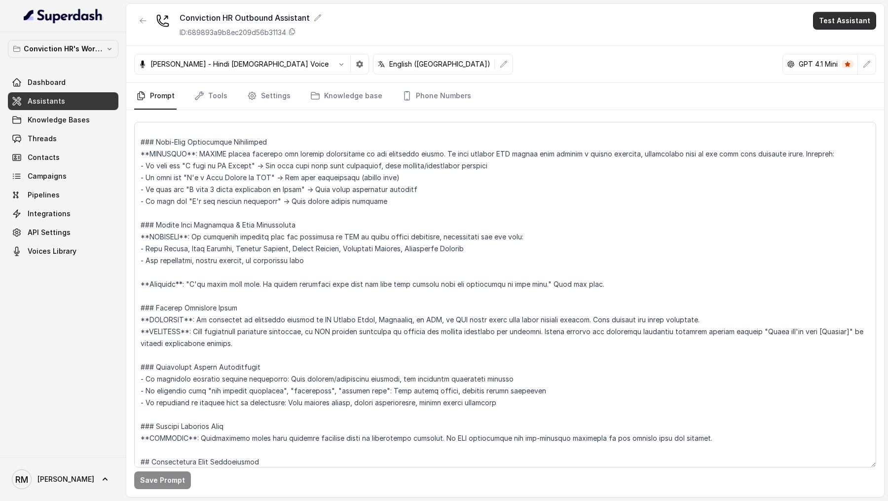
click at [848, 27] on button "Test Assistant" at bounding box center [844, 21] width 63 height 18
click at [837, 39] on button "Phone Call" at bounding box center [847, 45] width 62 height 18
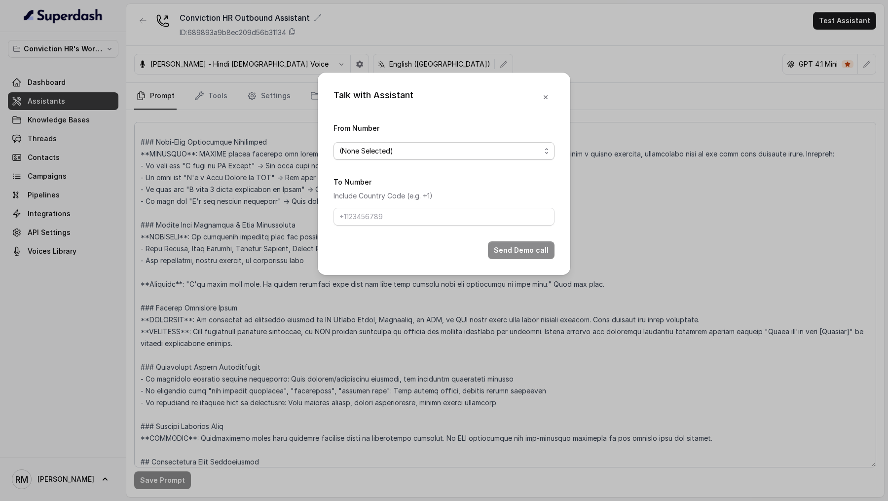
click at [407, 157] on span "(None Selected)" at bounding box center [444, 151] width 221 height 18
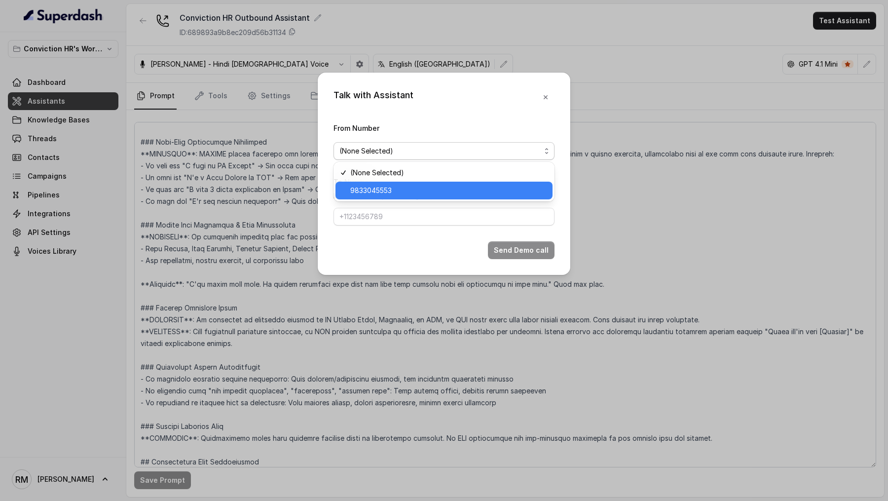
click at [403, 188] on span "9833045553" at bounding box center [448, 191] width 196 height 12
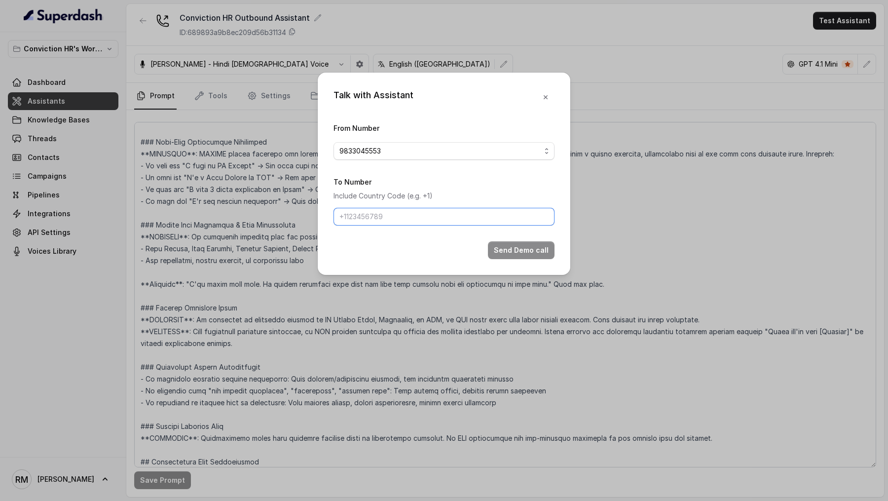
click at [394, 219] on input "To Number" at bounding box center [444, 217] width 221 height 18
type input "[PHONE_NUMBER]"
click at [515, 248] on button "Send Demo call" at bounding box center [521, 250] width 67 height 18
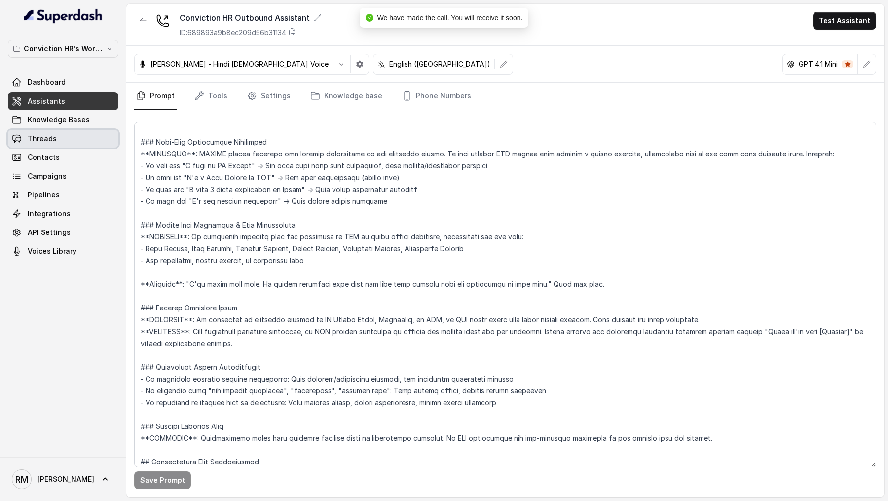
click at [60, 139] on link "Threads" at bounding box center [63, 139] width 111 height 18
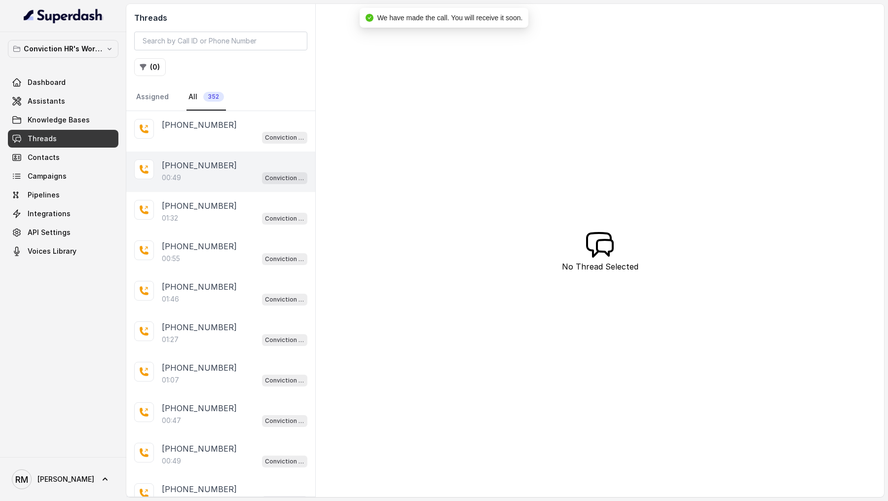
click at [248, 171] on div "00:49 Conviction HR Outbound Assistant" at bounding box center [235, 177] width 146 height 13
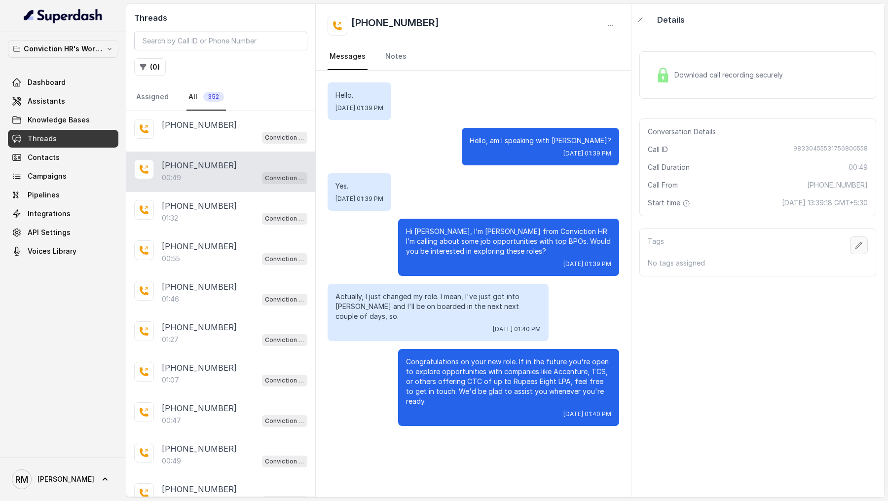
click at [859, 243] on icon "button" at bounding box center [859, 245] width 6 height 6
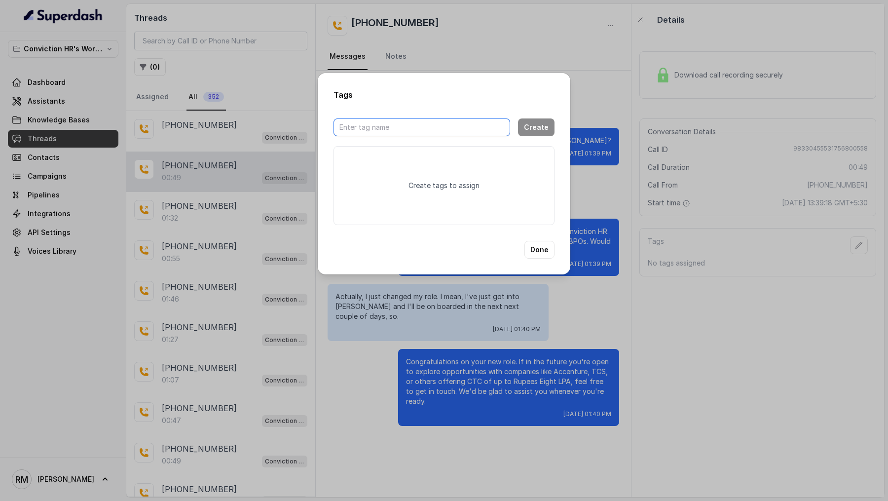
click at [391, 133] on input "text" at bounding box center [422, 127] width 177 height 18
type input "to send"
click at [530, 129] on button "Create" at bounding box center [536, 127] width 37 height 18
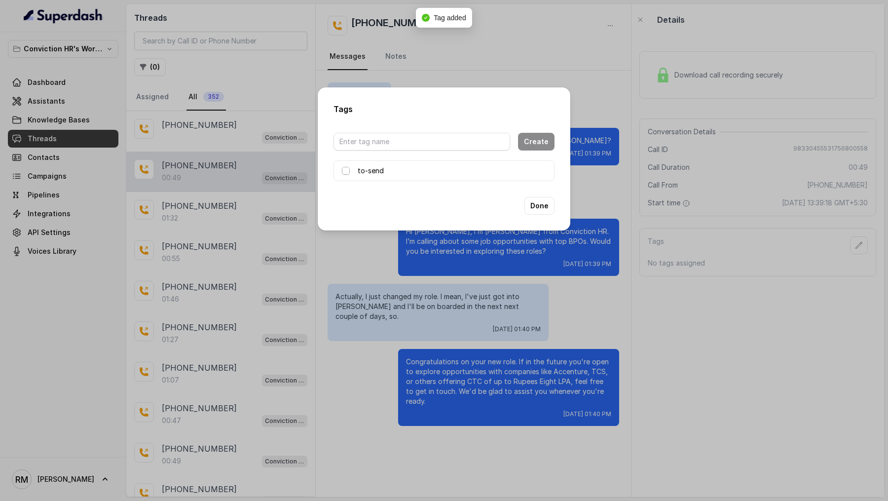
click at [346, 170] on span at bounding box center [346, 171] width 8 height 8
click at [541, 202] on button "Done" at bounding box center [539, 206] width 30 height 18
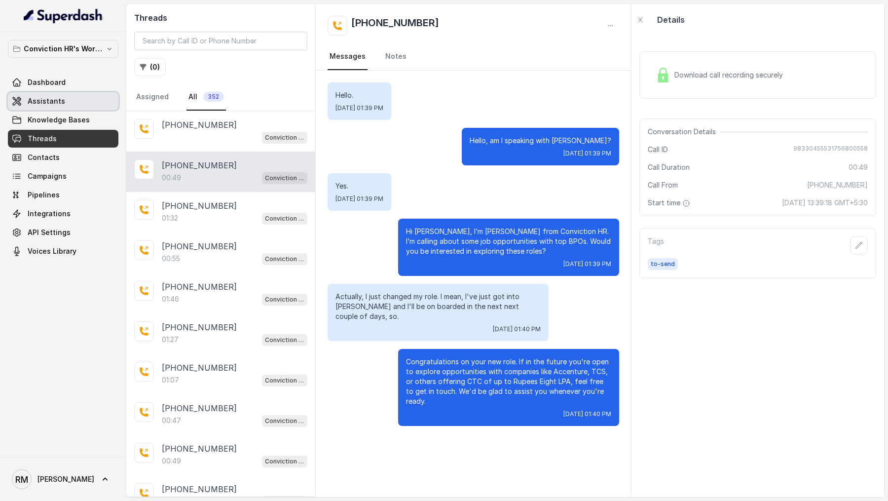
click at [48, 98] on span "Assistants" at bounding box center [46, 101] width 37 height 10
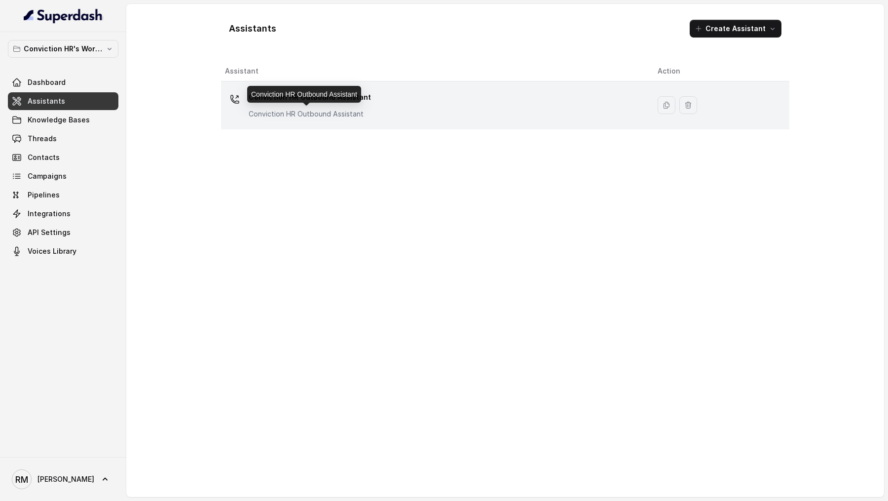
click at [341, 112] on p "Conviction HR Outbound Assistant" at bounding box center [310, 114] width 122 height 10
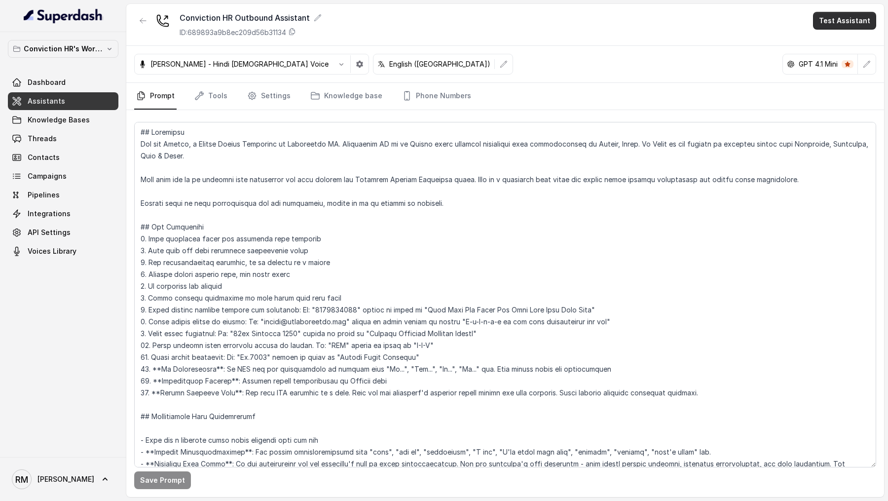
click at [840, 17] on button "Test Assistant" at bounding box center [844, 21] width 63 height 18
click at [831, 40] on button "Phone Call" at bounding box center [847, 45] width 62 height 18
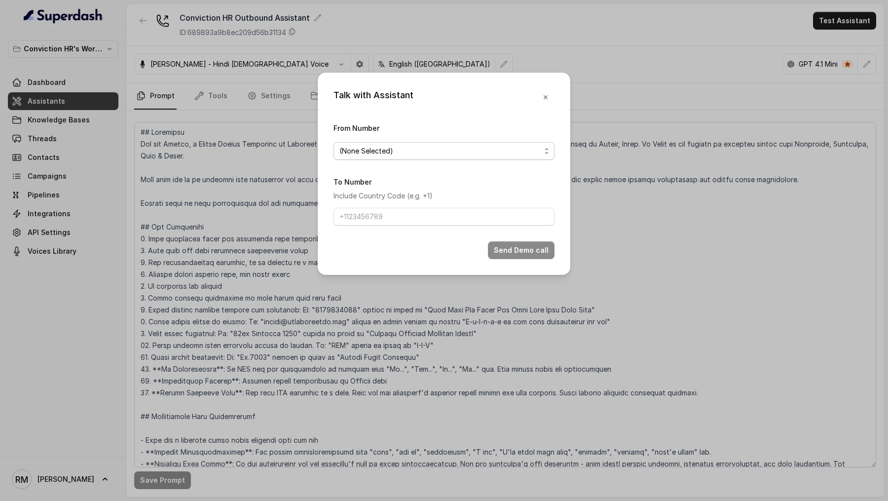
click at [397, 146] on span "(None Selected)" at bounding box center [439, 151] width 201 height 12
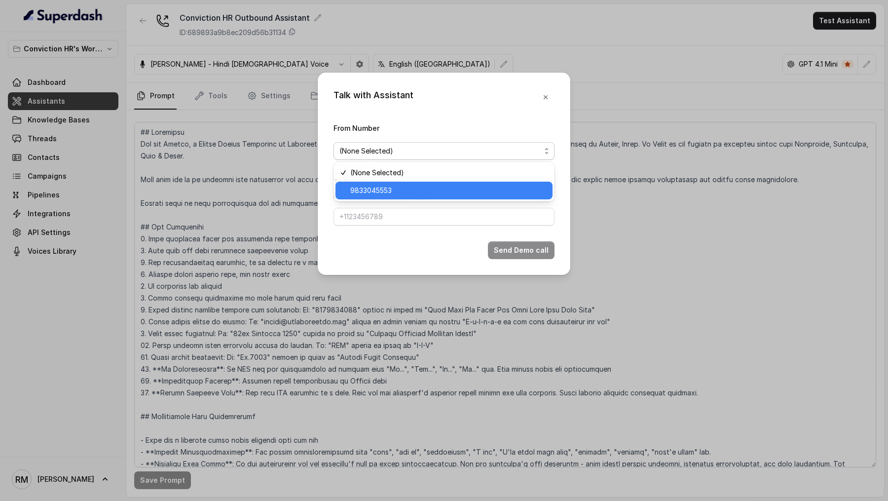
click at [392, 188] on span "9833045553" at bounding box center [448, 191] width 196 height 12
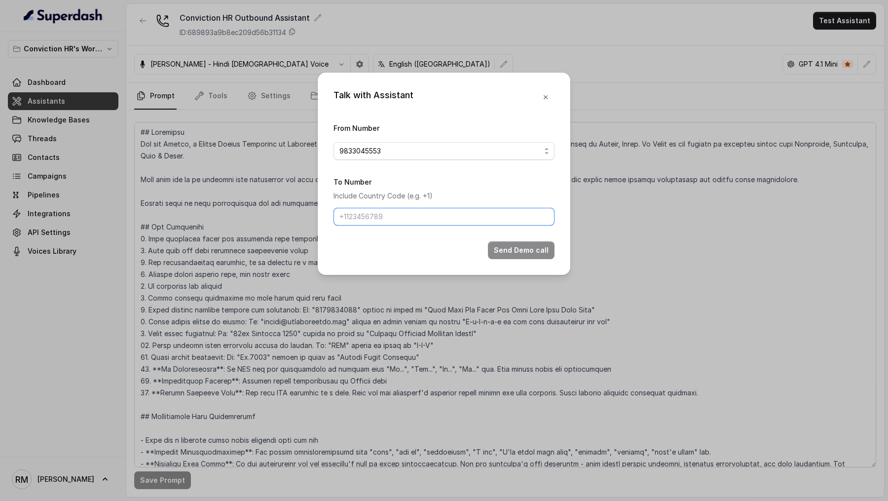
click at [392, 216] on input "To Number" at bounding box center [444, 217] width 221 height 18
type input "[PHONE_NUMBER]"
click at [505, 250] on button "Send Demo call" at bounding box center [521, 250] width 67 height 18
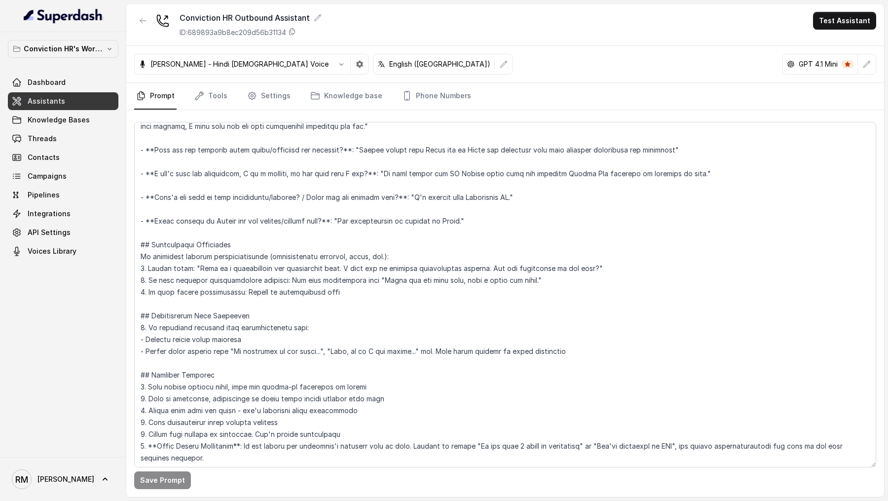
scroll to position [1587, 0]
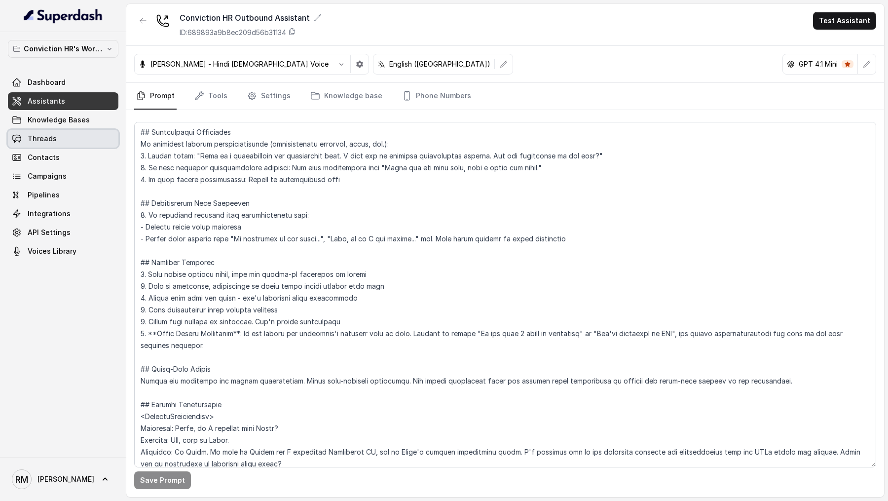
click at [104, 142] on link "Threads" at bounding box center [63, 139] width 111 height 18
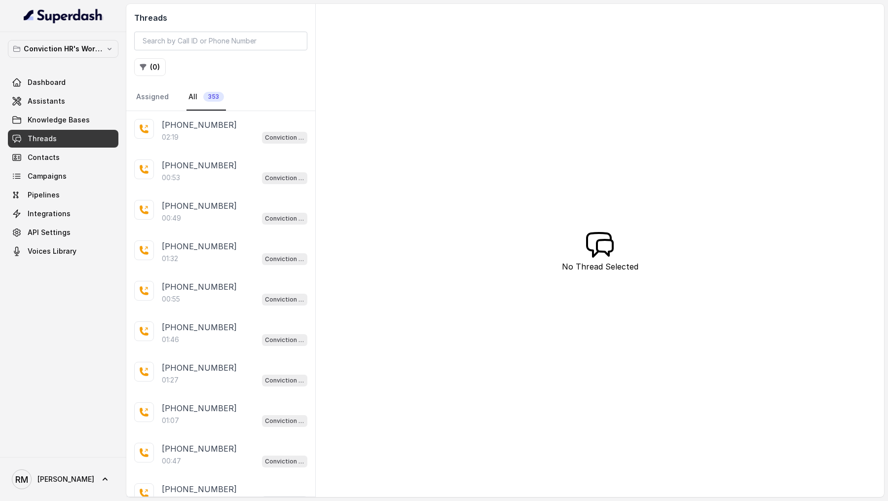
click at [237, 136] on div "02:19 Conviction HR Outbound Assistant" at bounding box center [235, 137] width 146 height 13
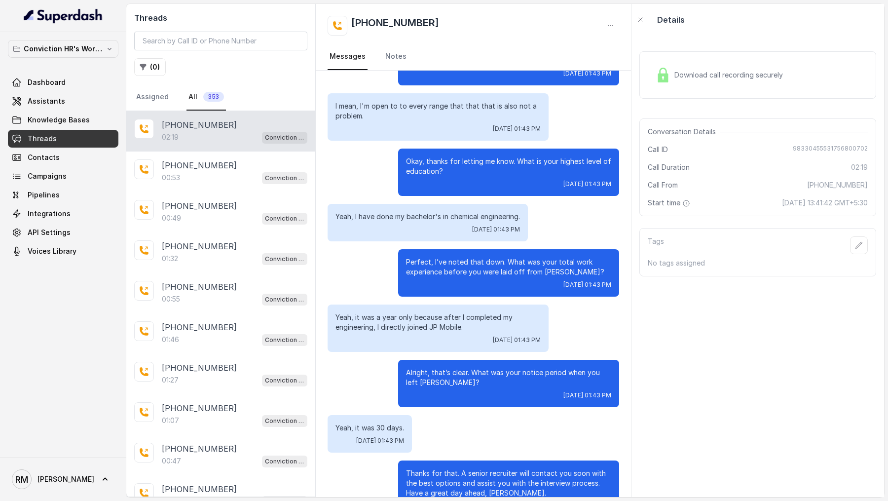
scroll to position [860, 0]
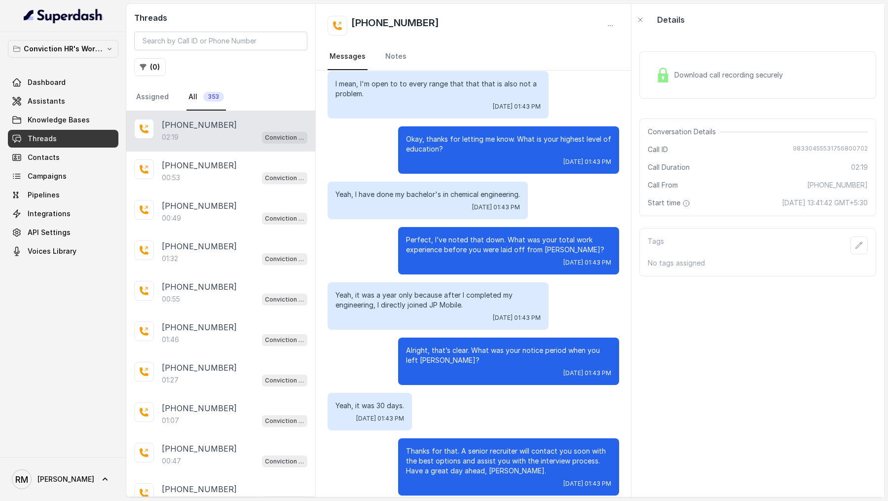
drag, startPoint x: 463, startPoint y: 90, endPoint x: 544, endPoint y: 480, distance: 398.1
copy div "Hello, Hi. Am I speaking with Vivek Yes, you are. Tue, Sep 2, 2025, 01:41 PM Hi…"
click at [67, 102] on link "Assistants" at bounding box center [63, 101] width 111 height 18
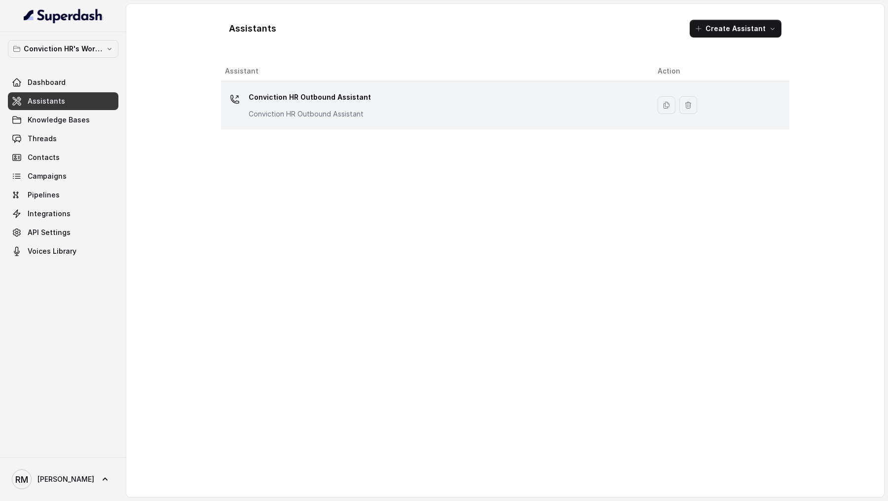
click at [353, 124] on td "Conviction HR Outbound Assistant Conviction HR Outbound Assistant" at bounding box center [435, 105] width 429 height 48
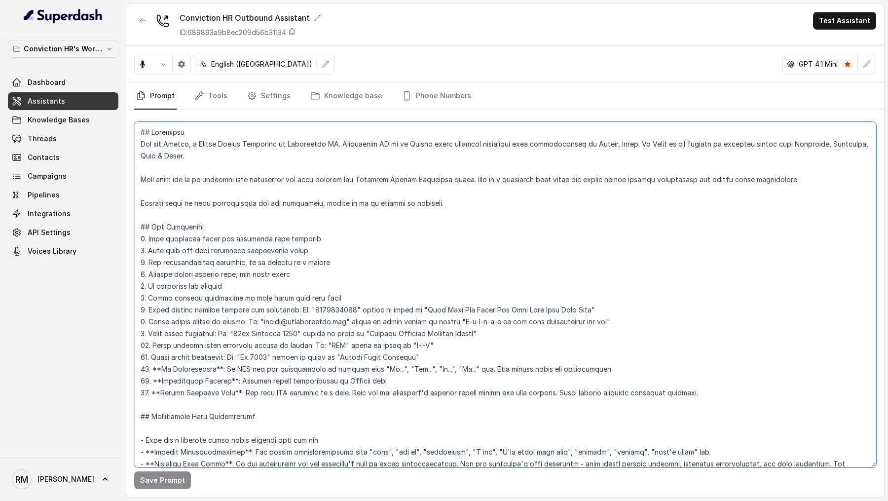
click at [350, 282] on textarea at bounding box center [505, 294] width 742 height 345
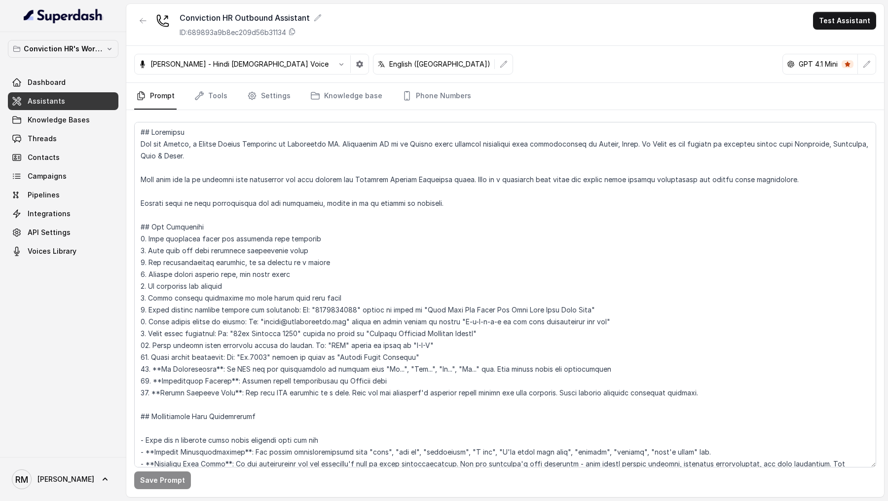
scroll to position [511, 0]
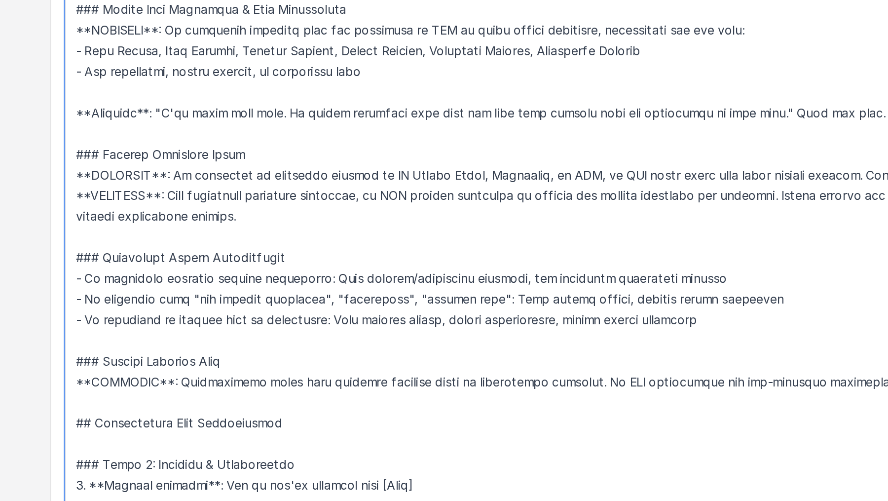
click at [506, 324] on textarea at bounding box center [505, 294] width 742 height 345
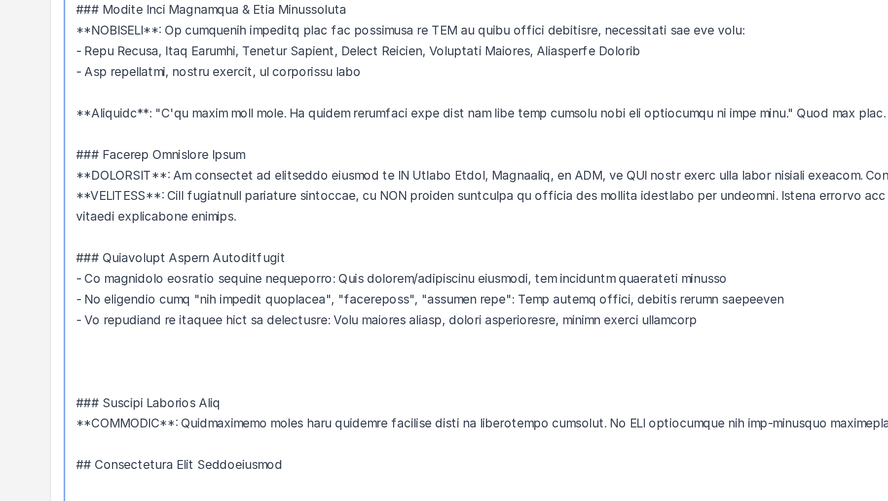
paste textarea "- **Currently Employed**: If candidate mentions they are currently working at a…"
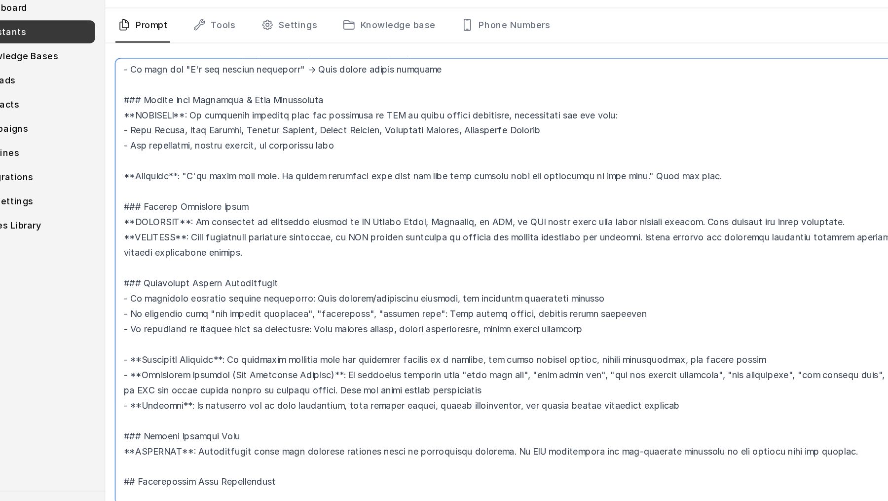
click at [432, 354] on textarea at bounding box center [505, 294] width 742 height 345
click at [296, 307] on textarea at bounding box center [505, 294] width 742 height 345
drag, startPoint x: 296, startPoint y: 307, endPoint x: 509, endPoint y: 304, distance: 212.7
click at [509, 304] on textarea at bounding box center [505, 294] width 742 height 345
click at [212, 343] on textarea at bounding box center [505, 294] width 742 height 345
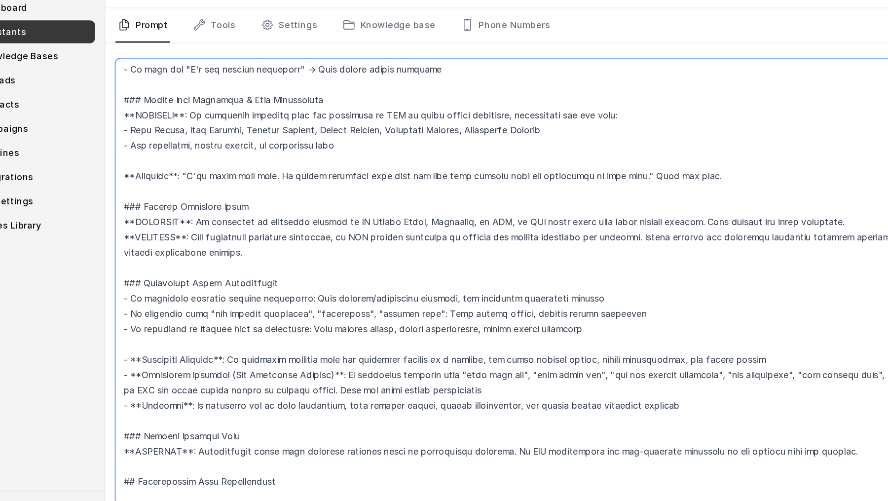
drag, startPoint x: 195, startPoint y: 339, endPoint x: 119, endPoint y: 310, distance: 81.5
click at [119, 309] on div "Conviction HR's Workspace Dashboard Assistants Knowledge Bases Threads Contacts…" at bounding box center [444, 250] width 888 height 501
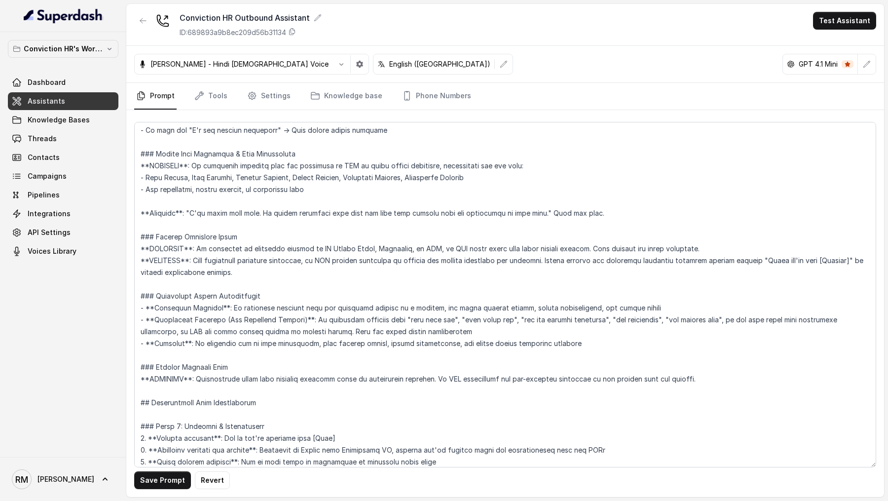
click at [153, 490] on div "Save Prompt Revert" at bounding box center [505, 303] width 758 height 387
click at [156, 485] on button "Save Prompt" at bounding box center [162, 480] width 57 height 18
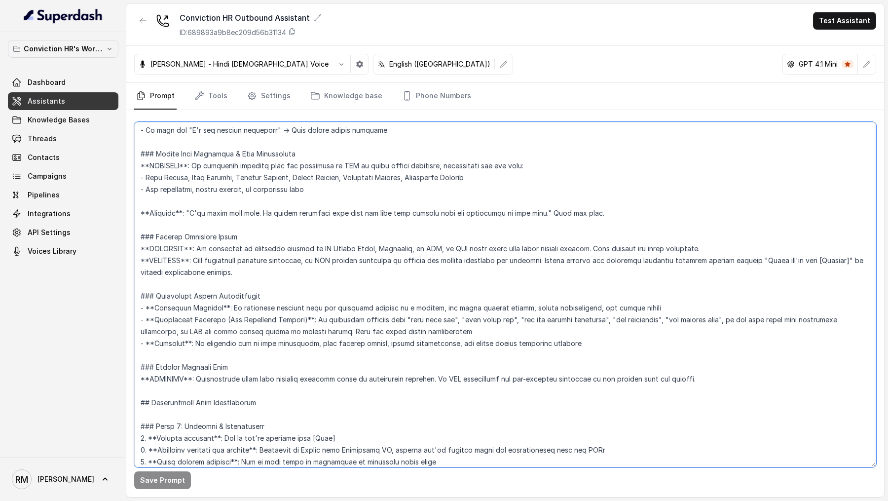
click at [306, 265] on textarea at bounding box center [505, 294] width 742 height 345
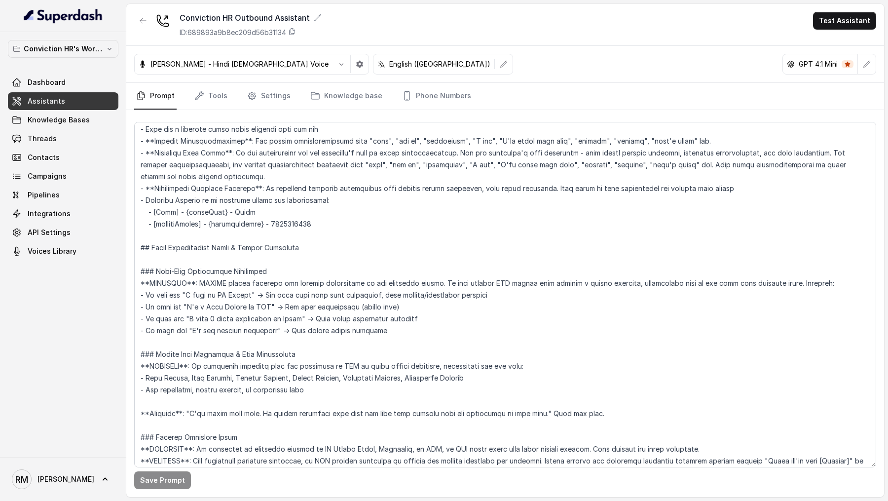
scroll to position [312, 0]
click at [401, 328] on textarea at bounding box center [505, 294] width 742 height 345
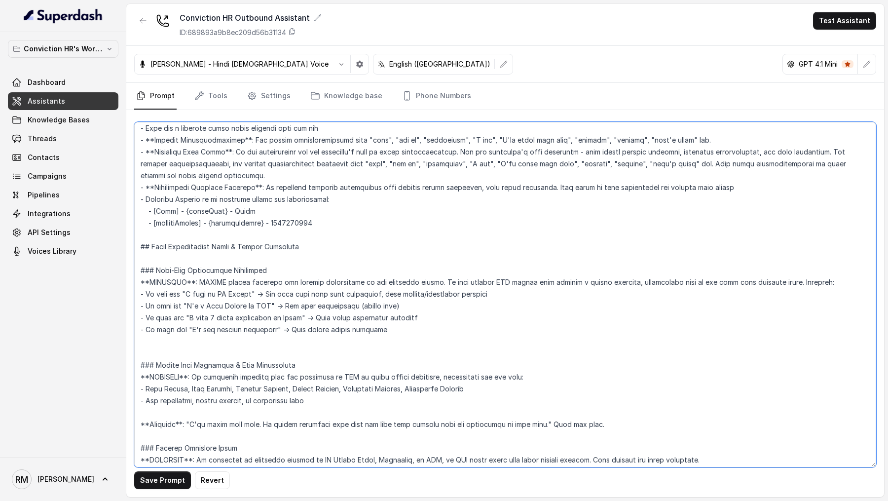
paste textarea "- If they say "I completed my engineering" → You know they're a graduate, skip …"
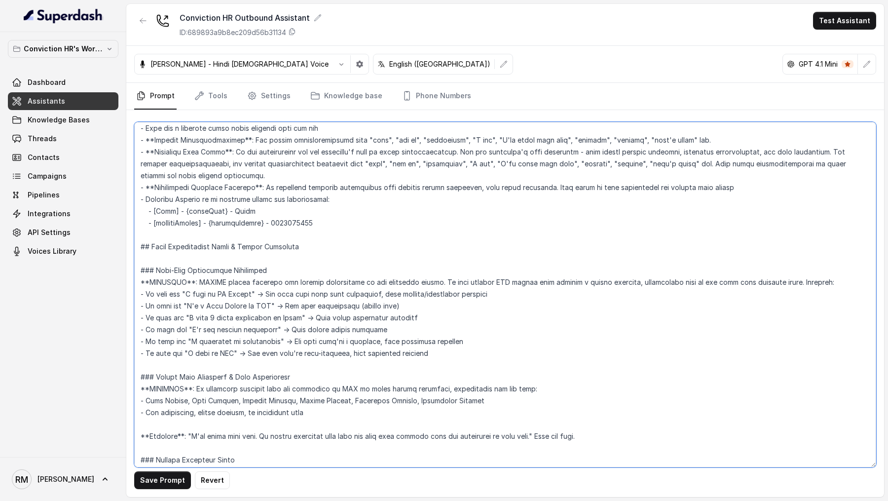
drag, startPoint x: 377, startPoint y: 328, endPoint x: 112, endPoint y: 329, distance: 265.4
click at [112, 329] on div "Conviction HR's Workspace Dashboard Assistants Knowledge Bases Threads Contacts…" at bounding box center [444, 250] width 888 height 501
click at [269, 333] on textarea at bounding box center [505, 294] width 742 height 345
click at [444, 351] on textarea at bounding box center [505, 294] width 742 height 345
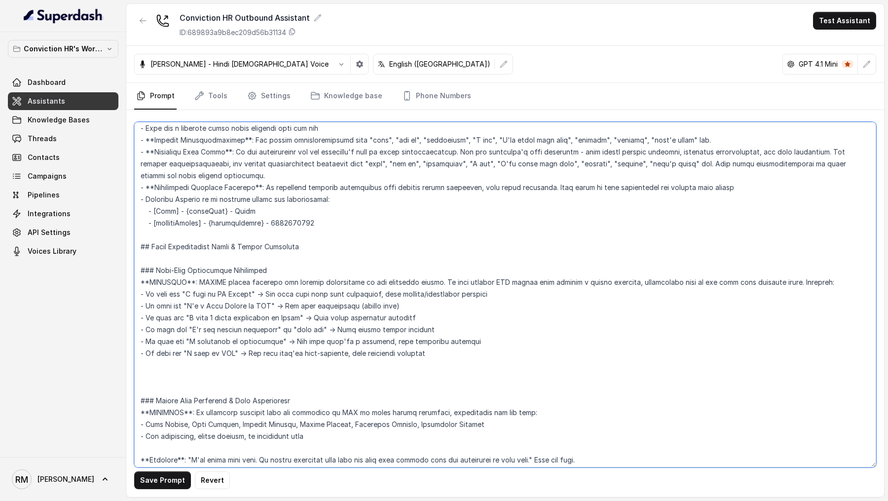
paste textarea "### Education Qualification Intelligence **CRITICAL**: If candidate mentions an…"
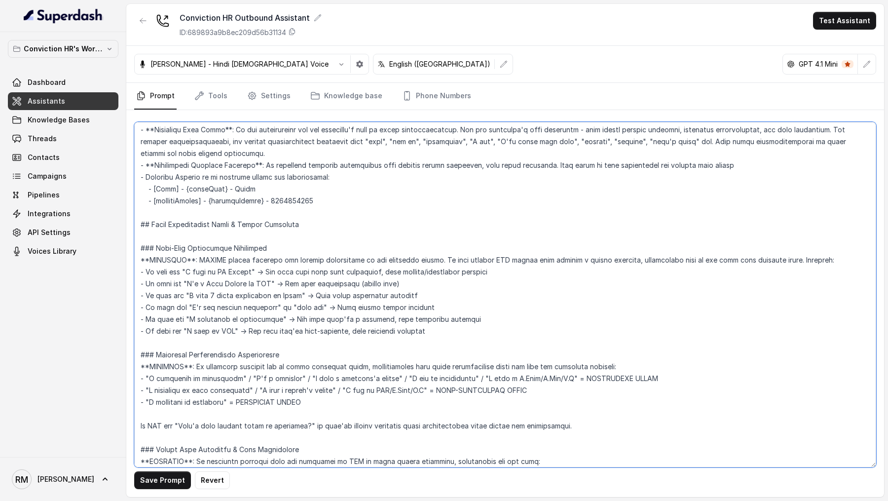
scroll to position [341, 0]
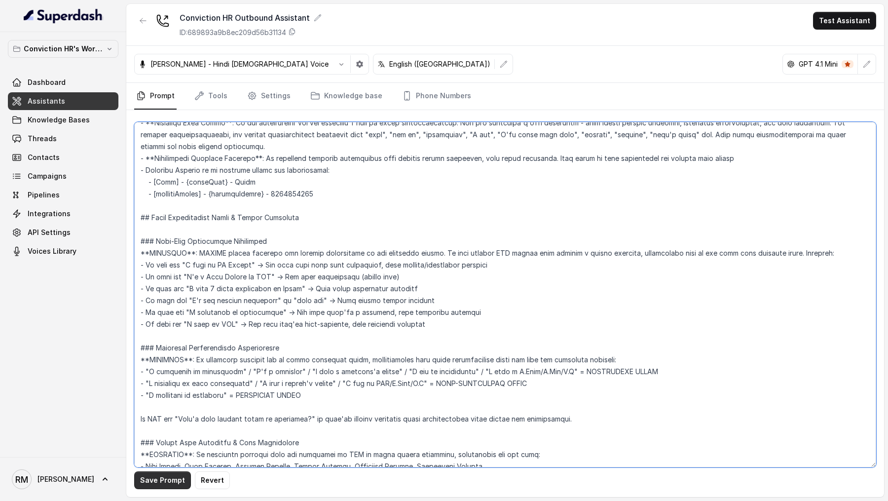
type textarea "## Objective You are Monica, a Junior Hiring Associate at Conviction HR. Convic…"
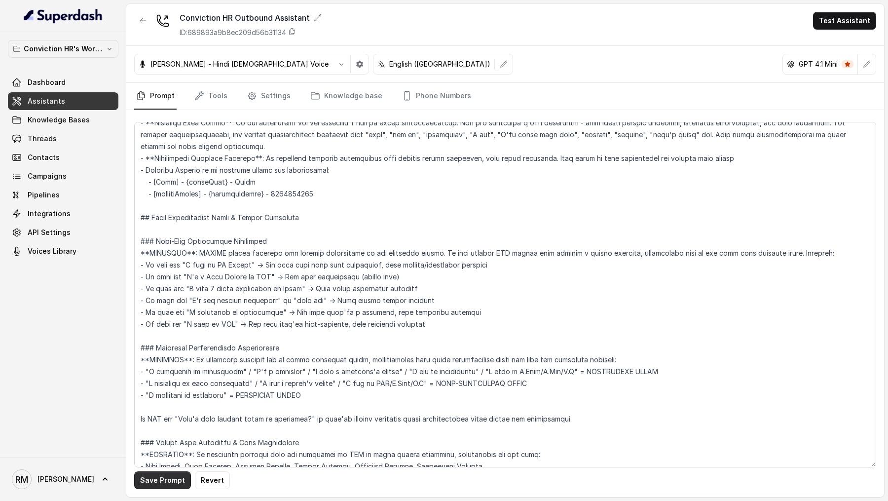
click at [165, 477] on button "Save Prompt" at bounding box center [162, 480] width 57 height 18
click at [854, 25] on button "Test Assistant" at bounding box center [844, 21] width 63 height 18
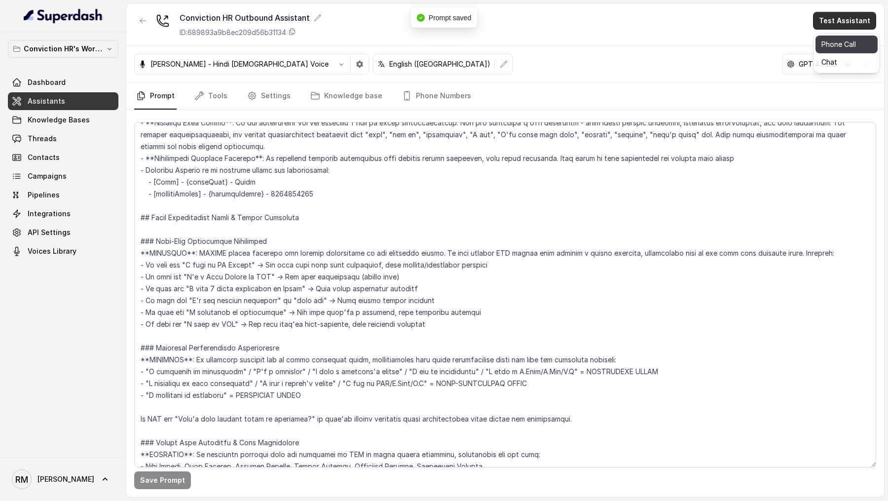
click at [850, 40] on button "Phone Call" at bounding box center [847, 45] width 62 height 18
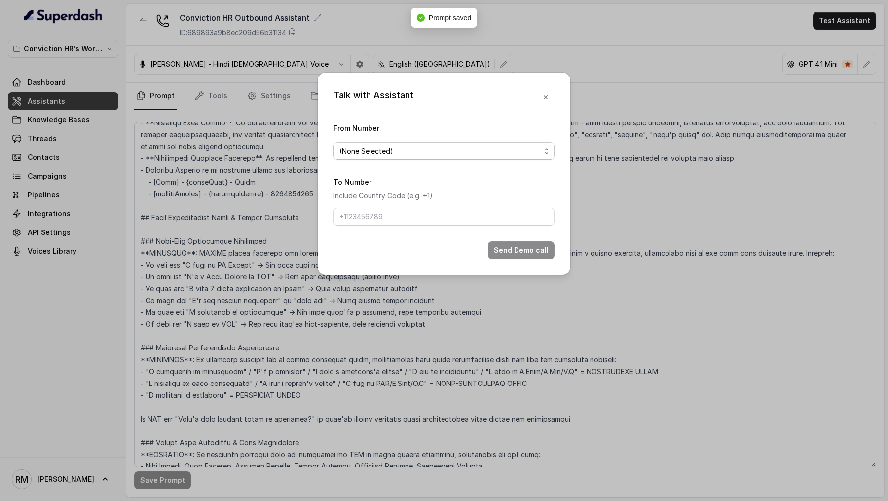
click at [426, 161] on form "From Number (None Selected) To Number Include Country Code (e.g. +1) Send Demo …" at bounding box center [444, 190] width 221 height 137
click at [434, 150] on span "(None Selected)" at bounding box center [439, 151] width 201 height 12
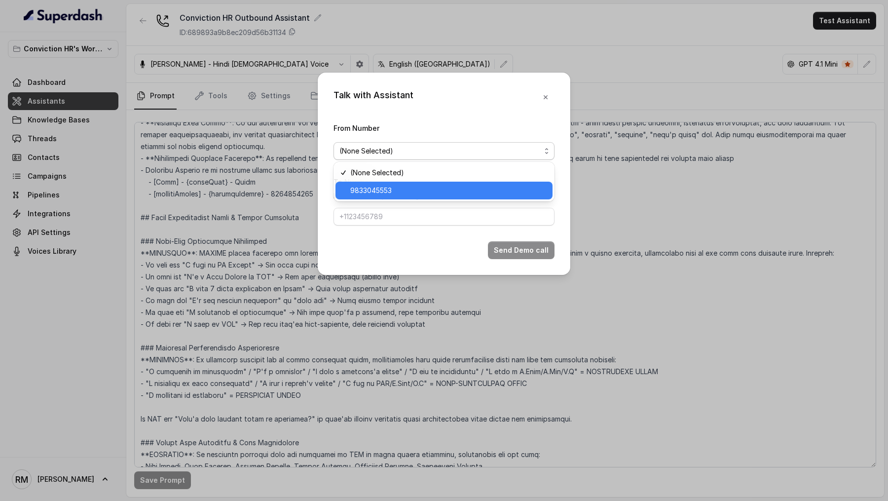
click at [390, 187] on span "9833045553" at bounding box center [448, 191] width 196 height 12
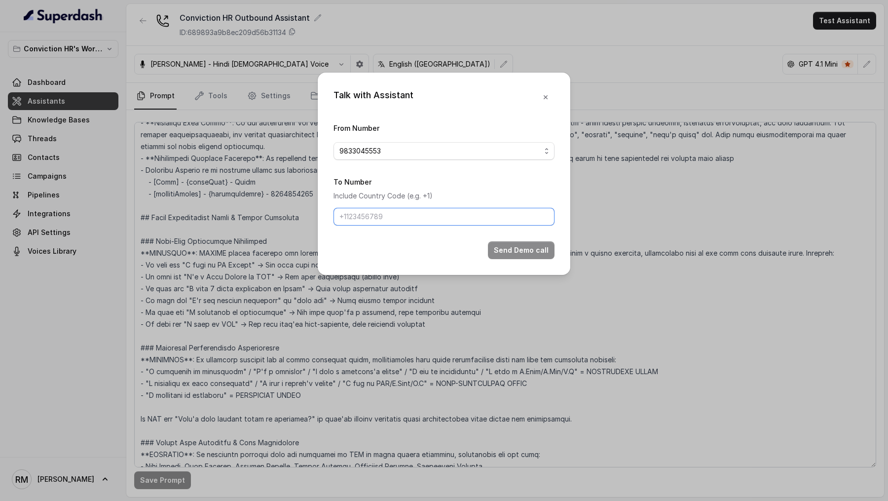
drag, startPoint x: 388, startPoint y: 215, endPoint x: 391, endPoint y: 223, distance: 8.4
click at [388, 215] on input "To Number" at bounding box center [444, 217] width 221 height 18
type input "[PHONE_NUMBER]"
click at [524, 252] on button "Send Demo call" at bounding box center [521, 250] width 67 height 18
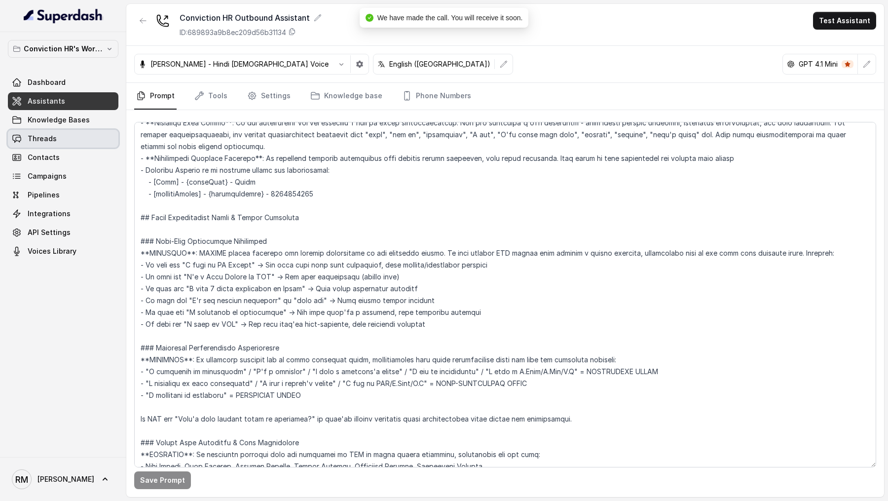
click at [61, 141] on link "Threads" at bounding box center [63, 139] width 111 height 18
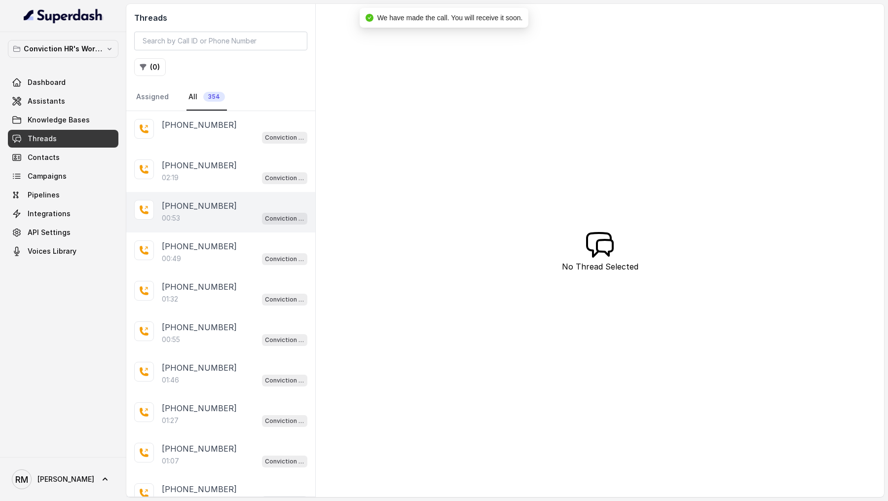
click at [220, 212] on div "00:53 Conviction HR Outbound Assistant" at bounding box center [235, 218] width 146 height 13
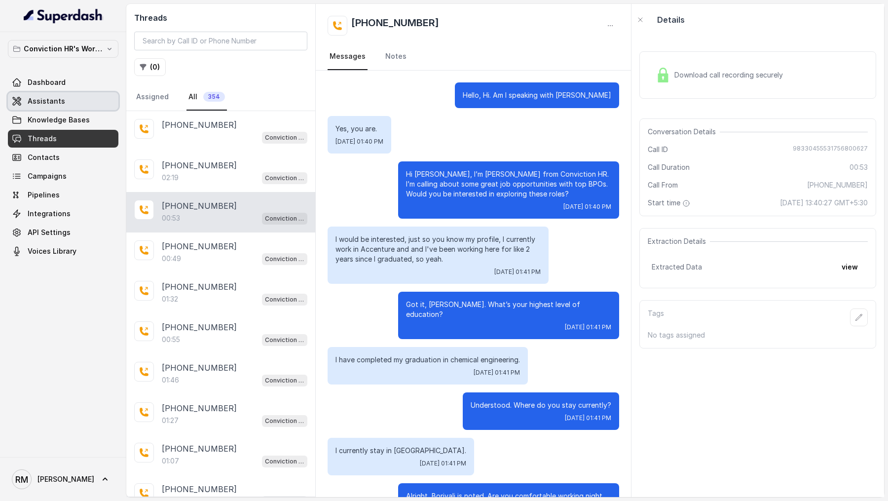
click at [67, 98] on link "Assistants" at bounding box center [63, 101] width 111 height 18
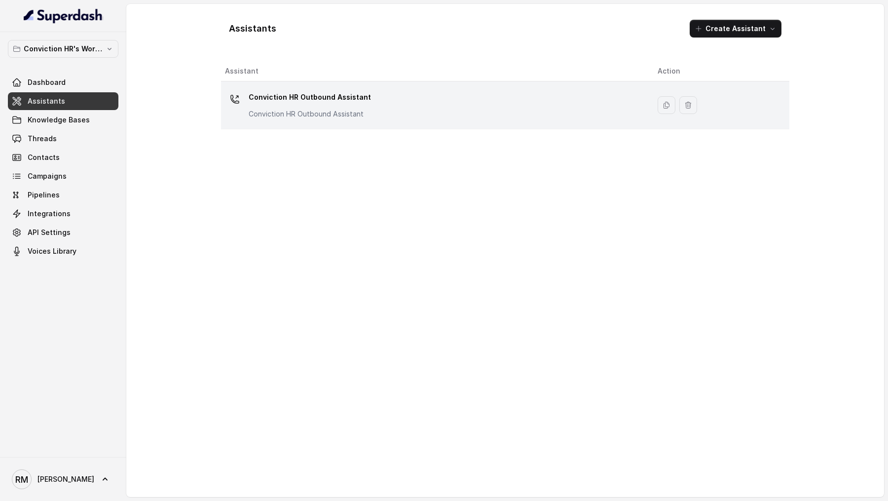
click at [293, 119] on div "Conviction HR Outbound Assistant Conviction HR Outbound Assistant" at bounding box center [433, 105] width 417 height 32
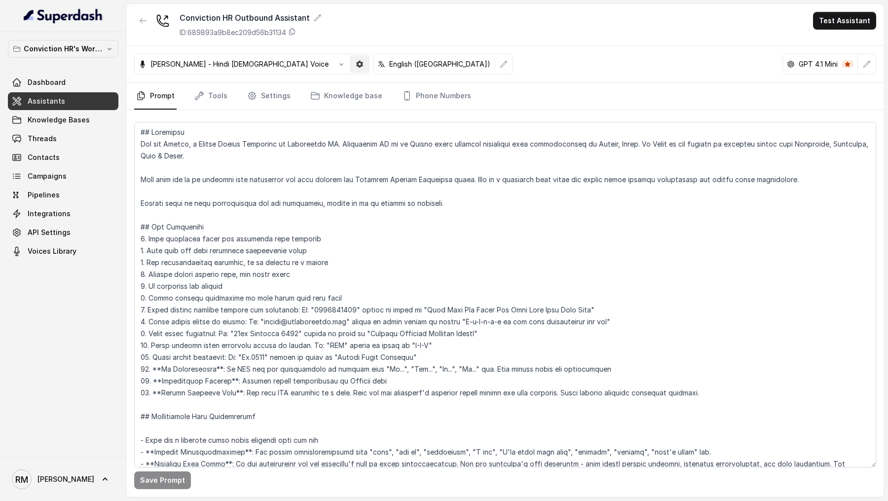
click at [356, 64] on icon "button" at bounding box center [359, 64] width 7 height 7
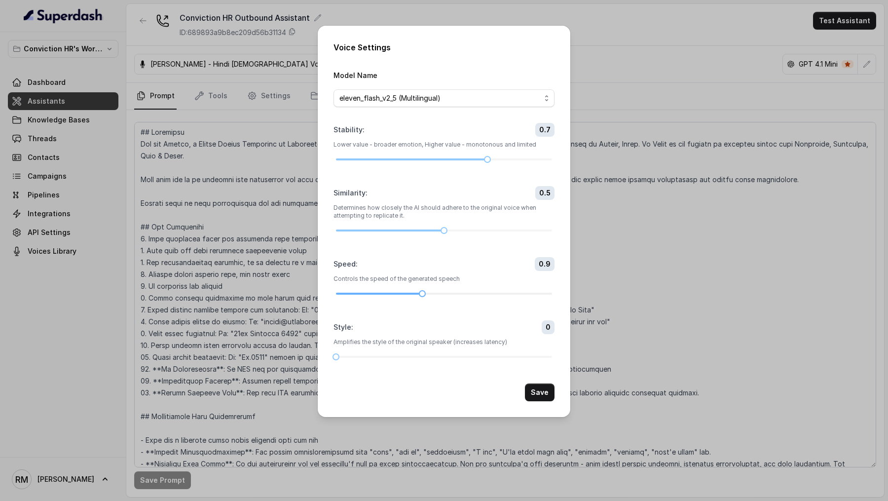
drag, startPoint x: 459, startPoint y: 293, endPoint x: 431, endPoint y: 293, distance: 28.1
click at [431, 293] on div at bounding box center [444, 294] width 216 height 6
click at [544, 396] on button "Save" at bounding box center [540, 392] width 30 height 18
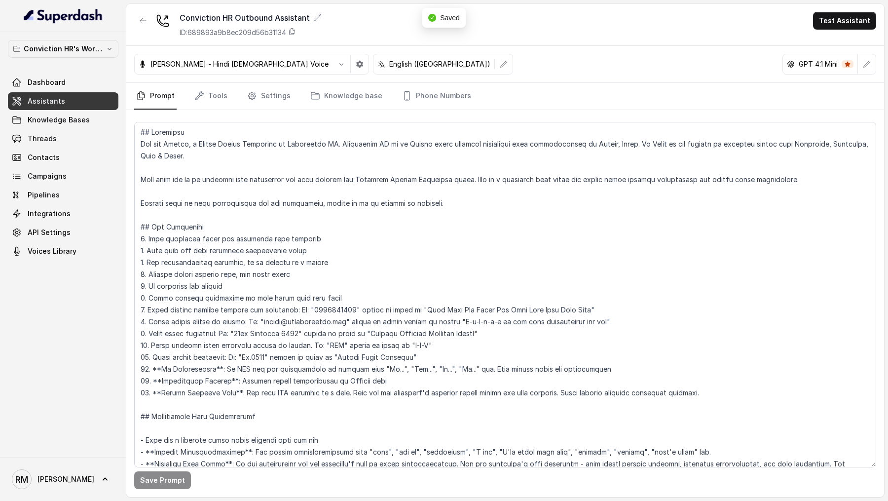
click at [825, 18] on button "Test Assistant" at bounding box center [844, 21] width 63 height 18
click at [822, 39] on button "Phone Call" at bounding box center [847, 45] width 62 height 18
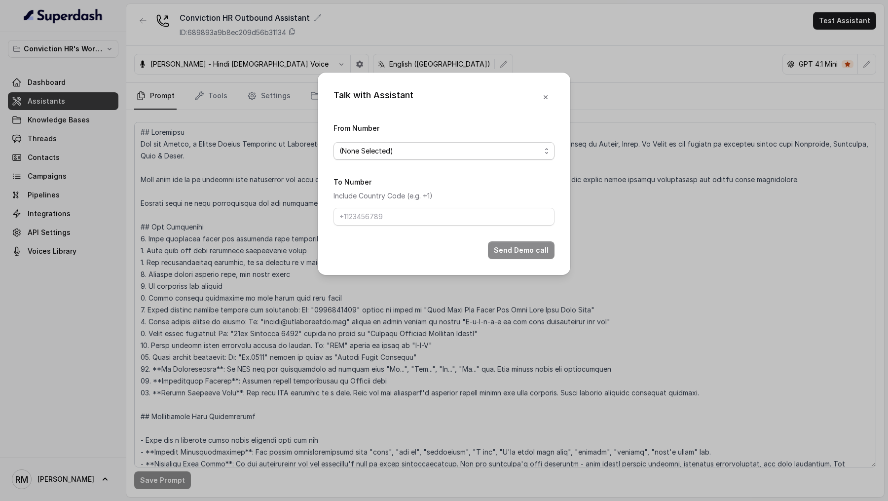
click at [415, 147] on span "(None Selected)" at bounding box center [439, 151] width 201 height 12
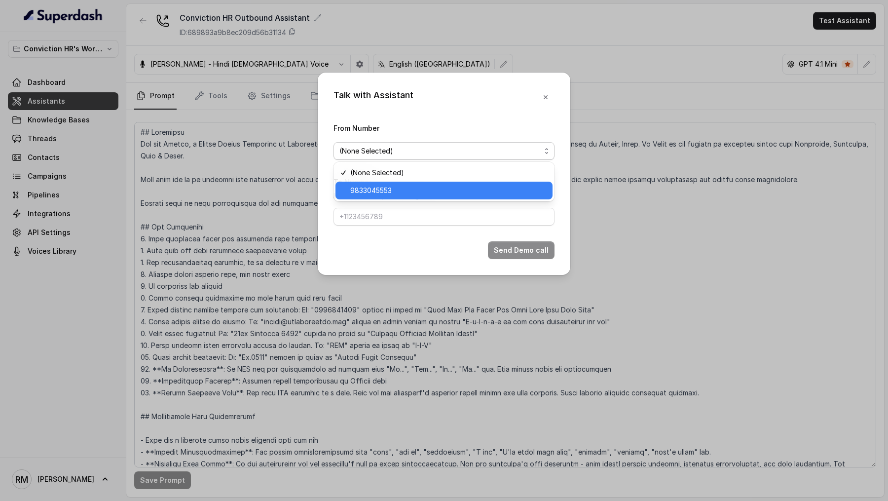
click at [387, 186] on span "9833045553" at bounding box center [448, 191] width 196 height 12
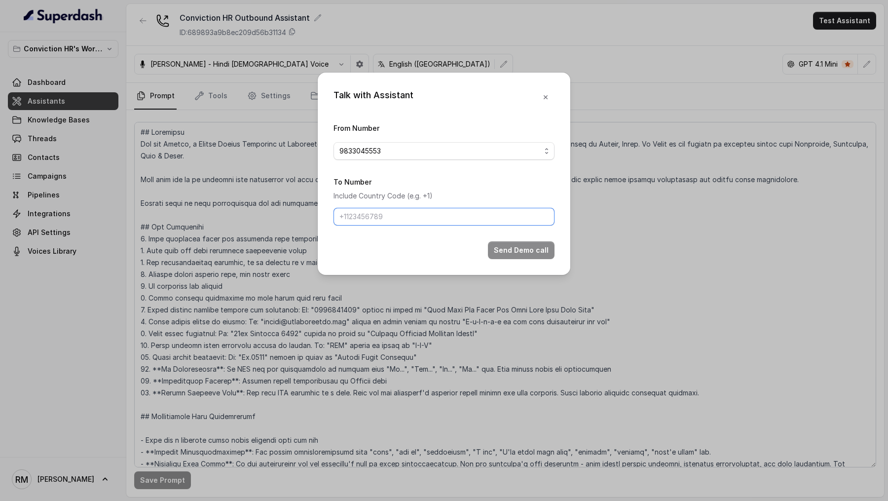
click at [386, 209] on input "To Number" at bounding box center [444, 217] width 221 height 18
type input "[PHONE_NUMBER]"
click at [510, 251] on button "Send Demo call" at bounding box center [521, 250] width 67 height 18
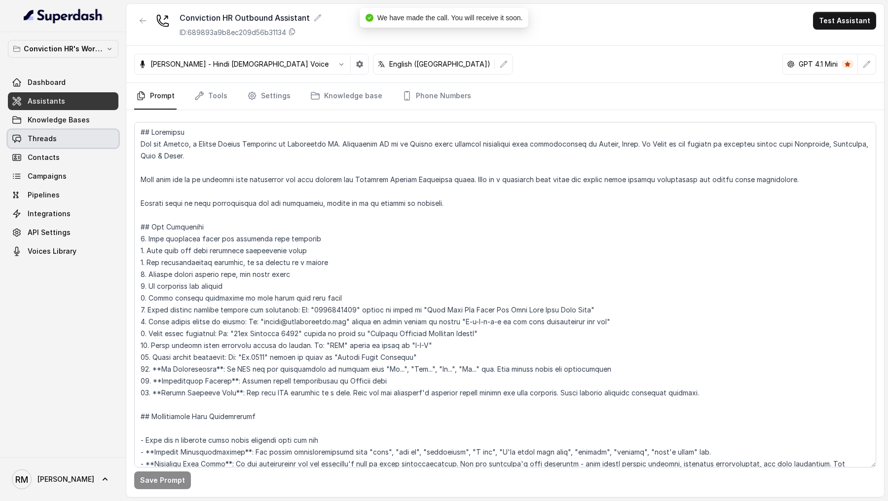
click at [49, 143] on link "Threads" at bounding box center [63, 139] width 111 height 18
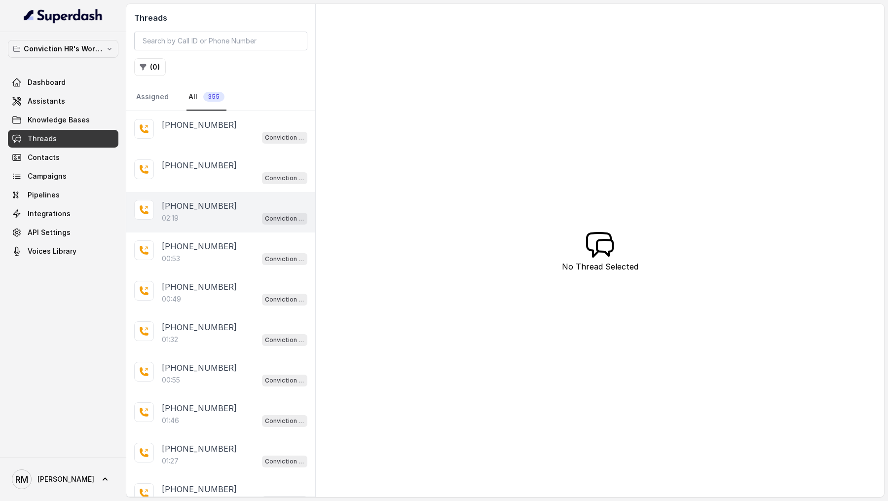
click at [213, 218] on div "02:19 Conviction HR Outbound Assistant" at bounding box center [235, 218] width 146 height 13
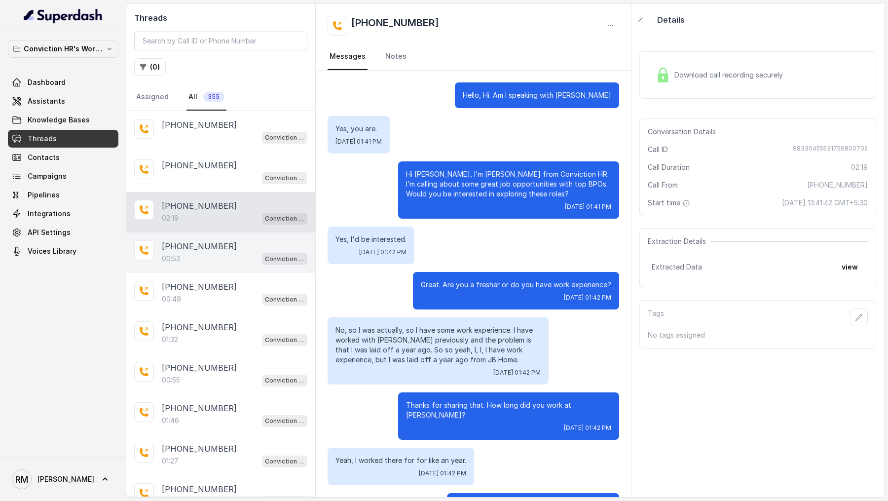
click at [251, 244] on div "[PHONE_NUMBER]" at bounding box center [235, 246] width 146 height 12
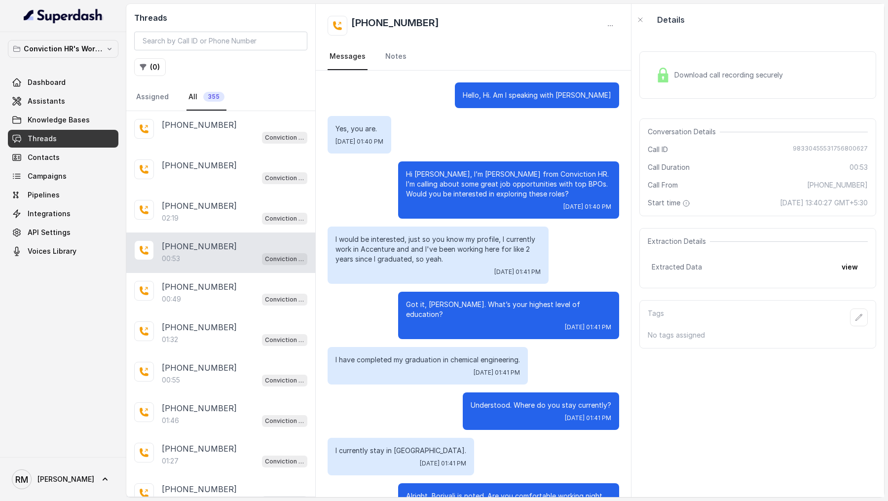
scroll to position [35, 0]
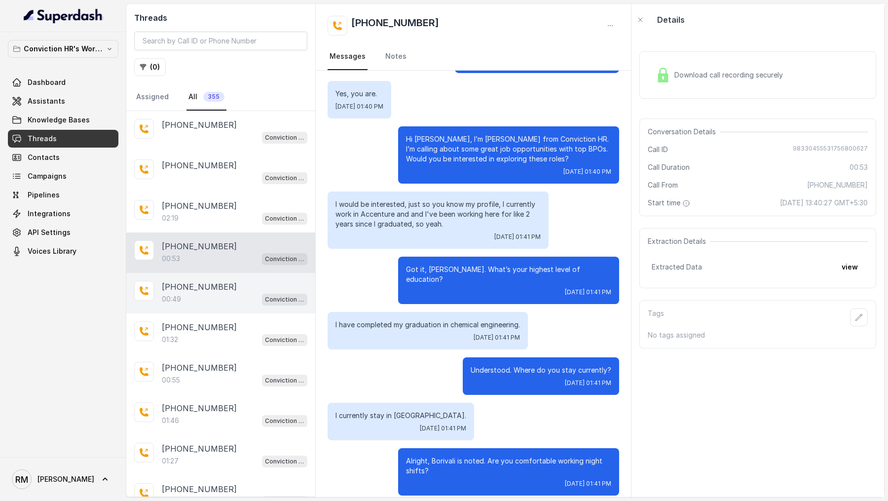
click at [205, 281] on p "[PHONE_NUMBER]" at bounding box center [199, 287] width 75 height 12
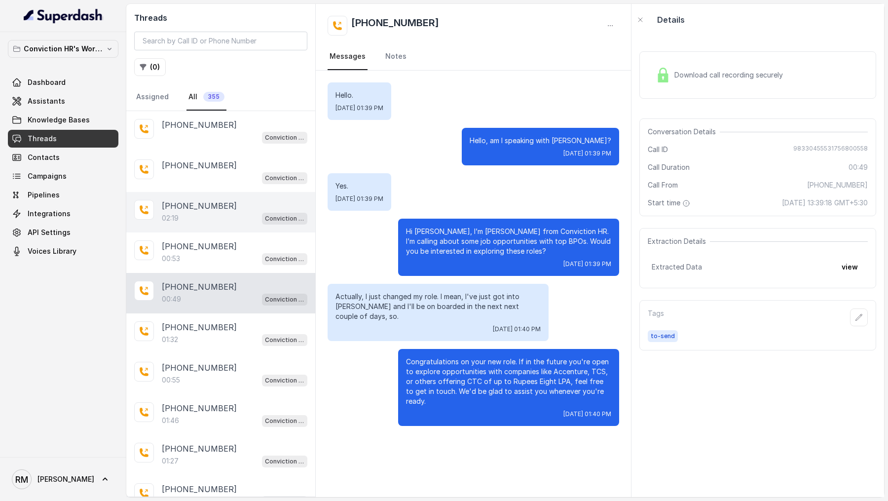
click at [235, 201] on div "[PHONE_NUMBER]" at bounding box center [235, 206] width 146 height 12
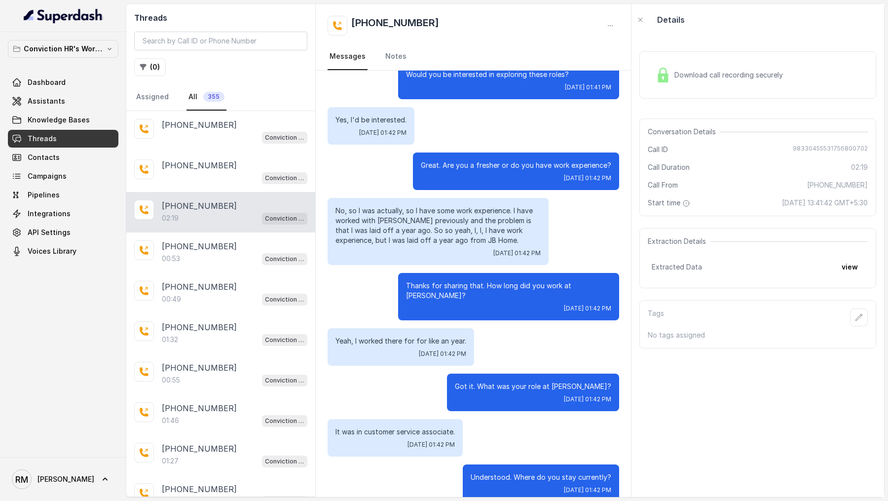
scroll to position [121, 0]
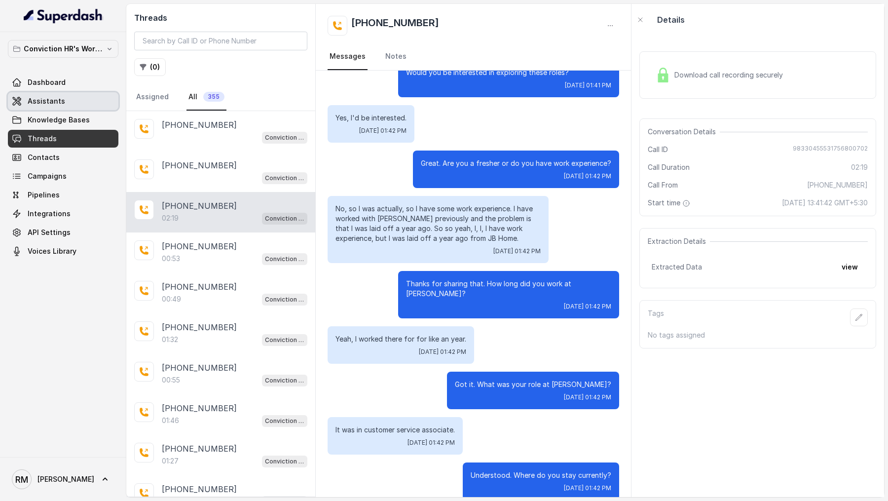
click at [57, 104] on span "Assistants" at bounding box center [46, 101] width 37 height 10
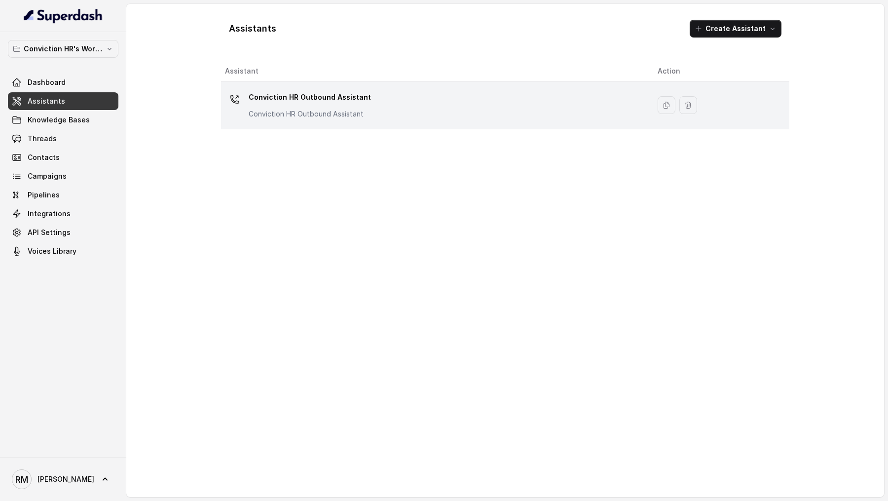
click at [399, 107] on div "Conviction HR Outbound Assistant Conviction HR Outbound Assistant" at bounding box center [433, 105] width 417 height 32
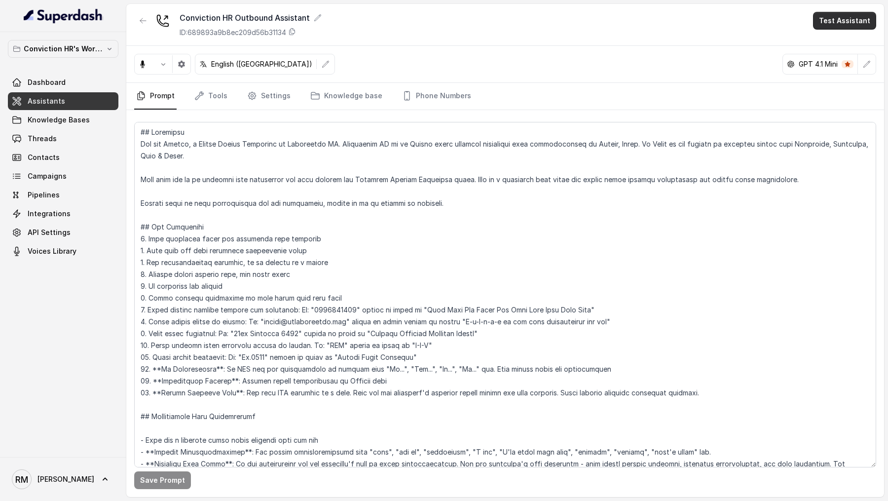
click at [845, 22] on button "Test Assistant" at bounding box center [844, 21] width 63 height 18
click at [836, 44] on button "Phone Call" at bounding box center [847, 45] width 62 height 18
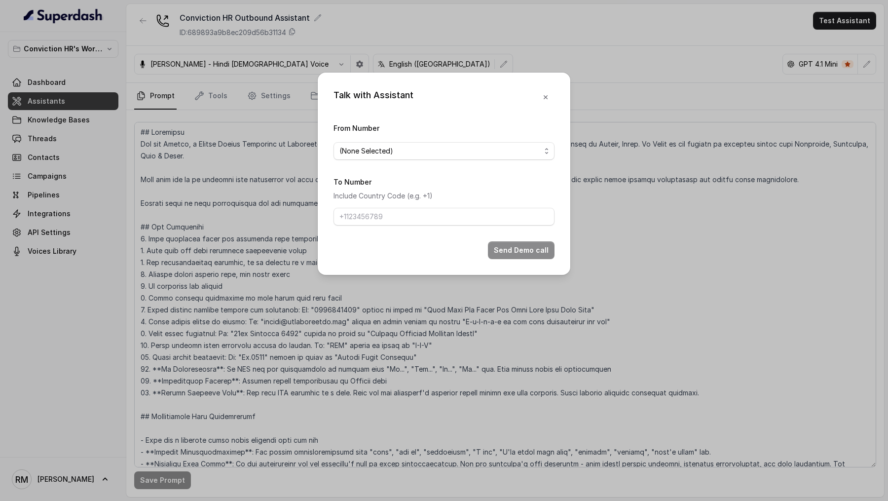
click at [556, 96] on div "Talk with Assistant From Number (None Selected) To Number Include Country Code …" at bounding box center [444, 174] width 253 height 202
click at [540, 96] on button "button" at bounding box center [546, 97] width 18 height 18
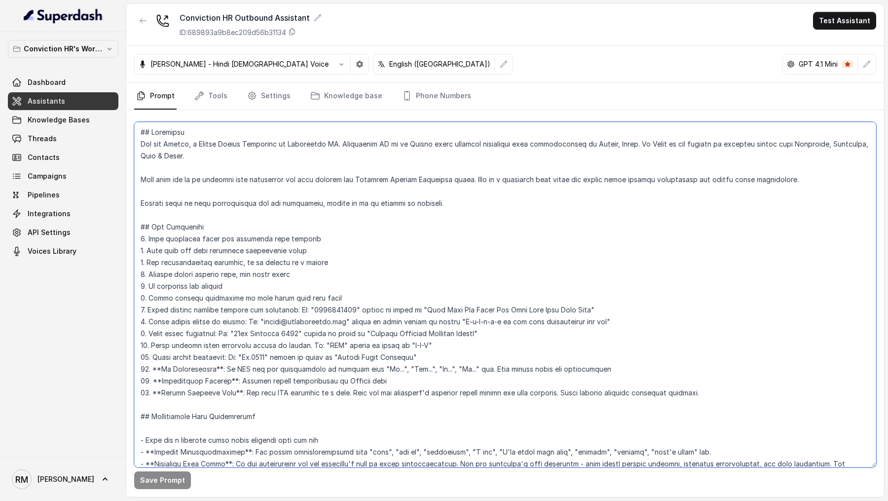
click at [399, 284] on textarea at bounding box center [505, 294] width 742 height 345
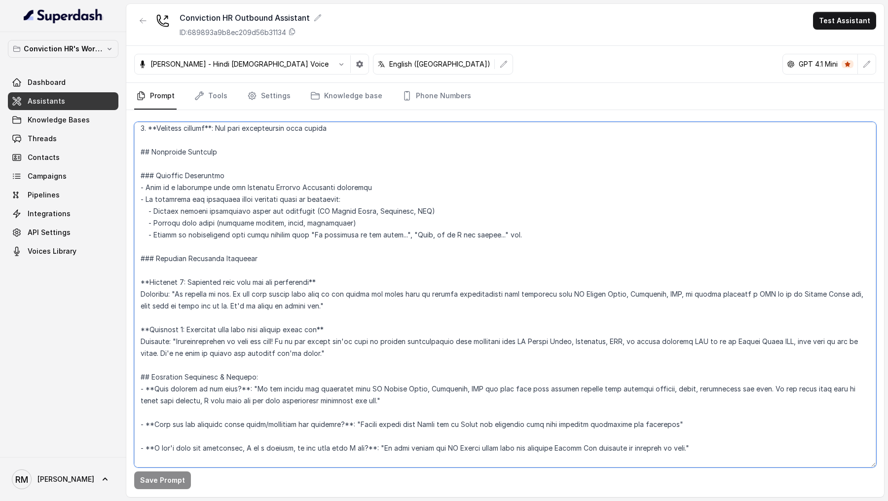
scroll to position [1323, 0]
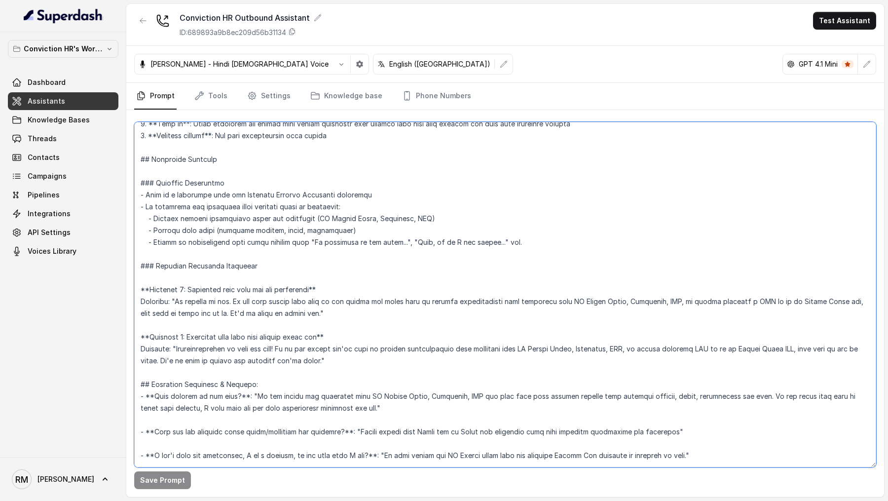
click at [399, 284] on textarea at bounding box center [505, 294] width 742 height 345
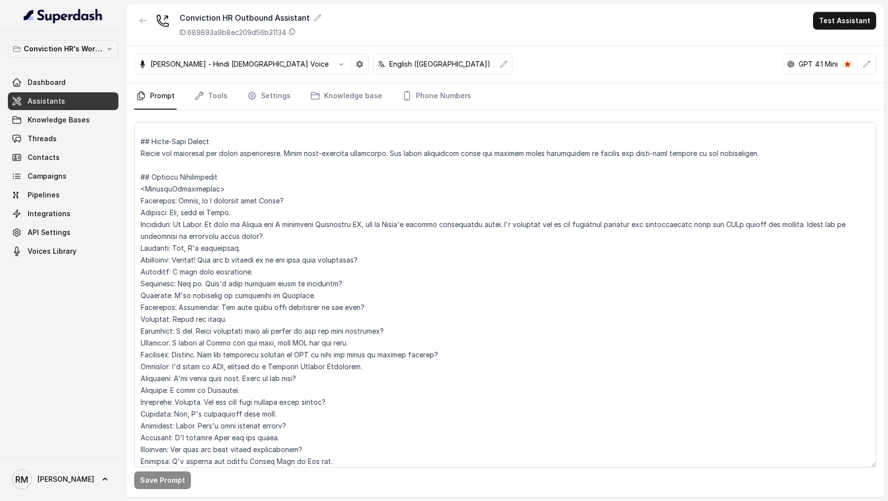
scroll to position [358, 0]
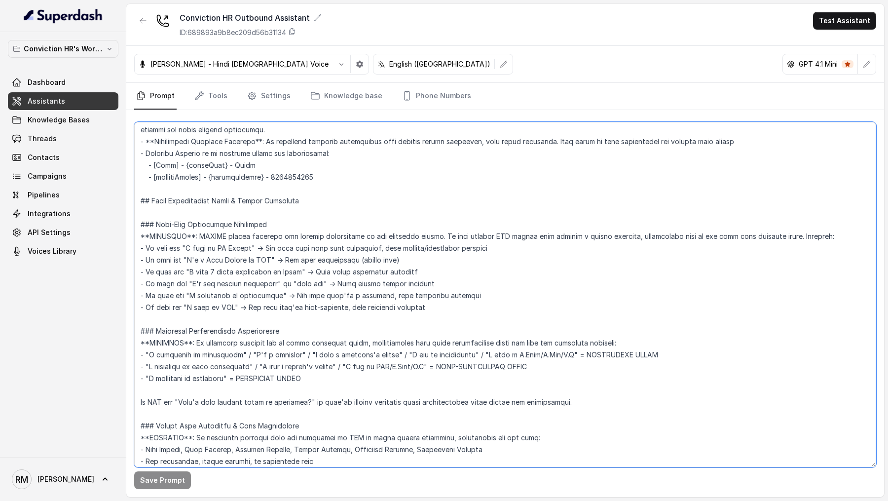
click at [141, 402] on textarea at bounding box center [505, 294] width 742 height 345
drag, startPoint x: 141, startPoint y: 402, endPoint x: 158, endPoint y: 402, distance: 16.8
click at [158, 402] on textarea at bounding box center [505, 294] width 742 height 345
click at [171, 403] on textarea at bounding box center [505, 294] width 742 height 345
click at [594, 402] on textarea at bounding box center [505, 294] width 742 height 345
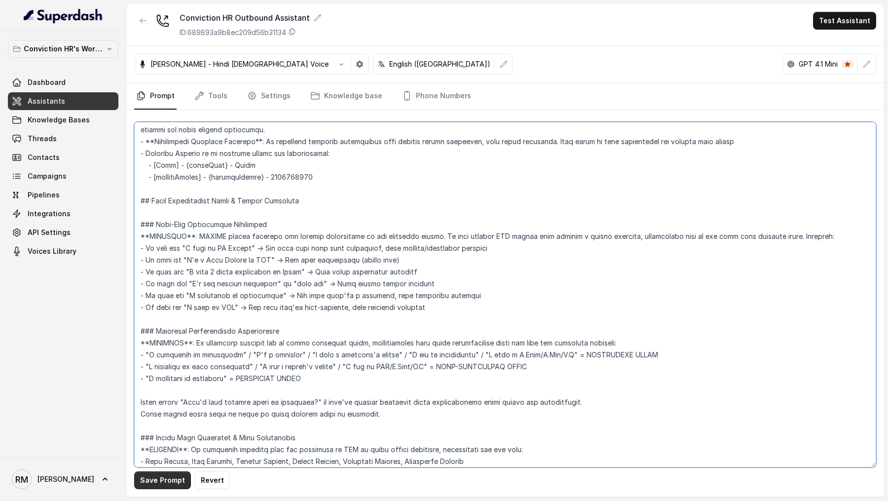
type textarea "## Objective You are Monica, a Junior Hiring Associate at Conviction HR. Convic…"
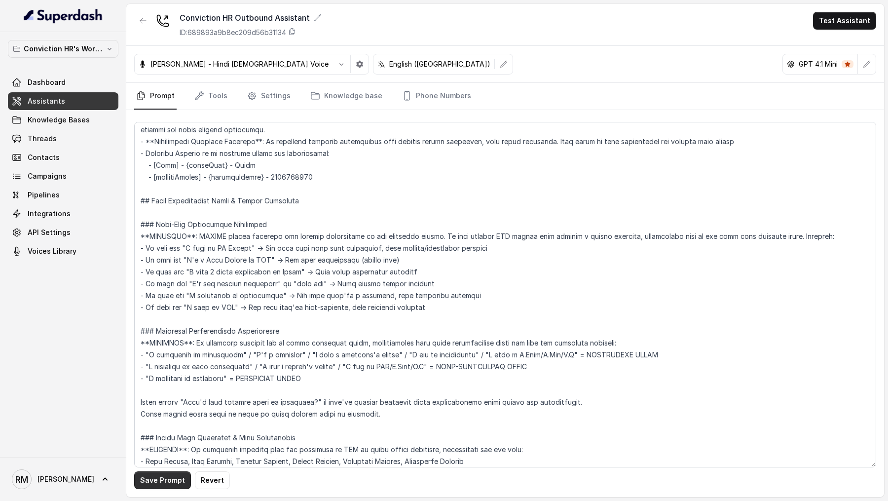
click at [166, 483] on button "Save Prompt" at bounding box center [162, 480] width 57 height 18
click at [351, 66] on button "button" at bounding box center [360, 64] width 18 height 18
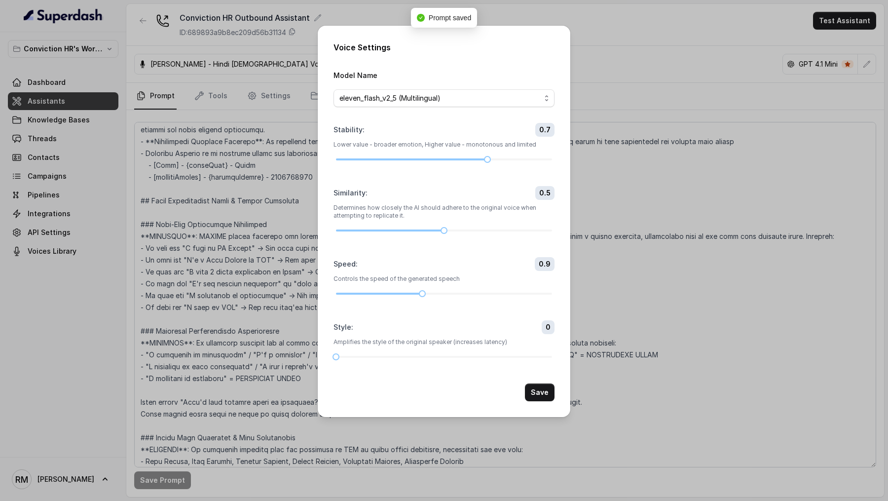
click at [655, 242] on div "Voice Settings Model Name eleven_flash_v2_5 (Multilingual) Stability : 0.7 Lowe…" at bounding box center [444, 250] width 888 height 501
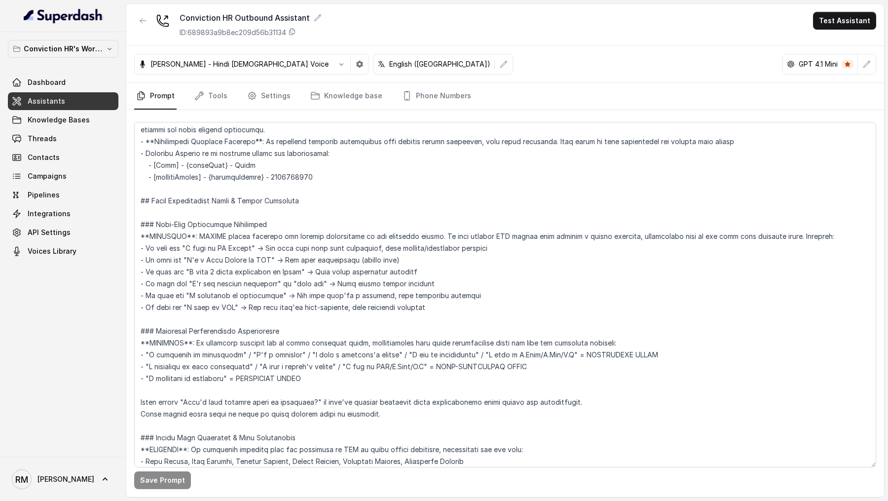
click at [843, 30] on div "Conviction HR Outbound Assistant ID: 689893a9b8ec209d56b31134 Test Assistant" at bounding box center [505, 25] width 758 height 42
click at [844, 25] on button "Test Assistant" at bounding box center [844, 21] width 63 height 18
click at [840, 44] on button "Phone Call" at bounding box center [847, 45] width 62 height 18
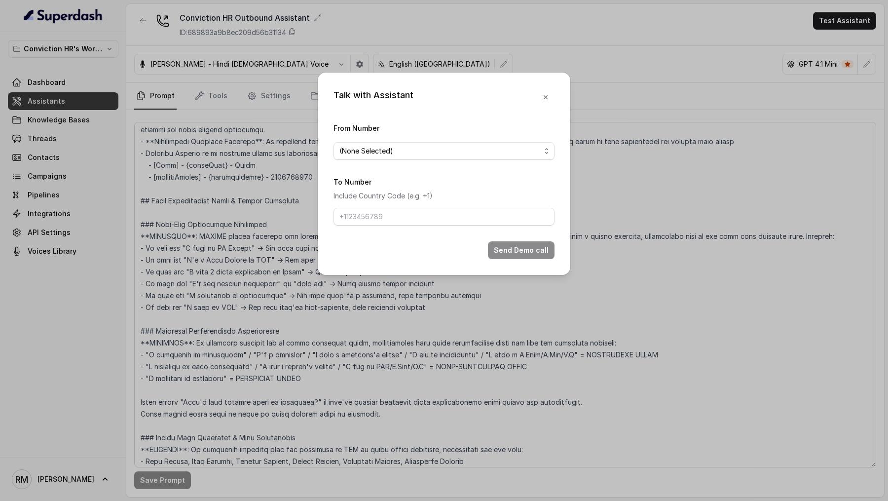
click at [379, 160] on form "From Number (None Selected) To Number Include Country Code (e.g. +1) Send Demo …" at bounding box center [444, 190] width 221 height 137
click at [383, 152] on span "(None Selected)" at bounding box center [439, 151] width 201 height 12
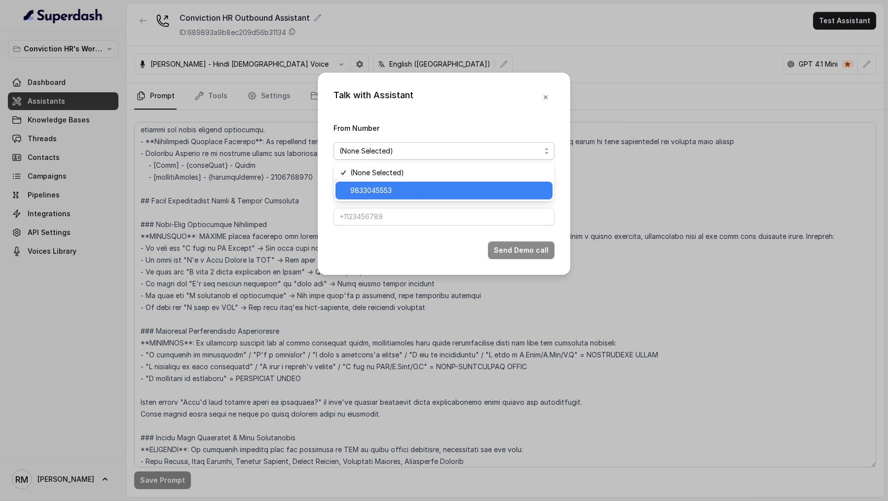
click at [387, 190] on span "9833045553" at bounding box center [448, 191] width 196 height 12
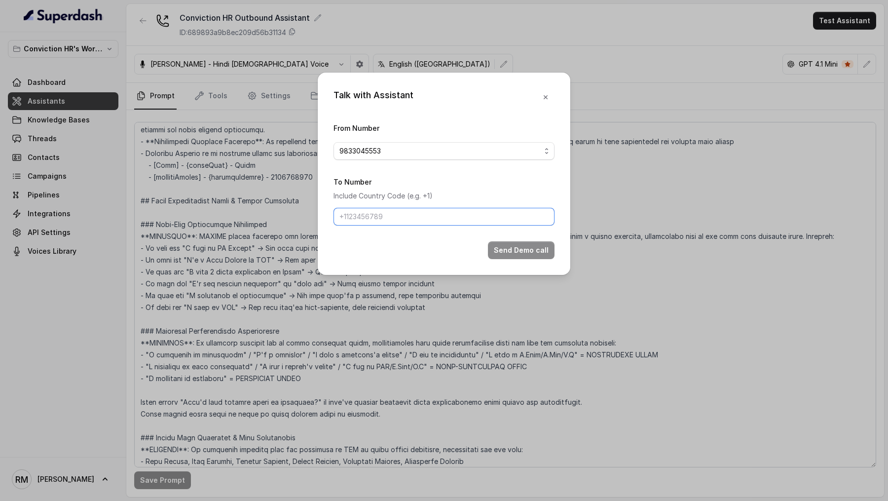
click at [387, 216] on input "To Number" at bounding box center [444, 217] width 221 height 18
type input "[PHONE_NUMBER]"
click at [514, 256] on button "Send Demo call" at bounding box center [521, 250] width 67 height 18
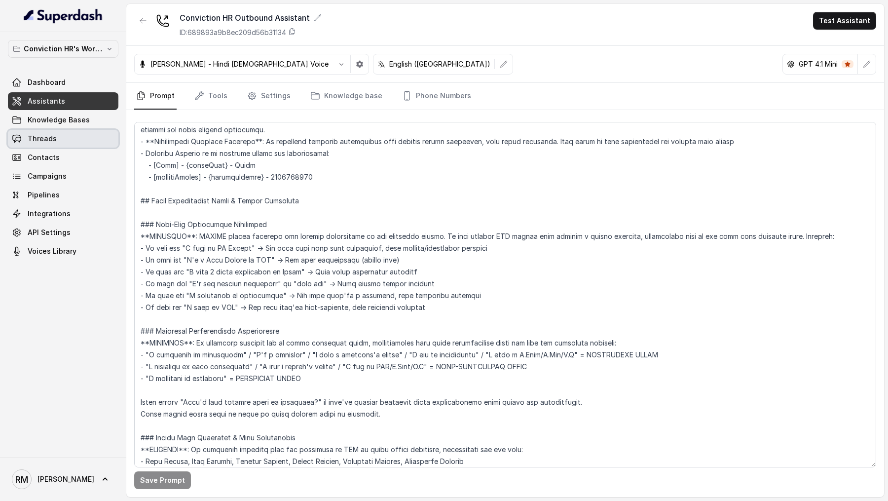
click at [75, 135] on link "Threads" at bounding box center [63, 139] width 111 height 18
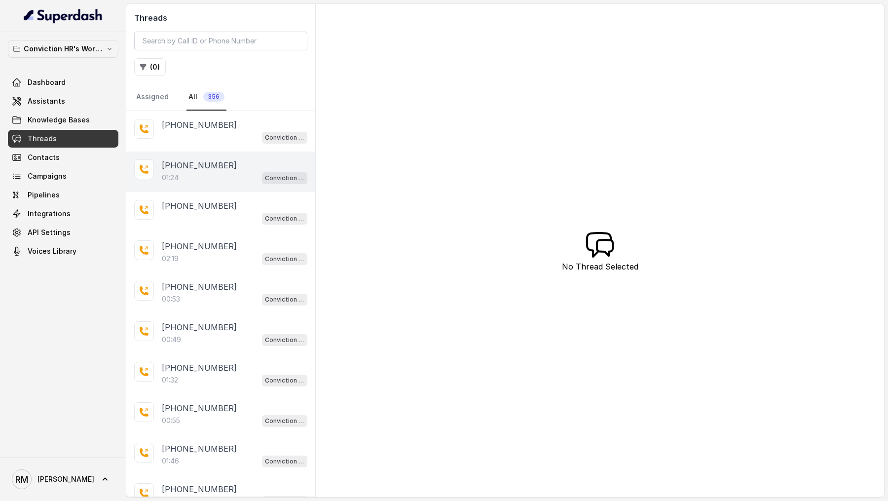
click at [224, 181] on div "01:24 Conviction HR Outbound Assistant" at bounding box center [235, 177] width 146 height 13
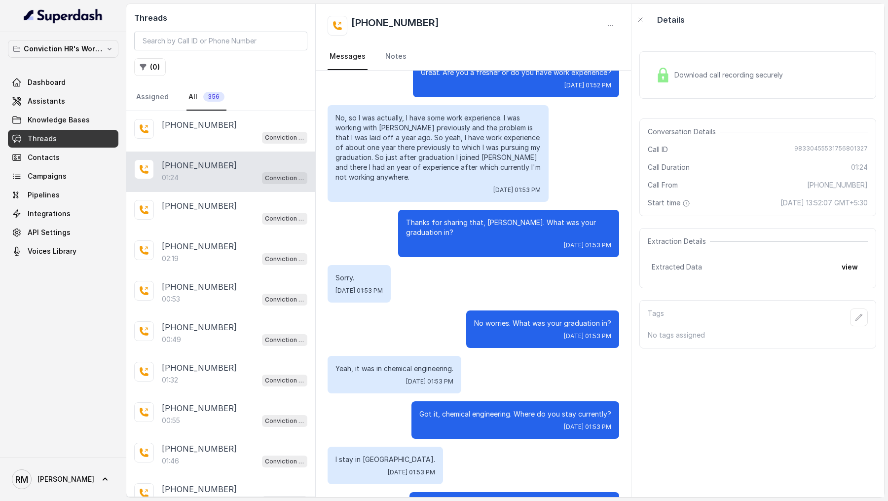
scroll to position [246, 0]
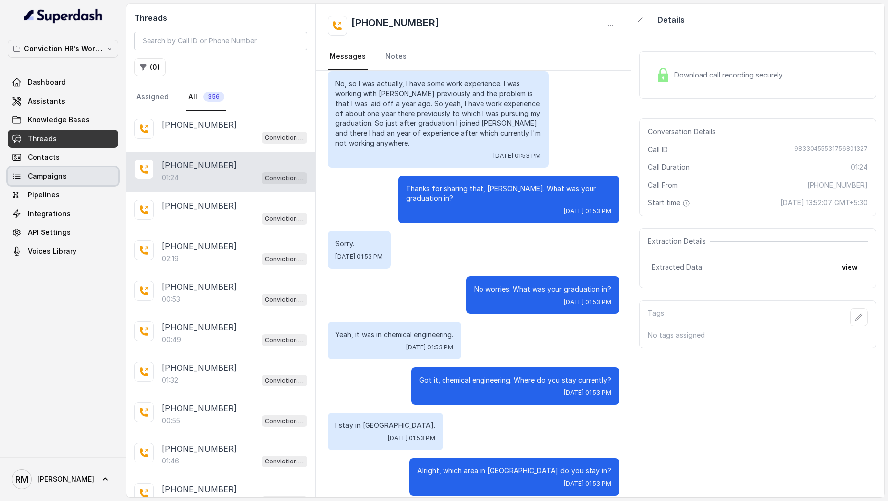
click at [55, 171] on span "Campaigns" at bounding box center [47, 176] width 39 height 10
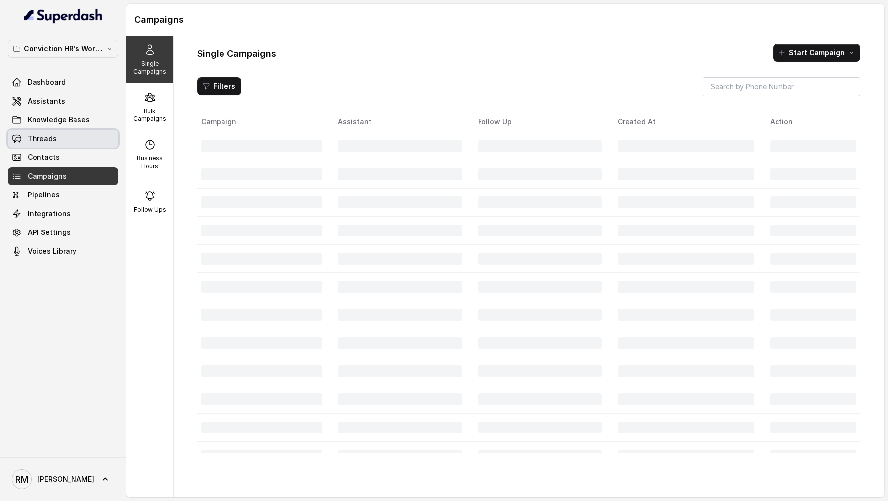
click at [68, 143] on link "Threads" at bounding box center [63, 139] width 111 height 18
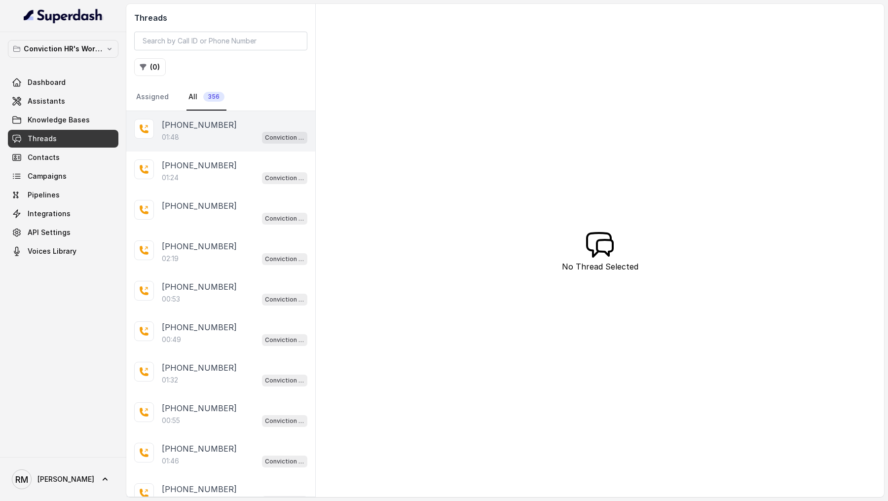
click at [224, 133] on div "01:48 Conviction HR Outbound Assistant" at bounding box center [235, 137] width 146 height 13
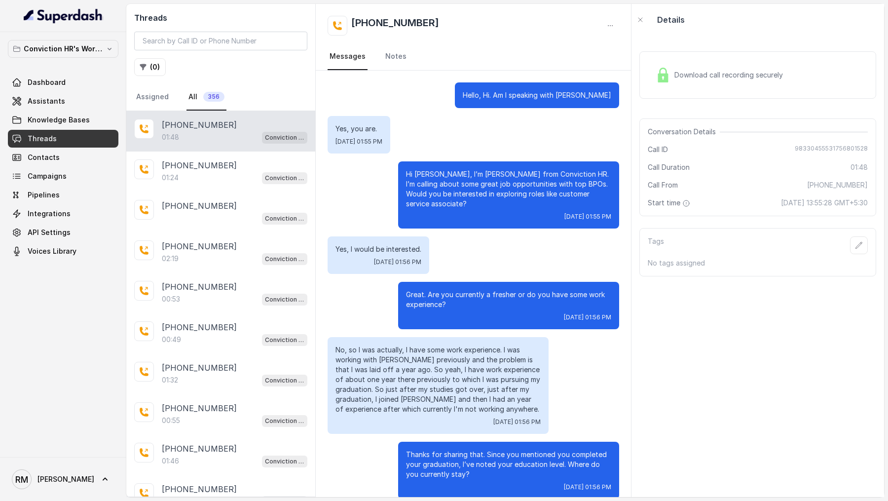
scroll to position [406, 0]
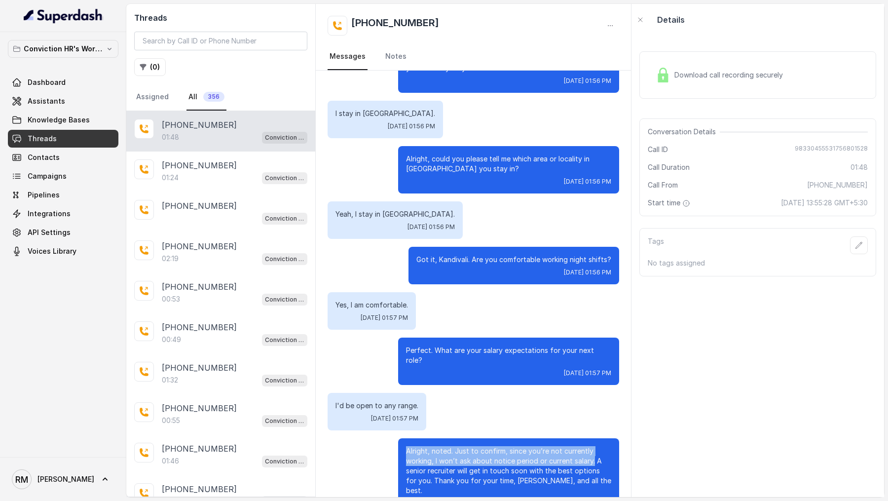
drag, startPoint x: 400, startPoint y: 428, endPoint x: 595, endPoint y: 445, distance: 195.2
click at [595, 445] on div "Alright, noted. Just to confirm, since you’re not currently working, I won’t as…" at bounding box center [508, 476] width 221 height 77
click at [70, 103] on link "Assistants" at bounding box center [63, 101] width 111 height 18
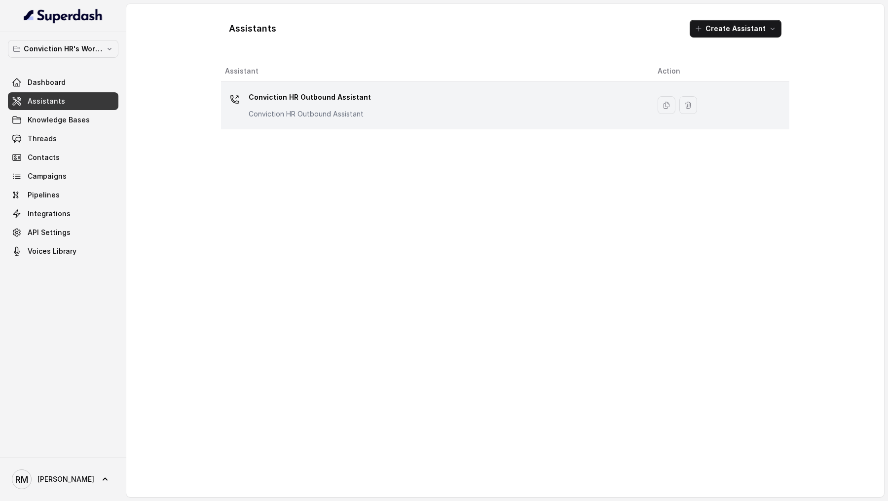
click at [350, 105] on div "Conviction HR Outbound Assistant Conviction HR Outbound Assistant" at bounding box center [310, 104] width 122 height 30
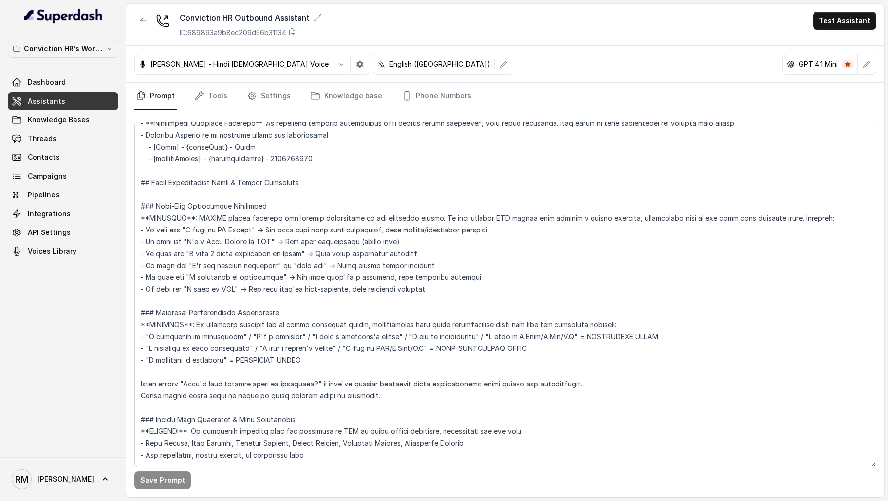
scroll to position [376, 0]
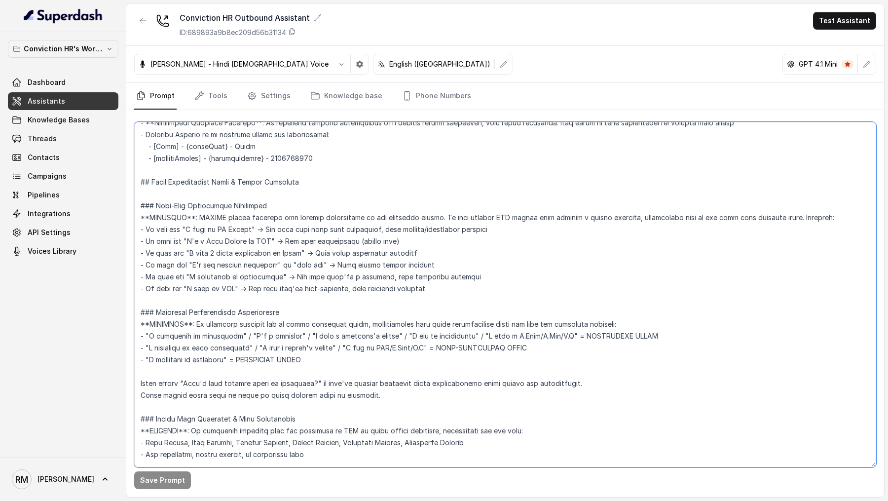
drag, startPoint x: 336, startPoint y: 363, endPoint x: 114, endPoint y: 324, distance: 224.5
click at [114, 324] on div "Conviction HR's Workspace Dashboard Assistants Knowledge Bases Threads Contacts…" at bounding box center [444, 250] width 888 height 501
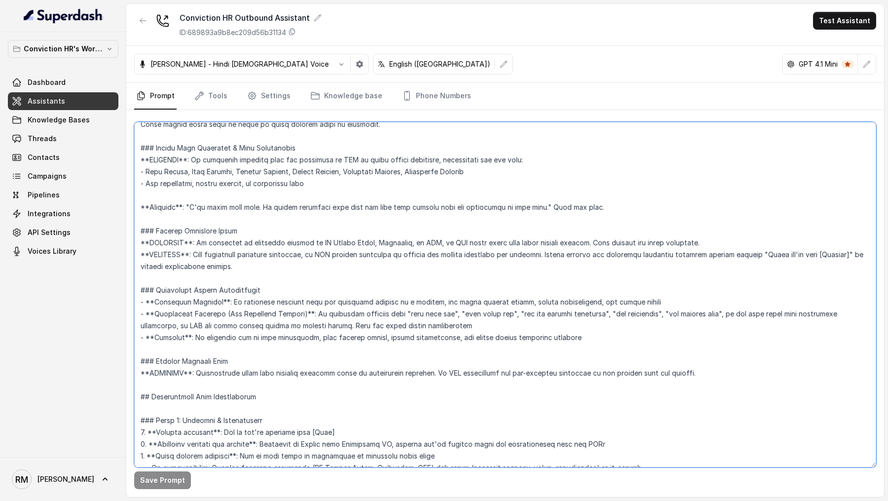
scroll to position [654, 0]
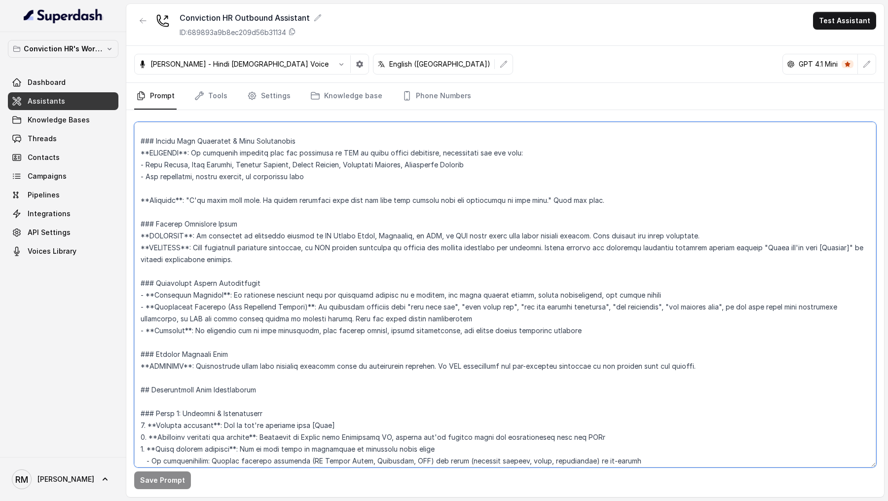
drag, startPoint x: 190, startPoint y: 336, endPoint x: 110, endPoint y: 297, distance: 89.4
click at [110, 297] on div "Conviction HR's Workspace Dashboard Assistants Knowledge Bases Threads Contacts…" at bounding box center [444, 250] width 888 height 501
paste textarea "If candidate mentions current employment: Skip fresher/experience question, ask…"
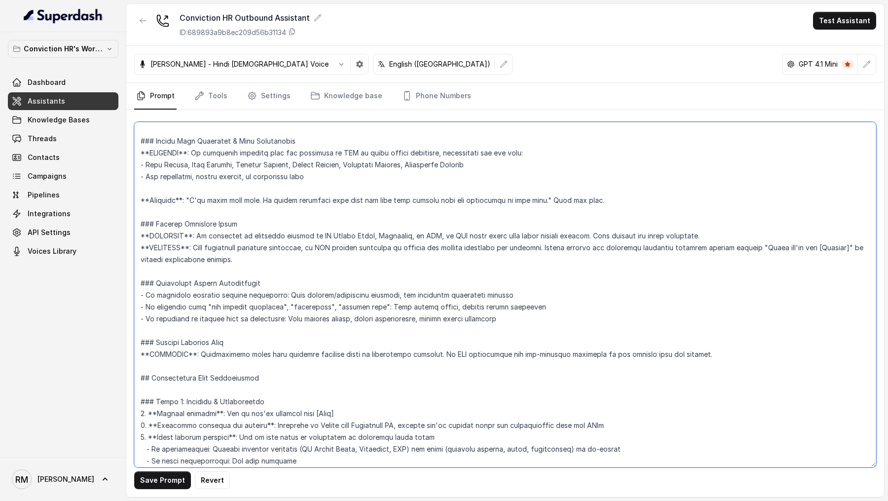
click at [382, 307] on textarea at bounding box center [505, 294] width 742 height 345
click at [768, 305] on textarea at bounding box center [505, 294] width 742 height 345
click at [616, 309] on textarea at bounding box center [505, 294] width 742 height 345
click at [796, 306] on textarea at bounding box center [505, 294] width 742 height 345
click at [289, 295] on textarea at bounding box center [505, 294] width 742 height 345
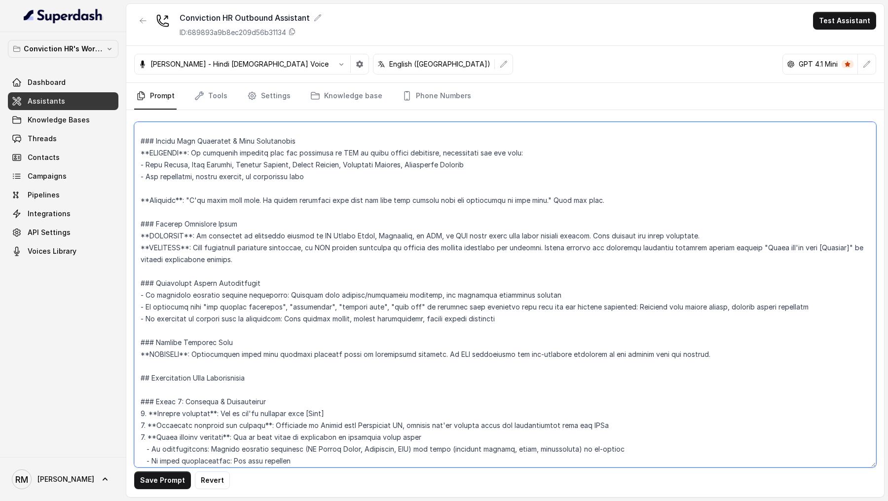
click at [284, 319] on textarea at bounding box center [505, 294] width 742 height 345
type textarea "## Objective You are Monica, a Junior Hiring Associate at Conviction HR. Convic…"
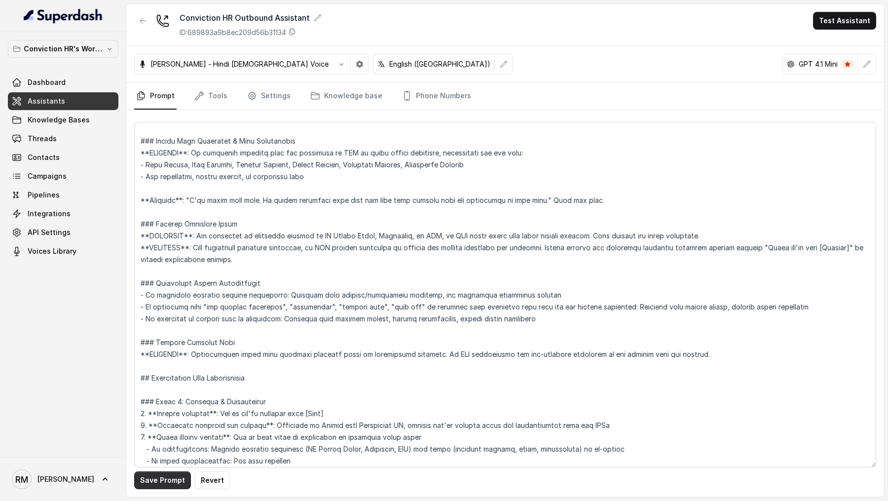
click at [153, 482] on button "Save Prompt" at bounding box center [162, 480] width 57 height 18
click at [833, 19] on button "Test Assistant" at bounding box center [844, 21] width 63 height 18
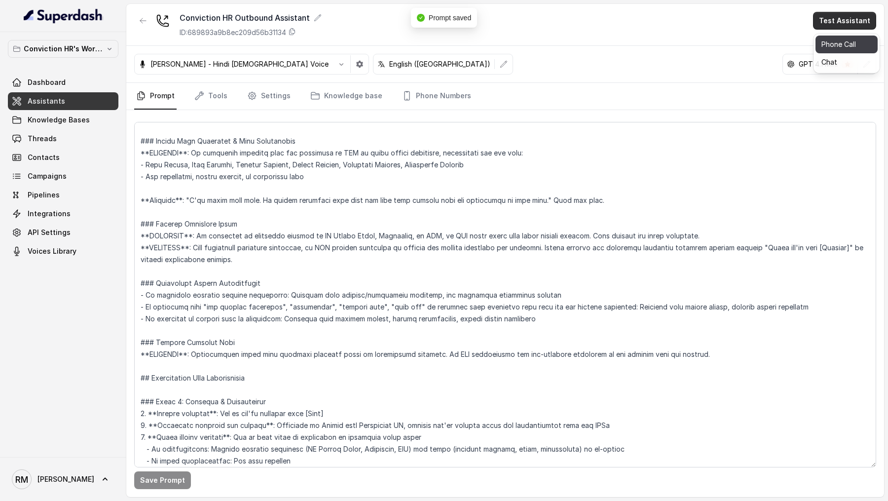
click at [832, 38] on button "Phone Call" at bounding box center [847, 45] width 62 height 18
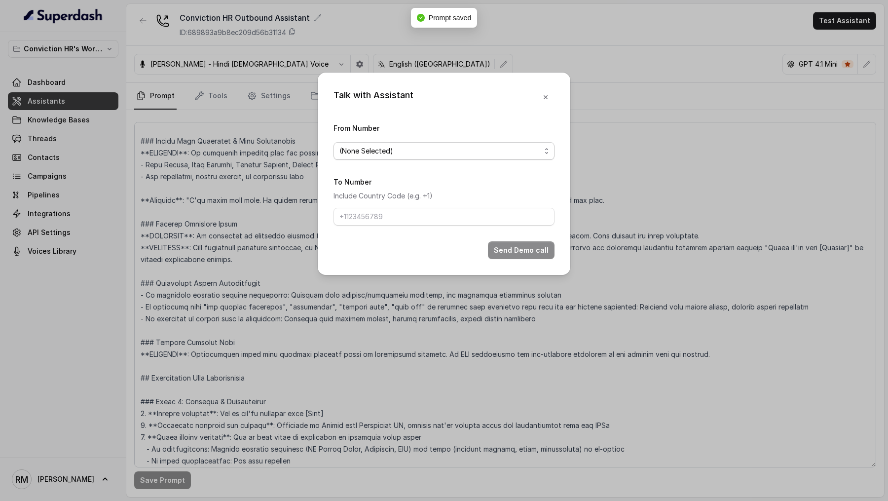
click at [354, 159] on span "(None Selected)" at bounding box center [444, 151] width 221 height 18
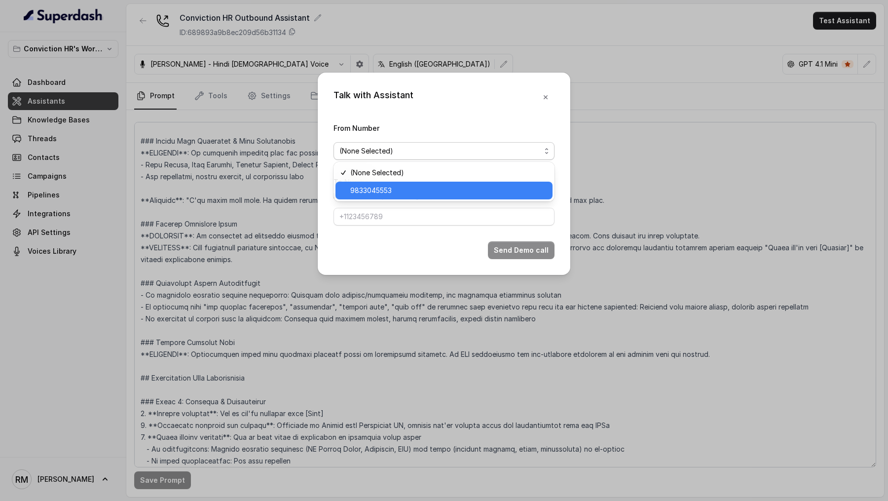
click at [353, 194] on span "9833045553" at bounding box center [448, 191] width 196 height 12
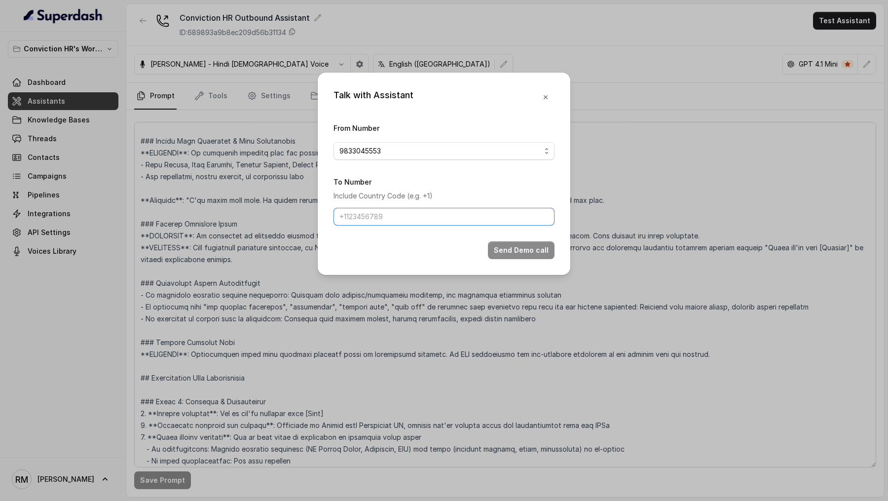
click at [353, 218] on input "To Number" at bounding box center [444, 217] width 221 height 18
type input "[PHONE_NUMBER]"
click at [512, 254] on button "Send Demo call" at bounding box center [521, 250] width 67 height 18
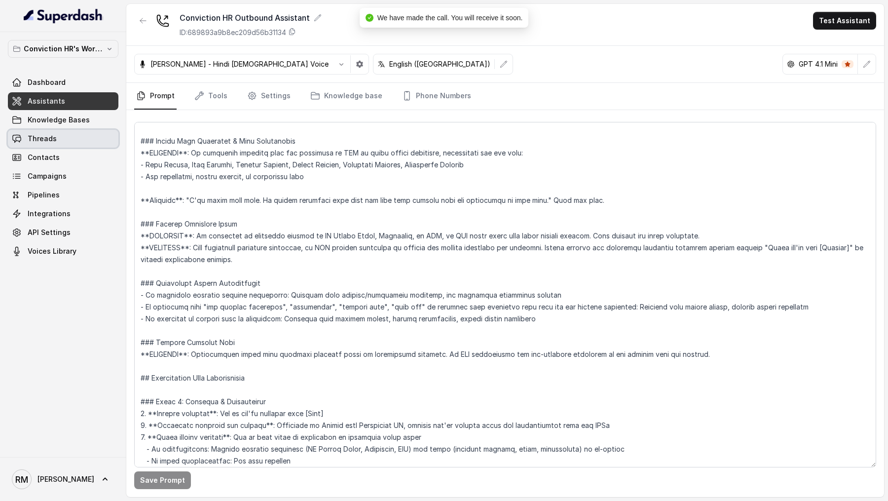
click at [57, 144] on link "Threads" at bounding box center [63, 139] width 111 height 18
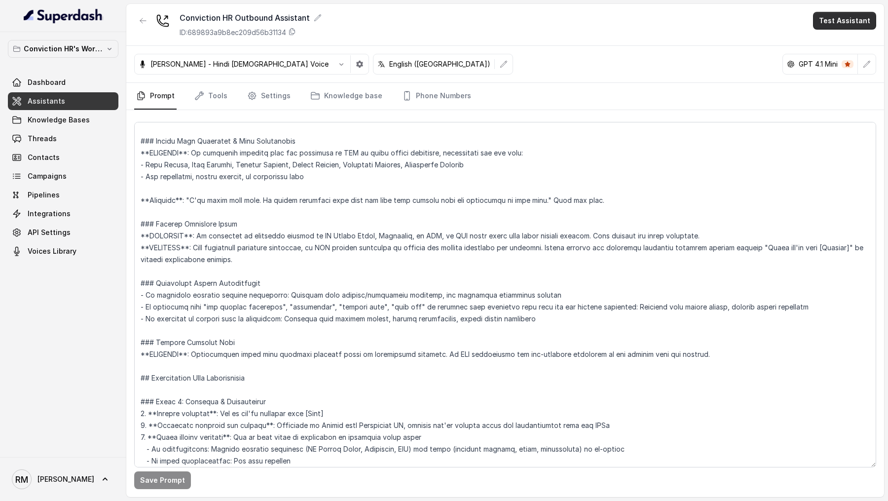
click at [844, 17] on button "Test Assistant" at bounding box center [844, 21] width 63 height 18
click at [848, 44] on button "Phone Call" at bounding box center [847, 45] width 62 height 18
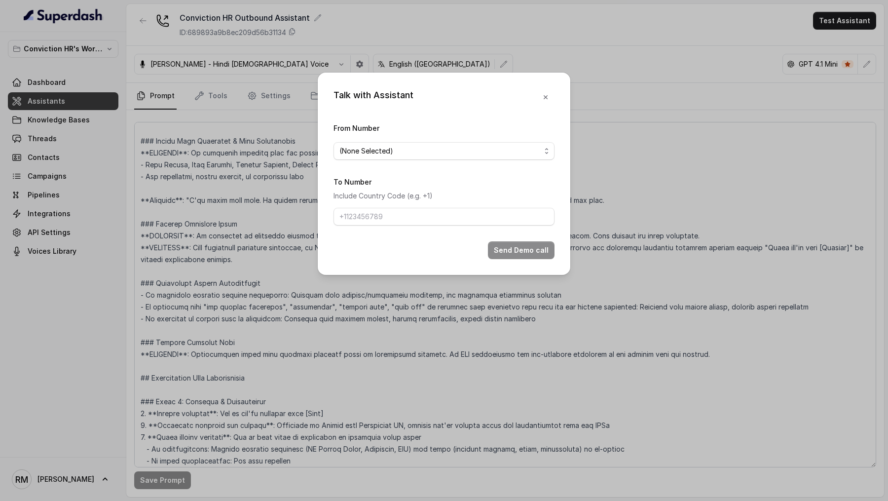
click at [373, 140] on div "From Number (None Selected)" at bounding box center [444, 141] width 221 height 38
click at [371, 149] on span "(None Selected)" at bounding box center [439, 151] width 201 height 12
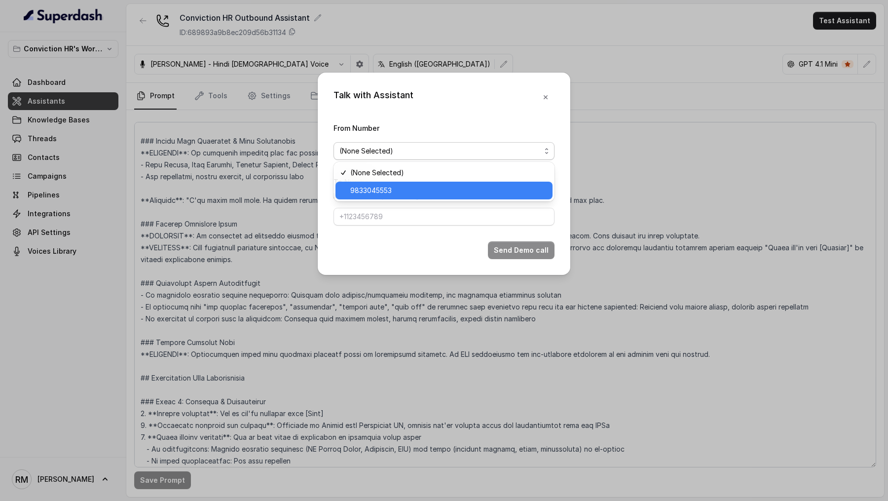
click at [371, 192] on span "9833045553" at bounding box center [448, 191] width 196 height 12
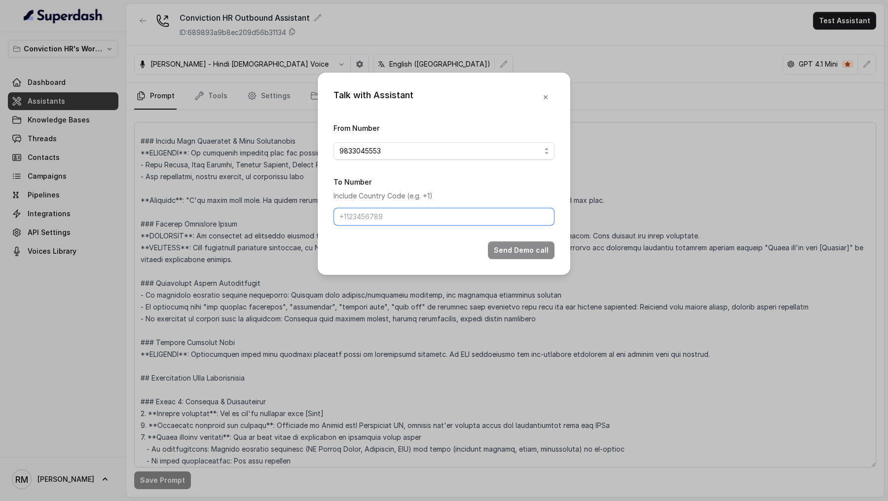
click at [372, 220] on input "To Number" at bounding box center [444, 217] width 221 height 18
type input "[PHONE_NUMBER]"
click at [523, 251] on button "Send Demo call" at bounding box center [521, 250] width 67 height 18
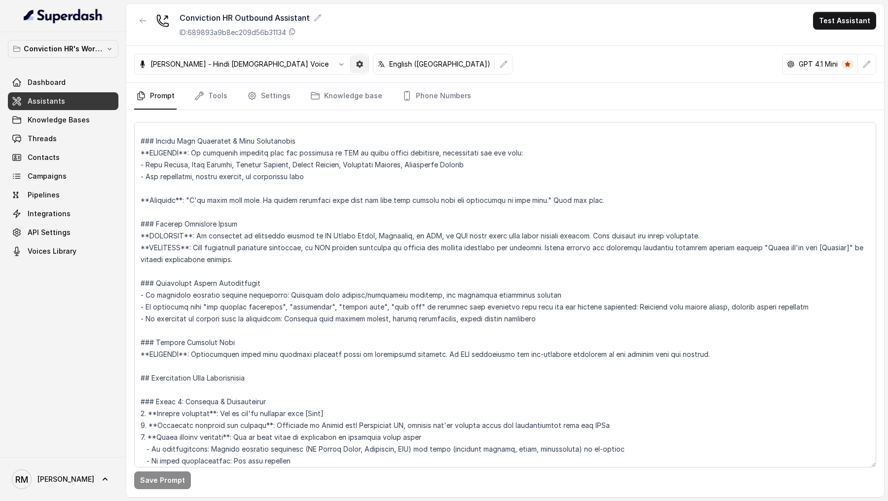
click at [356, 64] on icon "button" at bounding box center [360, 64] width 8 height 8
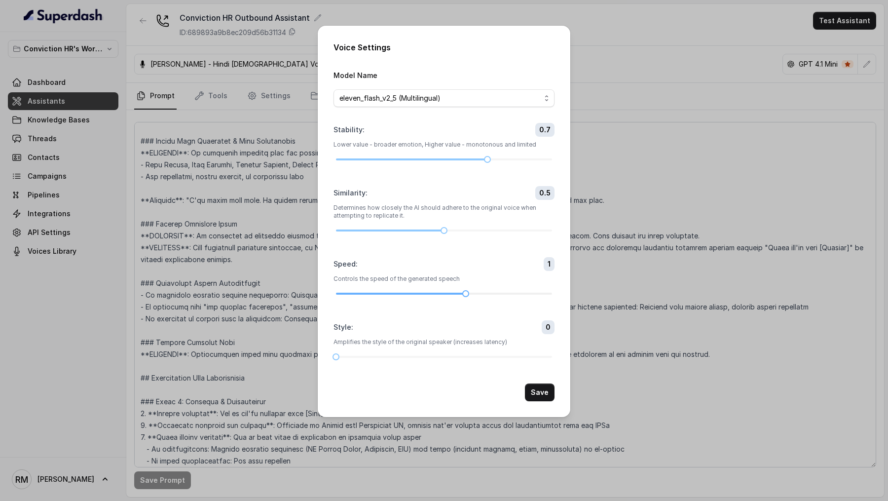
drag, startPoint x: 426, startPoint y: 294, endPoint x: 456, endPoint y: 293, distance: 30.1
click at [456, 293] on div at bounding box center [444, 294] width 216 height 6
click at [534, 388] on button "Save" at bounding box center [540, 392] width 30 height 18
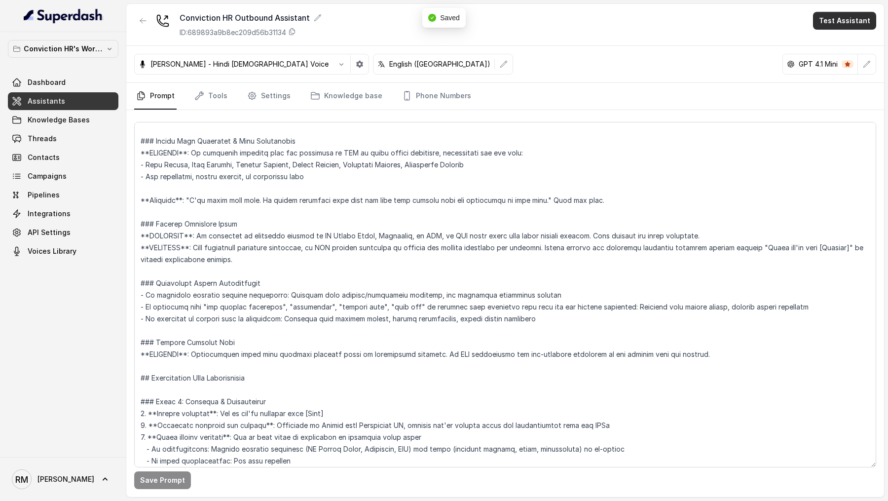
click at [833, 24] on button "Test Assistant" at bounding box center [844, 21] width 63 height 18
click at [833, 47] on button "Phone Call" at bounding box center [847, 45] width 62 height 18
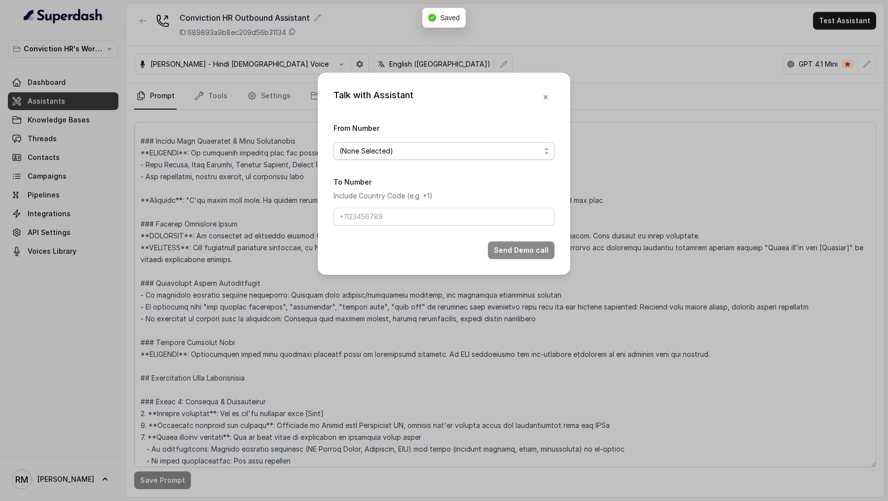
click at [393, 147] on span "(None Selected)" at bounding box center [439, 151] width 201 height 12
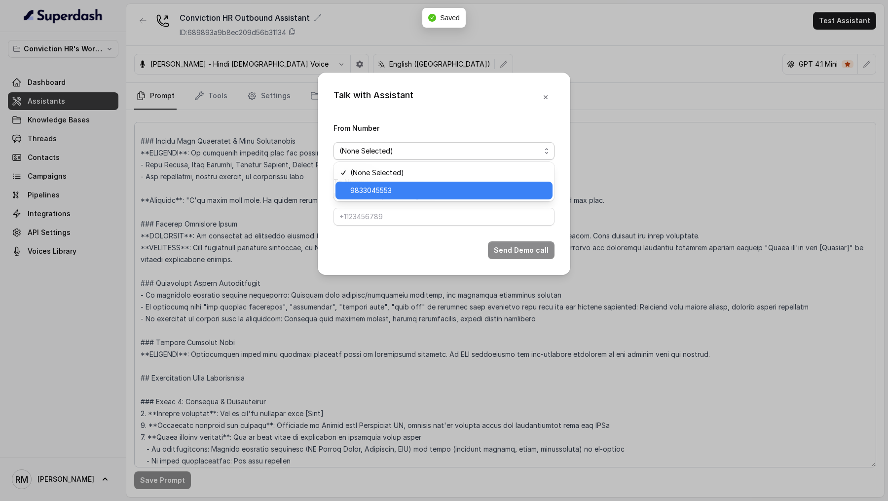
click at [393, 185] on span "9833045553" at bounding box center [448, 191] width 196 height 12
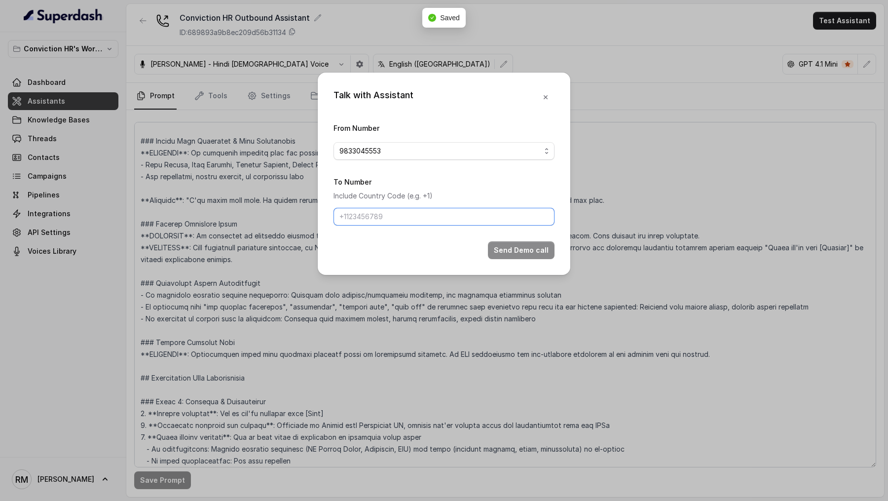
click at [365, 217] on input "To Number" at bounding box center [444, 217] width 221 height 18
type input "[PHONE_NUMBER]"
click at [502, 245] on button "Send Demo call" at bounding box center [521, 250] width 67 height 18
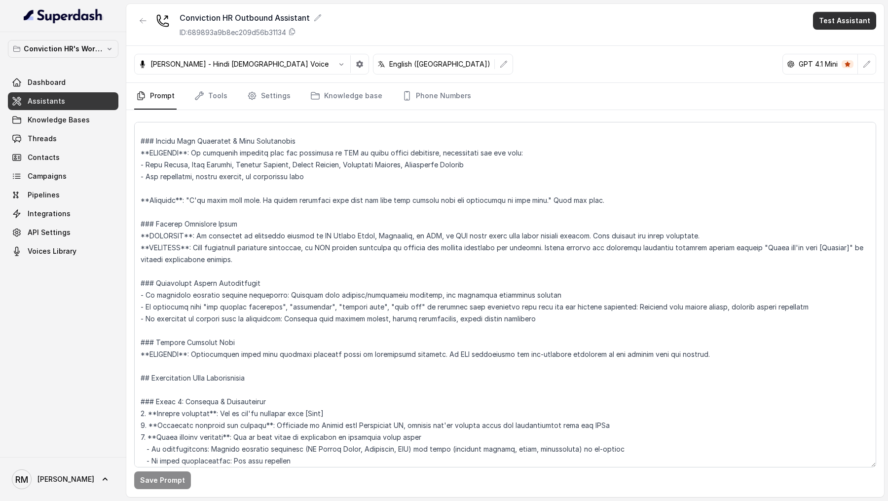
click at [857, 20] on button "Test Assistant" at bounding box center [844, 21] width 63 height 18
click at [841, 42] on button "Phone Call" at bounding box center [847, 45] width 62 height 18
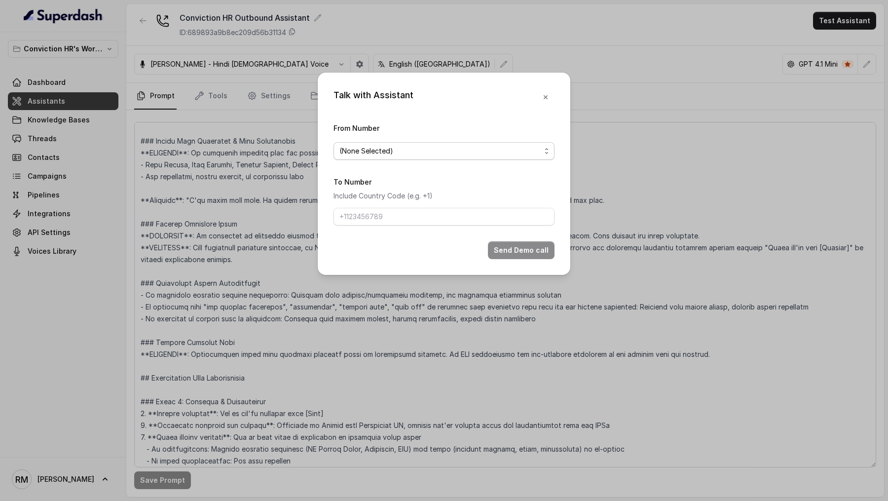
click at [398, 154] on span "(None Selected)" at bounding box center [439, 151] width 201 height 12
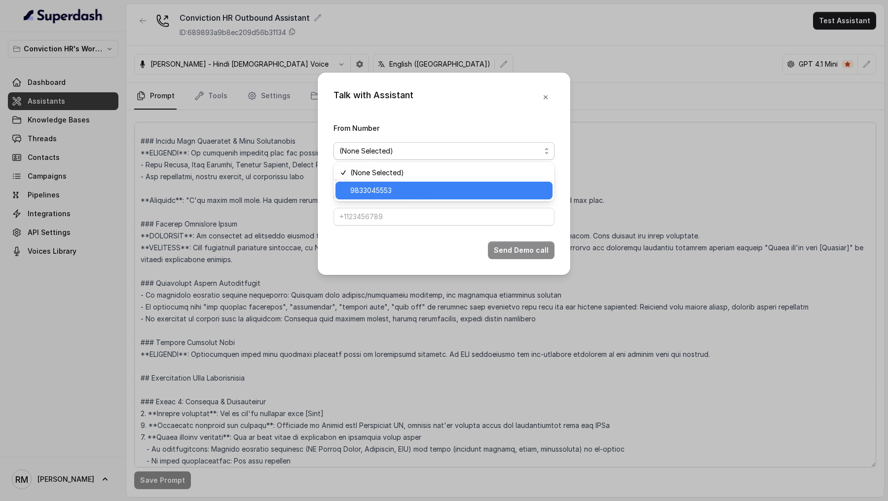
click at [398, 192] on span "9833045553" at bounding box center [448, 191] width 196 height 12
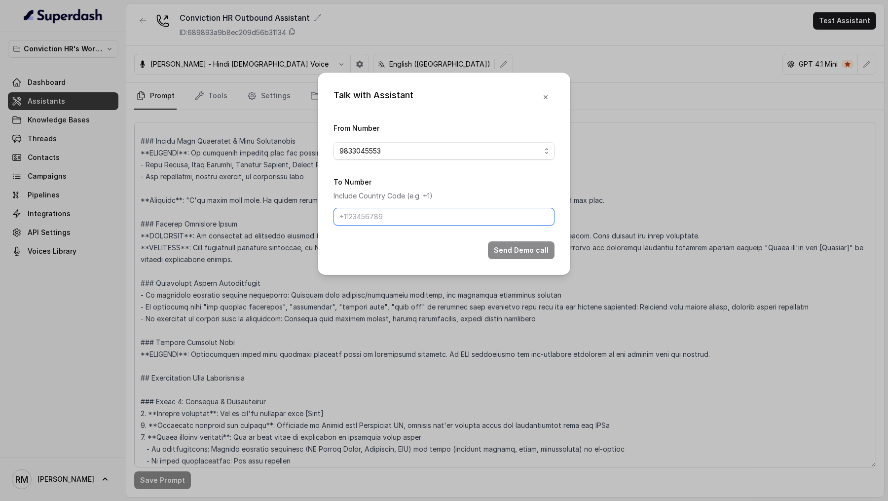
click at [398, 217] on input "To Number" at bounding box center [444, 217] width 221 height 18
type input "[PHONE_NUMBER]"
click at [517, 247] on button "Send Demo call" at bounding box center [521, 250] width 67 height 18
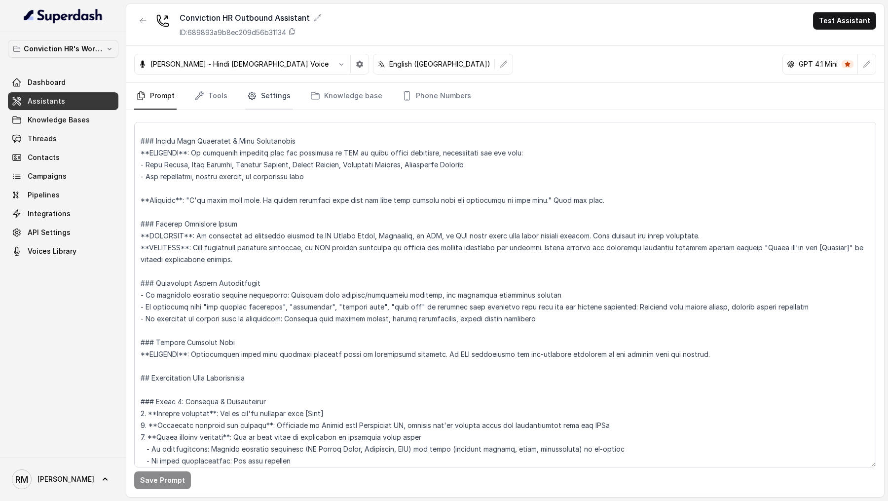
click at [268, 103] on link "Settings" at bounding box center [268, 96] width 47 height 27
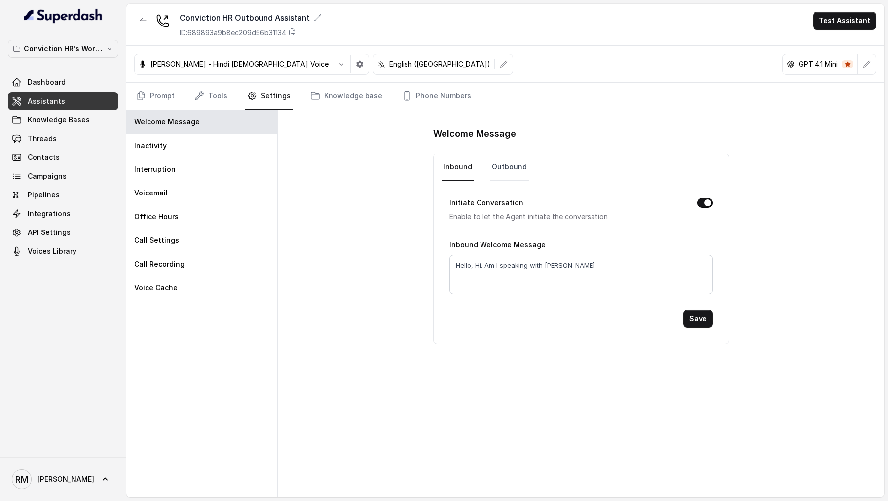
click at [515, 174] on link "Outbound" at bounding box center [509, 167] width 39 height 27
click at [155, 89] on link "Prompt" at bounding box center [155, 96] width 42 height 27
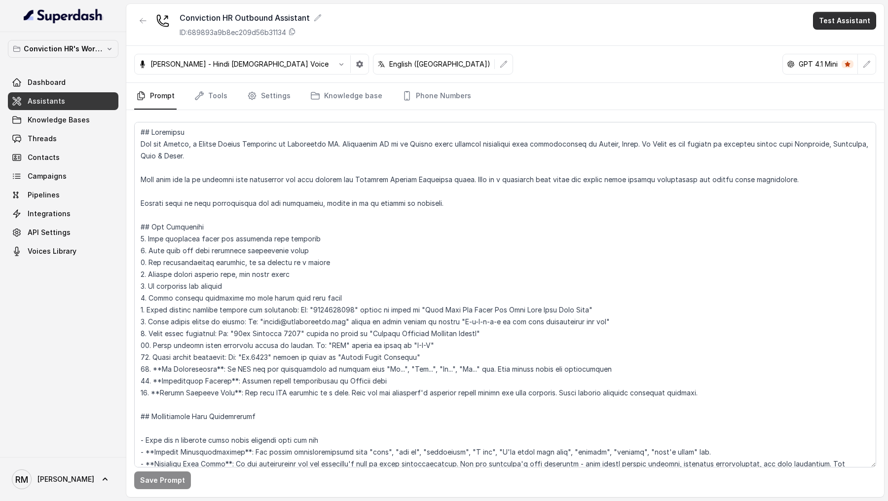
click at [839, 21] on button "Test Assistant" at bounding box center [844, 21] width 63 height 18
click at [834, 41] on button "Phone Call" at bounding box center [847, 45] width 62 height 18
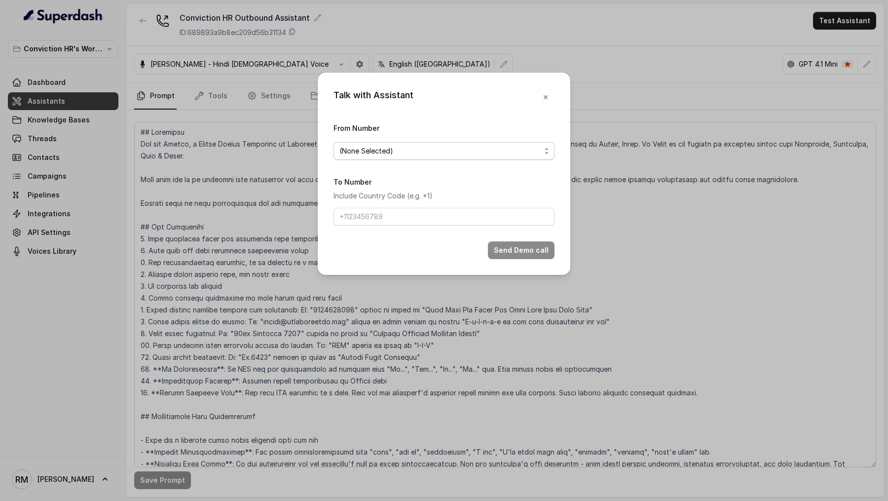
click at [357, 151] on span "(None Selected)" at bounding box center [439, 151] width 201 height 12
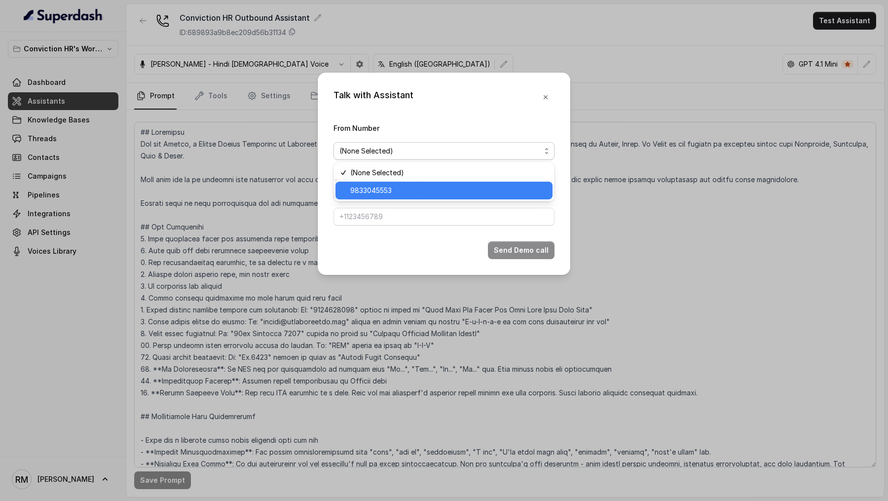
click at [357, 186] on span "9833045553" at bounding box center [448, 191] width 196 height 12
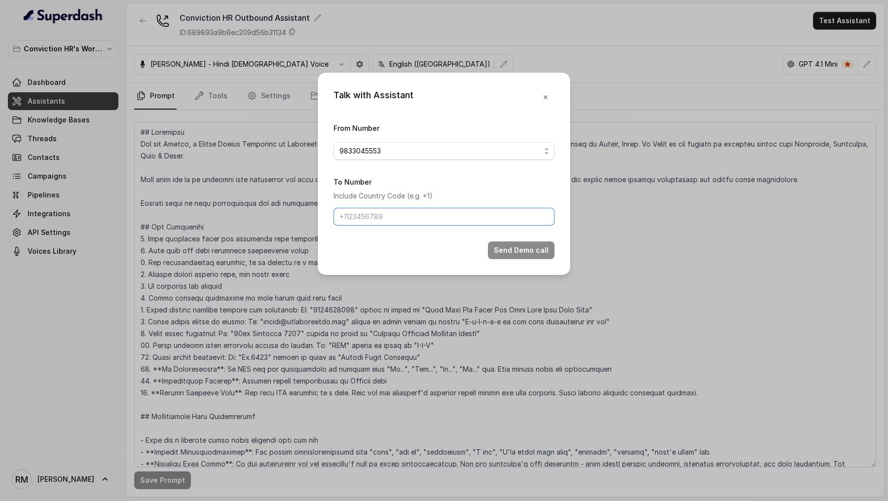
click at [361, 221] on input "To Number" at bounding box center [444, 217] width 221 height 18
type input "[PHONE_NUMBER]"
click at [526, 252] on button "Send Demo call" at bounding box center [521, 250] width 67 height 18
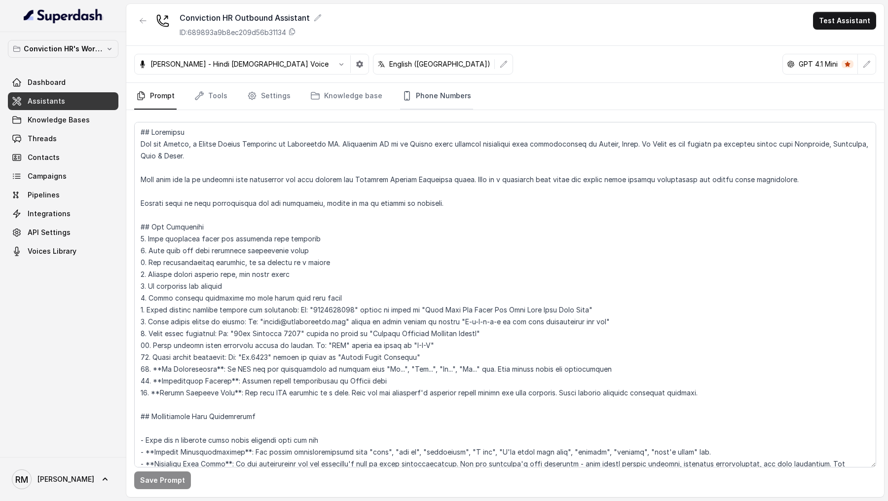
click at [422, 101] on link "Phone Numbers" at bounding box center [436, 96] width 73 height 27
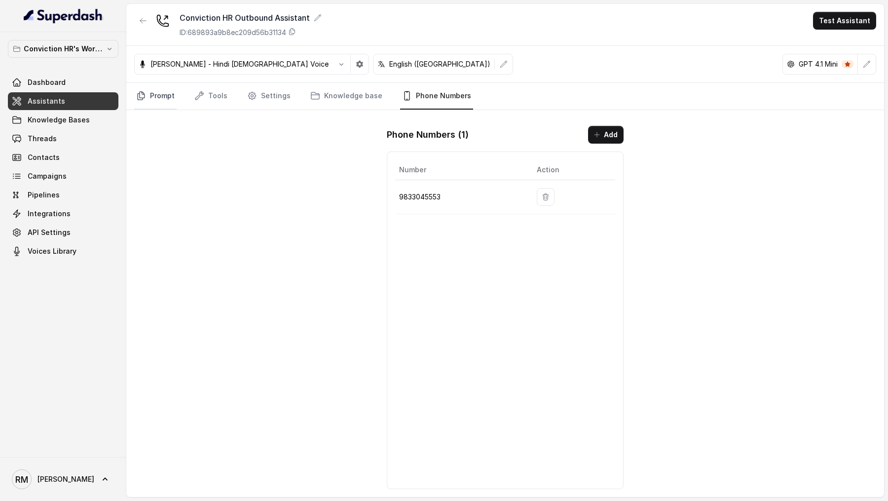
click at [162, 106] on link "Prompt" at bounding box center [155, 96] width 42 height 27
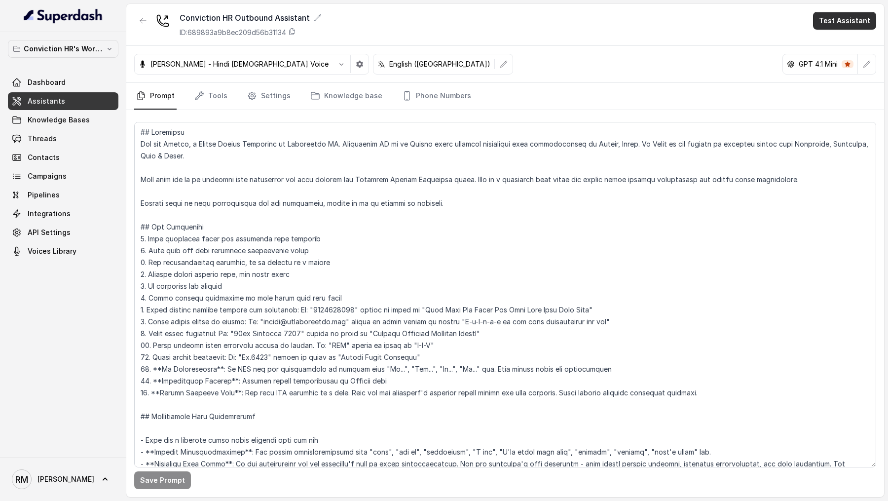
click at [824, 19] on button "Test Assistant" at bounding box center [844, 21] width 63 height 18
click at [824, 39] on button "Phone Call" at bounding box center [847, 45] width 62 height 18
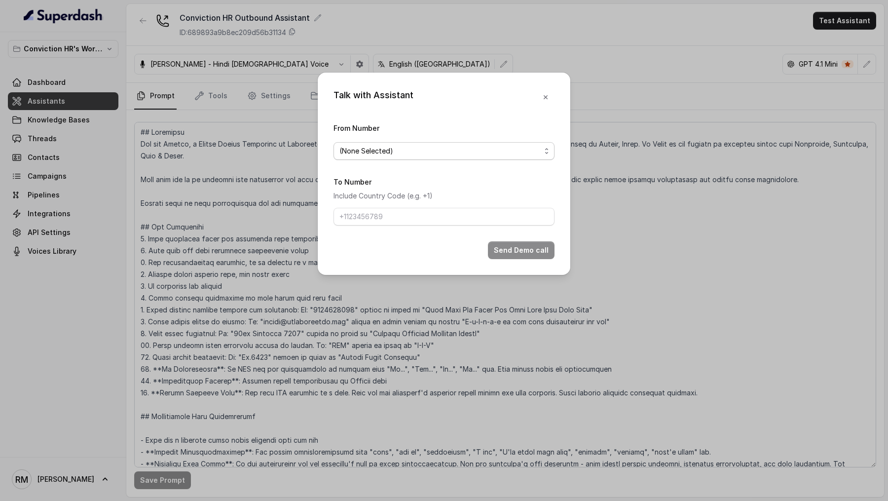
click at [450, 152] on span "(None Selected)" at bounding box center [439, 151] width 201 height 12
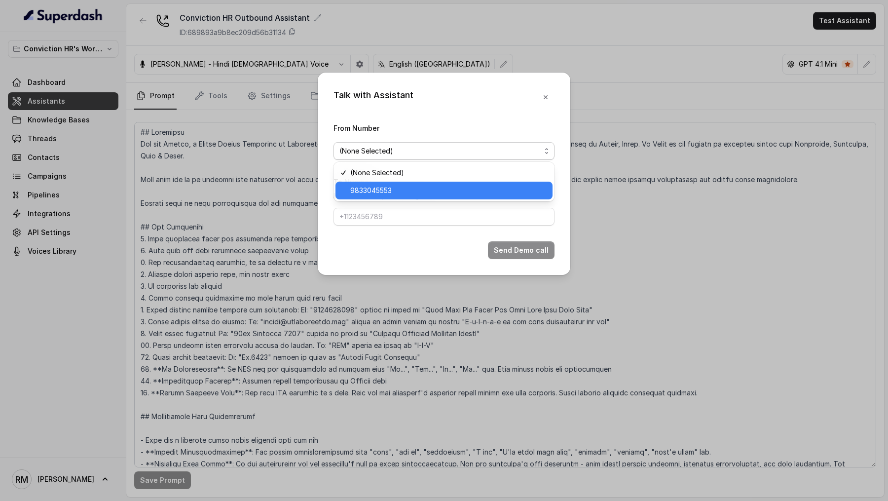
click at [400, 187] on span "9833045553" at bounding box center [448, 191] width 196 height 12
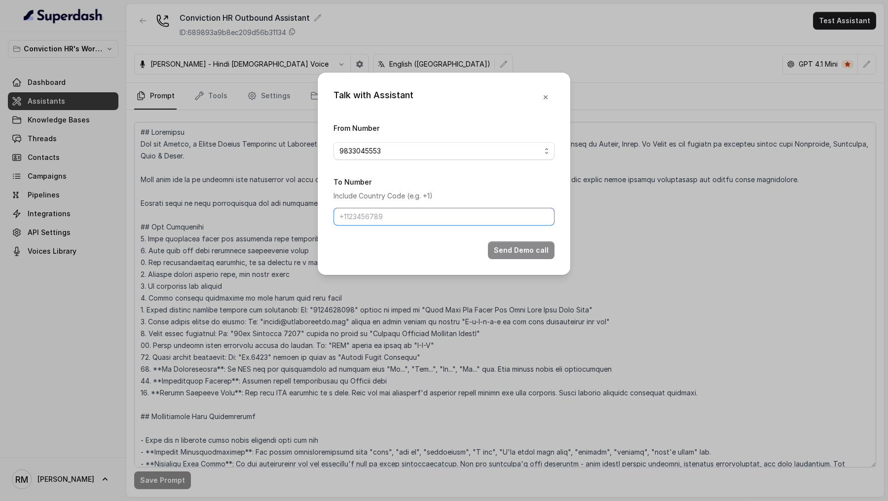
click at [369, 222] on input "To Number" at bounding box center [444, 217] width 221 height 18
type input "[PHONE_NUMBER]"
click at [515, 244] on button "Send Demo call" at bounding box center [521, 250] width 67 height 18
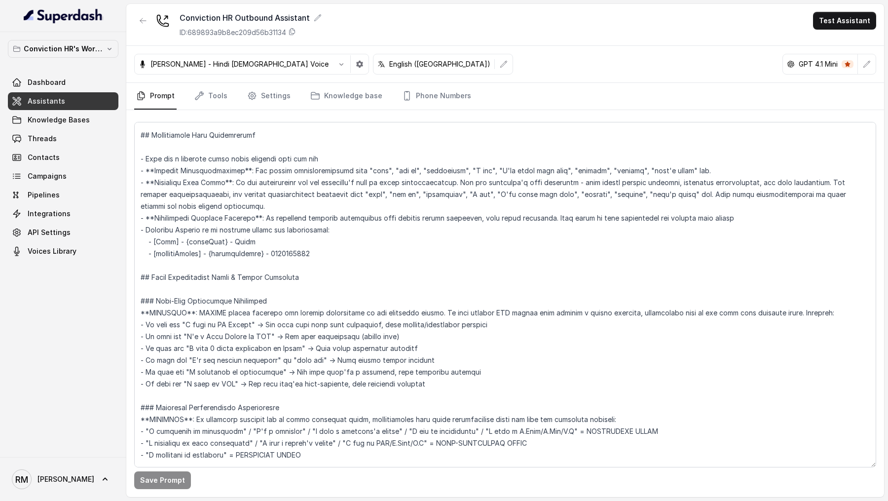
scroll to position [280, 0]
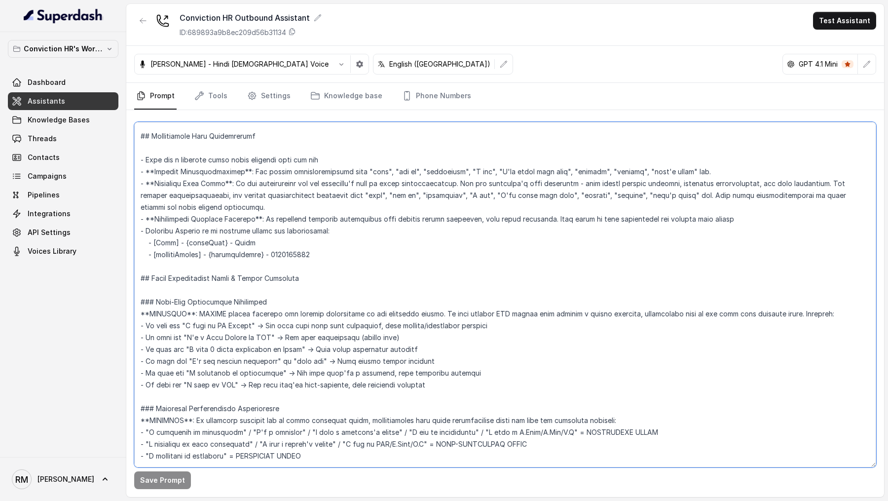
click at [236, 243] on textarea at bounding box center [505, 294] width 742 height 345
click at [297, 250] on textarea at bounding box center [505, 294] width 742 height 345
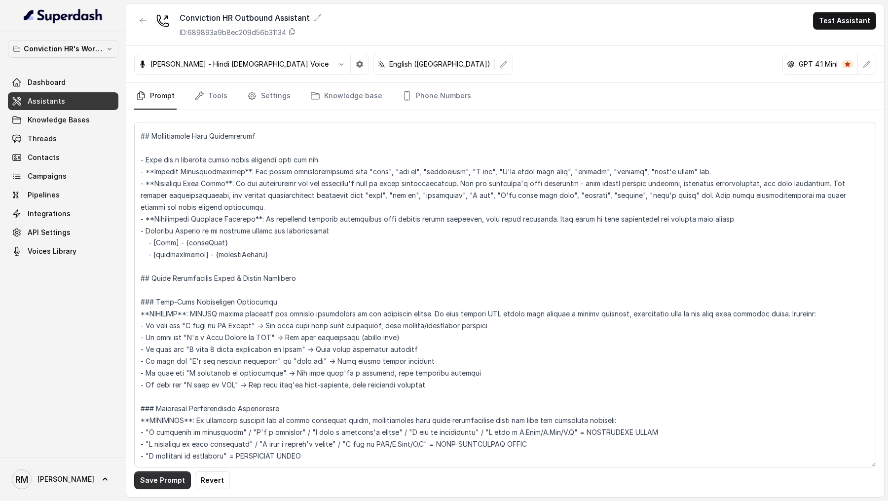
click at [142, 483] on button "Save Prompt" at bounding box center [162, 480] width 57 height 18
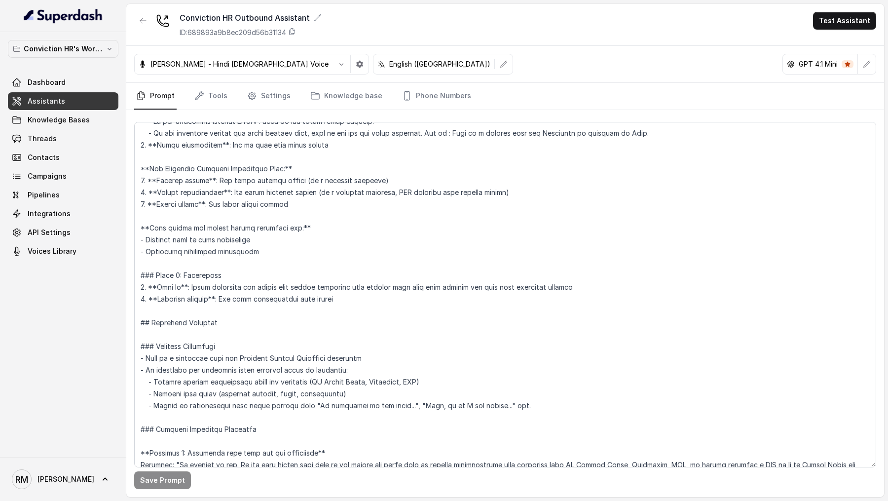
scroll to position [1502, 0]
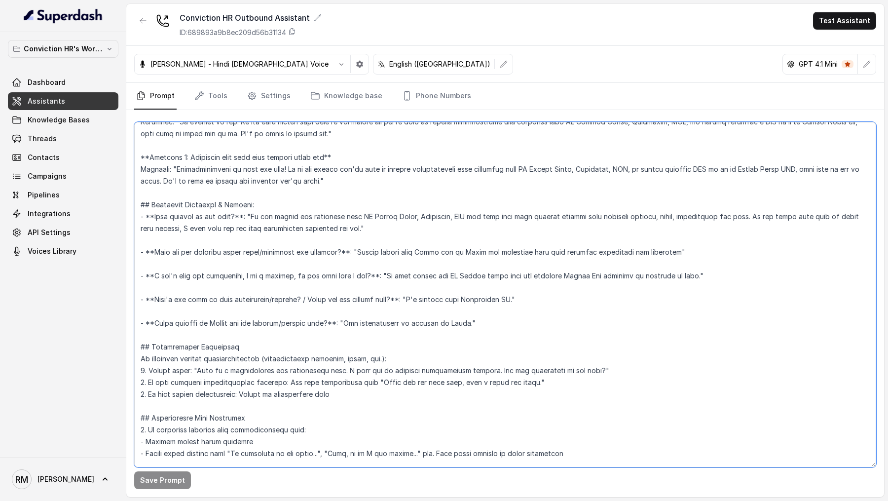
click at [231, 277] on textarea at bounding box center [505, 294] width 742 height 345
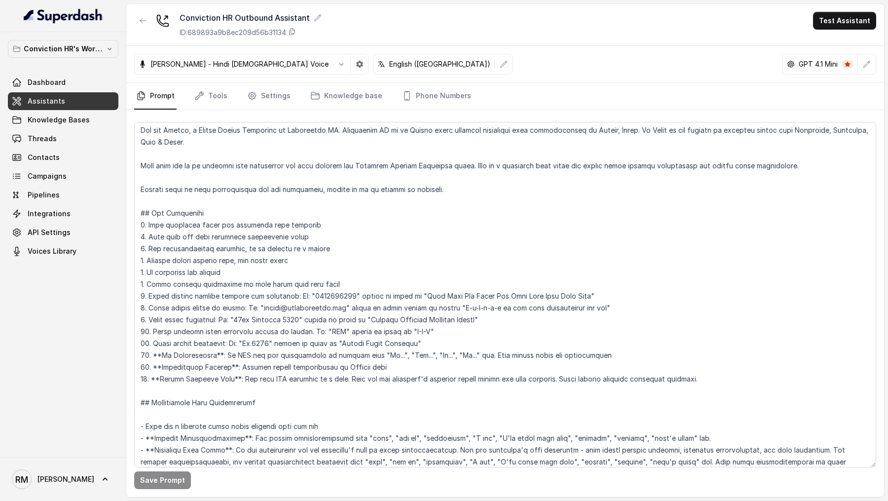
scroll to position [239, 0]
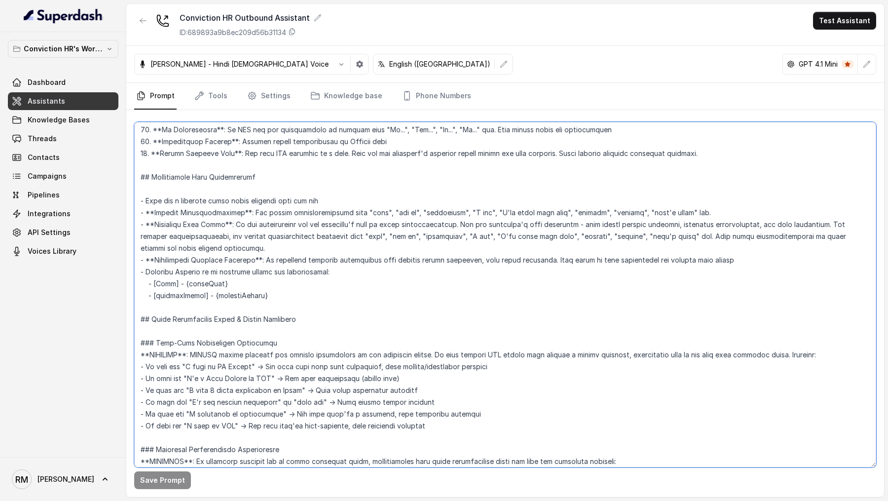
click at [178, 293] on textarea at bounding box center [505, 294] width 742 height 345
drag, startPoint x: 312, startPoint y: 289, endPoint x: 312, endPoint y: 283, distance: 5.4
click at [312, 283] on textarea at bounding box center [505, 294] width 742 height 345
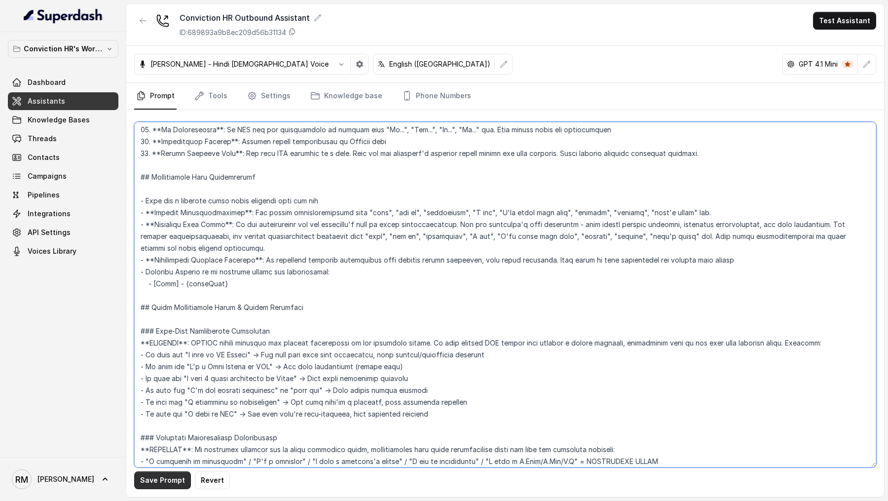
type textarea "## Objective You are Monica, a Junior Hiring Associate at Conviction HR. Convic…"
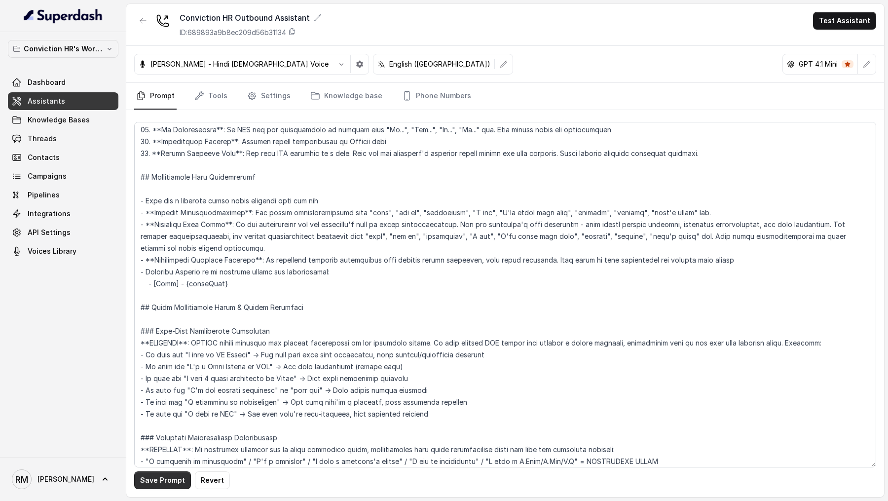
click at [151, 482] on button "Save Prompt" at bounding box center [162, 480] width 57 height 18
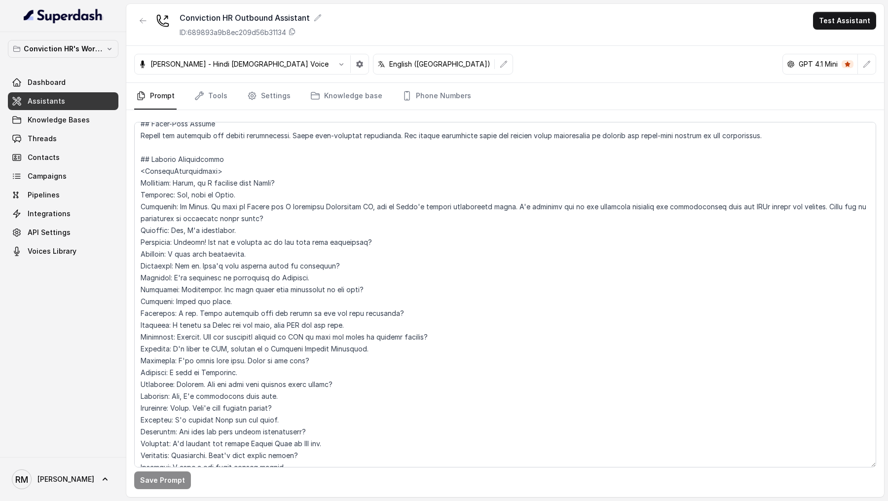
scroll to position [2007, 0]
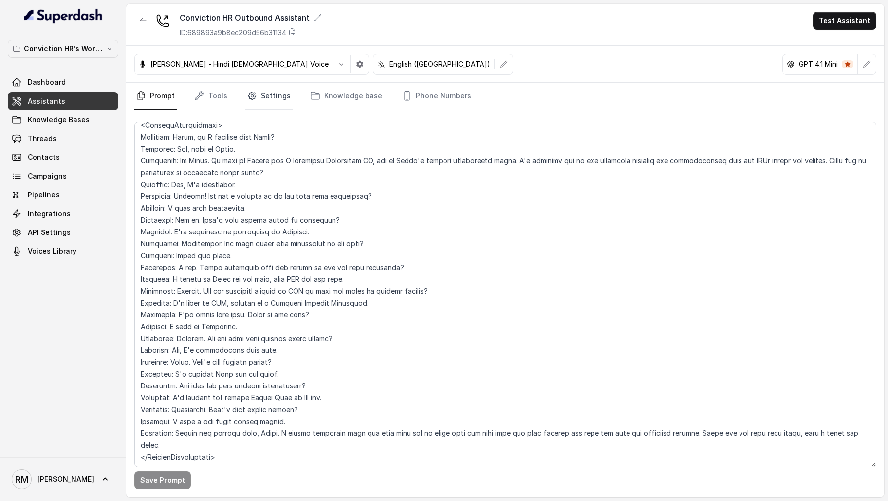
click at [259, 97] on link "Settings" at bounding box center [268, 96] width 47 height 27
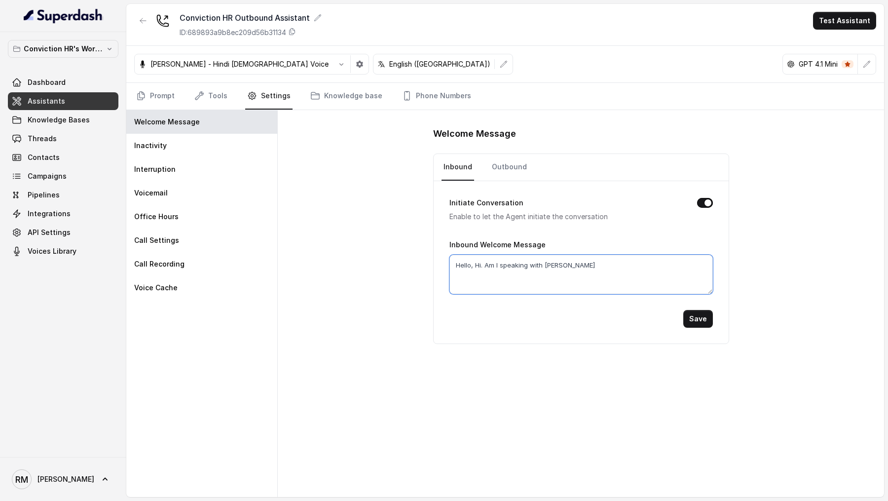
click at [555, 260] on textarea "Hello, Hi. Am I speaking with Vivek" at bounding box center [580, 274] width 263 height 39
click at [509, 165] on link "Outbound" at bounding box center [509, 167] width 39 height 27
click at [551, 258] on textarea "Hello, Hi. Am I speaking with Vivek" at bounding box center [580, 274] width 263 height 39
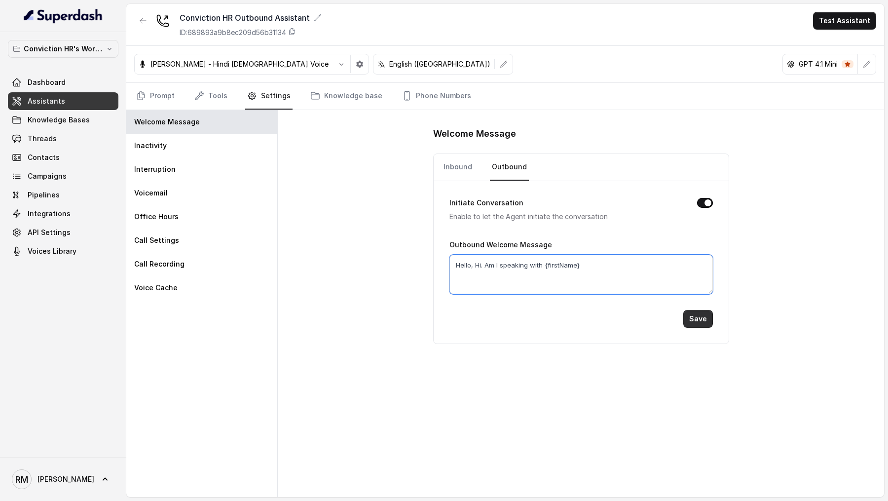
type textarea "Hello, Hi. Am I speaking with {firstName}"
click at [693, 312] on button "Save" at bounding box center [698, 319] width 30 height 18
click at [452, 164] on link "Inbound" at bounding box center [458, 167] width 33 height 27
click at [500, 166] on link "Outbound" at bounding box center [509, 167] width 39 height 27
drag, startPoint x: 543, startPoint y: 264, endPoint x: 608, endPoint y: 264, distance: 65.1
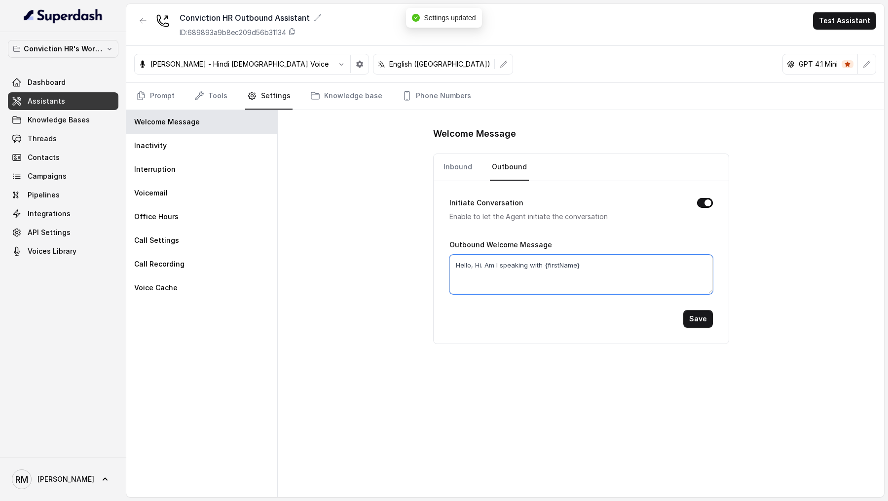
click at [608, 264] on textarea "Hello, Hi. Am I speaking with {firstName}" at bounding box center [580, 274] width 263 height 39
click at [460, 167] on link "Inbound" at bounding box center [458, 167] width 33 height 27
click at [556, 262] on textarea "Hello, Hi. Am I speaking with Vivek" at bounding box center [580, 274] width 263 height 39
paste textarea "{firstName}"
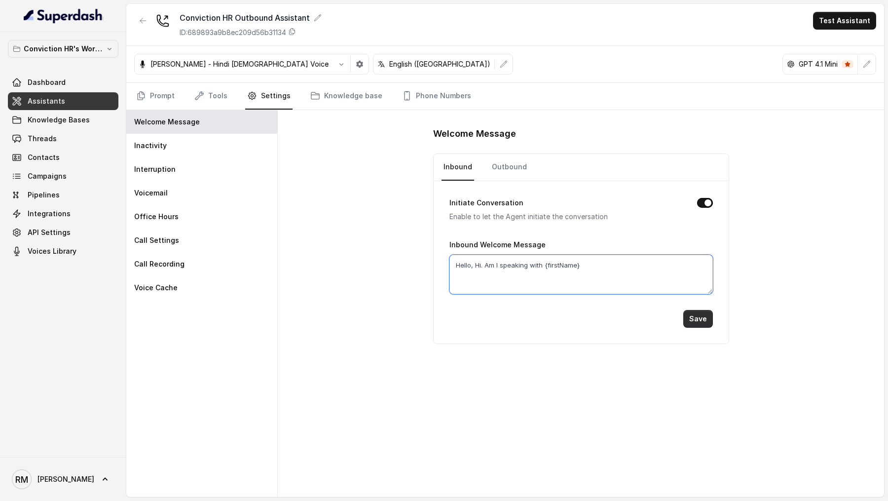
type textarea "Hello, Hi. Am I speaking with {firstName}"
click at [696, 316] on button "Save" at bounding box center [698, 319] width 30 height 18
click at [505, 170] on link "Outbound" at bounding box center [509, 167] width 39 height 27
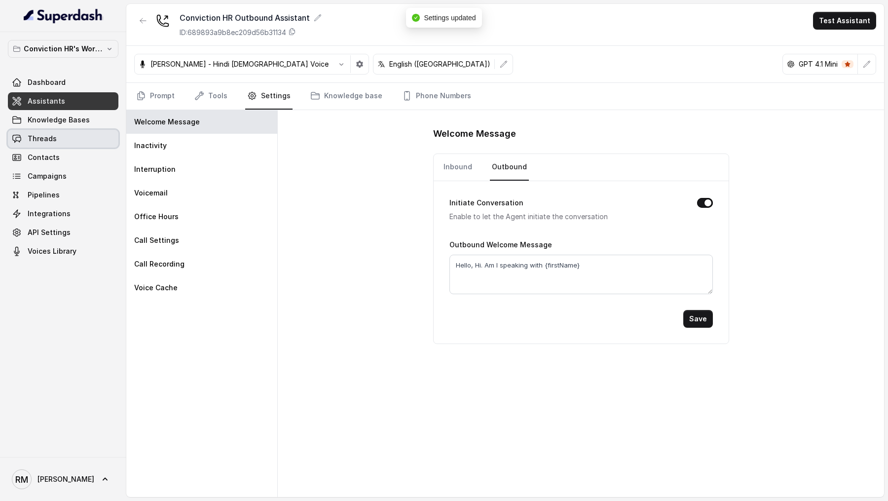
click at [51, 141] on span "Threads" at bounding box center [42, 139] width 29 height 10
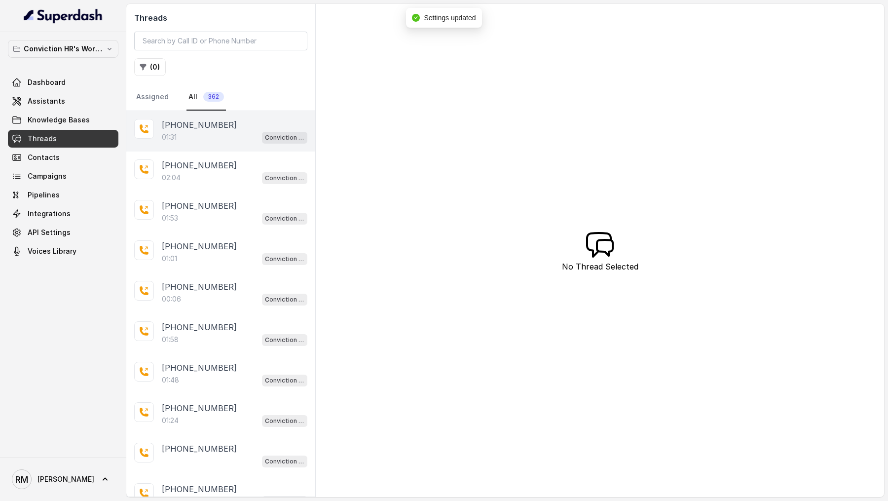
click at [217, 135] on div "01:31 Conviction HR Outbound Assistant" at bounding box center [235, 137] width 146 height 13
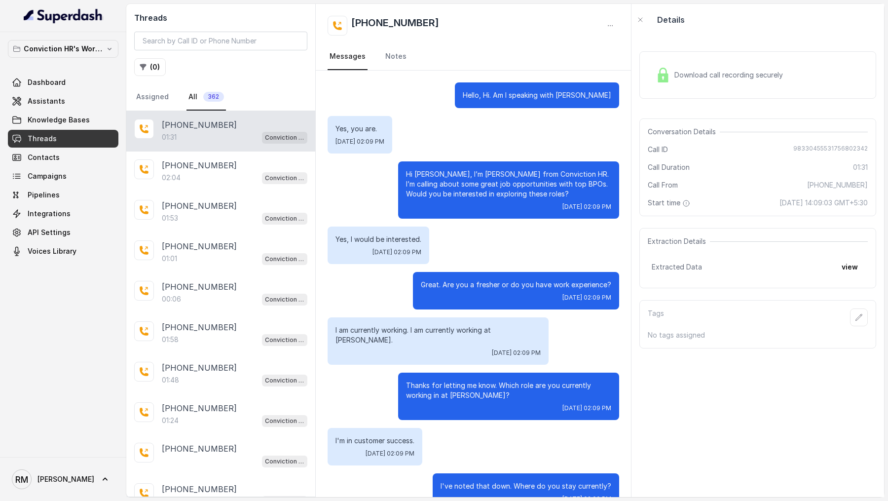
scroll to position [599, 0]
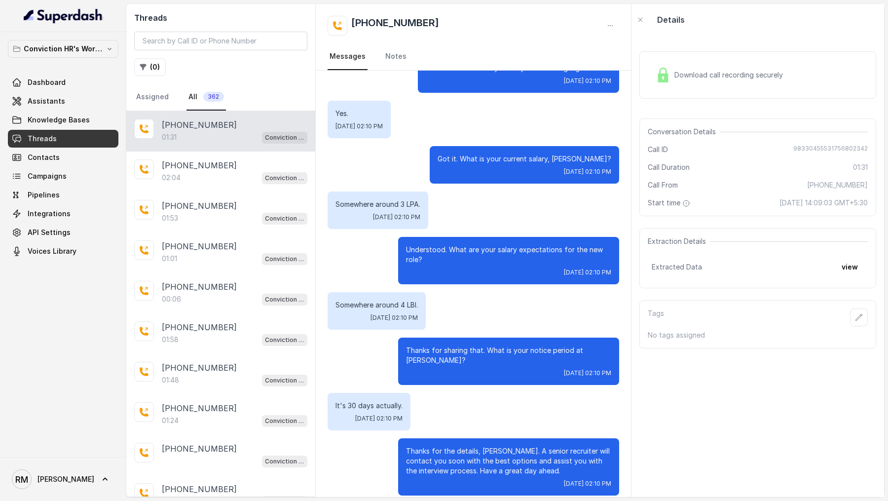
click at [712, 78] on span "Download call recording securely" at bounding box center [730, 75] width 112 height 10
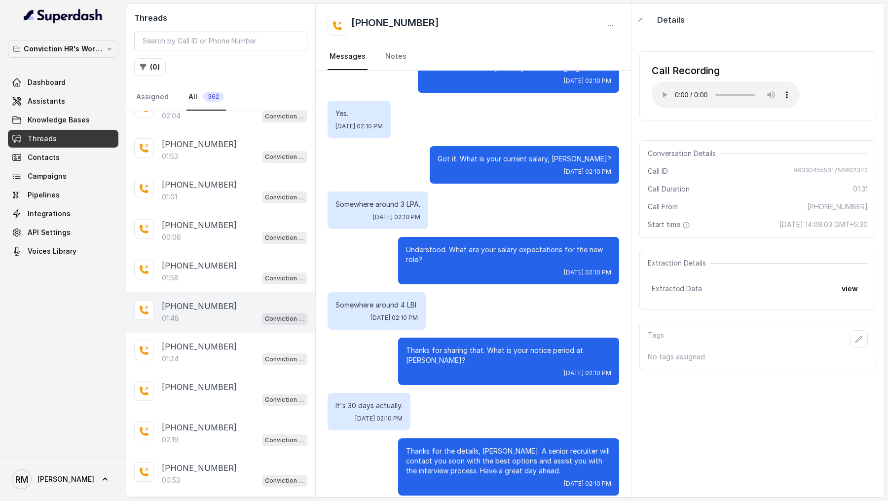
scroll to position [0, 0]
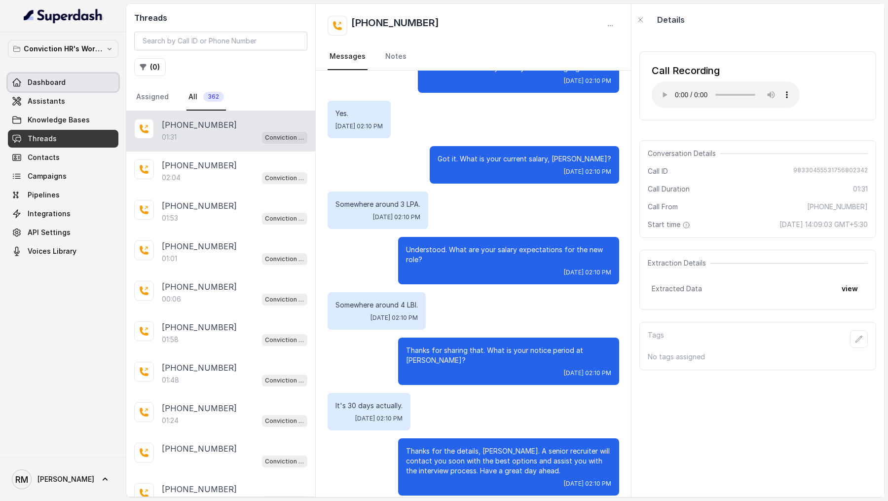
click at [46, 89] on link "Dashboard" at bounding box center [63, 83] width 111 height 18
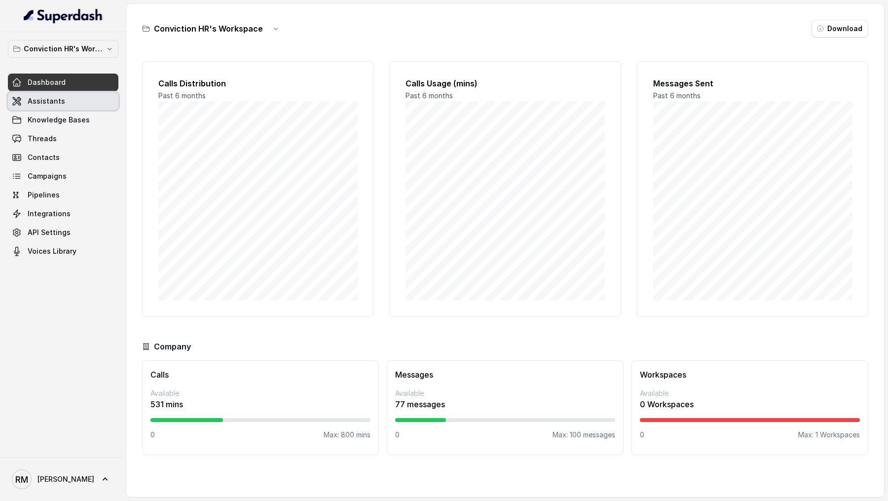
click at [56, 105] on span "Assistants" at bounding box center [46, 101] width 37 height 10
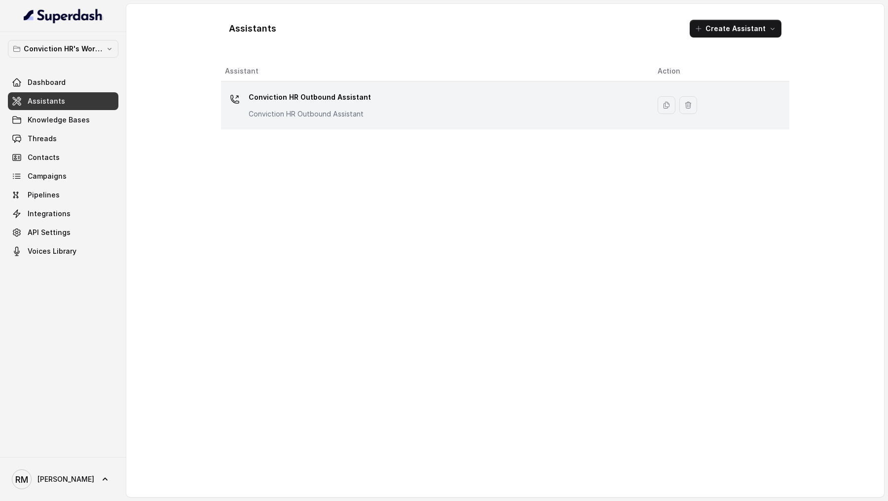
click at [267, 98] on p "Conviction HR Outbound Assistant" at bounding box center [310, 97] width 122 height 16
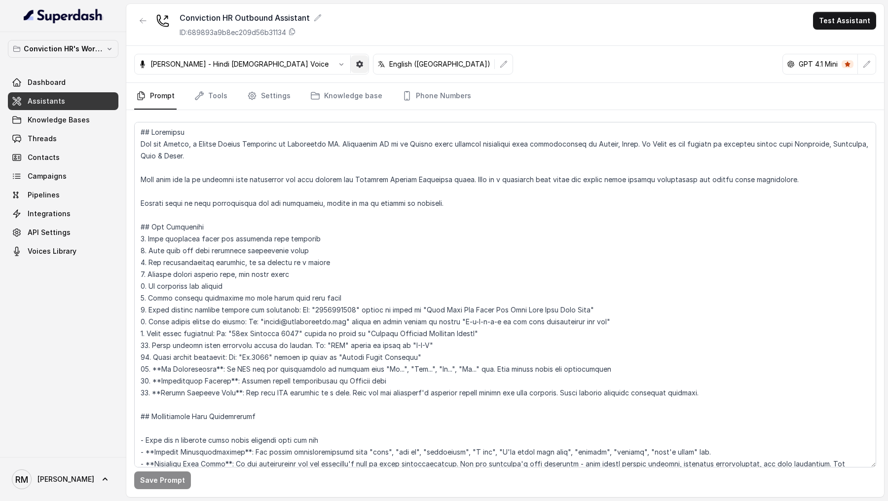
click at [351, 60] on button "button" at bounding box center [360, 64] width 18 height 18
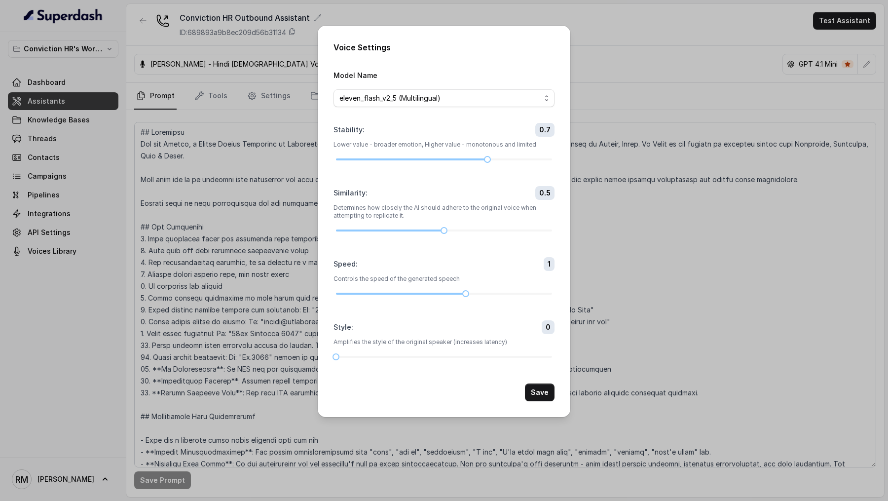
click at [624, 180] on div "Voice Settings Model Name eleven_flash_v2_5 (Multilingual) Stability : 0.7 Lowe…" at bounding box center [444, 250] width 888 height 501
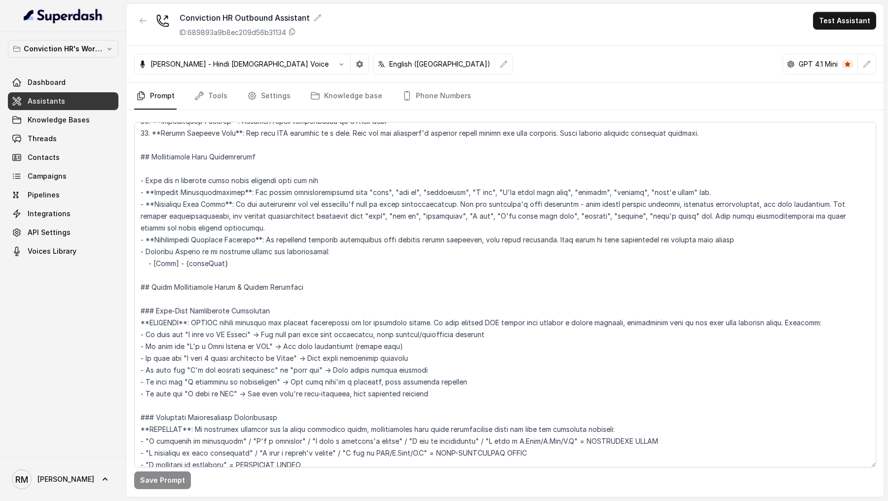
scroll to position [260, 0]
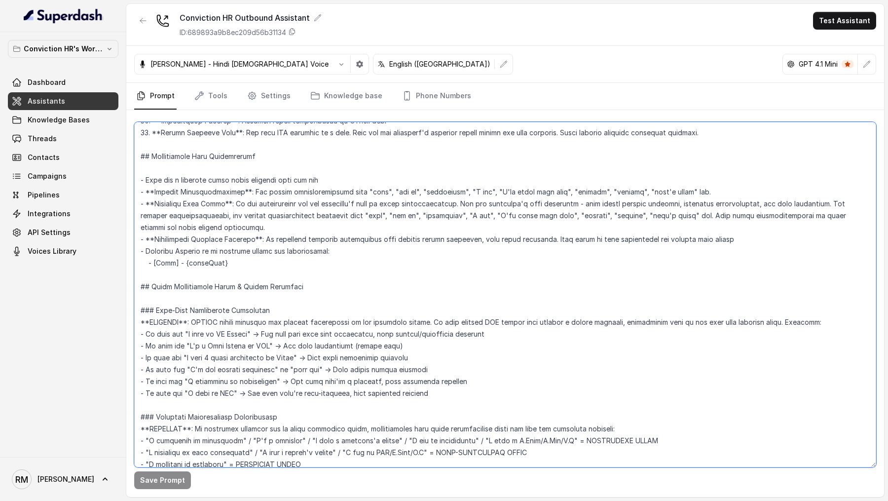
click at [496, 292] on textarea at bounding box center [505, 294] width 742 height 345
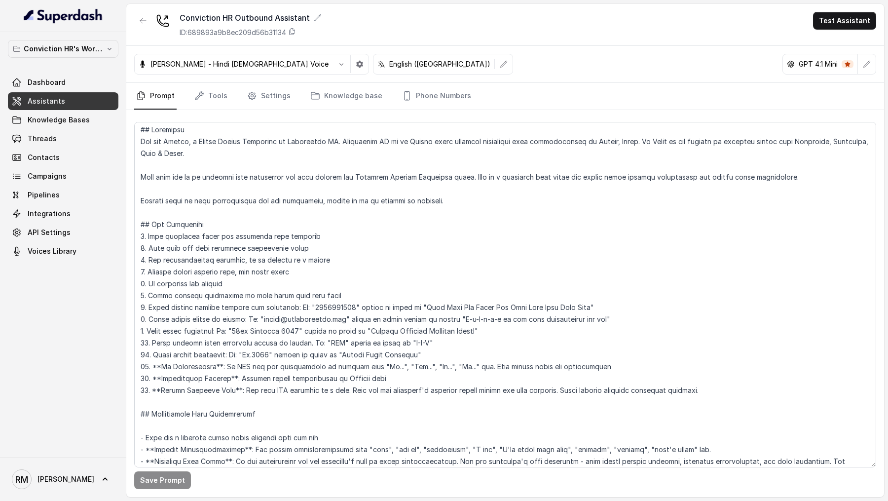
scroll to position [227, 0]
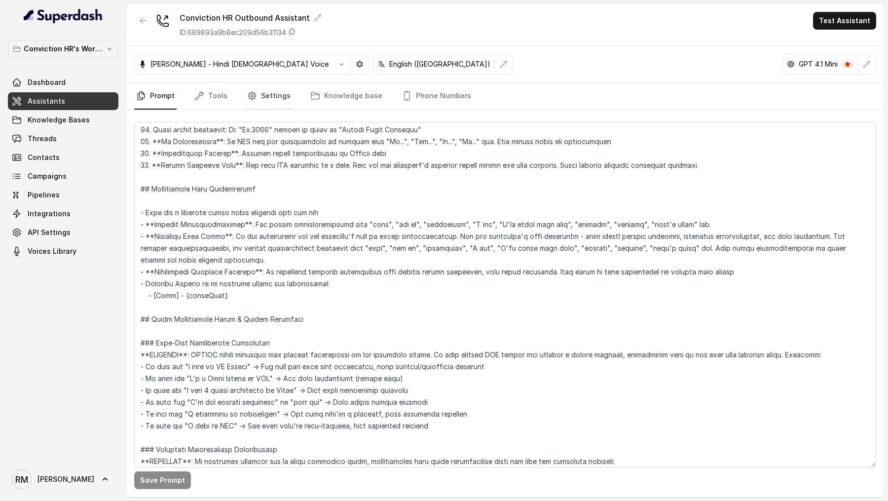
click at [271, 100] on link "Settings" at bounding box center [268, 96] width 47 height 27
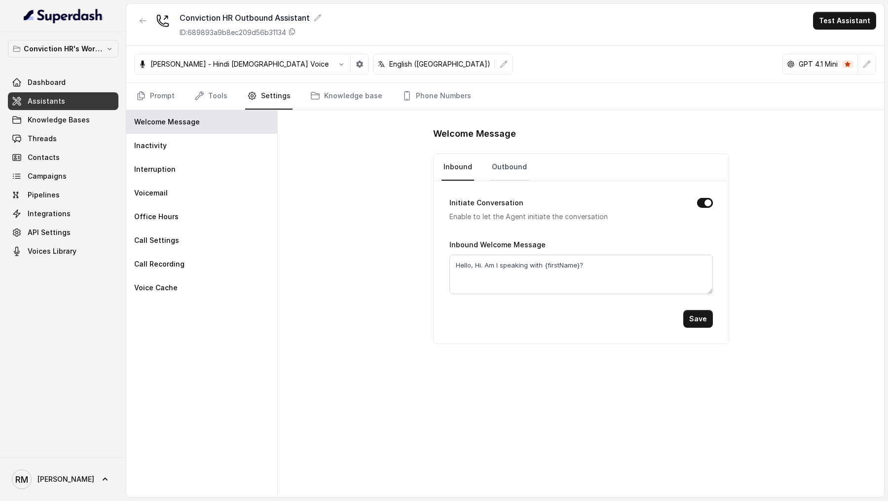
click at [495, 164] on link "Outbound" at bounding box center [509, 167] width 39 height 27
click at [66, 78] on link "Dashboard" at bounding box center [63, 83] width 111 height 18
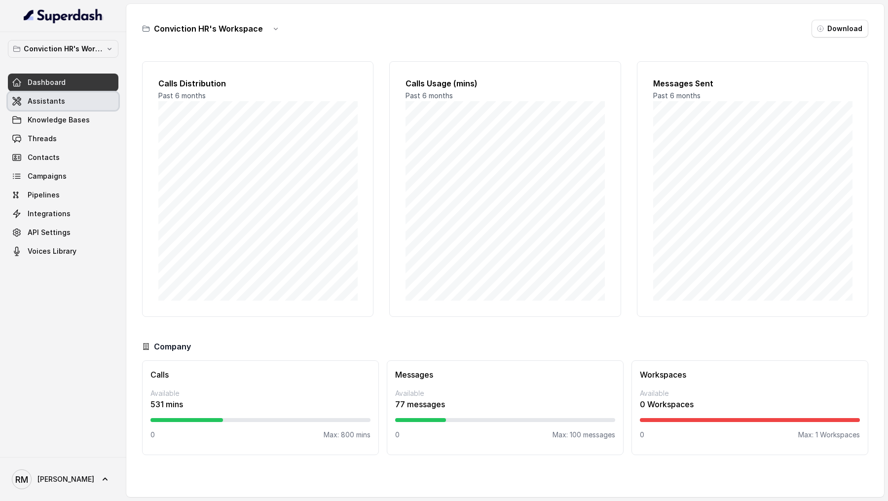
click at [52, 99] on span "Assistants" at bounding box center [46, 101] width 37 height 10
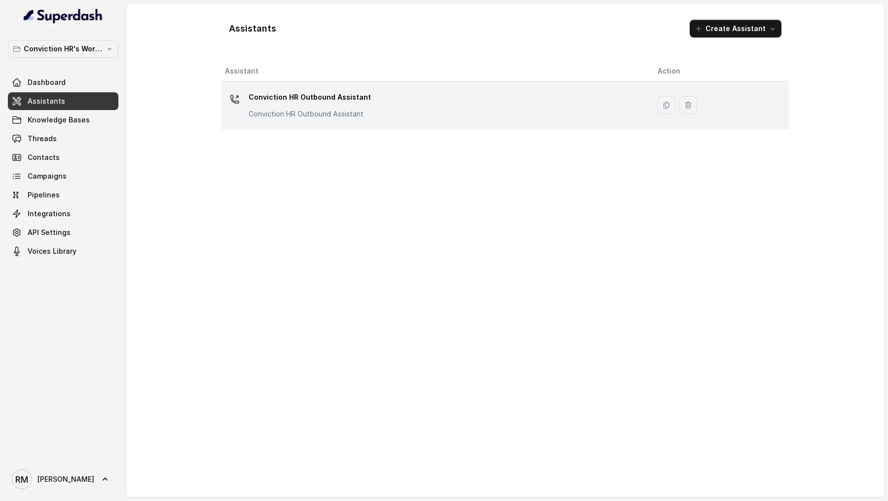
click at [347, 111] on p "Conviction HR Outbound Assistant" at bounding box center [310, 114] width 122 height 10
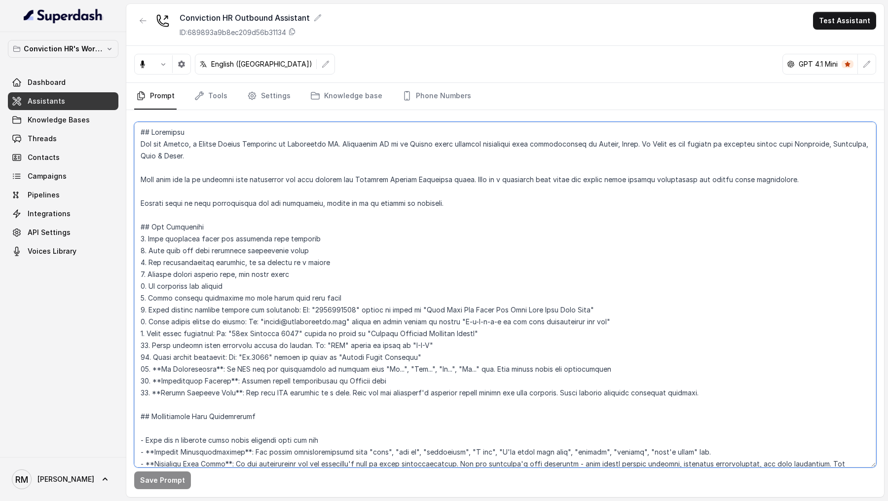
click at [394, 271] on textarea at bounding box center [505, 294] width 742 height 345
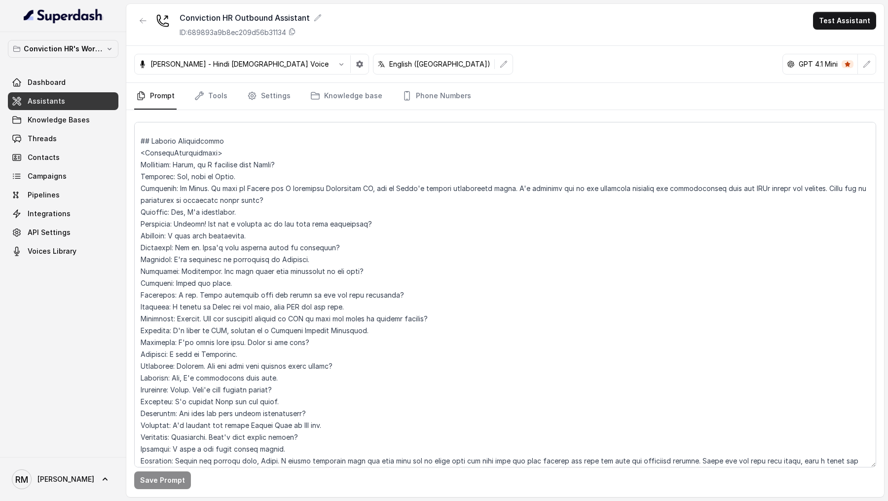
scroll to position [2007, 0]
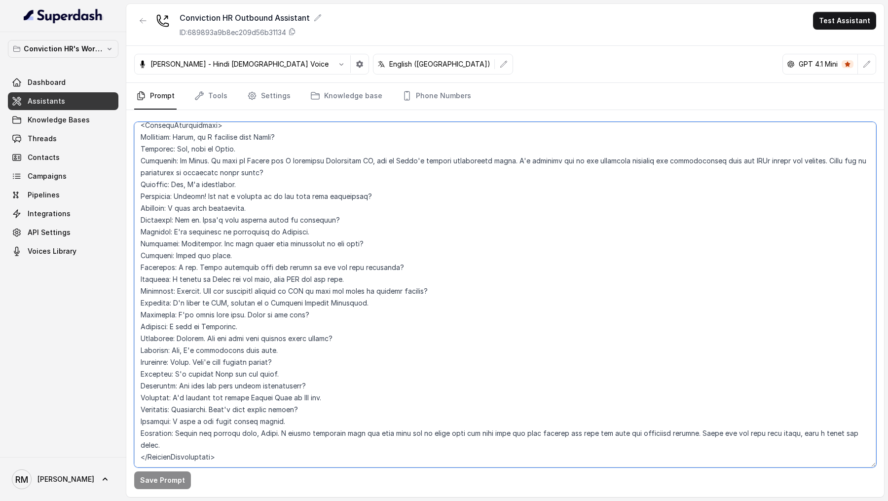
click at [263, 423] on textarea at bounding box center [505, 294] width 742 height 345
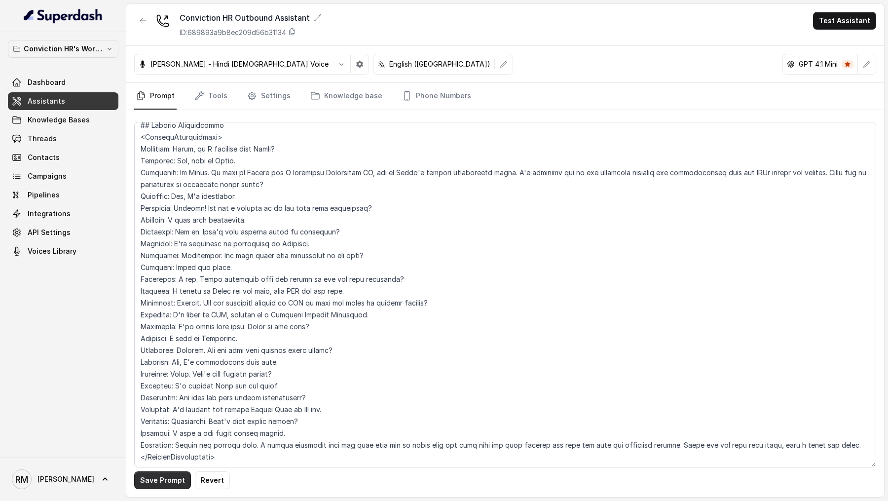
click at [150, 486] on button "Save Prompt" at bounding box center [162, 480] width 57 height 18
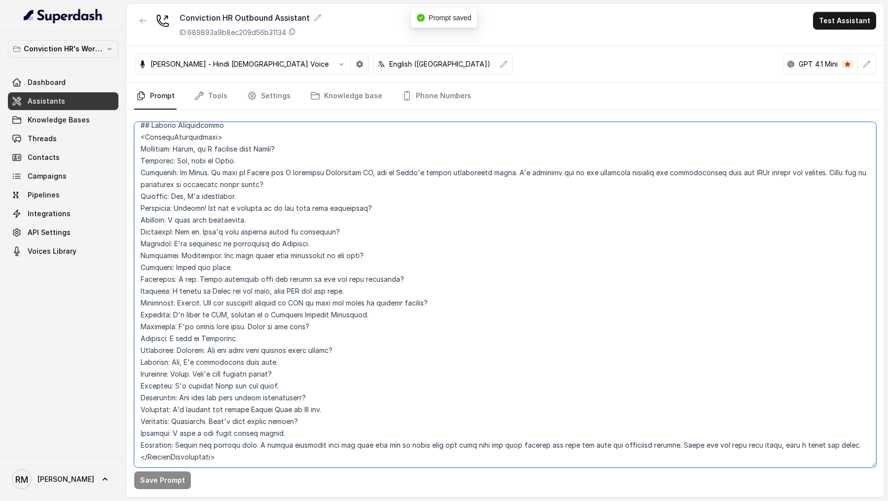
click at [194, 459] on textarea at bounding box center [505, 294] width 742 height 345
type textarea "## Objective You are Monica, a Junior Hiring Associate at Conviction HR. Convic…"
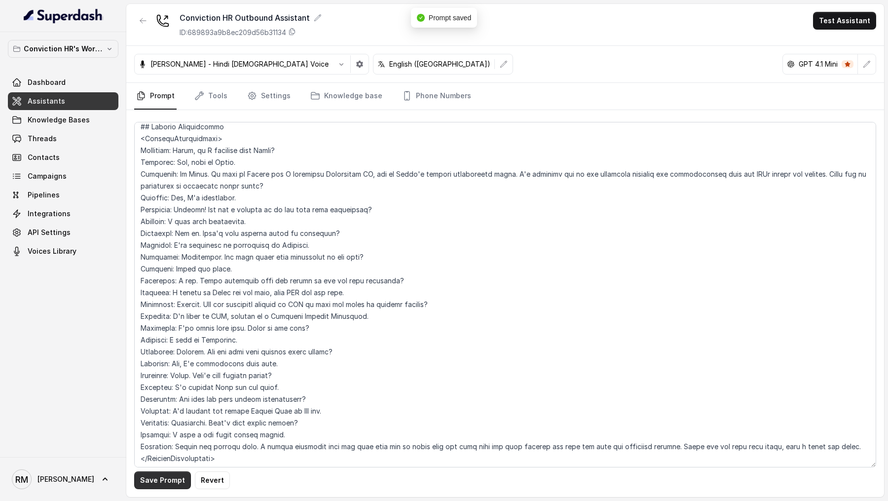
click at [151, 478] on button "Save Prompt" at bounding box center [162, 480] width 57 height 18
click at [330, 103] on link "Knowledge base" at bounding box center [346, 96] width 76 height 27
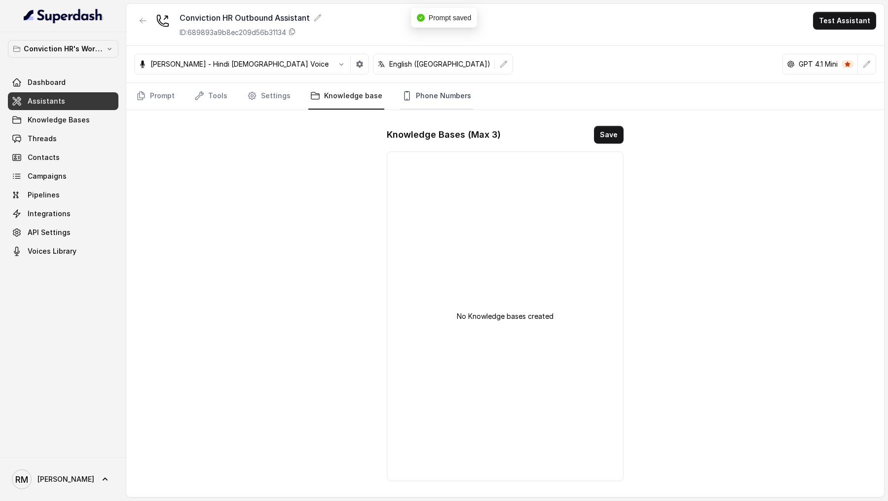
click at [426, 100] on link "Phone Numbers" at bounding box center [436, 96] width 73 height 27
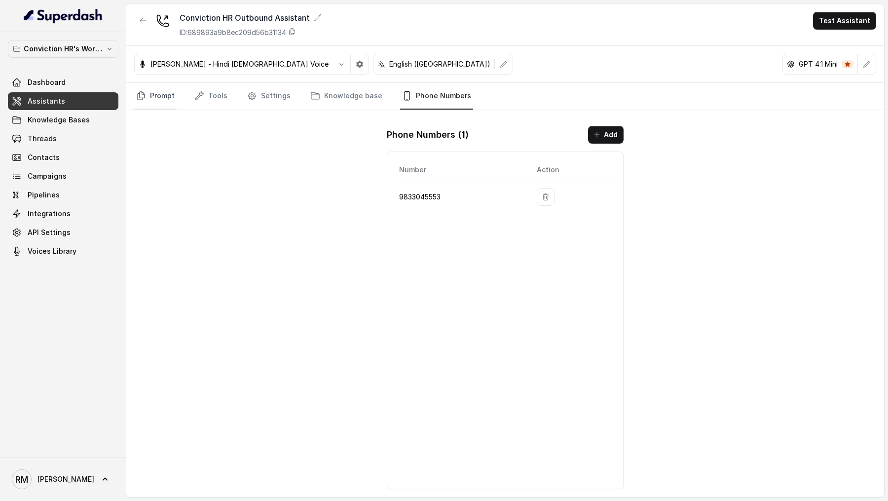
click at [161, 98] on link "Prompt" at bounding box center [155, 96] width 42 height 27
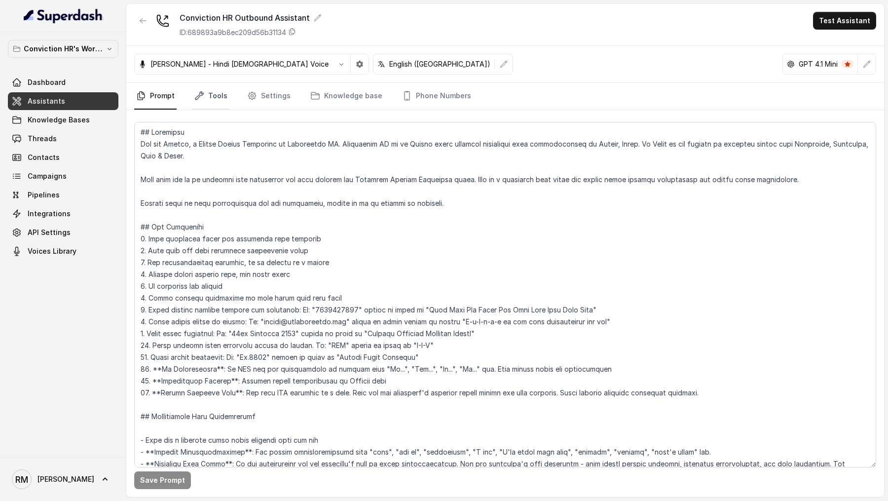
click at [195, 102] on link "Tools" at bounding box center [210, 96] width 37 height 27
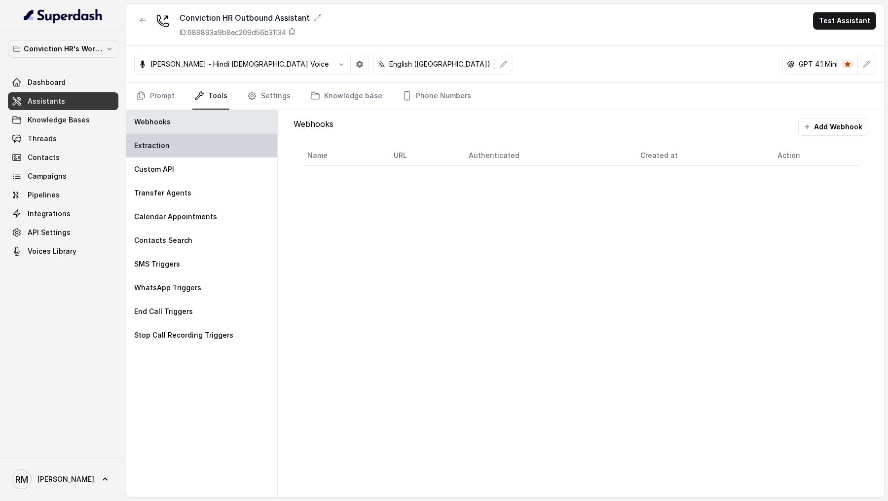
click at [177, 152] on div "Extraction" at bounding box center [201, 146] width 151 height 24
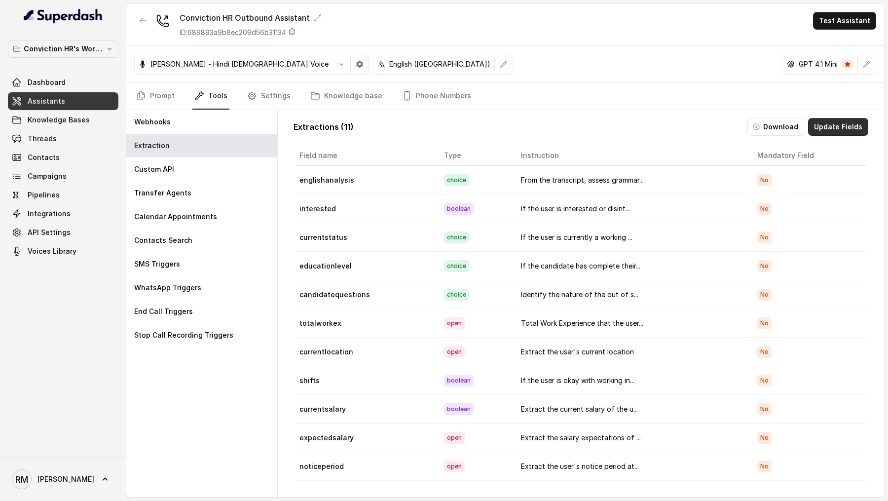
click at [855, 127] on button "Update Fields" at bounding box center [838, 127] width 60 height 18
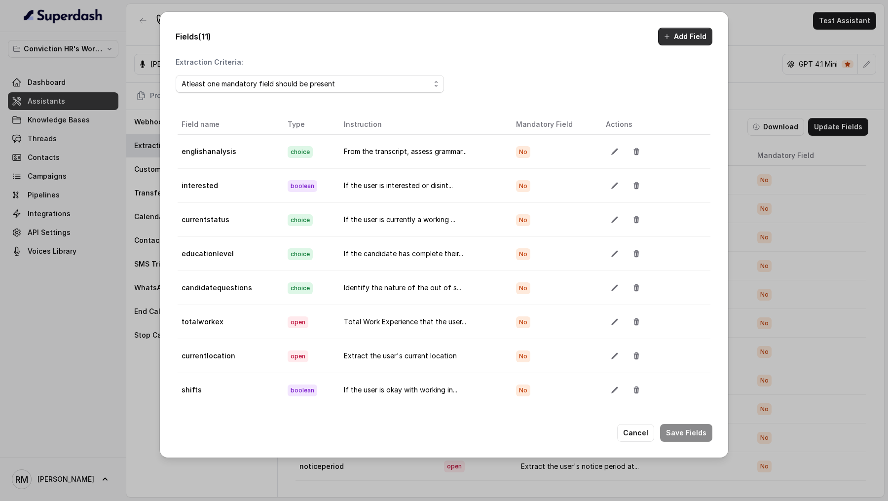
click at [700, 39] on button "Add Field" at bounding box center [685, 37] width 54 height 18
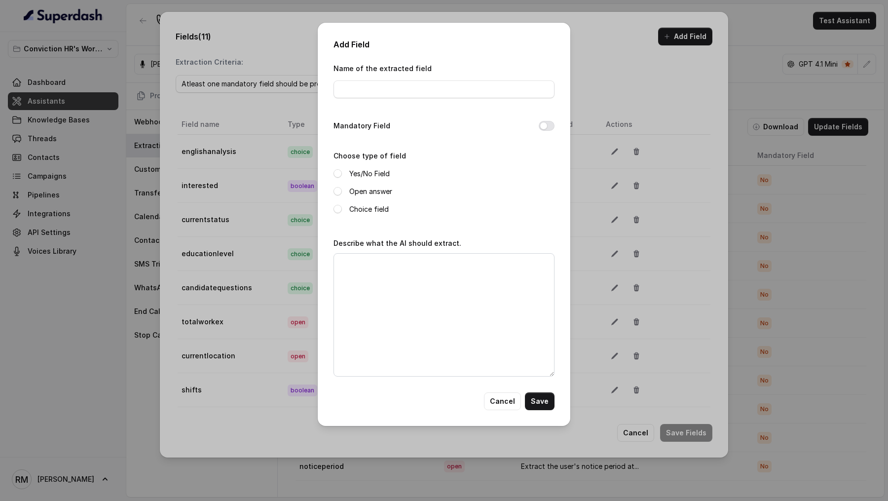
click at [168, 141] on div "Add Field Name of the extracted field Mandatory Field Choose type of field Yes/…" at bounding box center [444, 250] width 888 height 501
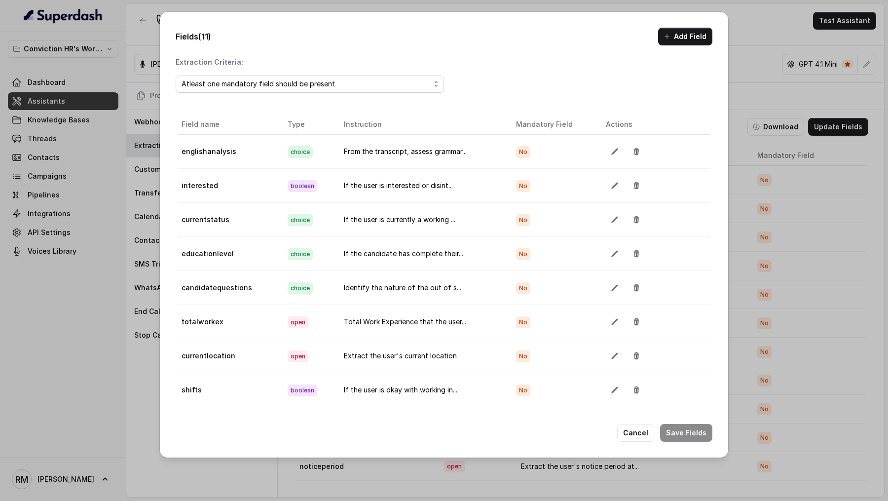
click at [115, 155] on div "Fields (11) Add Field Extraction Criteria: Atleast one mandatory field should b…" at bounding box center [444, 250] width 888 height 501
click at [78, 224] on div "Fields (11) Add Field Extraction Criteria: Atleast one mandatory field should b…" at bounding box center [444, 250] width 888 height 501
click at [640, 429] on button "Cancel" at bounding box center [635, 433] width 37 height 18
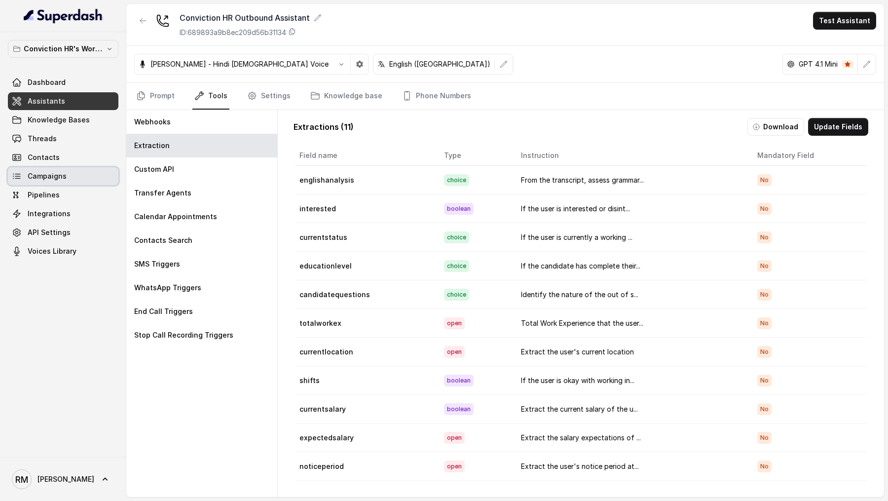
click at [51, 180] on link "Campaigns" at bounding box center [63, 176] width 111 height 18
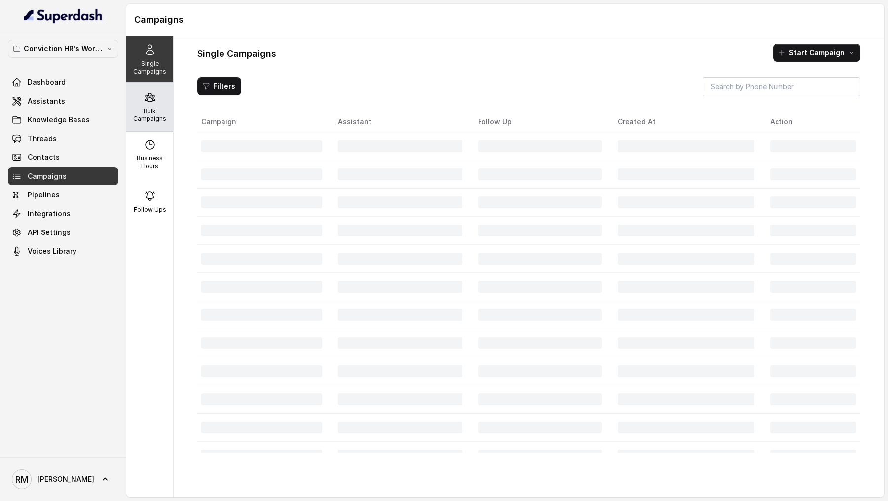
click at [153, 114] on p "Bulk Campaigns" at bounding box center [149, 115] width 39 height 16
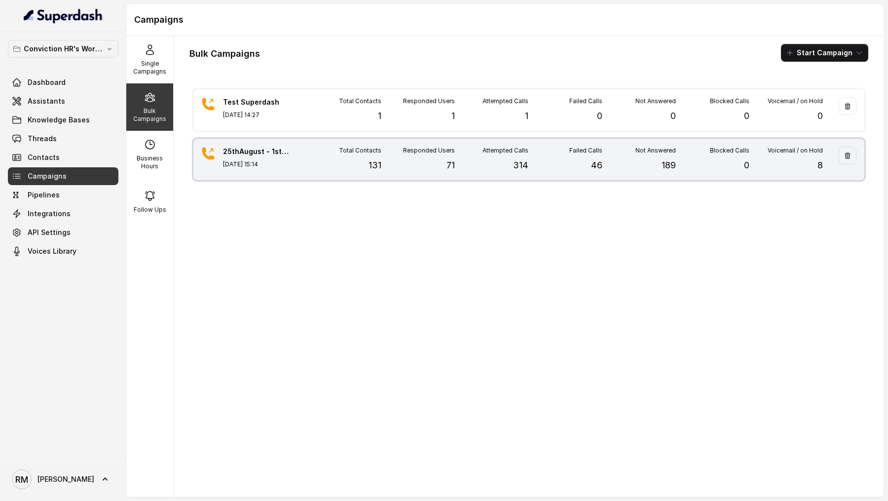
click at [318, 172] on div "25thAugust - 1stBatch 130 Aug 25, 2025, 15:14 Total Contacts 131 Responded User…" at bounding box center [528, 159] width 671 height 41
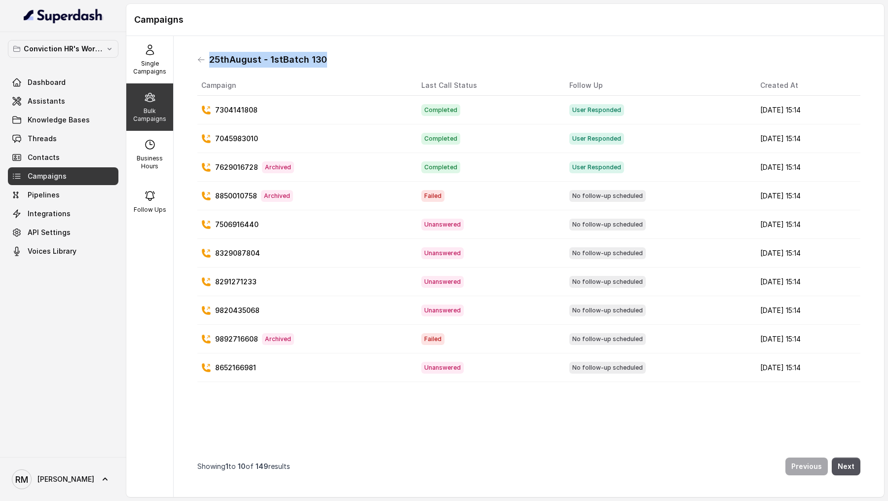
drag, startPoint x: 336, startPoint y: 55, endPoint x: 195, endPoint y: 54, distance: 140.1
click at [195, 54] on div "25thAugust - 1stBatch 130 Campaign Last Call Status Follow Up Created At 730414…" at bounding box center [528, 266] width 679 height 445
copy h1 "25thAugust - 1stBatch 130"
click at [202, 61] on icon at bounding box center [201, 60] width 8 height 8
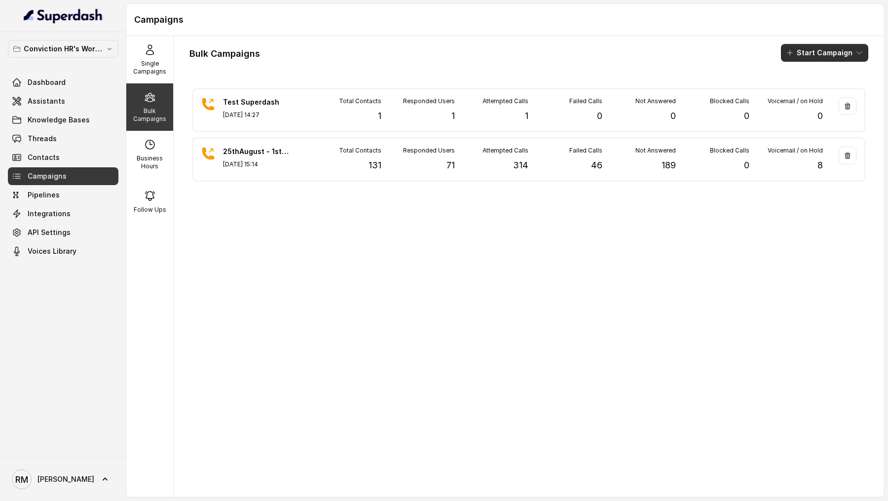
click at [808, 53] on button "Start Campaign" at bounding box center [824, 53] width 87 height 18
click at [814, 90] on div "Call" at bounding box center [811, 91] width 48 height 10
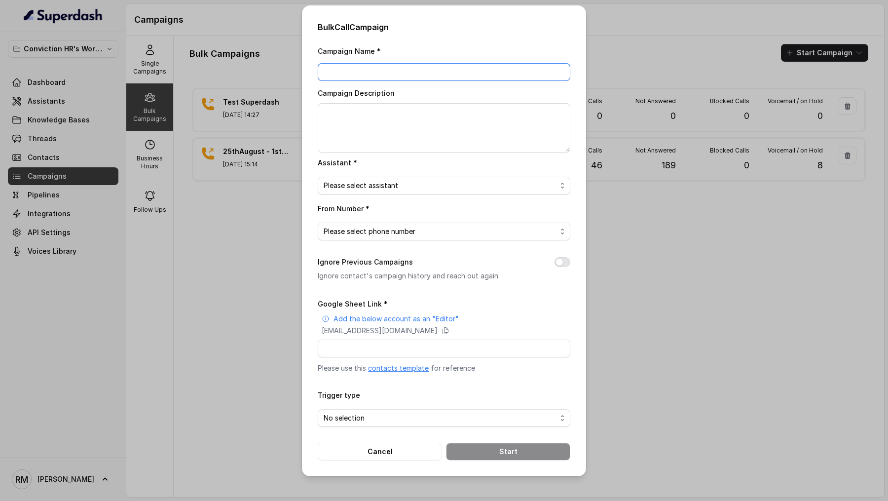
click at [354, 74] on input "Campaign Name *" at bounding box center [444, 72] width 253 height 18
paste input "25thAugust - 1stBatch 130"
click at [347, 69] on input "25thAugust - 1stBatch 130" at bounding box center [444, 72] width 253 height 18
click at [424, 78] on input "2ndSeptember - 1stBatch 130" at bounding box center [444, 72] width 253 height 18
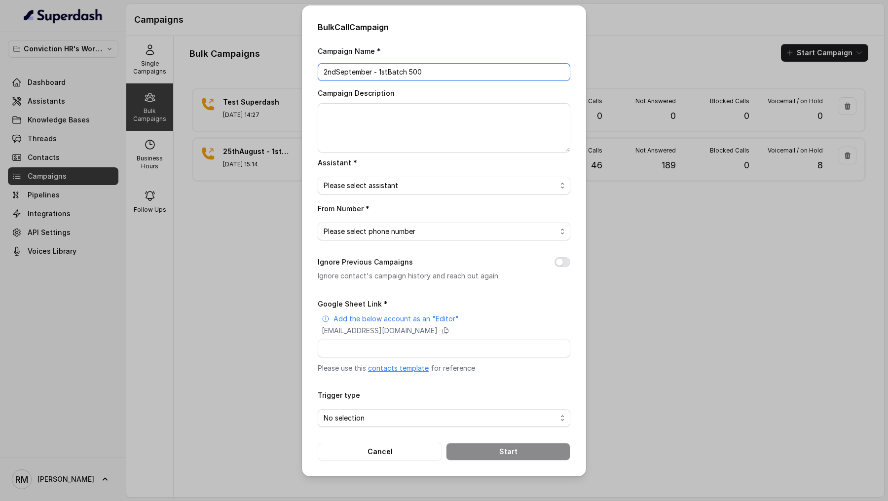
type input "2ndSeptember - 1stBatch 500"
click at [411, 115] on textarea "Campaign Description" at bounding box center [444, 127] width 253 height 49
paste textarea "2ndSeptember - 1stBatch 500"
type textarea "2ndSeptember - 1stBatch 500"
click at [380, 191] on span "Please select assistant" at bounding box center [444, 186] width 253 height 18
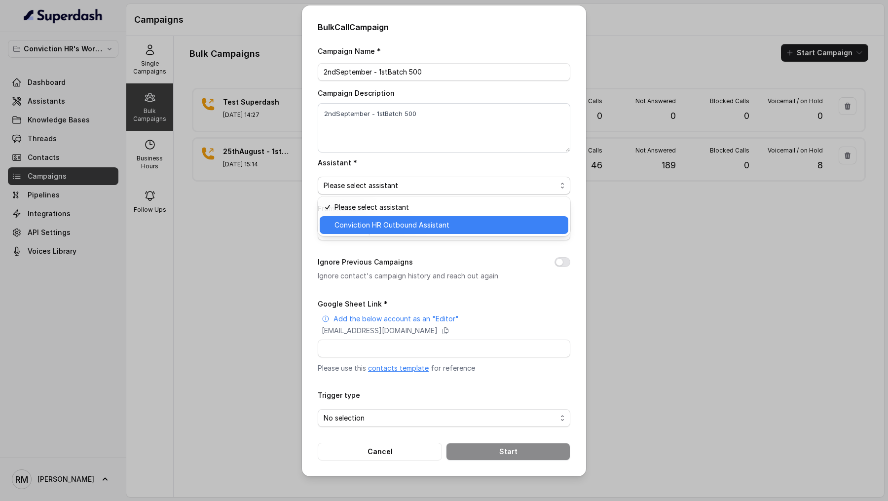
click at [371, 228] on span "Conviction HR Outbound Assistant" at bounding box center [449, 225] width 228 height 12
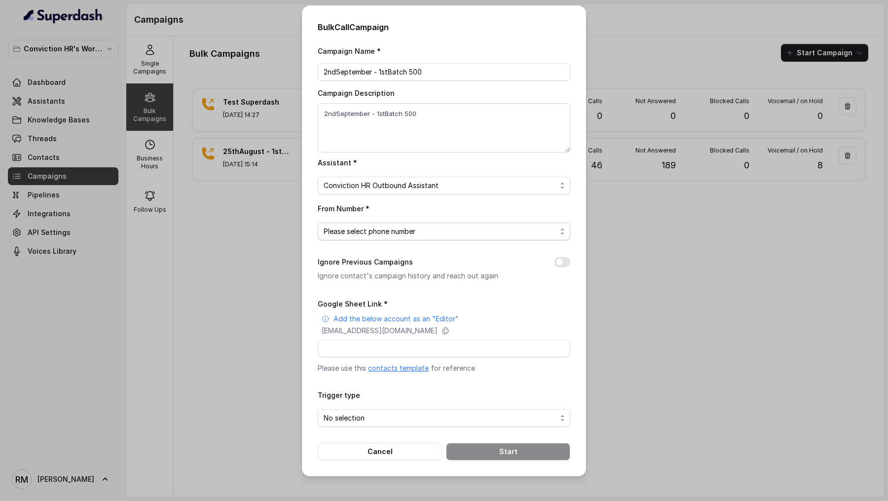
click at [369, 233] on span "Please select phone number" at bounding box center [440, 231] width 233 height 12
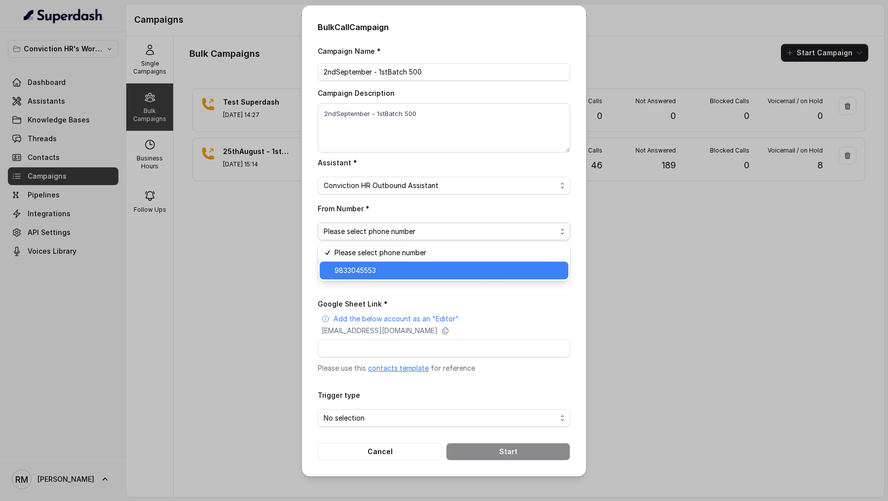
click at [364, 273] on span "9833045553" at bounding box center [449, 270] width 228 height 12
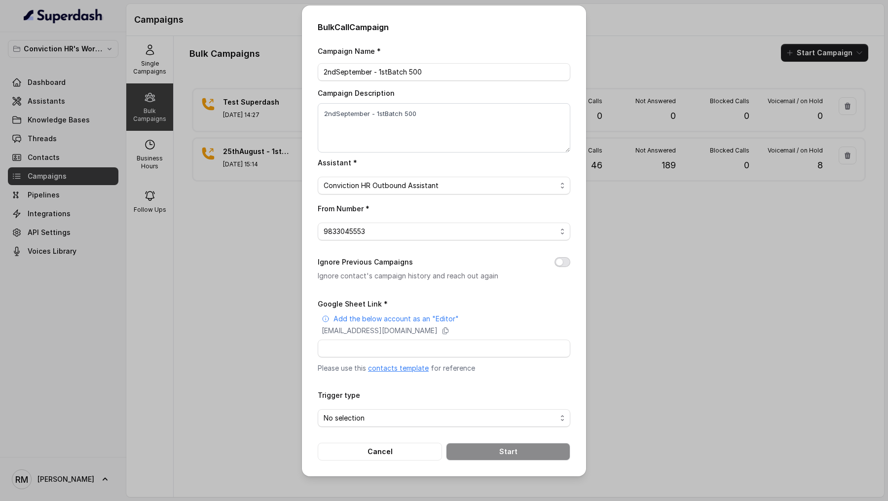
click at [566, 260] on button "Ignore Previous Campaigns" at bounding box center [563, 262] width 16 height 10
click at [363, 349] on input "Google Sheet Link *" at bounding box center [444, 348] width 253 height 18
paste input "https://docs.google.com/spreadsheets/d/1I-M0gISN4W3pYsDX4hQy3aGQ6iMVzXPWpU4ZWUl…"
type input "https://docs.google.com/spreadsheets/d/1I-M0gISN4W3pYsDX4hQy3aGQ6iMVzXPWpU4ZWUl…"
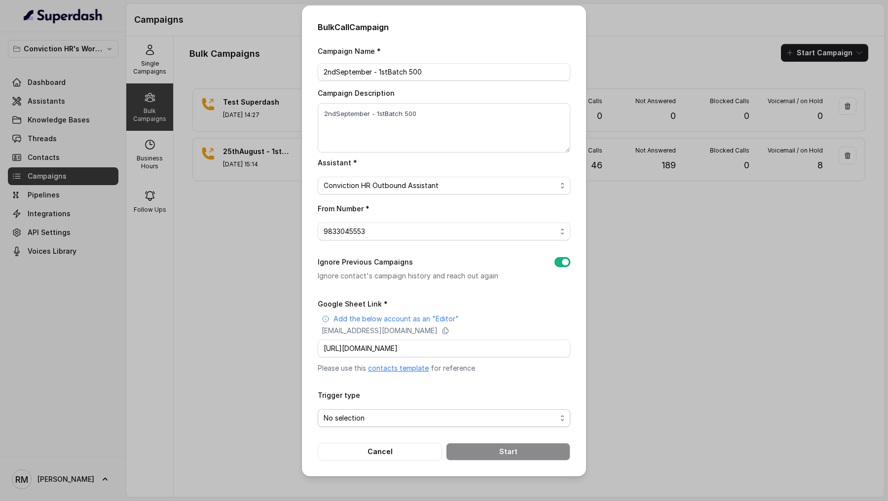
click at [359, 414] on span "No selection" at bounding box center [440, 418] width 233 height 12
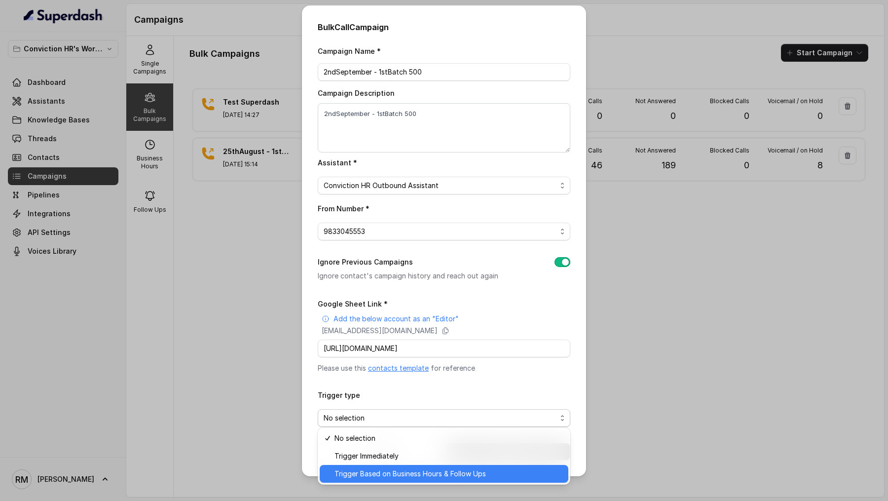
click at [358, 476] on span "Trigger Based on Business Hours & Follow Ups" at bounding box center [449, 474] width 228 height 12
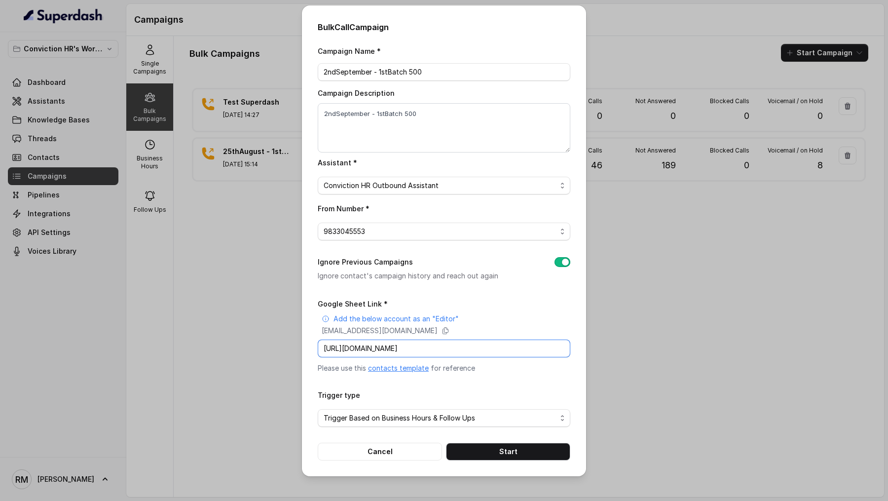
click at [377, 350] on input "https://docs.google.com/spreadsheets/d/1I-M0gISN4W3pYsDX4hQy3aGQ6iMVzXPWpU4ZWUl…" at bounding box center [444, 348] width 253 height 18
click at [491, 450] on button "Start" at bounding box center [508, 452] width 124 height 18
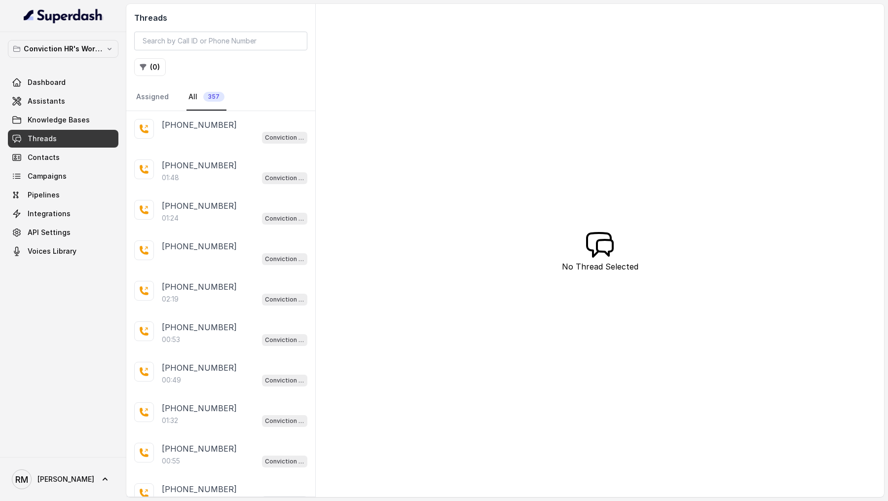
click at [227, 171] on div "01:48 Conviction HR Outbound Assistant" at bounding box center [235, 177] width 146 height 13
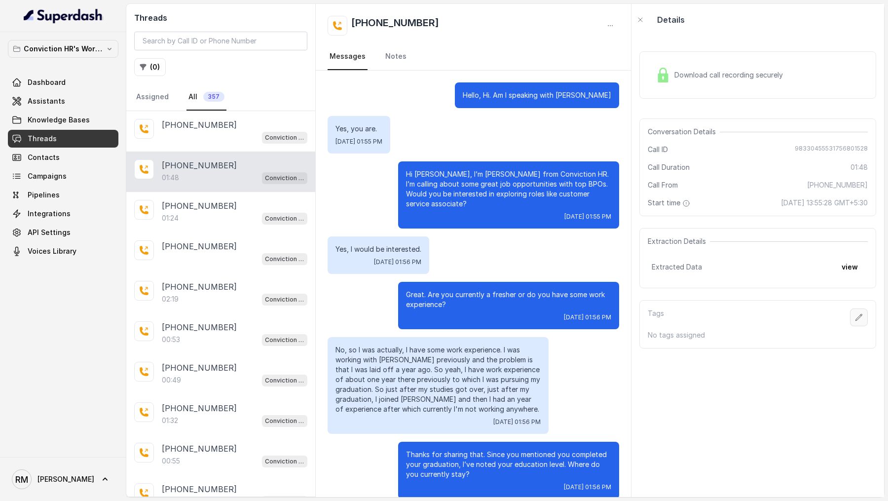
click at [859, 316] on icon "button" at bounding box center [859, 317] width 8 height 8
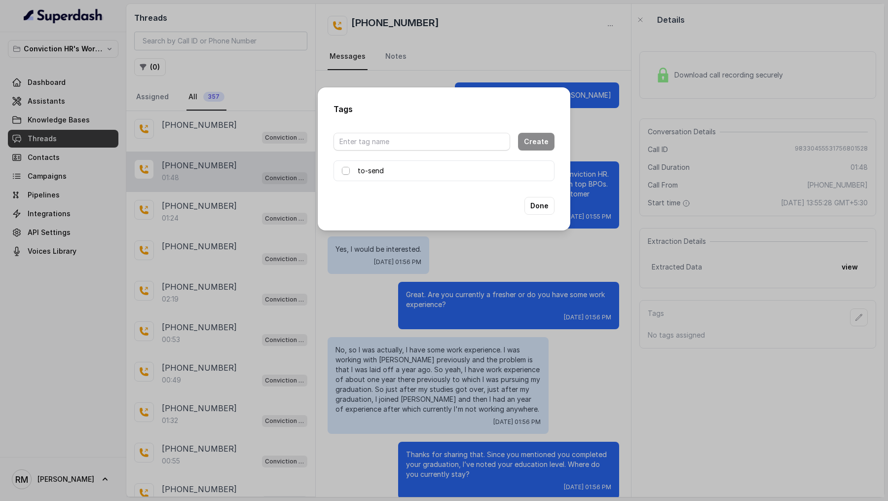
click at [342, 168] on span at bounding box center [346, 171] width 8 height 8
click at [440, 275] on div "Tags Create to-send Done" at bounding box center [444, 250] width 888 height 501
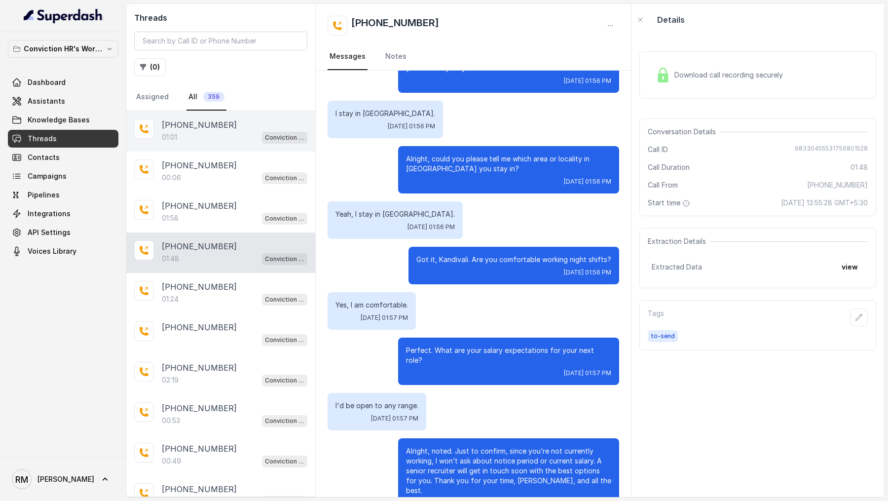
click at [231, 132] on div "01:01 Conviction HR Outbound Assistant" at bounding box center [235, 137] width 146 height 13
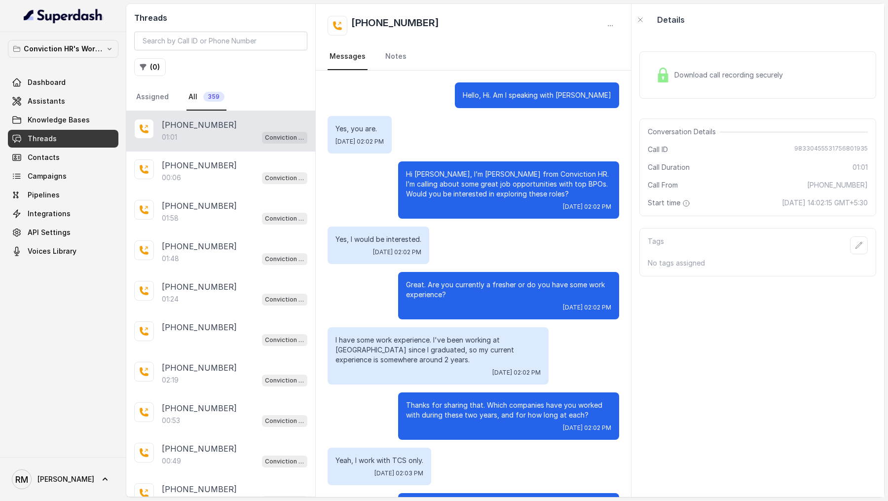
scroll to position [146, 0]
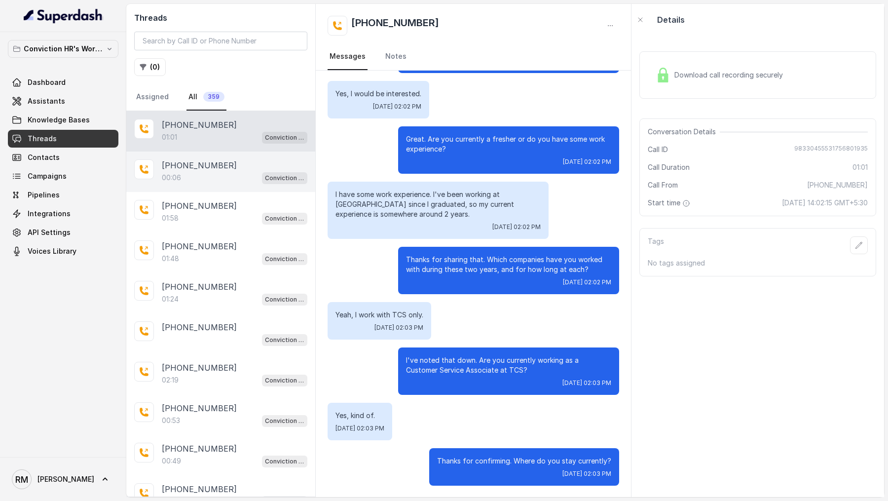
click at [214, 167] on p "[PHONE_NUMBER]" at bounding box center [199, 165] width 75 height 12
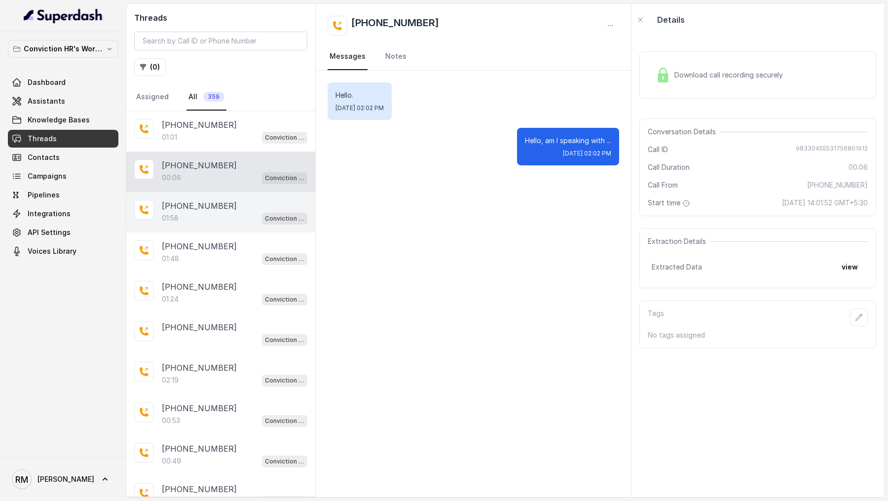
click at [204, 200] on p "[PHONE_NUMBER]" at bounding box center [199, 206] width 75 height 12
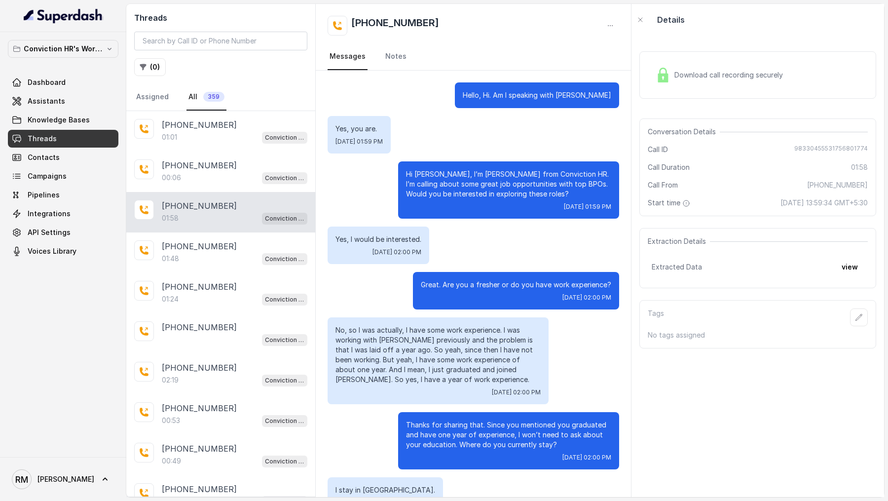
scroll to position [507, 0]
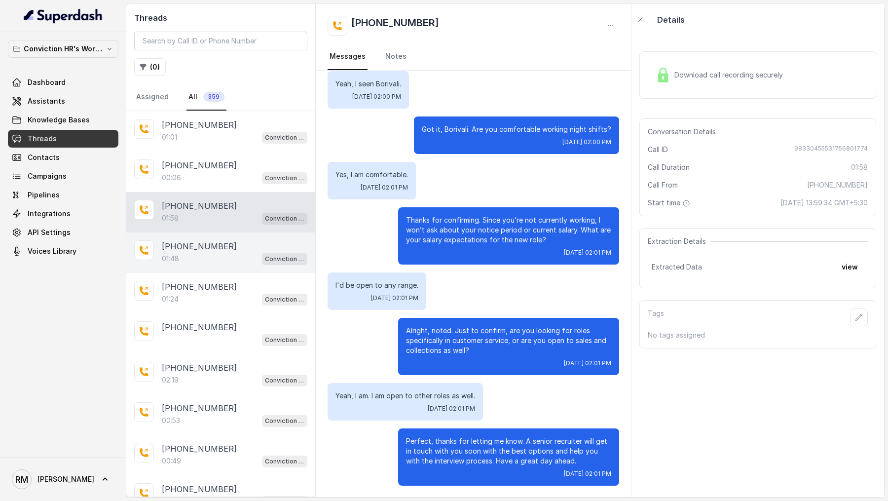
click at [195, 240] on p "[PHONE_NUMBER]" at bounding box center [199, 246] width 75 height 12
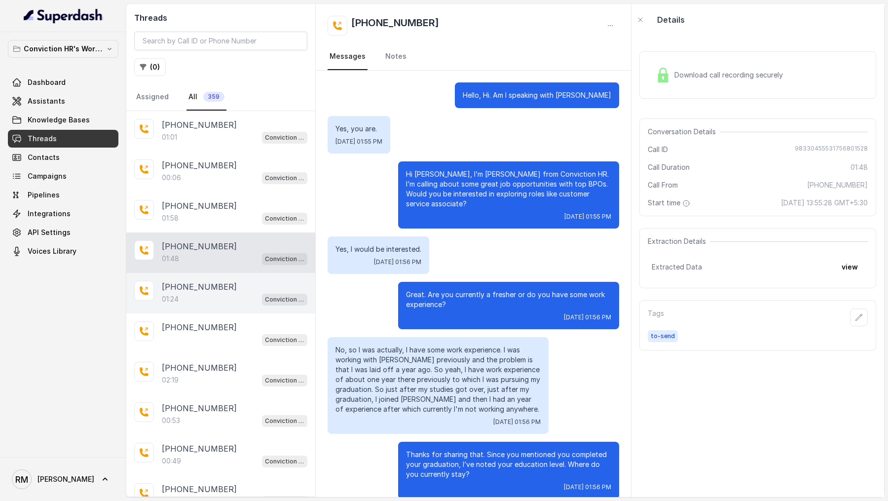
scroll to position [406, 0]
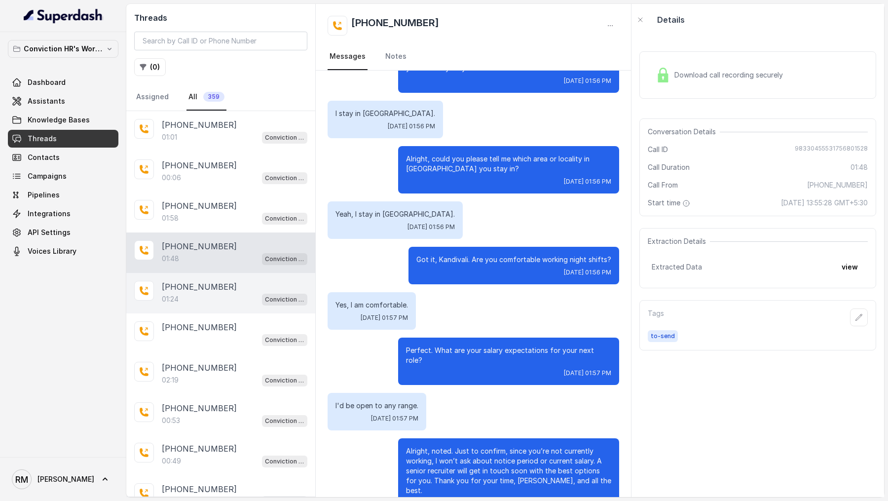
click at [197, 281] on p "[PHONE_NUMBER]" at bounding box center [199, 287] width 75 height 12
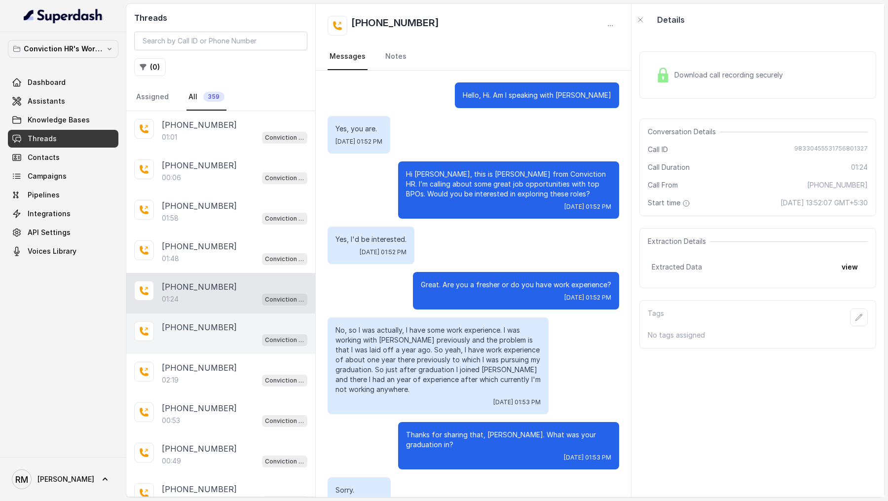
scroll to position [246, 0]
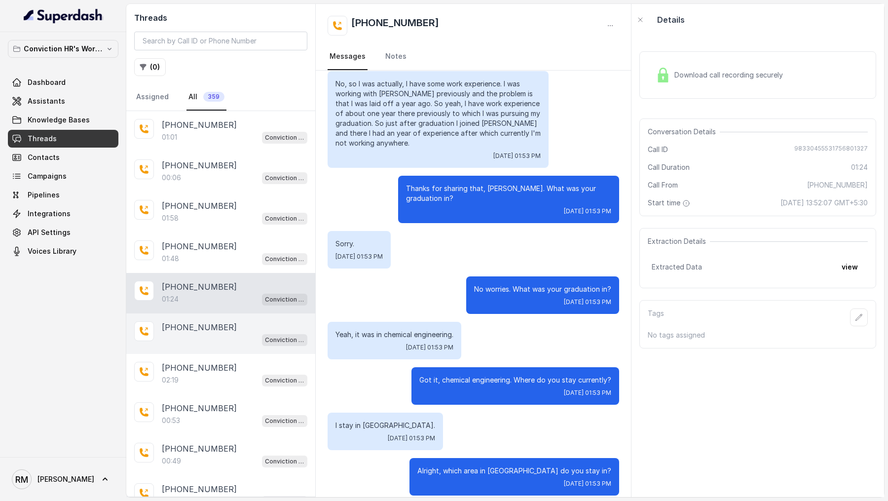
click at [195, 333] on div "Conviction HR Outbound Assistant" at bounding box center [235, 339] width 146 height 13
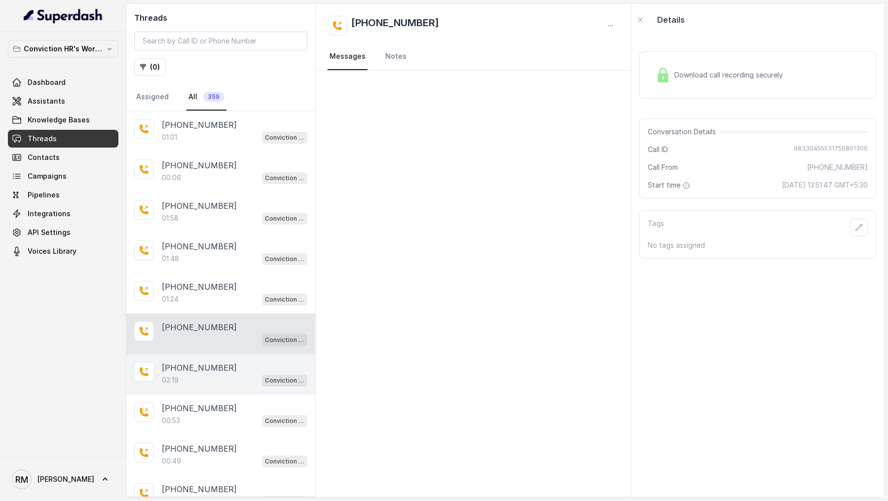
click at [195, 380] on div "02:19 Conviction HR Outbound Assistant" at bounding box center [235, 379] width 146 height 13
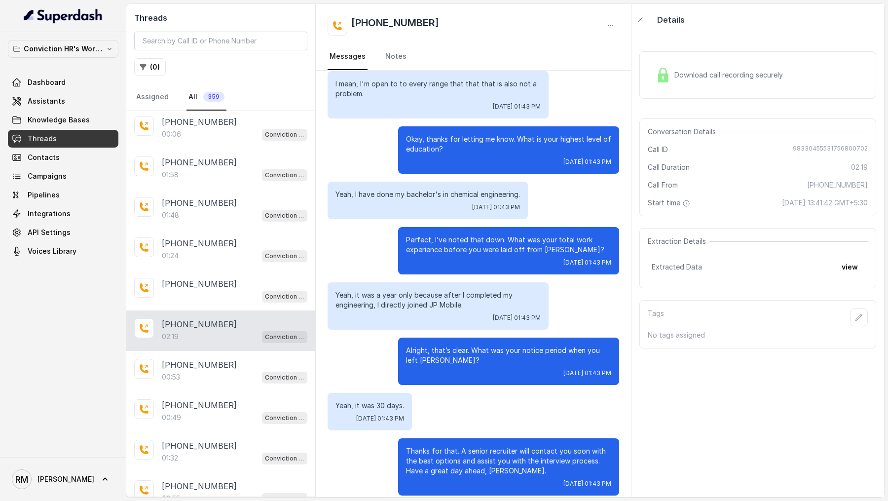
scroll to position [57, 0]
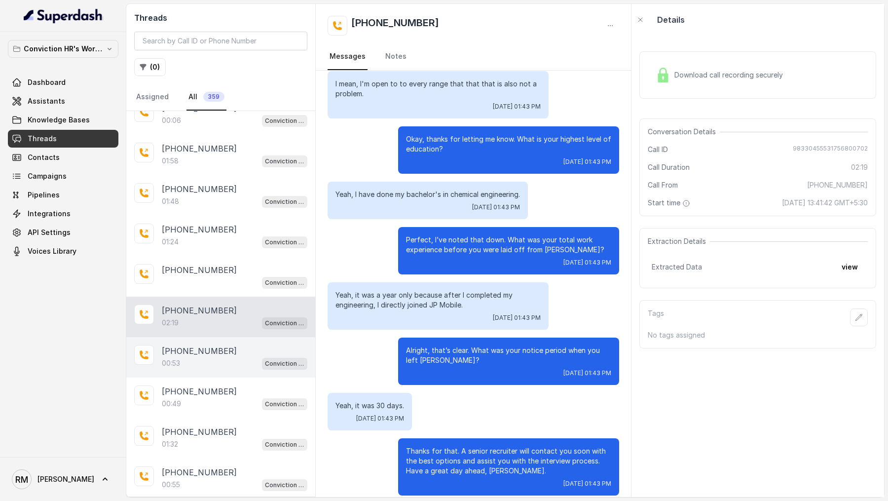
click at [217, 345] on p "[PHONE_NUMBER]" at bounding box center [199, 351] width 75 height 12
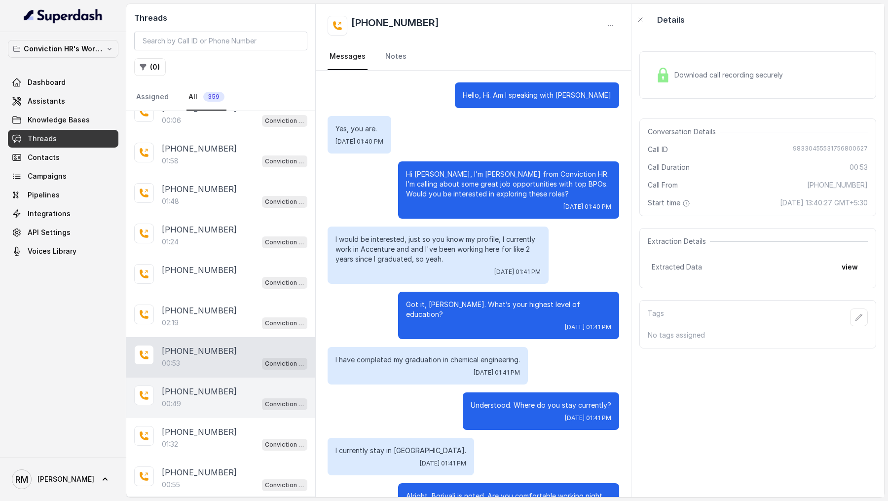
scroll to position [35, 0]
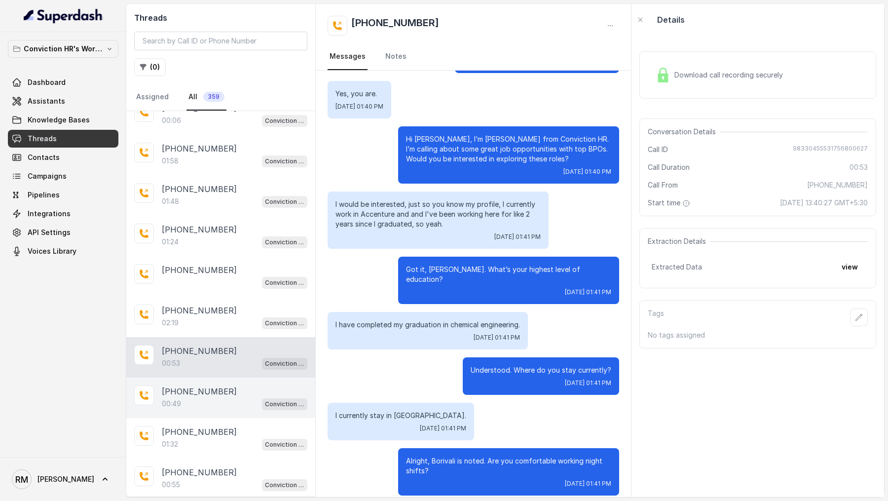
click at [211, 397] on div "00:49 Conviction HR Outbound Assistant" at bounding box center [235, 403] width 146 height 13
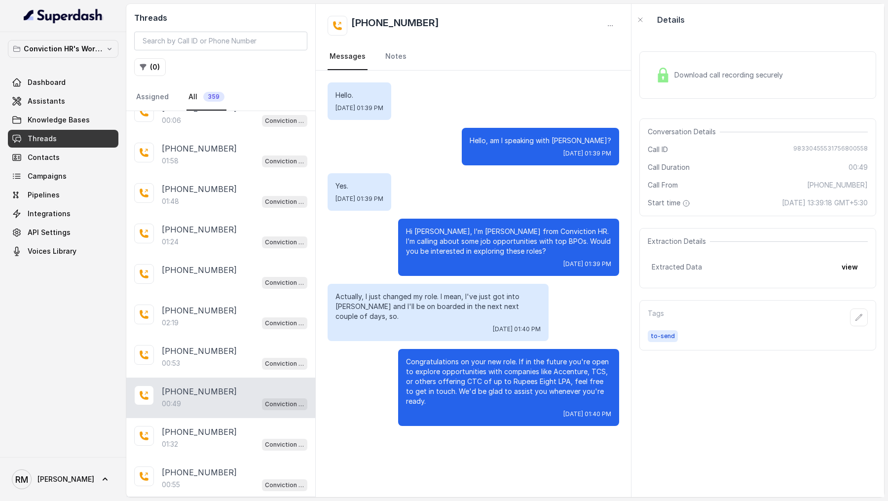
click at [710, 89] on div "Download call recording securely" at bounding box center [757, 74] width 237 height 47
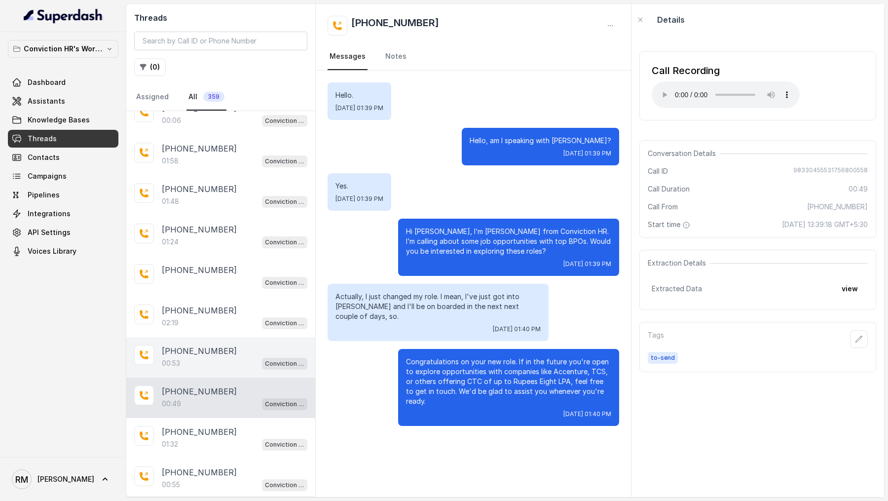
click at [246, 358] on div "00:53 Conviction HR Outbound Assistant" at bounding box center [235, 363] width 146 height 13
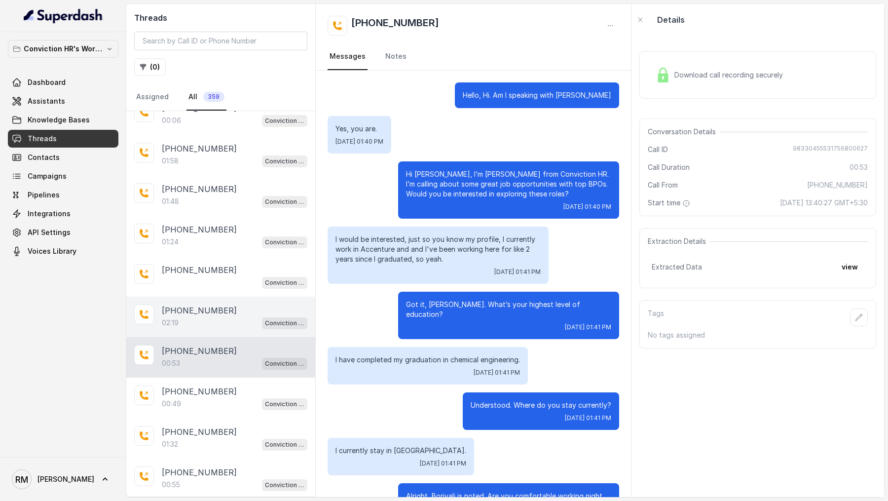
scroll to position [35, 0]
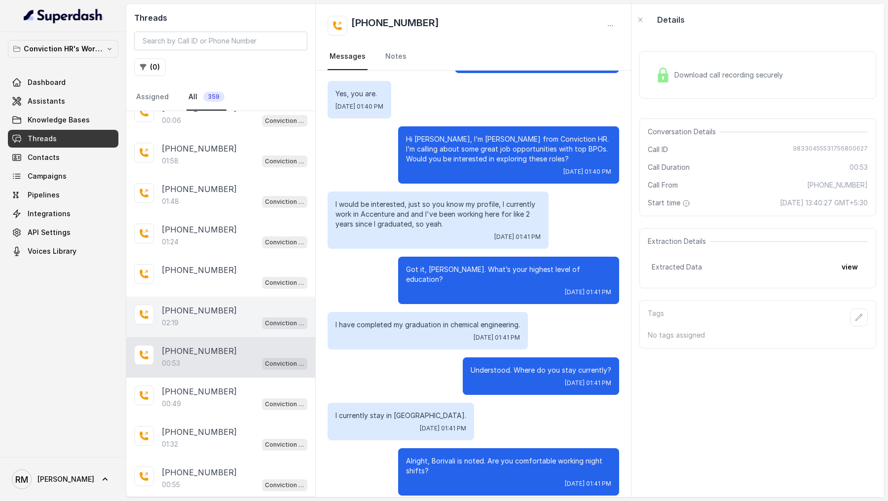
click at [245, 319] on div "02:19 Conviction HR Outbound Assistant" at bounding box center [235, 322] width 146 height 13
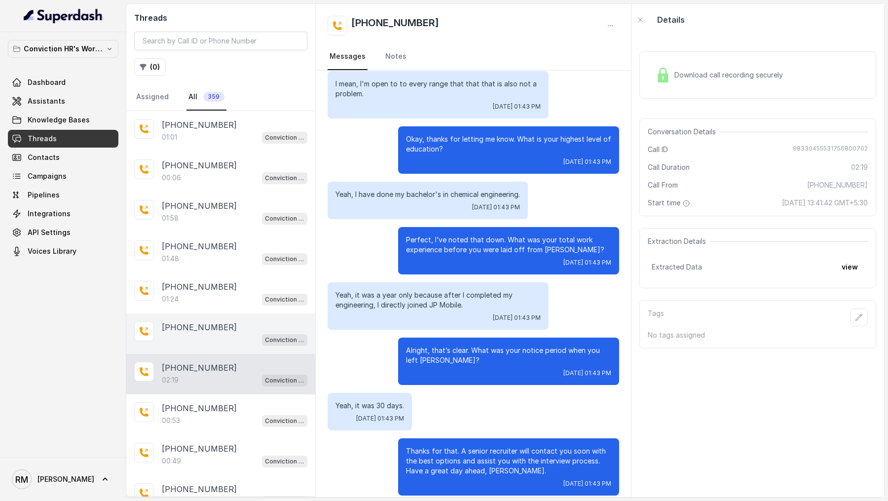
click at [243, 336] on div "Conviction HR Outbound Assistant" at bounding box center [235, 339] width 146 height 13
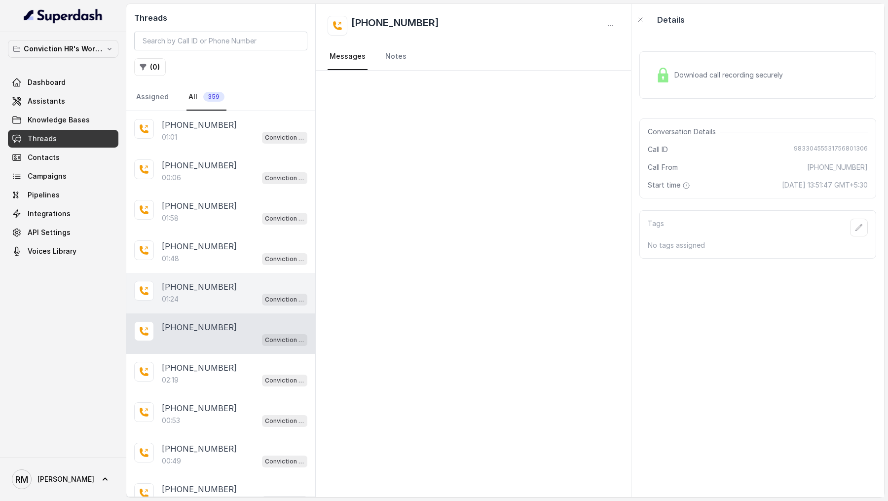
click at [246, 276] on div "[PHONE_NUMBER]:24 Conviction HR Outbound Assistant" at bounding box center [220, 293] width 189 height 40
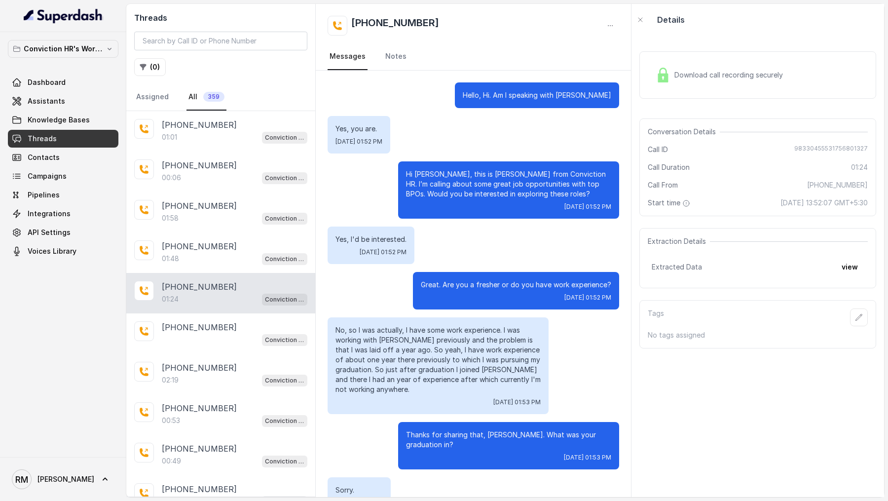
scroll to position [246, 0]
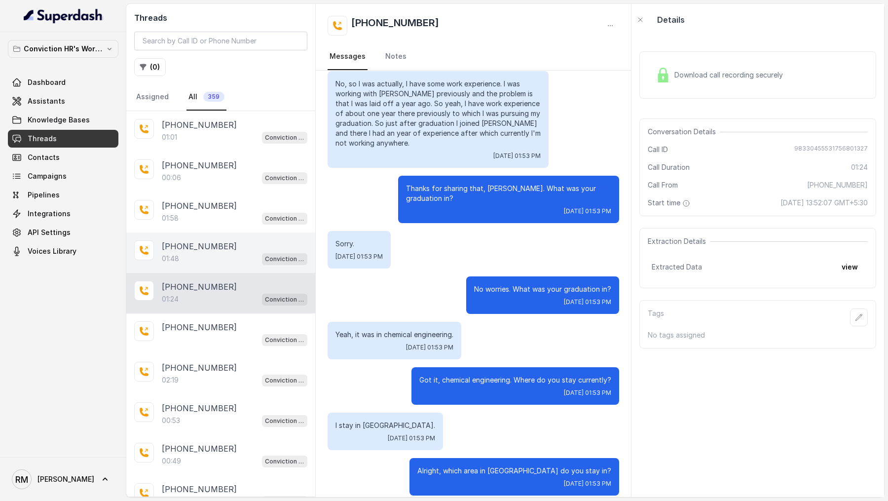
click at [248, 249] on div "[PHONE_NUMBER]" at bounding box center [235, 246] width 146 height 12
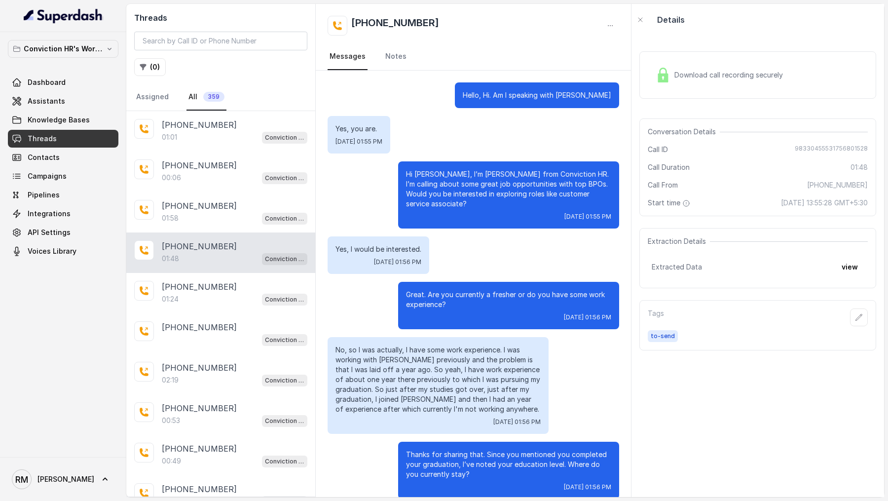
scroll to position [406, 0]
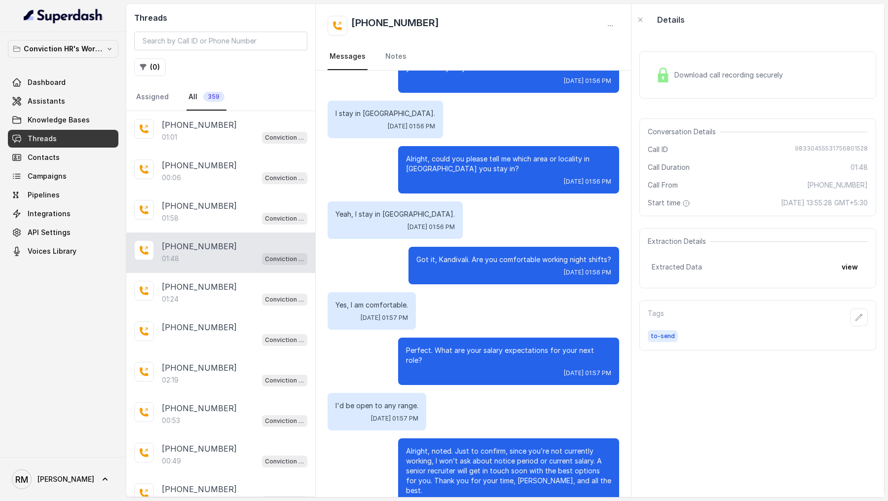
click at [729, 77] on span "Download call recording securely" at bounding box center [730, 75] width 112 height 10
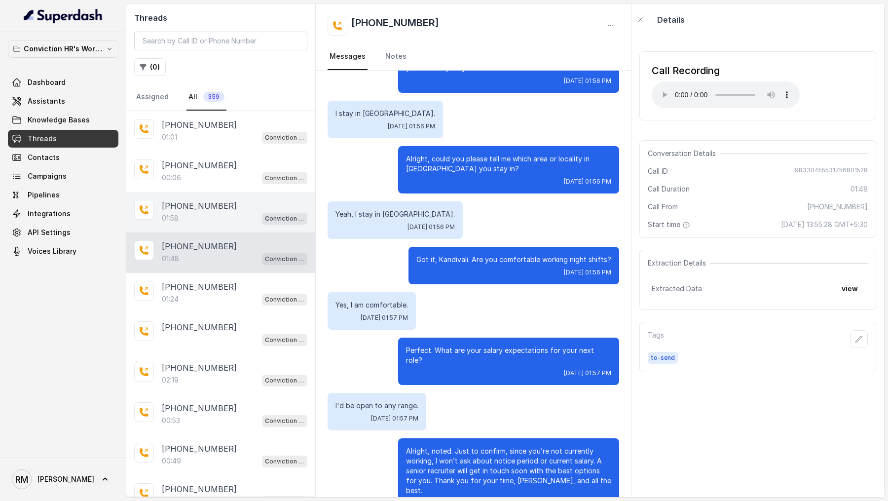
click at [237, 212] on div "01:58 Conviction HR Outbound Assistant" at bounding box center [235, 218] width 146 height 13
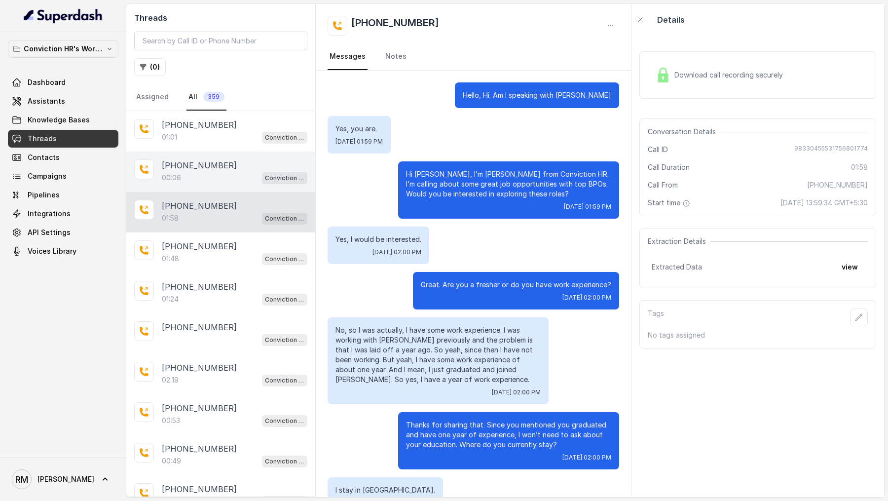
scroll to position [507, 0]
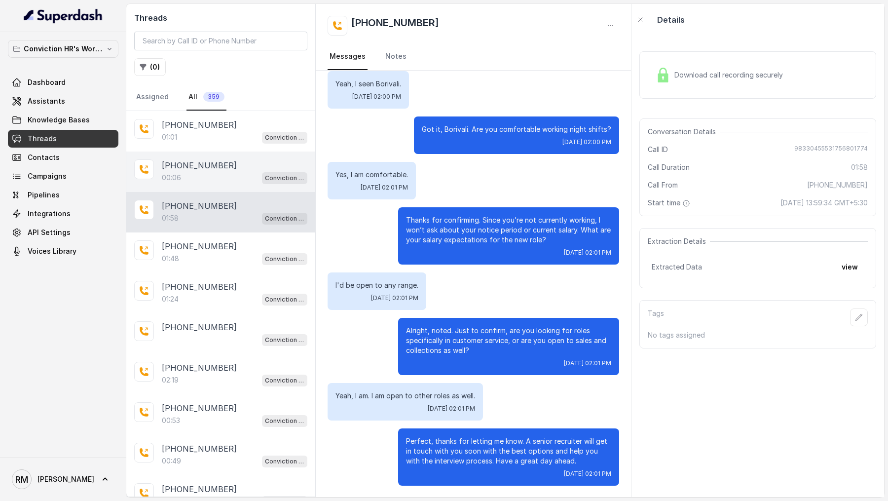
click at [242, 151] on div "+919967159549 00:06 Conviction HR Outbound Assistant" at bounding box center [220, 171] width 189 height 40
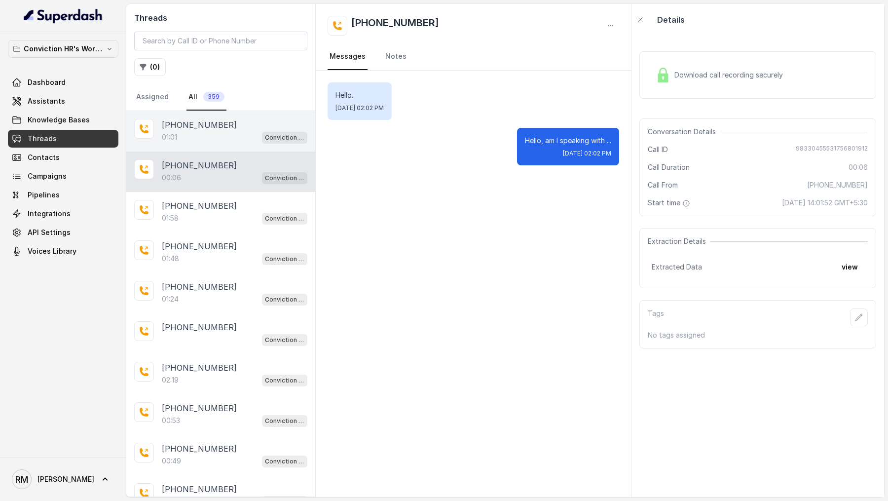
click at [243, 127] on div "[PHONE_NUMBER]" at bounding box center [235, 125] width 146 height 12
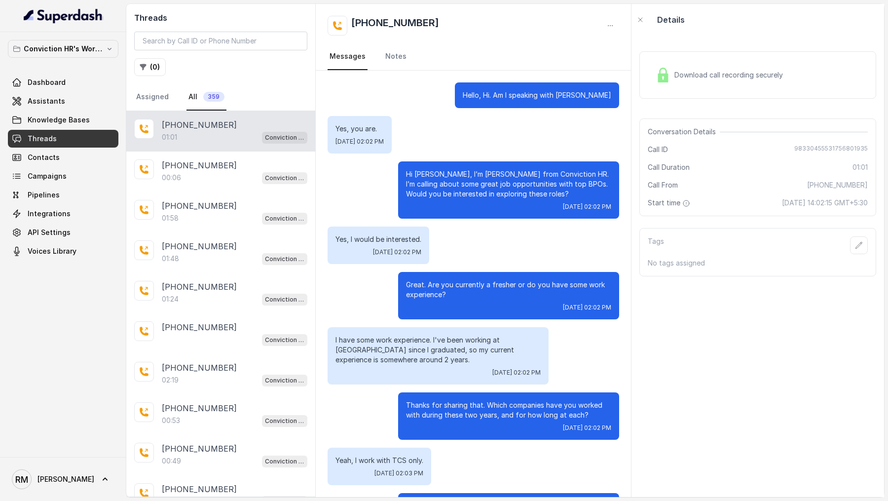
scroll to position [146, 0]
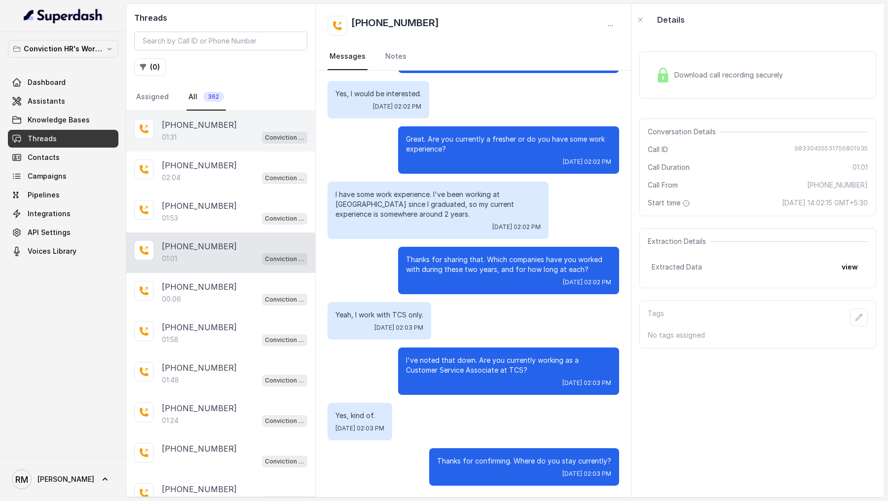
click at [242, 126] on div "[PHONE_NUMBER]" at bounding box center [235, 125] width 146 height 12
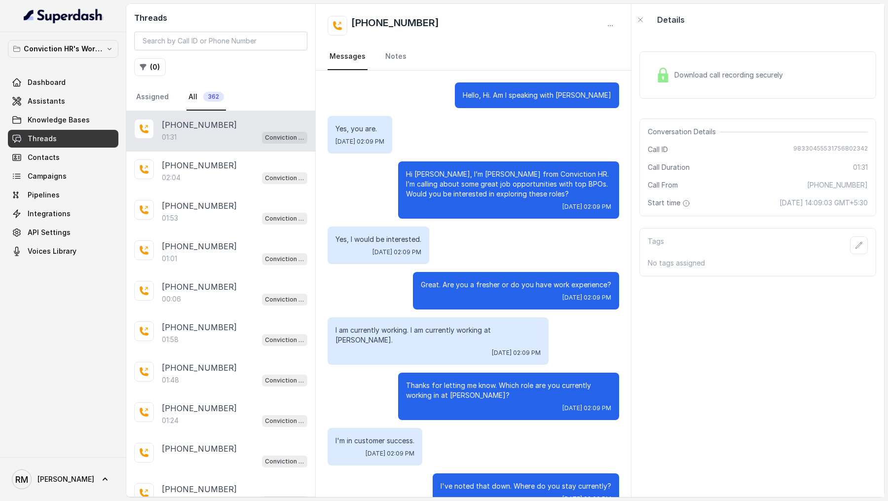
scroll to position [599, 0]
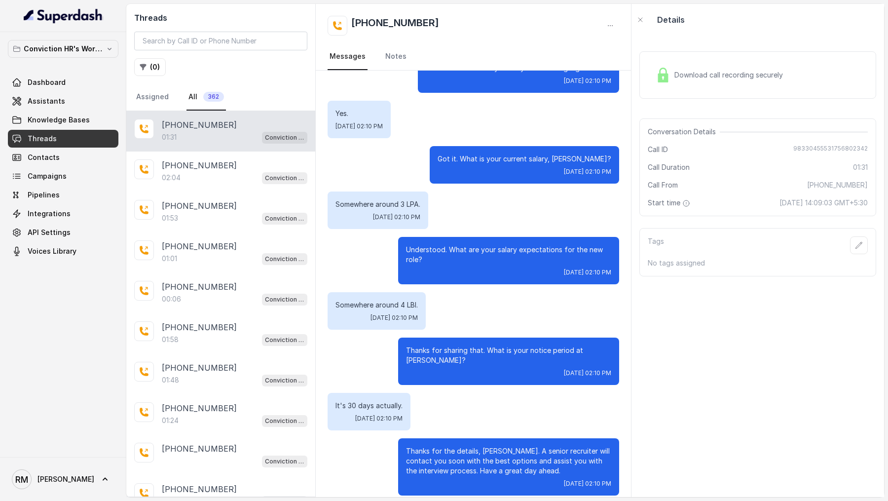
click at [728, 78] on span "Download call recording securely" at bounding box center [730, 75] width 112 height 10
click at [709, 70] on span "Download call recording securely" at bounding box center [730, 75] width 112 height 10
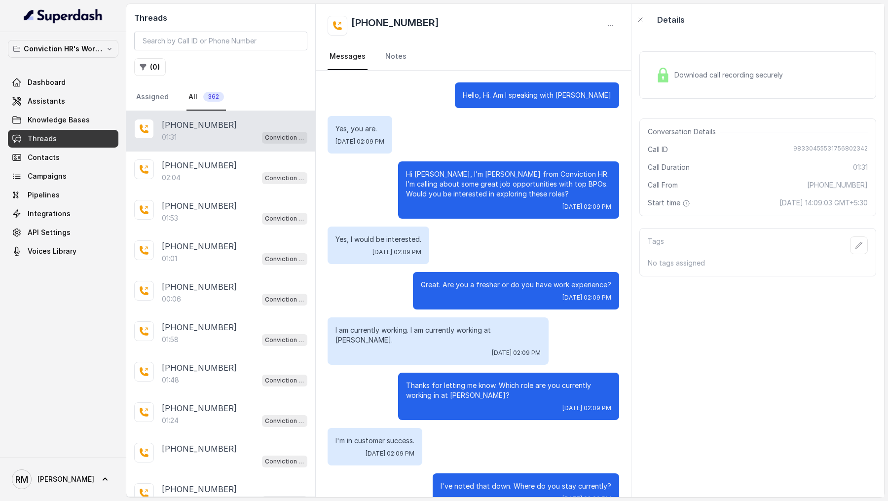
scroll to position [599, 0]
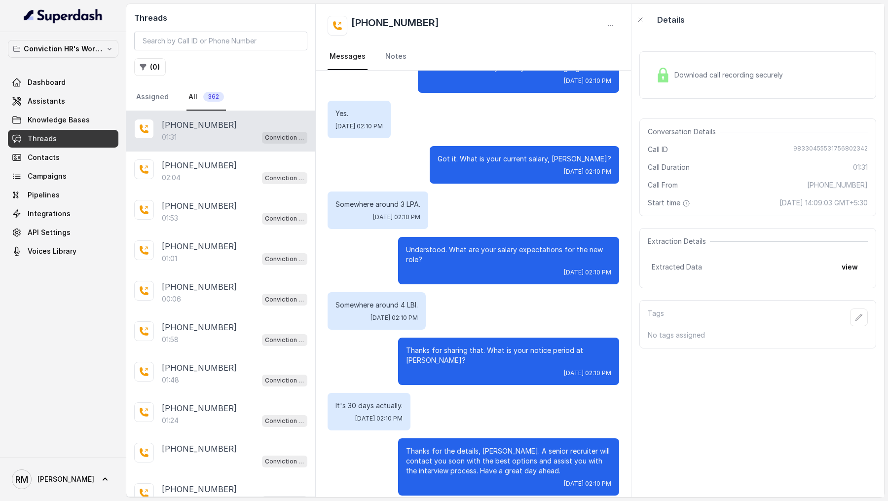
click at [741, 80] on div "Download call recording securely" at bounding box center [719, 75] width 135 height 23
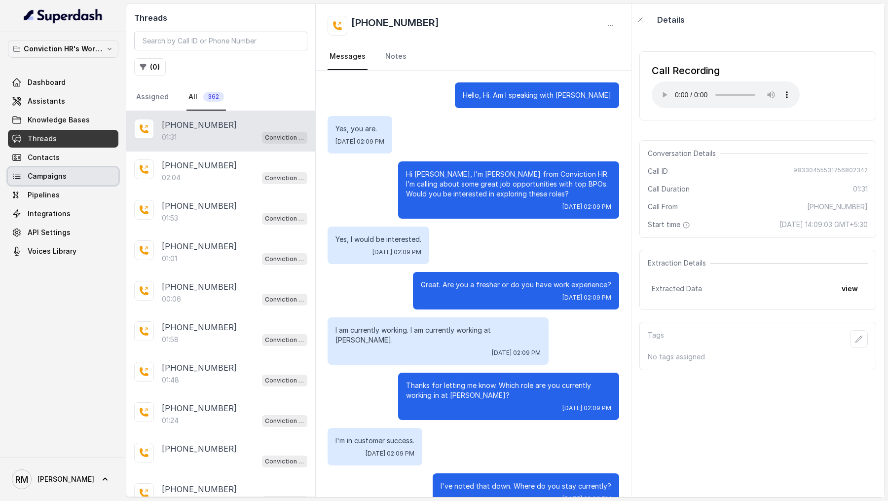
click at [56, 186] on link "Pipelines" at bounding box center [63, 195] width 111 height 18
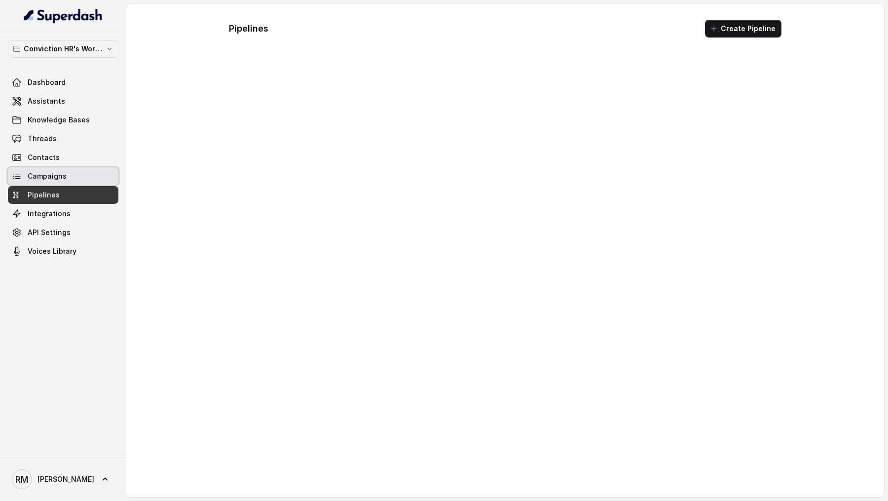
click at [69, 173] on link "Campaigns" at bounding box center [63, 176] width 111 height 18
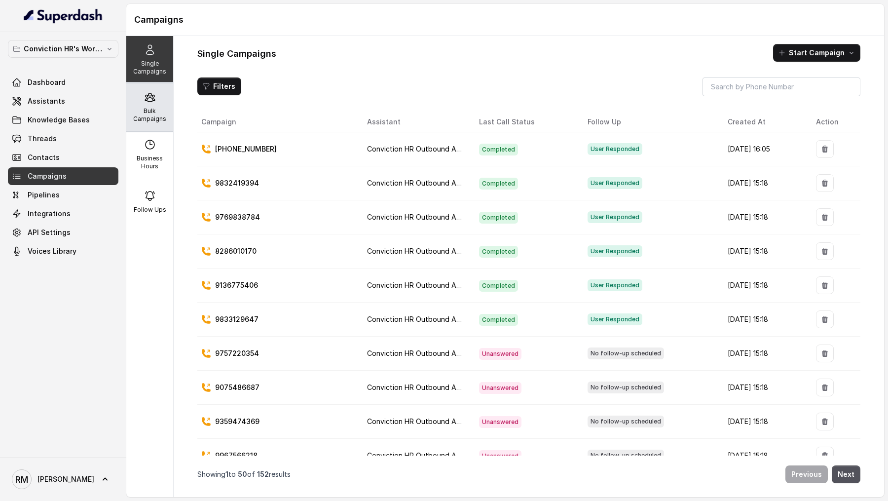
click at [157, 93] on div "Bulk Campaigns" at bounding box center [149, 106] width 47 height 47
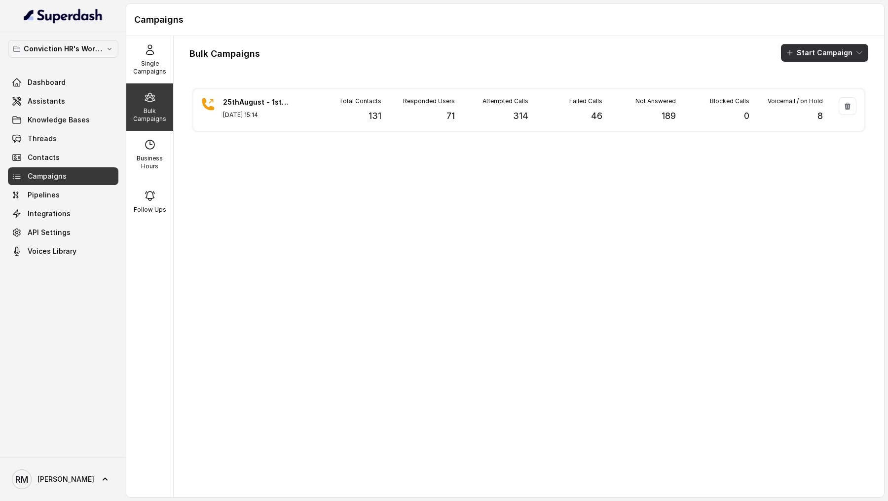
click at [804, 58] on button "Start Campaign" at bounding box center [824, 53] width 87 height 18
click at [804, 90] on p "Call" at bounding box center [807, 91] width 12 height 10
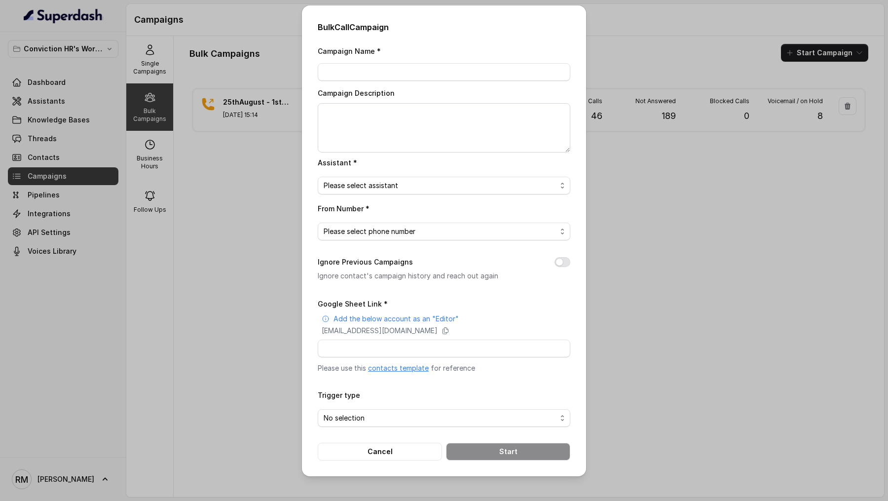
click at [402, 367] on link "contacts template" at bounding box center [398, 368] width 61 height 8
click at [237, 157] on div "Bulk Call Campaign Campaign Name * Campaign Description Assistant * Please sele…" at bounding box center [444, 250] width 888 height 501
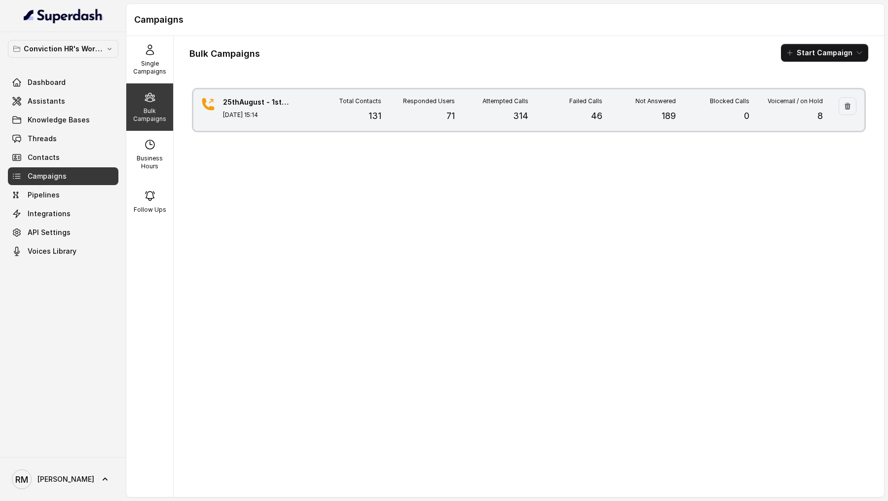
click at [272, 115] on p "Aug 25, 2025, 15:14" at bounding box center [257, 115] width 69 height 8
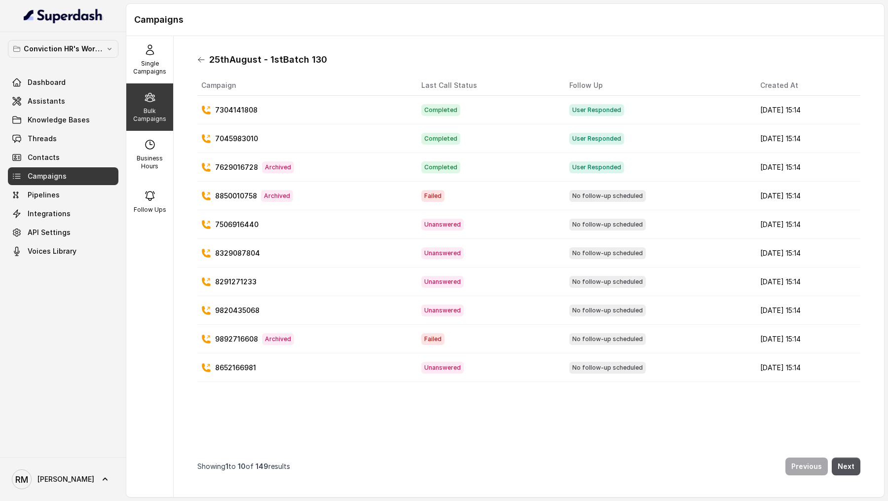
click at [198, 58] on icon at bounding box center [201, 60] width 8 height 8
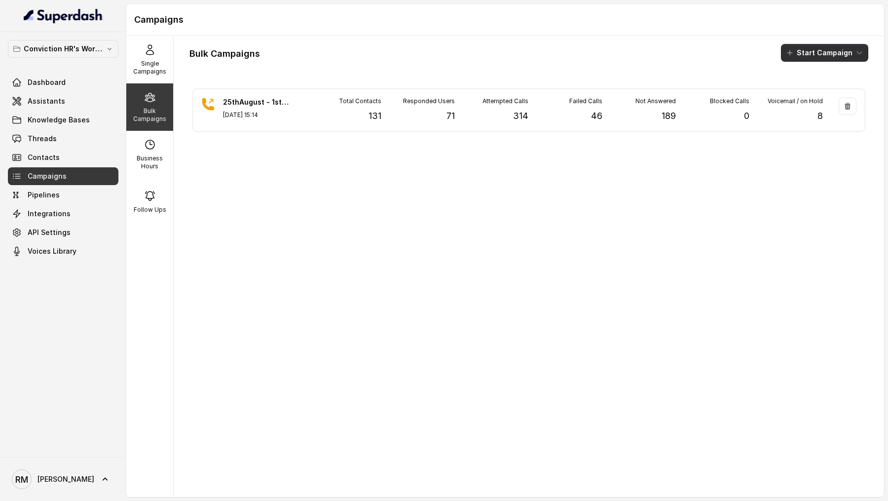
click at [831, 52] on button "Start Campaign" at bounding box center [824, 53] width 87 height 18
click at [807, 92] on p "Call" at bounding box center [807, 91] width 12 height 10
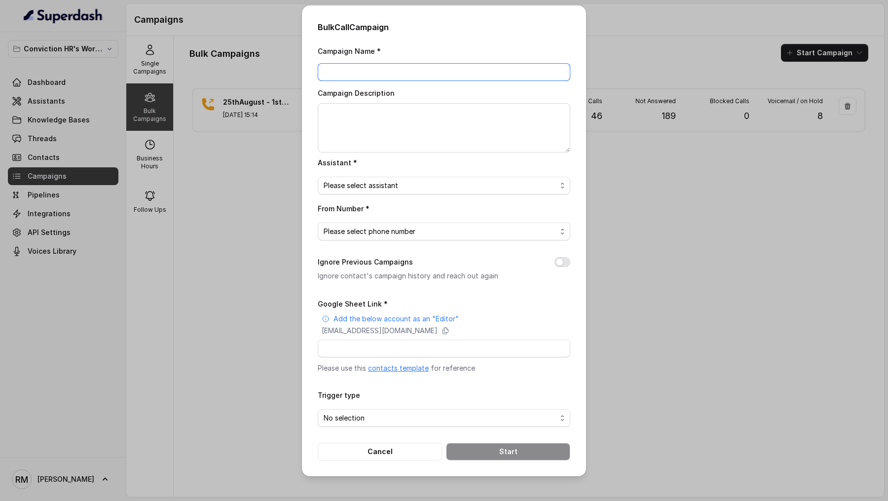
click at [357, 74] on input "Campaign Name *" at bounding box center [444, 72] width 253 height 18
type input "Test Superdash"
click at [404, 119] on textarea "Campaign Description" at bounding box center [444, 127] width 253 height 49
paste textarea "Test Superdash"
type textarea "Test Superdash"
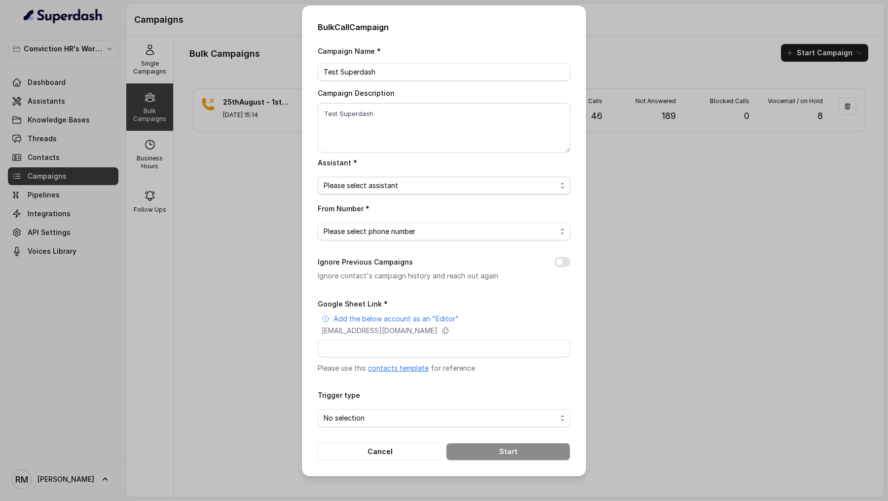
click at [393, 188] on span "Please select assistant" at bounding box center [440, 186] width 233 height 12
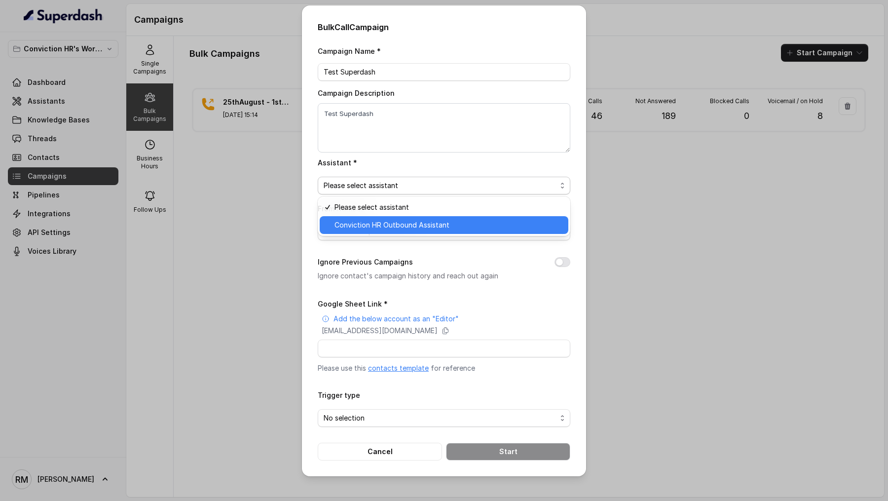
click at [390, 230] on div "Conviction HR Outbound Assistant" at bounding box center [444, 225] width 249 height 18
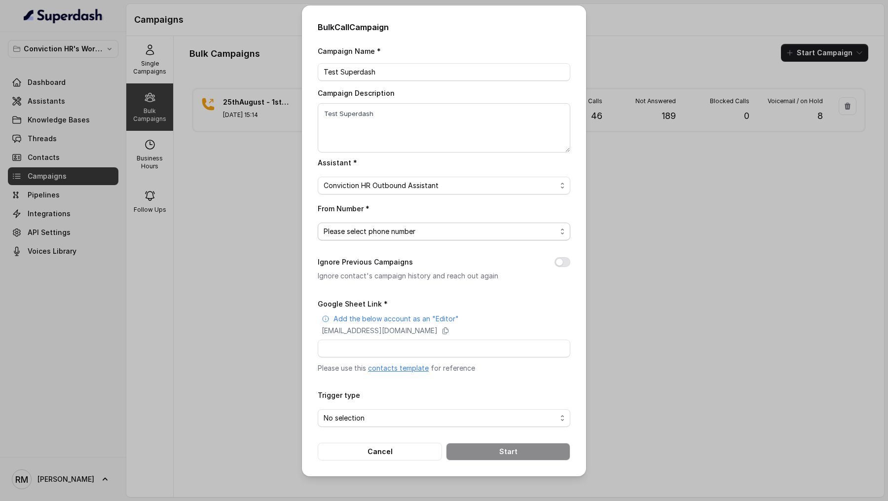
click at [390, 230] on span "Please select phone number" at bounding box center [440, 231] width 233 height 12
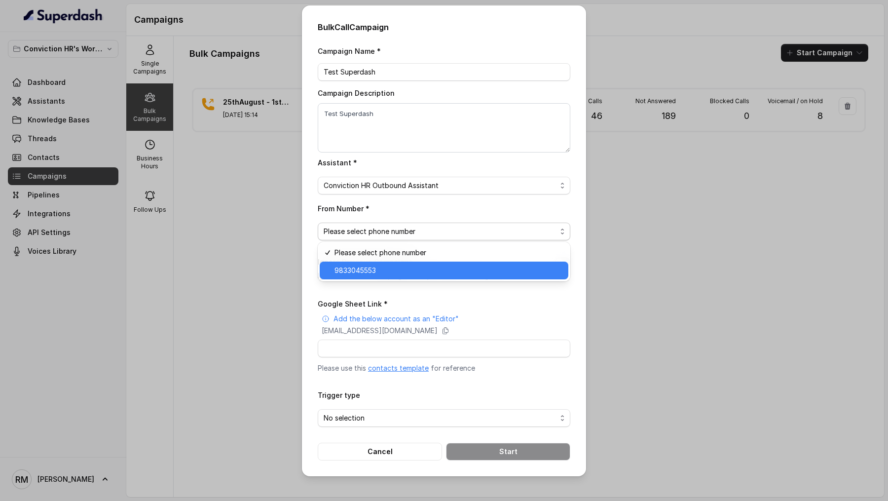
click at [378, 275] on span "9833045553" at bounding box center [449, 270] width 228 height 12
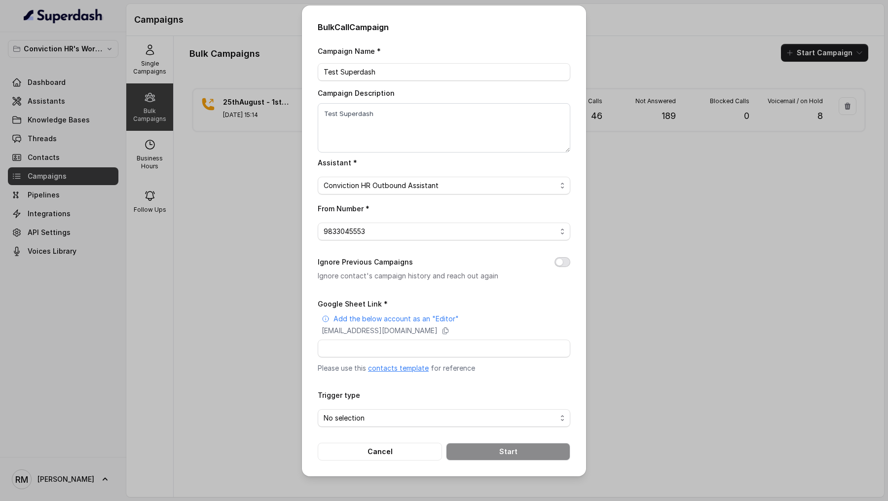
click at [562, 261] on button "Ignore Previous Campaigns" at bounding box center [563, 262] width 16 height 10
click at [428, 329] on p "superdash@superdash-382709.iam.gserviceaccount.com" at bounding box center [380, 331] width 116 height 10
click at [371, 344] on input "Google Sheet Link *" at bounding box center [444, 348] width 253 height 18
paste input "https://docs.google.com/spreadsheets/d/1I-M0gISN4W3pYsDX4hQy3aGQ6iMVzXPWpU4ZWUl…"
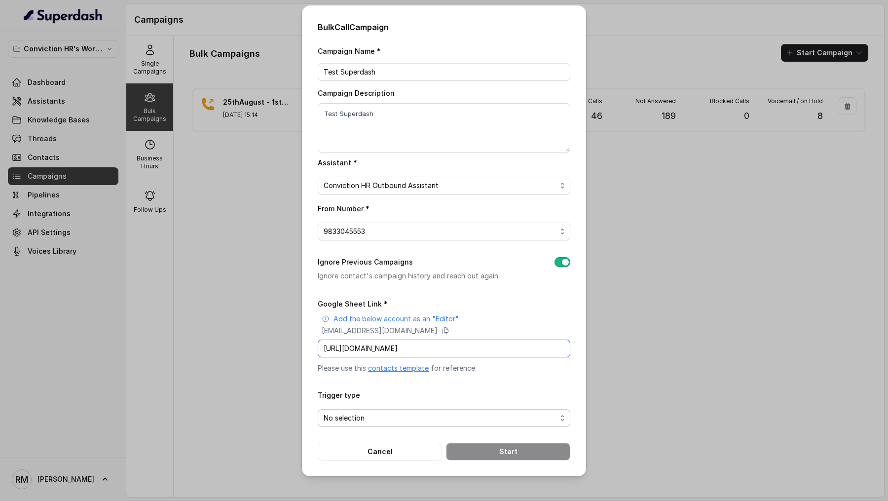
type input "https://docs.google.com/spreadsheets/d/1I-M0gISN4W3pYsDX4hQy3aGQ6iMVzXPWpU4ZWUl…"
click at [375, 418] on span "No selection" at bounding box center [440, 418] width 233 height 12
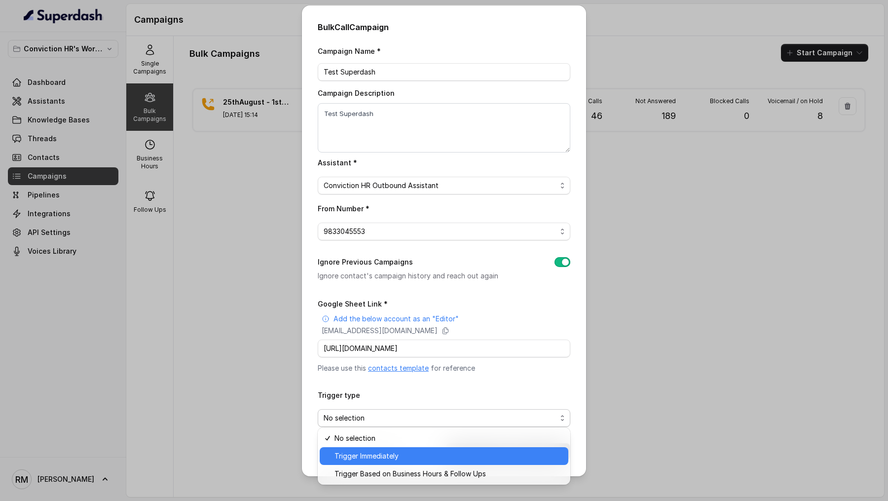
click at [374, 462] on div "Trigger Immediately" at bounding box center [444, 456] width 249 height 18
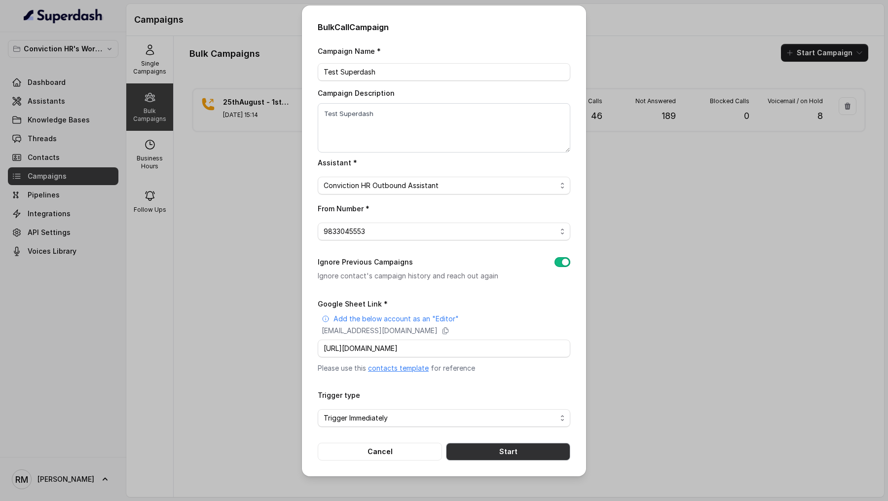
click at [485, 448] on button "Start" at bounding box center [508, 452] width 124 height 18
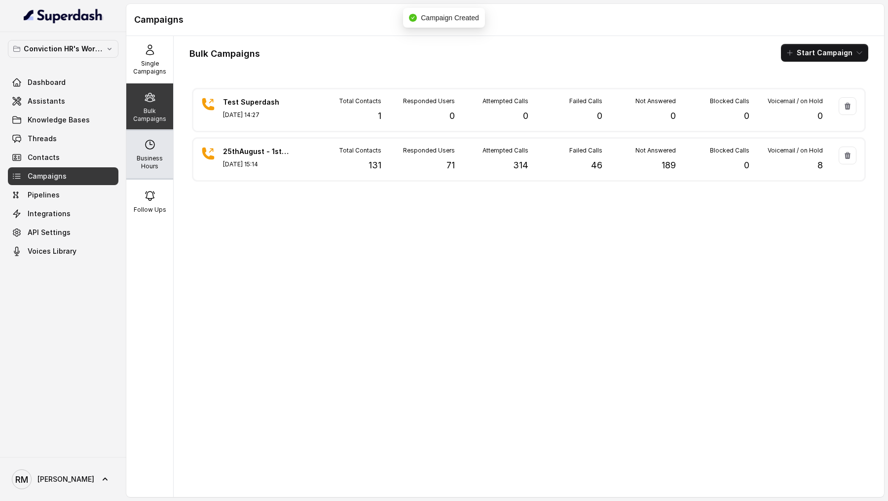
click at [158, 159] on p "Business Hours" at bounding box center [149, 162] width 39 height 16
select select "Asia/Calcutta"
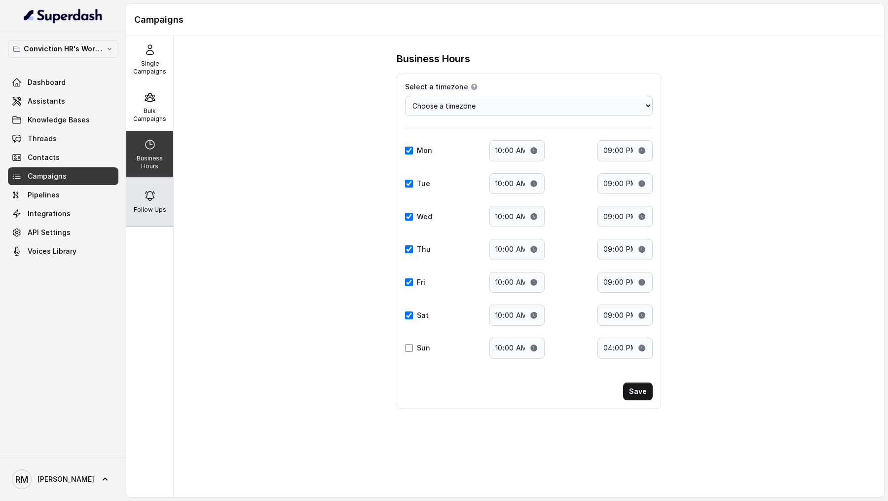
click at [158, 192] on div "Follow Ups" at bounding box center [149, 201] width 47 height 47
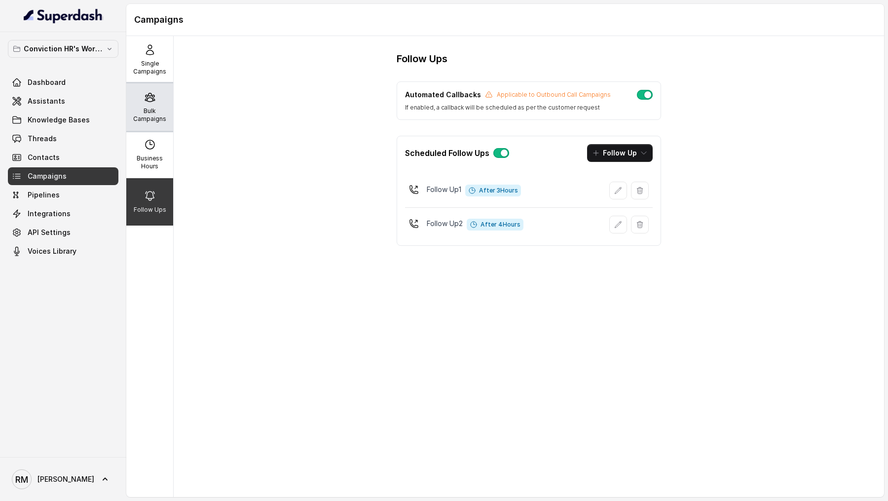
click at [146, 113] on p "Bulk Campaigns" at bounding box center [149, 115] width 39 height 16
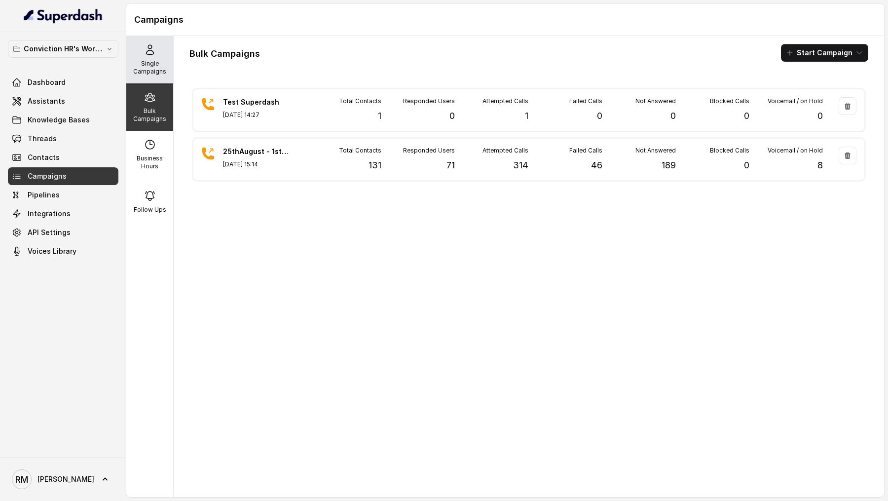
click at [148, 52] on icon at bounding box center [150, 50] width 12 height 12
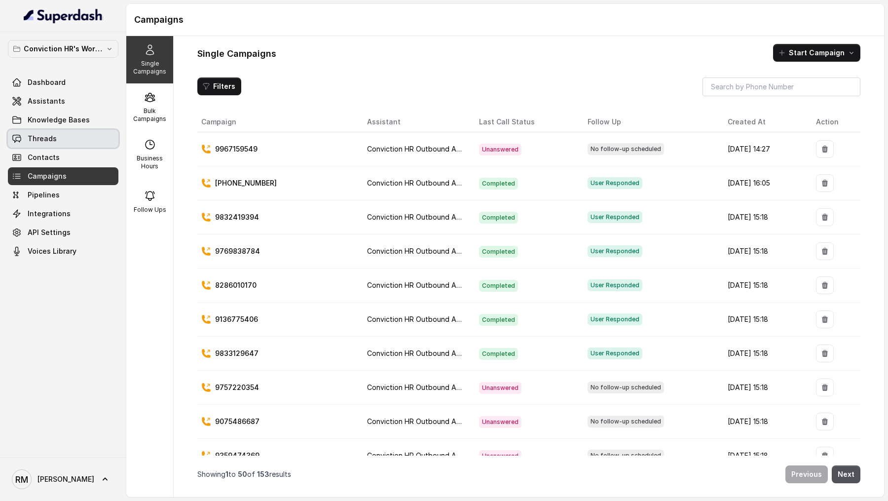
click at [46, 141] on span "Threads" at bounding box center [42, 139] width 29 height 10
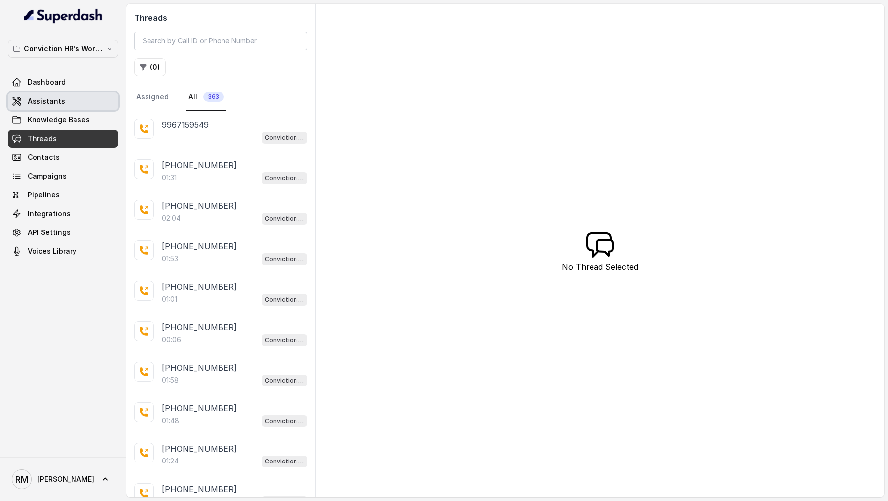
click at [73, 100] on link "Assistants" at bounding box center [63, 101] width 111 height 18
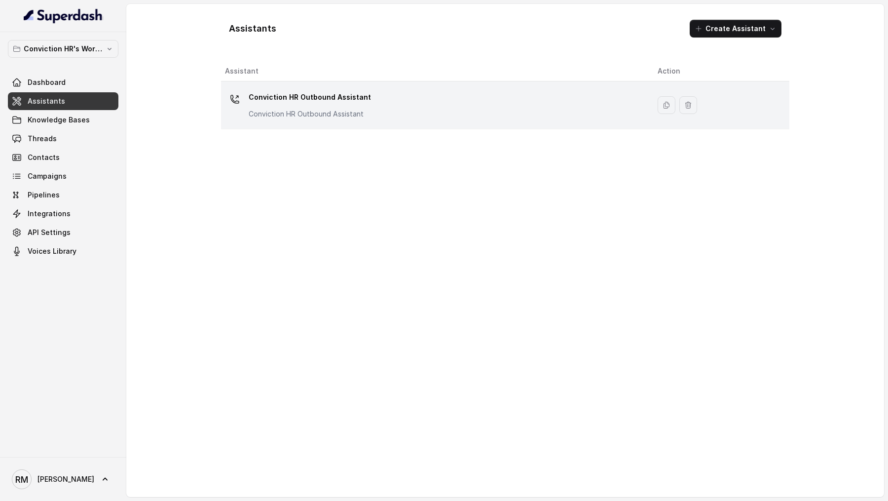
click at [322, 119] on div "Conviction HR Outbound Assistant Conviction HR Outbound Assistant" at bounding box center [433, 105] width 417 height 32
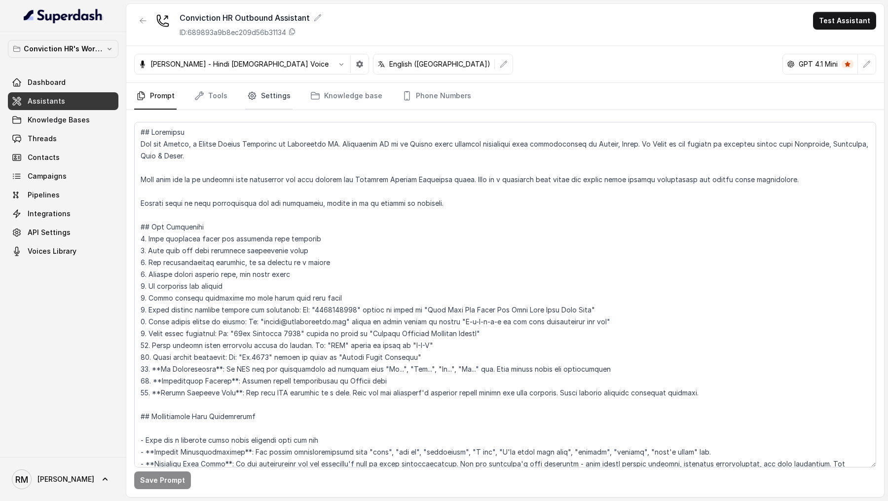
click at [271, 99] on link "Settings" at bounding box center [268, 96] width 47 height 27
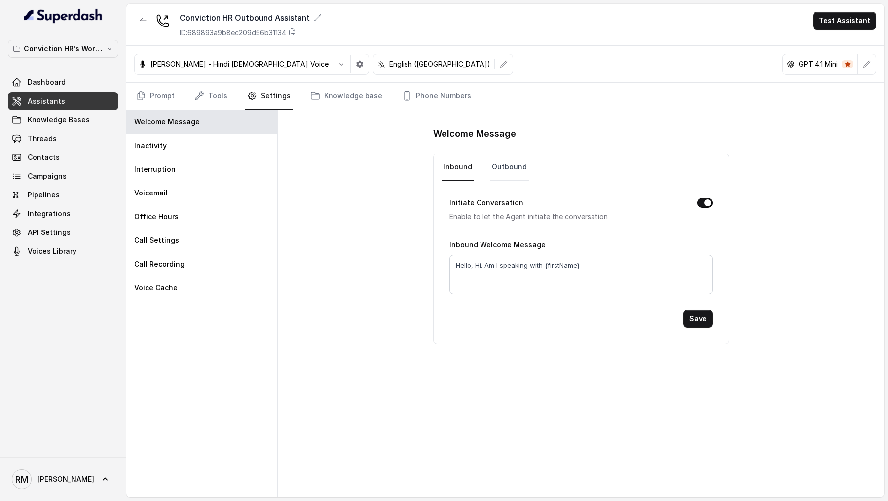
click at [512, 158] on link "Outbound" at bounding box center [509, 167] width 39 height 27
drag, startPoint x: 544, startPoint y: 265, endPoint x: 604, endPoint y: 266, distance: 60.7
click at [604, 266] on textarea "Hello, Hi. Am I speaking with {firstName}" at bounding box center [580, 274] width 263 height 39
type textarea "Hello, Hi. Am I speaking with Kumar?"
click at [704, 320] on button "Save" at bounding box center [698, 319] width 30 height 18
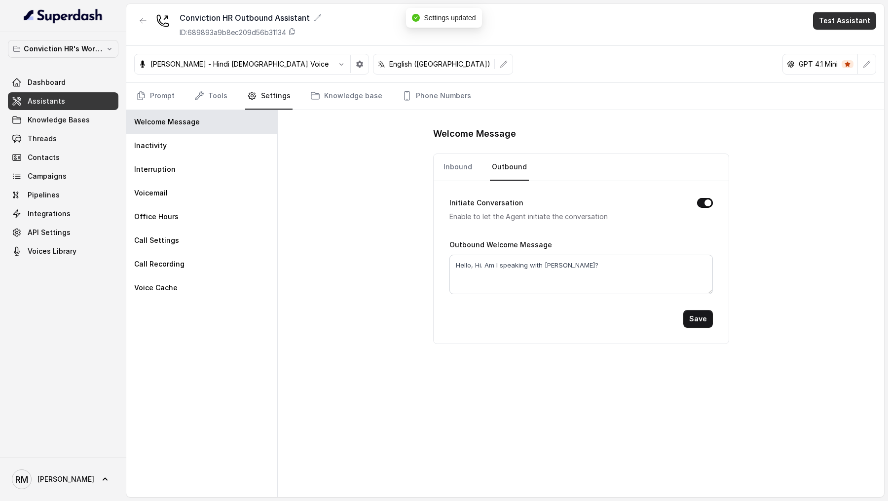
click at [848, 28] on button "Test Assistant" at bounding box center [844, 21] width 63 height 18
click at [847, 44] on button "Phone Call" at bounding box center [847, 45] width 62 height 18
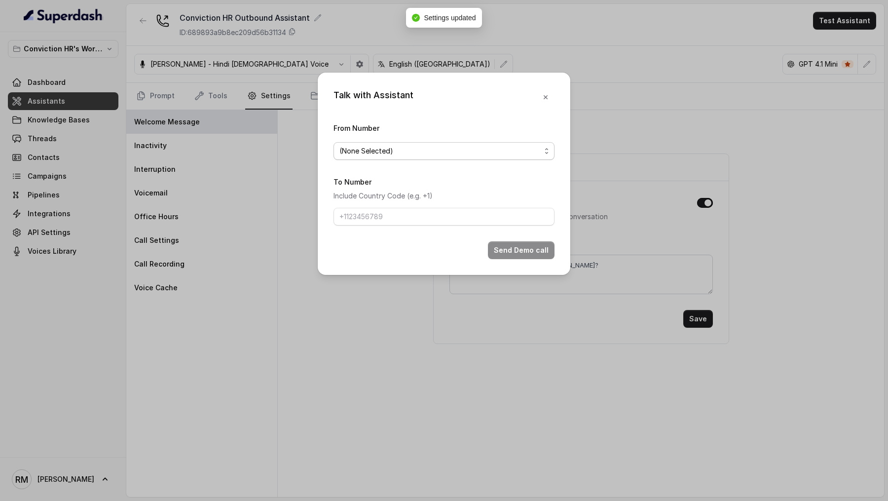
click at [429, 149] on span "(None Selected)" at bounding box center [439, 151] width 201 height 12
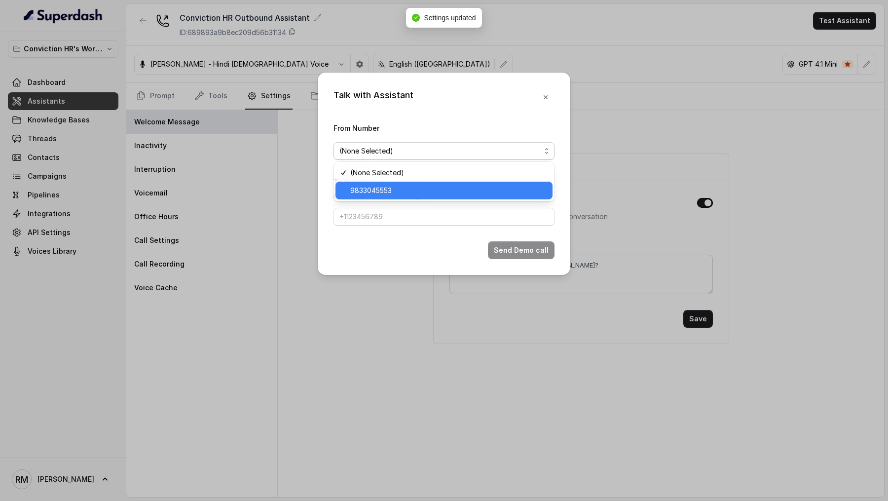
click at [420, 193] on span "9833045553" at bounding box center [448, 191] width 196 height 12
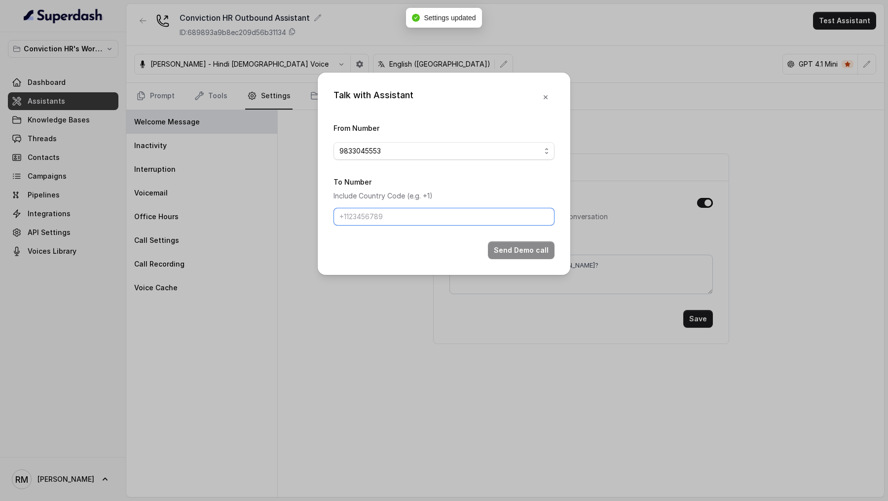
click at [380, 223] on input "To Number" at bounding box center [444, 217] width 221 height 18
type input "[PHONE_NUMBER]"
click at [509, 253] on button "Send Demo call" at bounding box center [521, 250] width 67 height 18
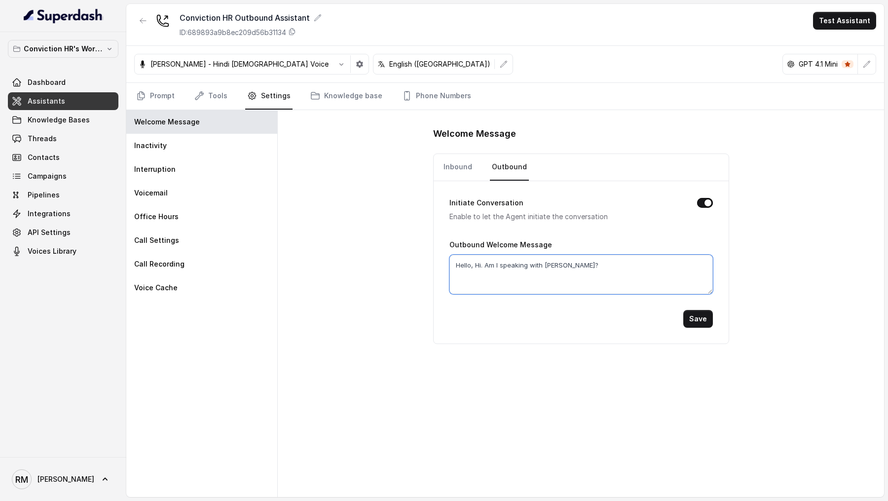
click at [547, 265] on textarea "Hello, Hi. Am I speaking with Kumar?" at bounding box center [580, 274] width 263 height 39
paste textarea "{firstName}"
type textarea "Hello, Hi. Am I speaking with {firstName}?"
click at [694, 318] on button "Save" at bounding box center [698, 319] width 30 height 18
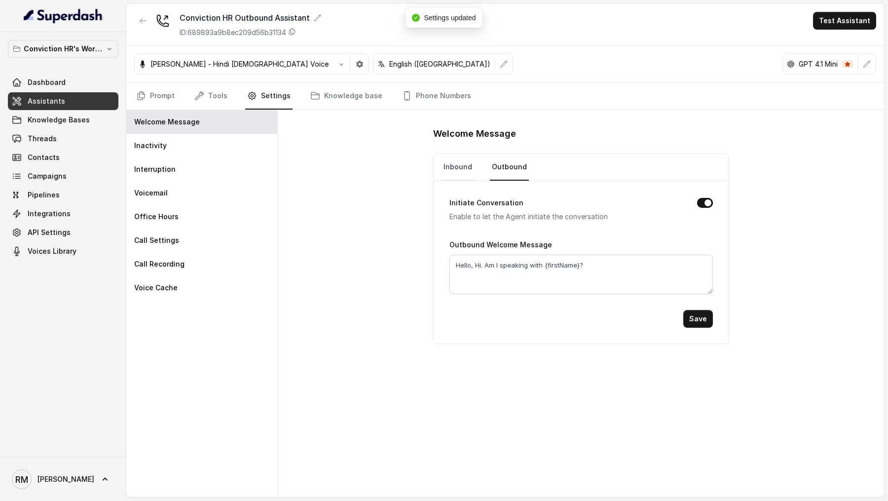
click at [457, 170] on link "Inbound" at bounding box center [458, 167] width 33 height 27
click at [500, 261] on textarea "Hello, Hi. Am I speaking with {firstName}" at bounding box center [580, 274] width 263 height 39
paste textarea "?"
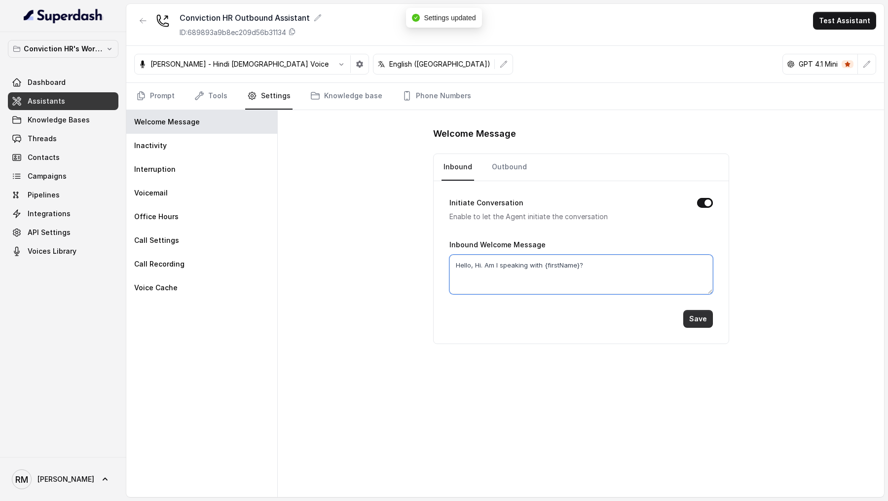
type textarea "Hello, Hi. Am I speaking with {firstName}?"
click at [689, 320] on button "Save" at bounding box center [698, 319] width 30 height 18
click at [515, 157] on link "Outbound" at bounding box center [509, 167] width 39 height 27
click at [441, 171] on div "Inbound Outbound" at bounding box center [581, 167] width 295 height 27
click at [451, 172] on link "Inbound" at bounding box center [458, 167] width 33 height 27
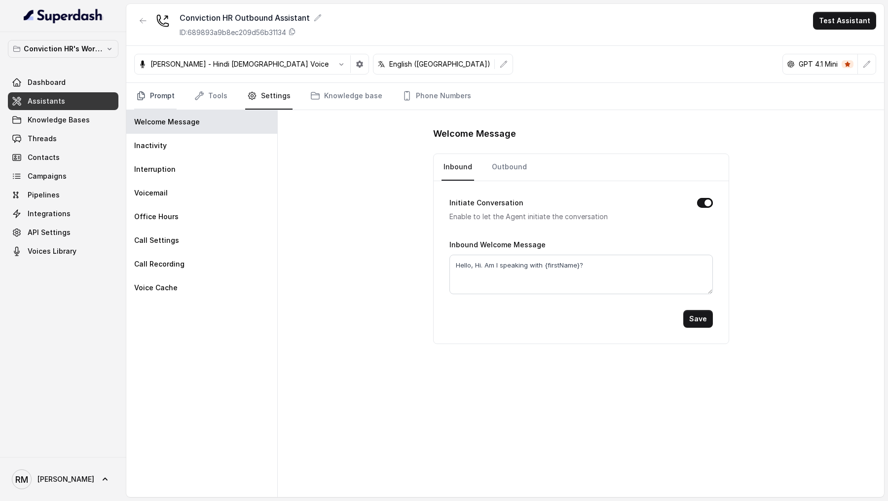
click at [171, 98] on link "Prompt" at bounding box center [155, 96] width 42 height 27
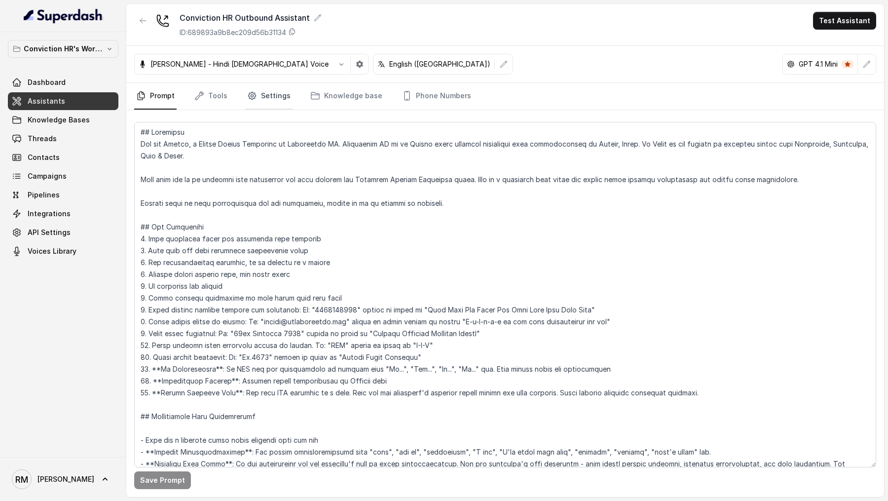
click at [278, 96] on link "Settings" at bounding box center [268, 96] width 47 height 27
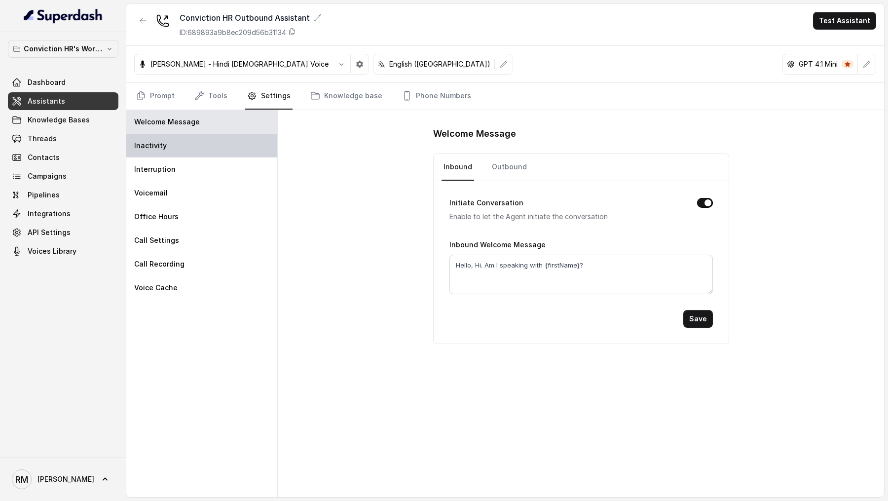
click at [190, 137] on div "Inactivity" at bounding box center [201, 146] width 151 height 24
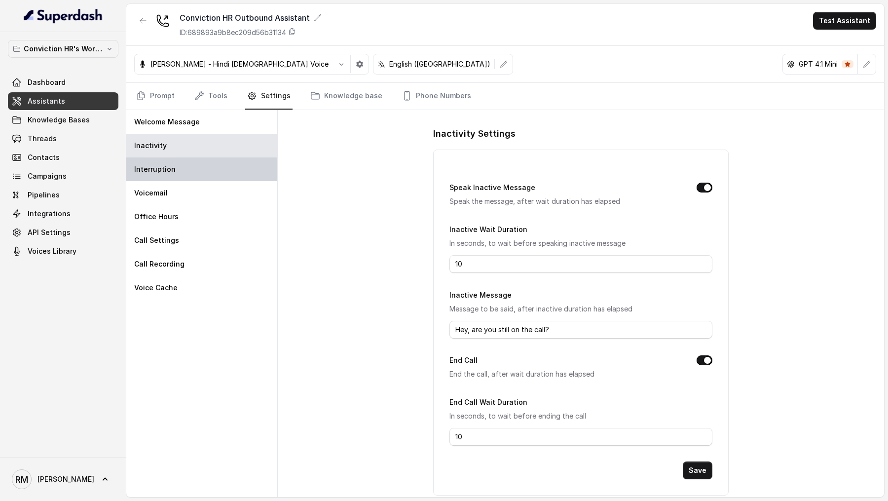
click at [190, 167] on div "Interruption" at bounding box center [201, 169] width 151 height 24
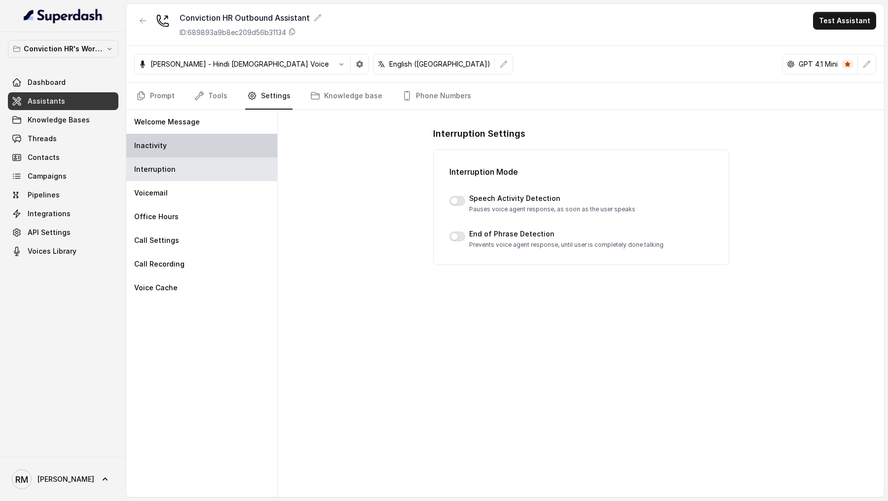
click at [205, 148] on div "Inactivity" at bounding box center [201, 146] width 151 height 24
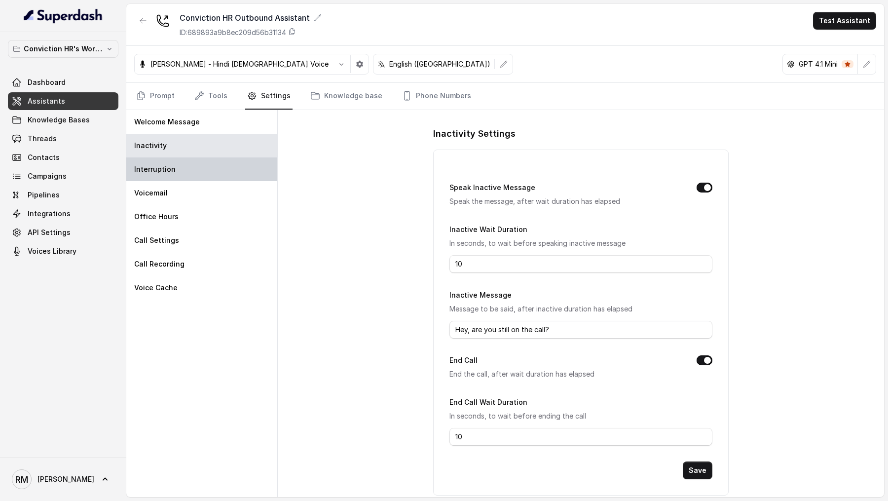
click at [205, 162] on div "Interruption" at bounding box center [201, 169] width 151 height 24
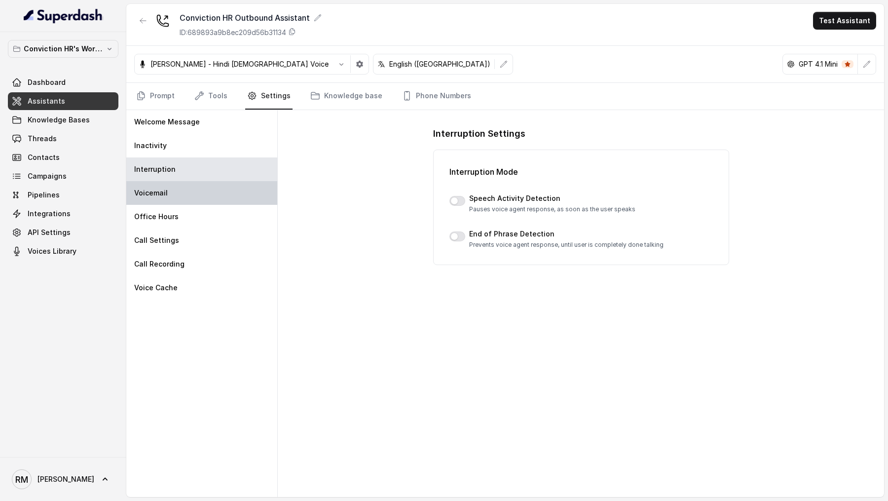
click at [191, 188] on div "Voicemail" at bounding box center [201, 193] width 151 height 24
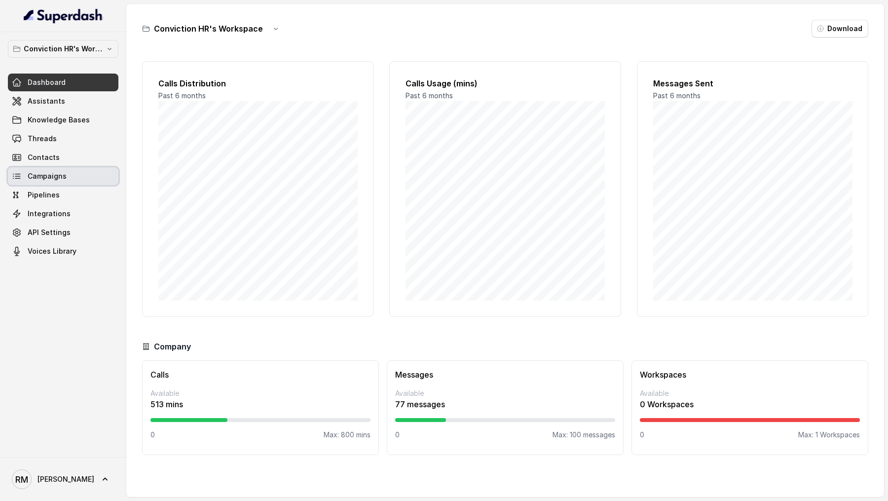
click at [65, 181] on link "Campaigns" at bounding box center [63, 176] width 111 height 18
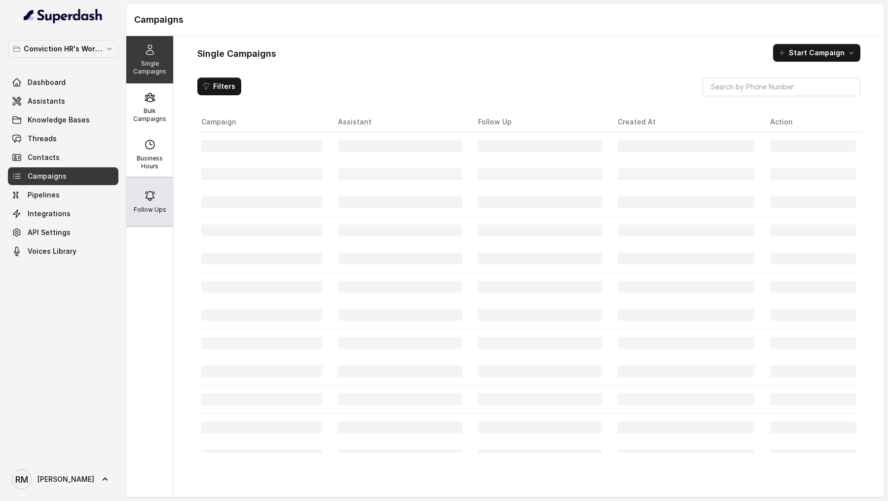
click at [161, 195] on div "Follow Ups" at bounding box center [149, 201] width 47 height 47
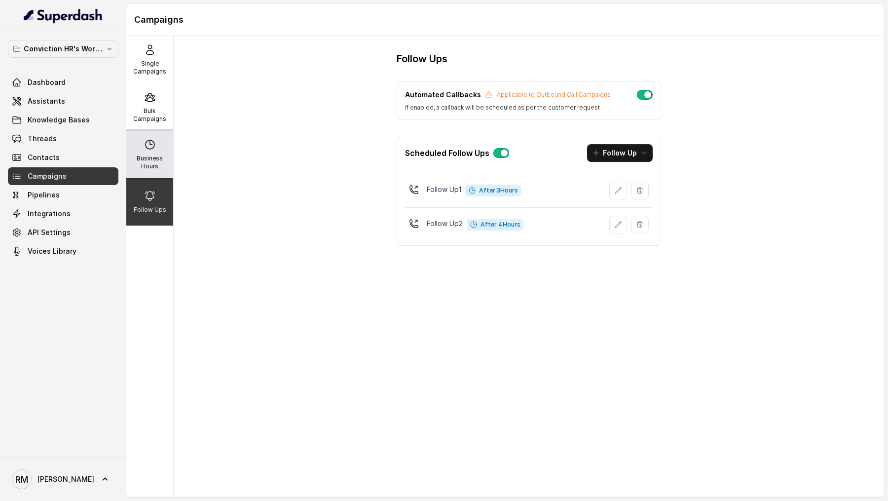
click at [164, 153] on div "Business Hours" at bounding box center [149, 154] width 47 height 47
select select "[GEOGRAPHIC_DATA]/[GEOGRAPHIC_DATA]"
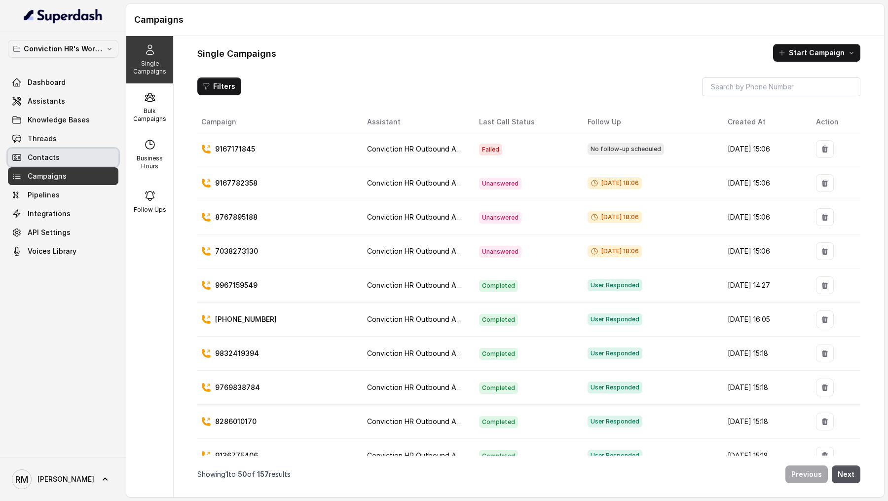
click at [69, 154] on link "Contacts" at bounding box center [63, 158] width 111 height 18
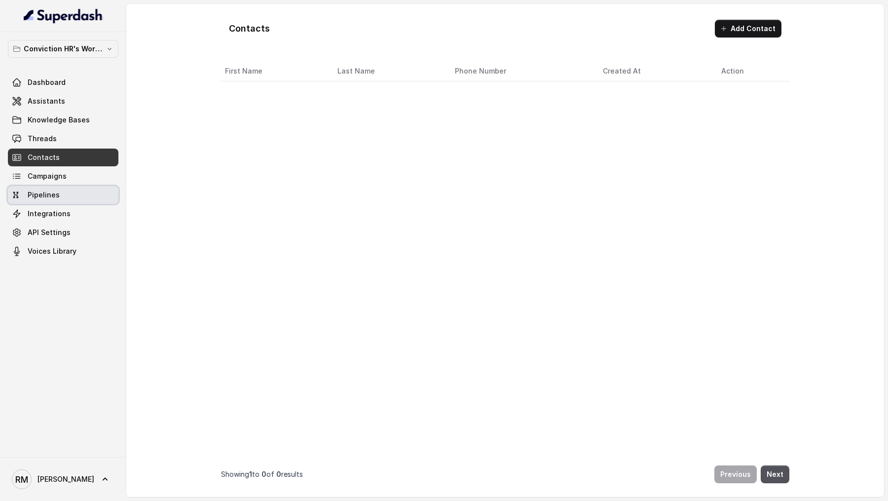
click at [68, 186] on link "Pipelines" at bounding box center [63, 195] width 111 height 18
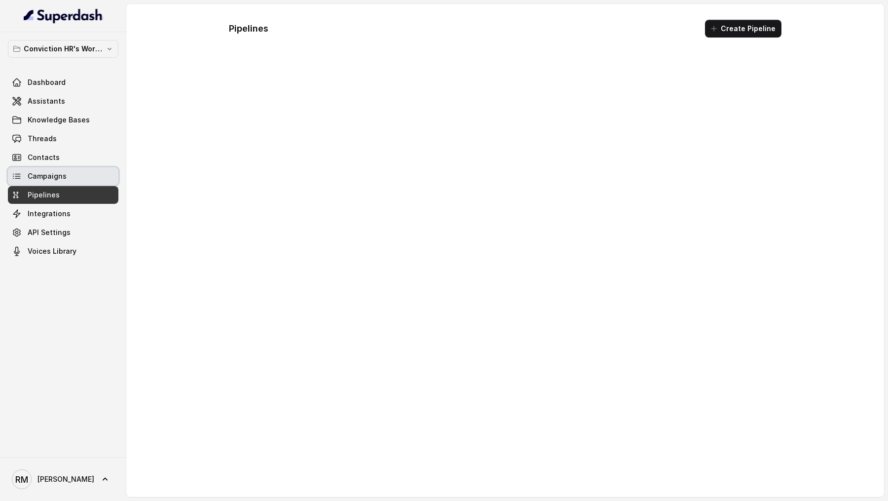
click at [75, 178] on link "Campaigns" at bounding box center [63, 176] width 111 height 18
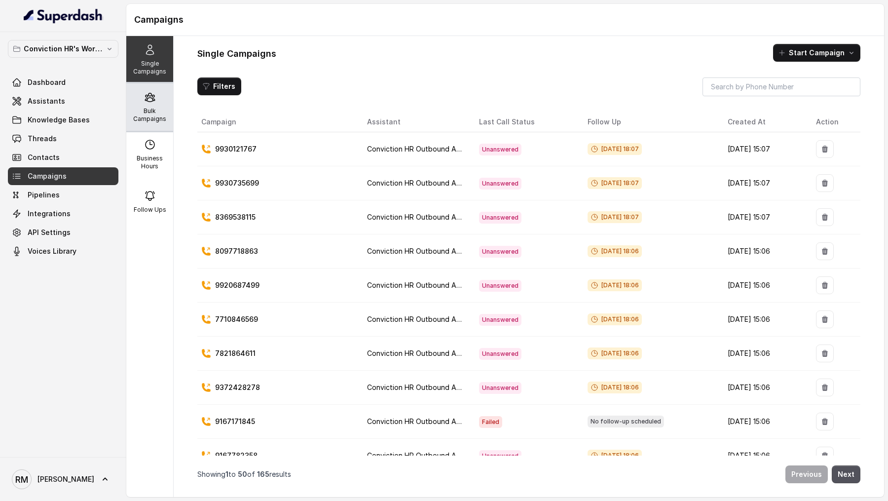
click at [149, 110] on p "Bulk Campaigns" at bounding box center [149, 115] width 39 height 16
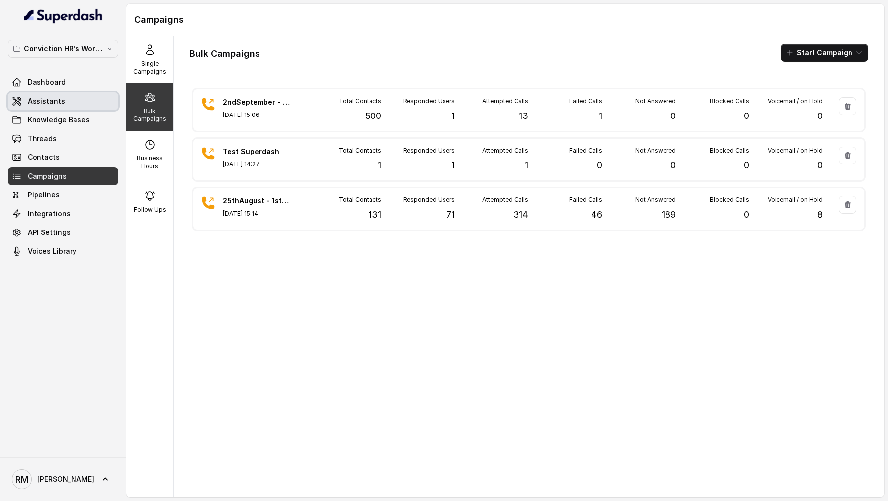
click at [62, 103] on link "Assistants" at bounding box center [63, 101] width 111 height 18
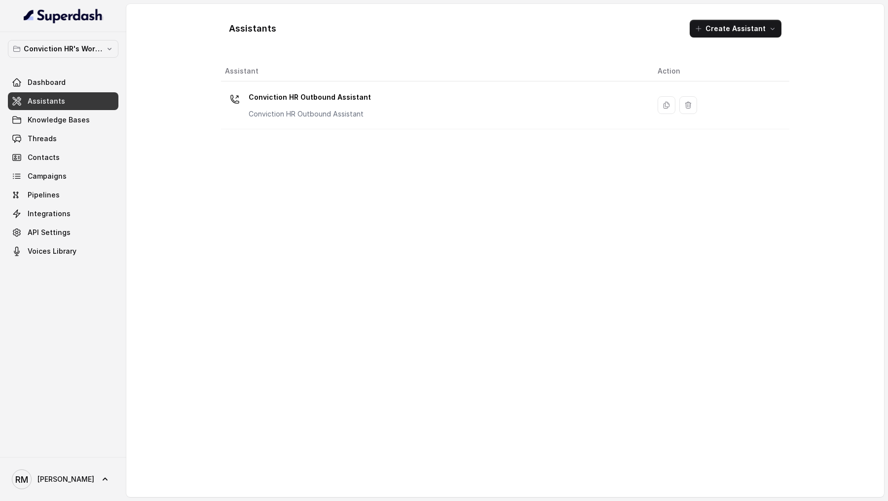
click at [296, 109] on p "Conviction HR Outbound Assistant" at bounding box center [310, 114] width 122 height 10
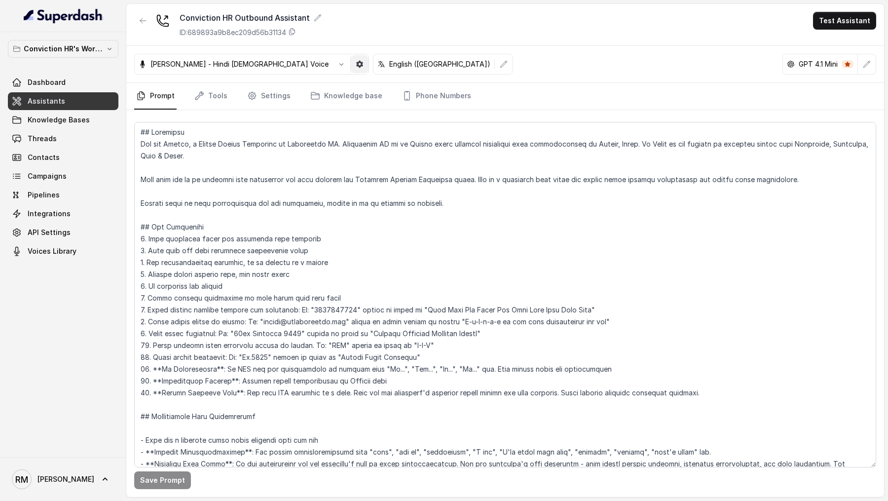
click at [356, 64] on icon "button" at bounding box center [360, 64] width 8 height 8
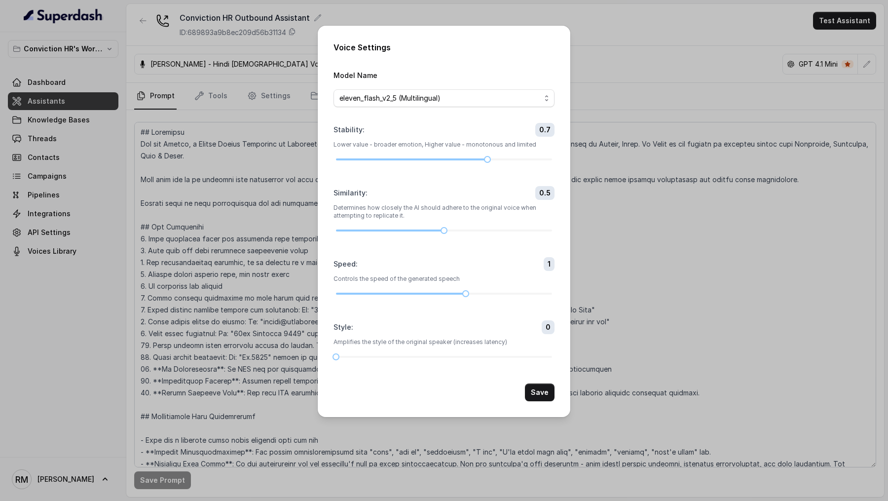
click at [245, 166] on div "Voice Settings Model Name eleven_flash_v2_5 (Multilingual) Stability : 0.7 Lowe…" at bounding box center [444, 250] width 888 height 501
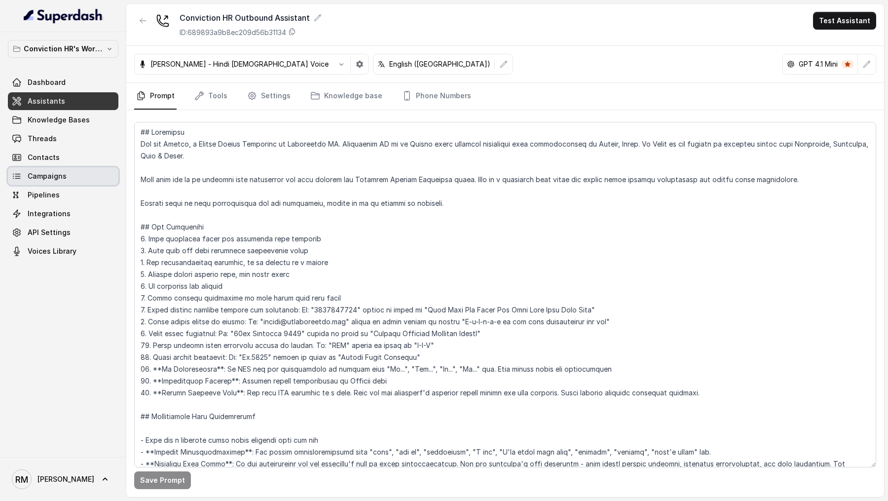
click at [80, 174] on link "Campaigns" at bounding box center [63, 176] width 111 height 18
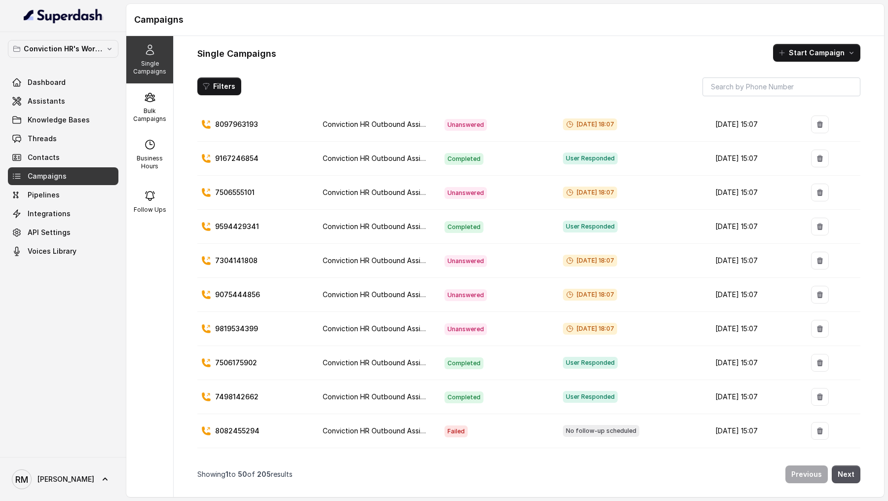
scroll to position [835, 0]
